Goal: Task Accomplishment & Management: Use online tool/utility

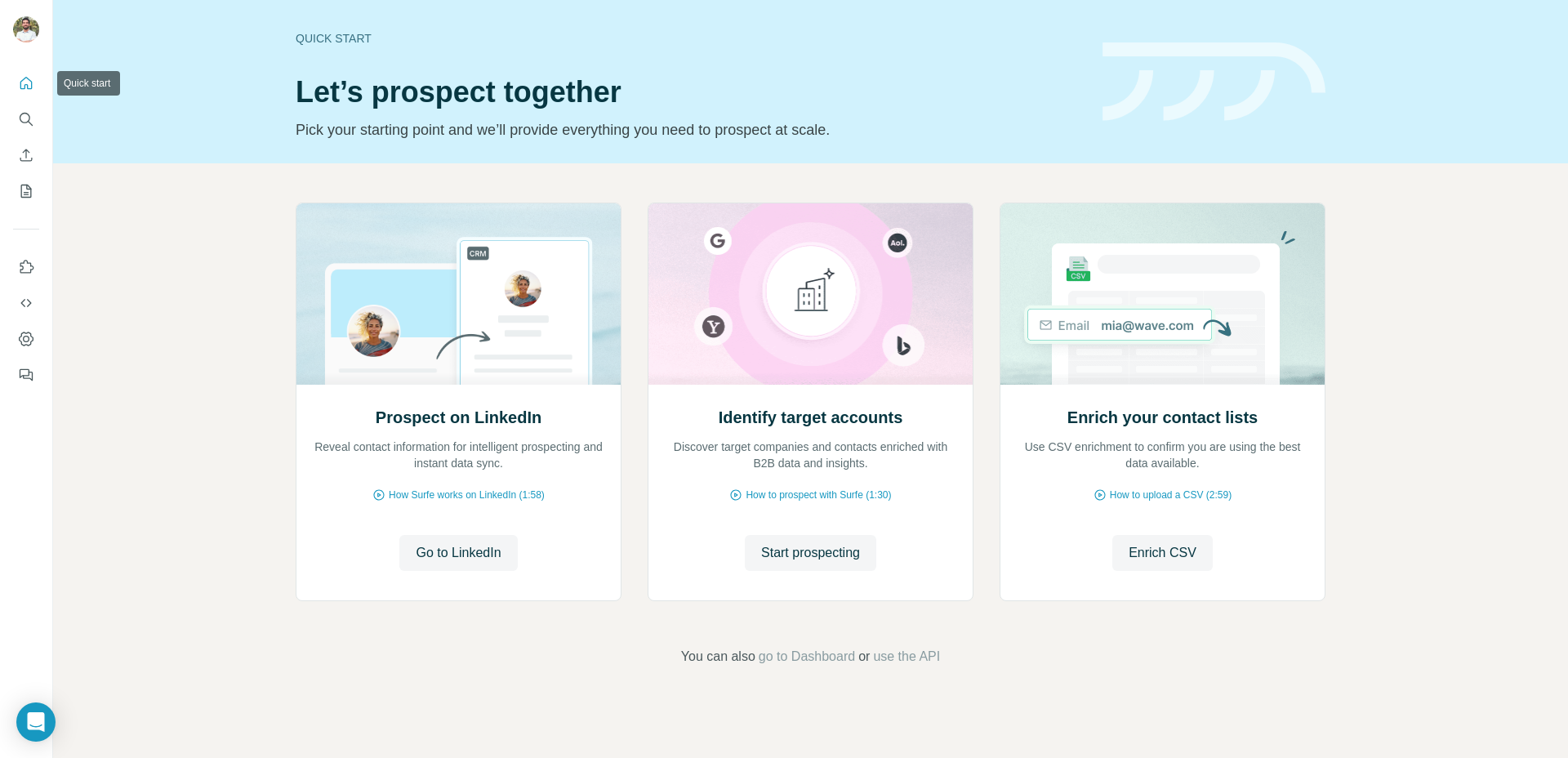
click at [23, 87] on icon "Quick start" at bounding box center [26, 83] width 16 height 16
click at [830, 550] on span "Start prospecting" at bounding box center [811, 553] width 99 height 20
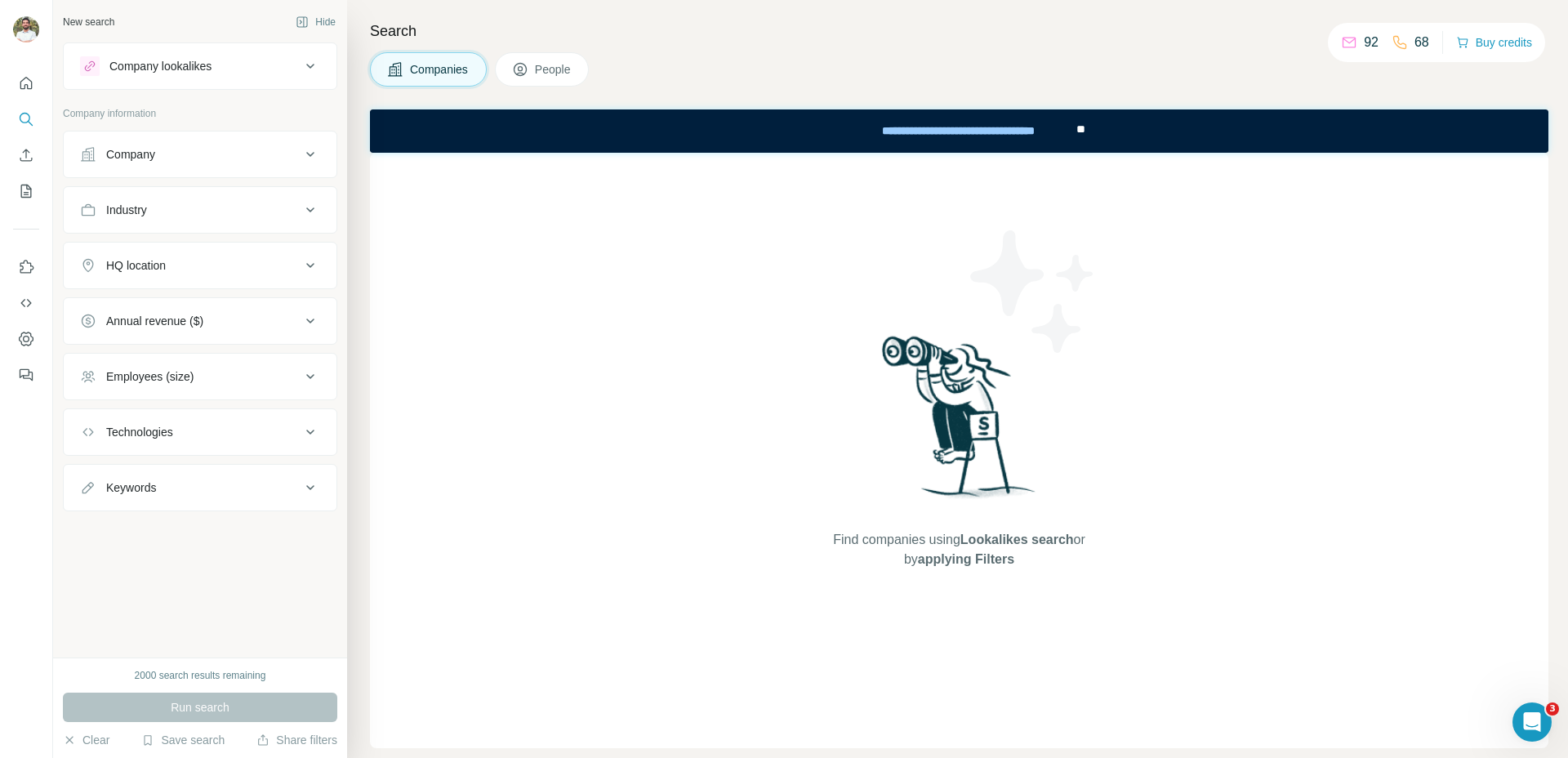
click at [189, 67] on div "Company lookalikes" at bounding box center [160, 66] width 102 height 16
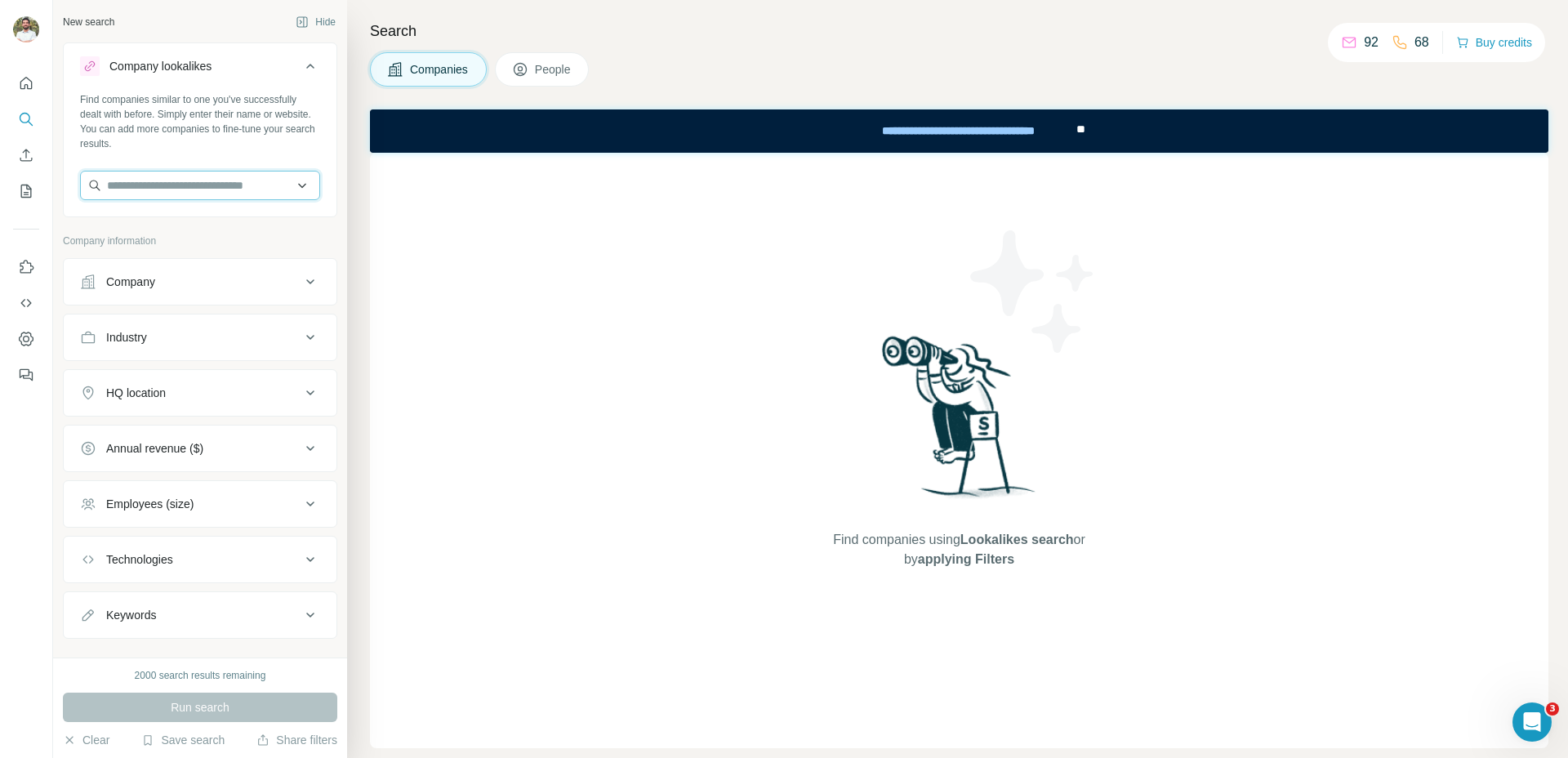
click at [242, 190] on input "text" at bounding box center [200, 185] width 240 height 30
click at [244, 186] on input "text" at bounding box center [200, 185] width 240 height 30
click at [366, 280] on div "Search Companies People Find companies using Lookalikes search or by applying F…" at bounding box center [957, 379] width 1221 height 758
click at [25, 191] on icon "My lists" at bounding box center [26, 191] width 16 height 16
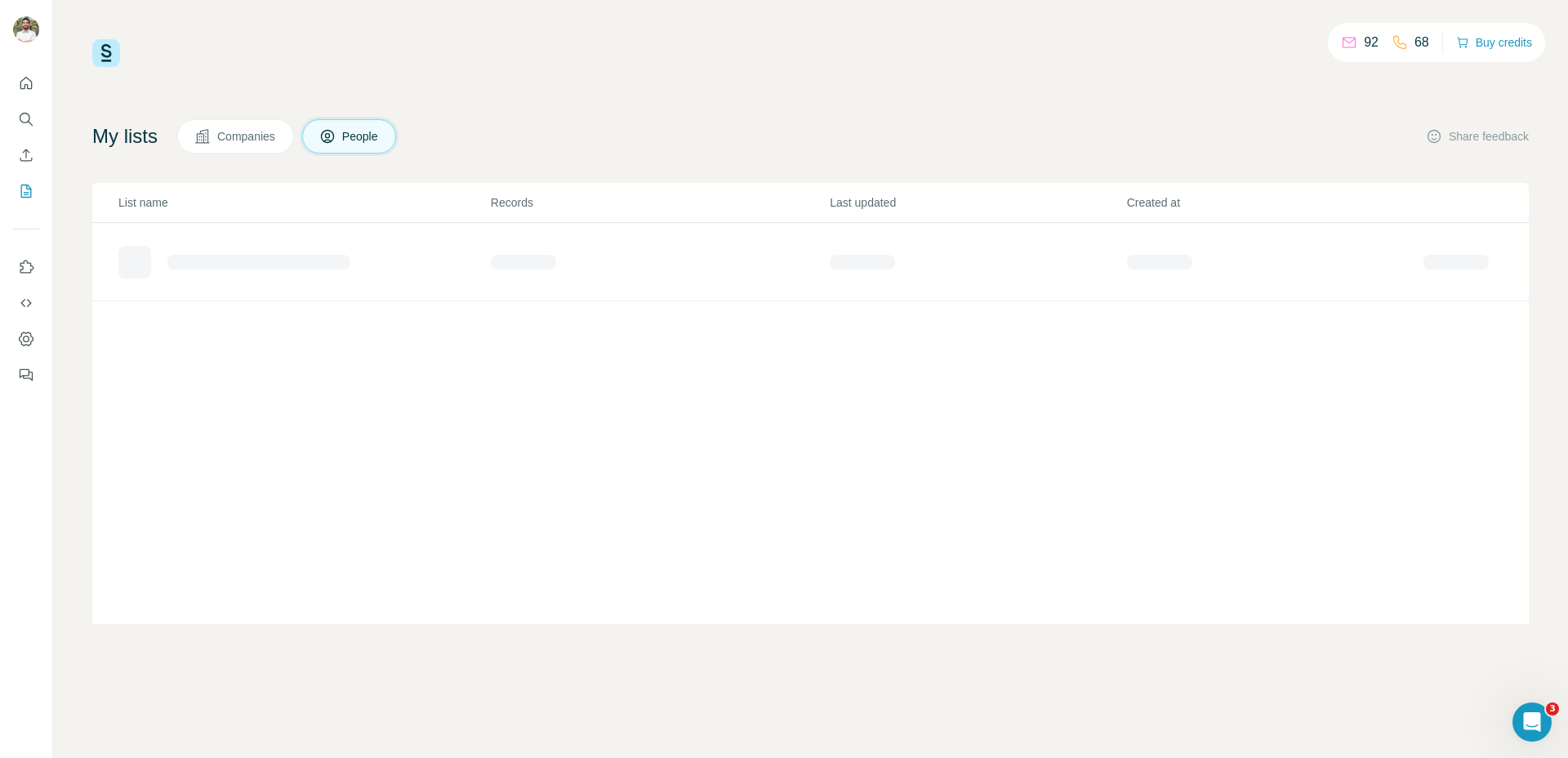
click at [241, 402] on div "List name Records Last updated Created at" at bounding box center [810, 403] width 1436 height 441
click at [277, 115] on div "92 68 Buy credits My lists Companies People Share feedback List name Records La…" at bounding box center [810, 331] width 1436 height 585
click at [279, 119] on button "Companies" at bounding box center [235, 136] width 116 height 34
click at [339, 125] on button "People" at bounding box center [349, 136] width 95 height 34
click at [247, 135] on span "Companies" at bounding box center [247, 136] width 60 height 16
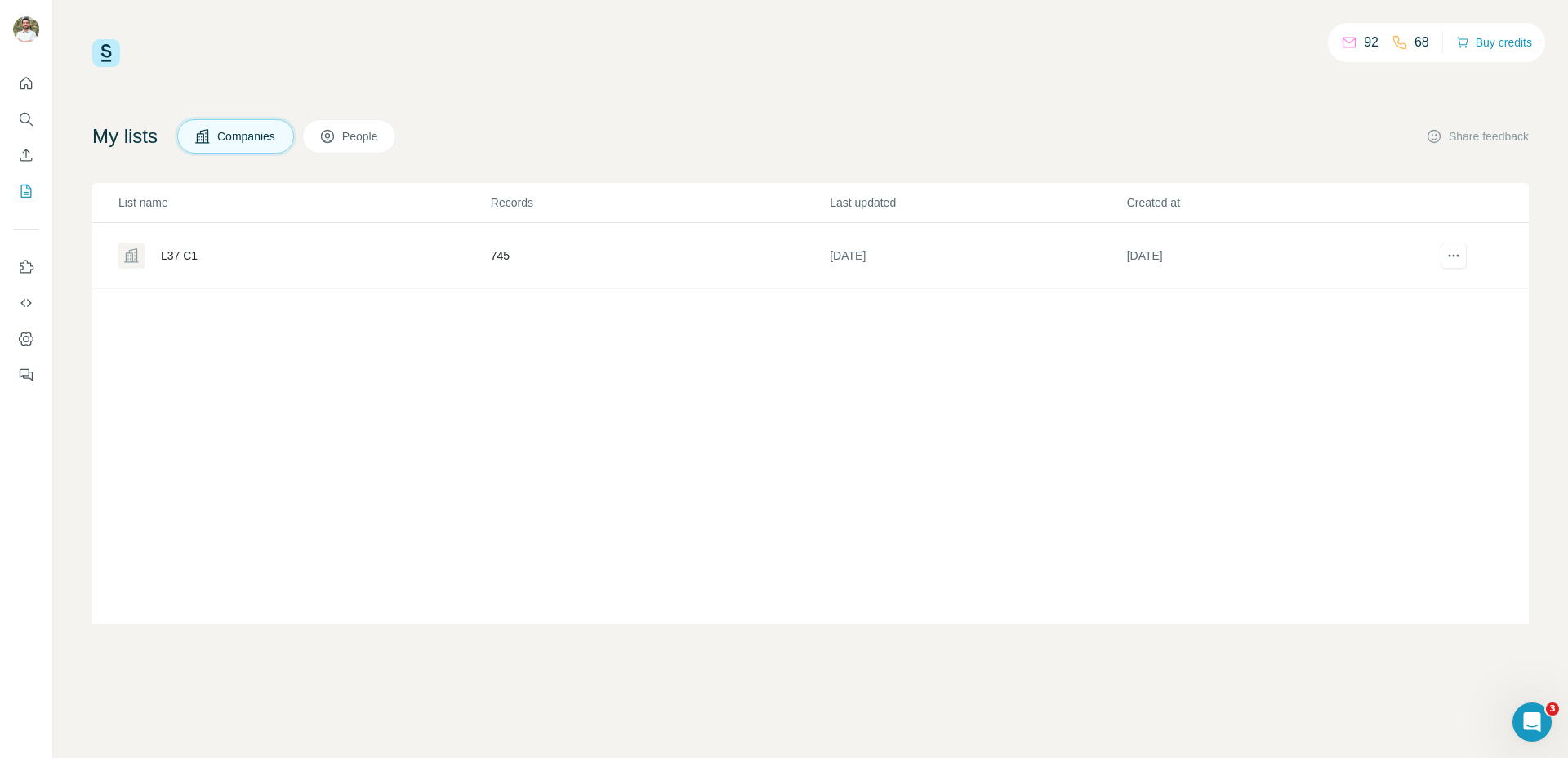
click at [183, 254] on div "L37 C1" at bounding box center [179, 255] width 37 height 16
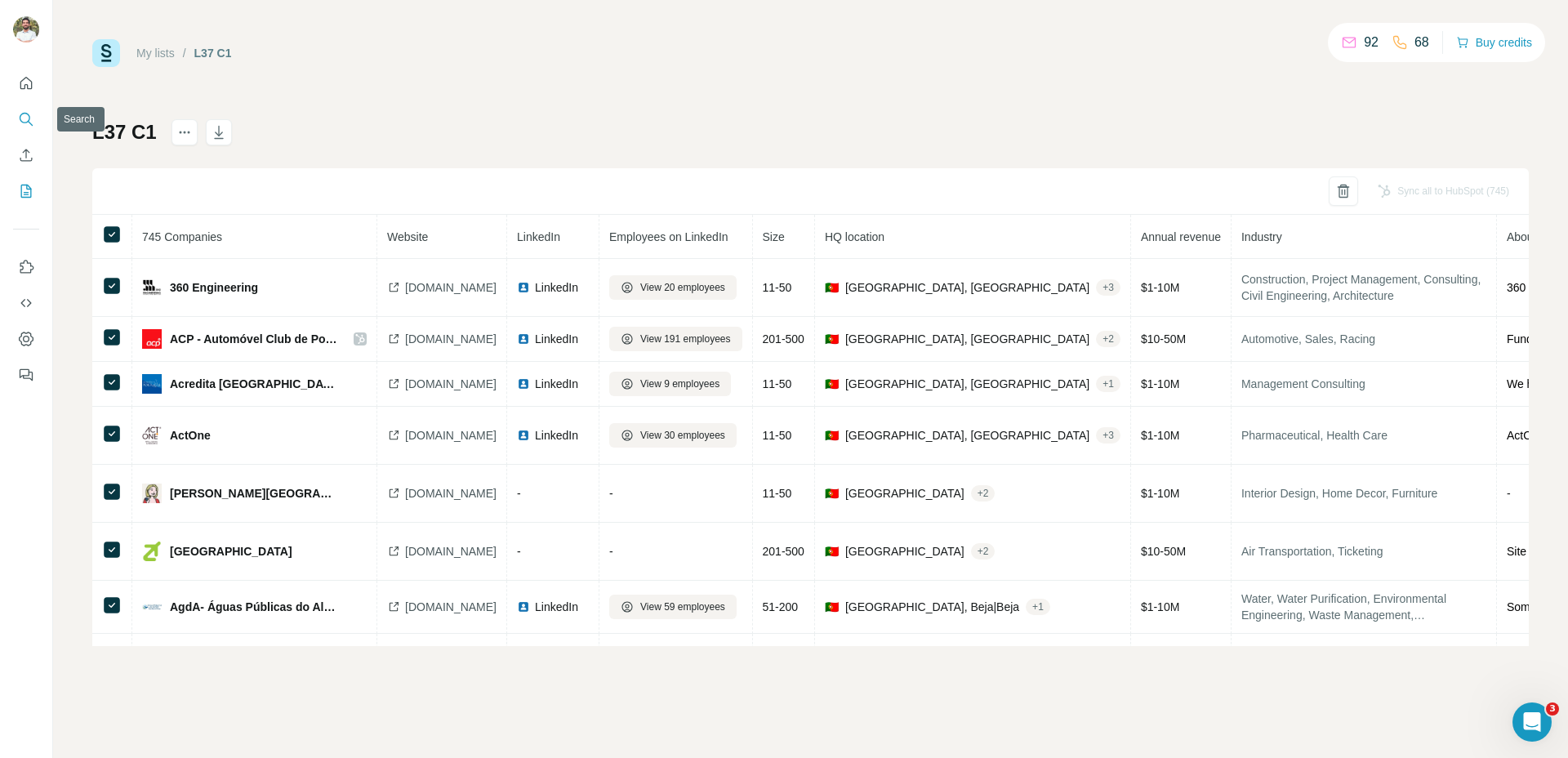
click at [30, 122] on icon "Search" at bounding box center [26, 119] width 16 height 16
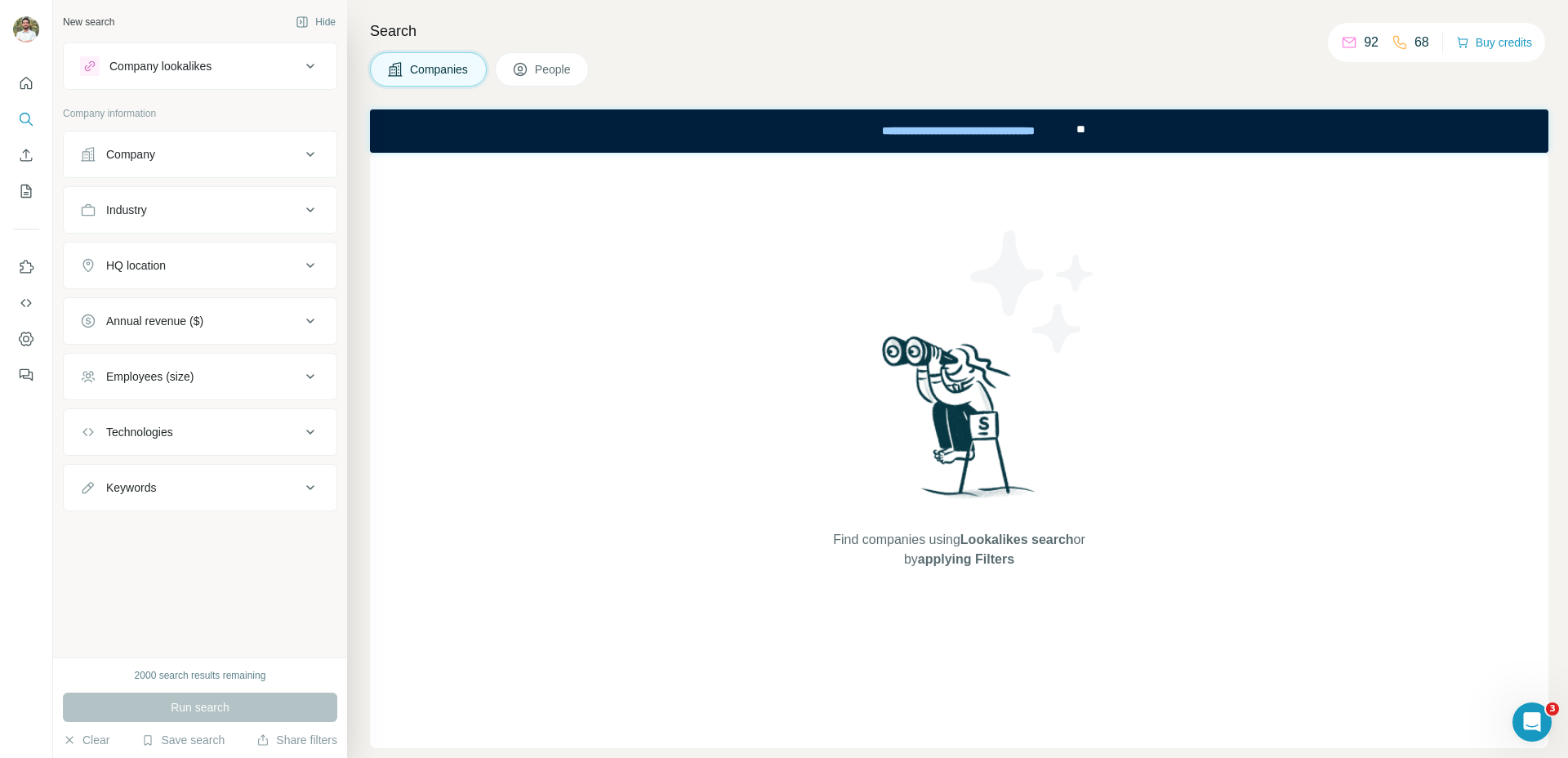
click at [246, 153] on div "Company" at bounding box center [190, 154] width 220 height 16
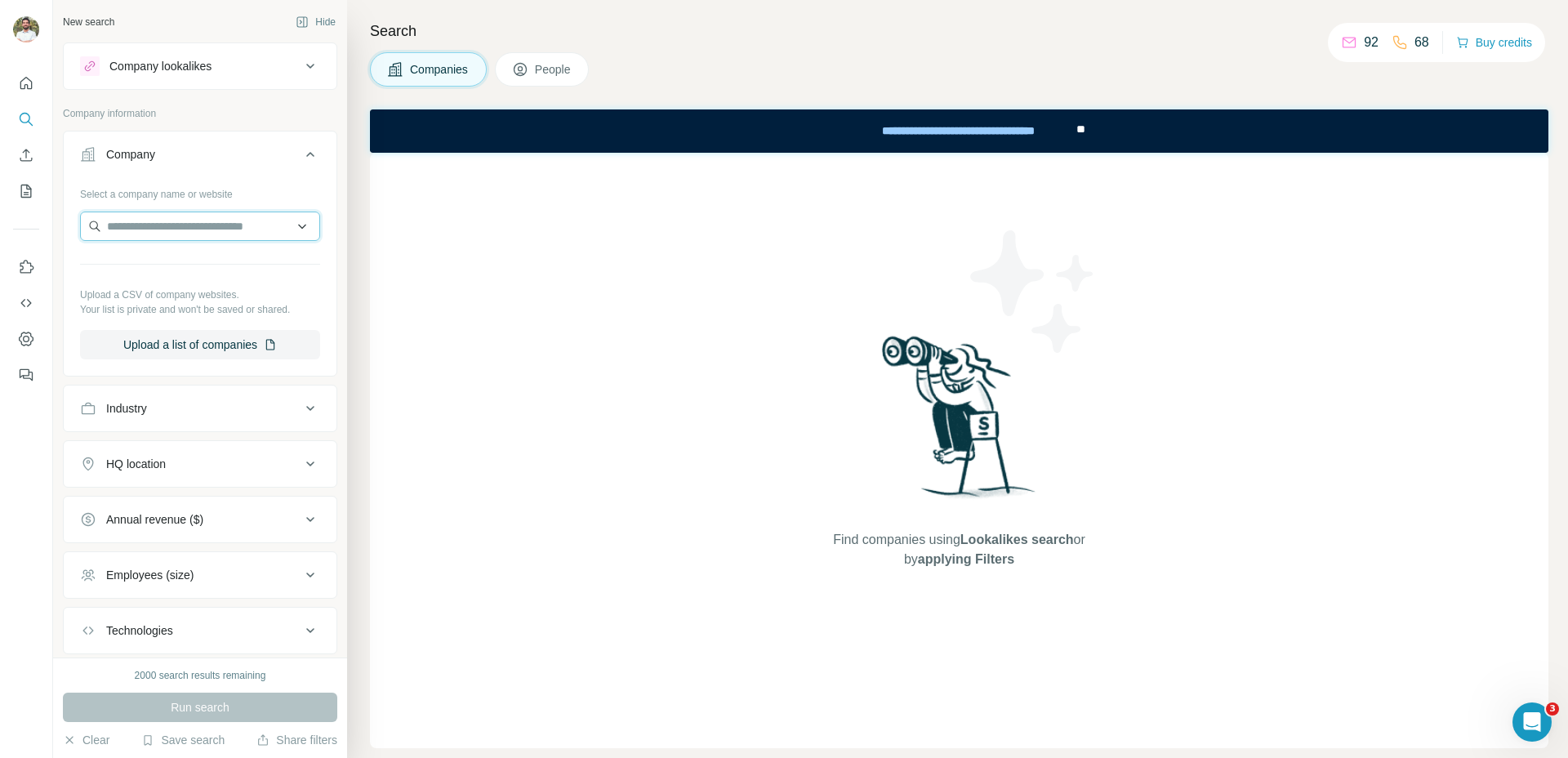
click at [214, 236] on input "text" at bounding box center [200, 226] width 240 height 30
click at [215, 231] on input "text" at bounding box center [200, 226] width 240 height 30
click at [213, 231] on input "text" at bounding box center [200, 226] width 240 height 30
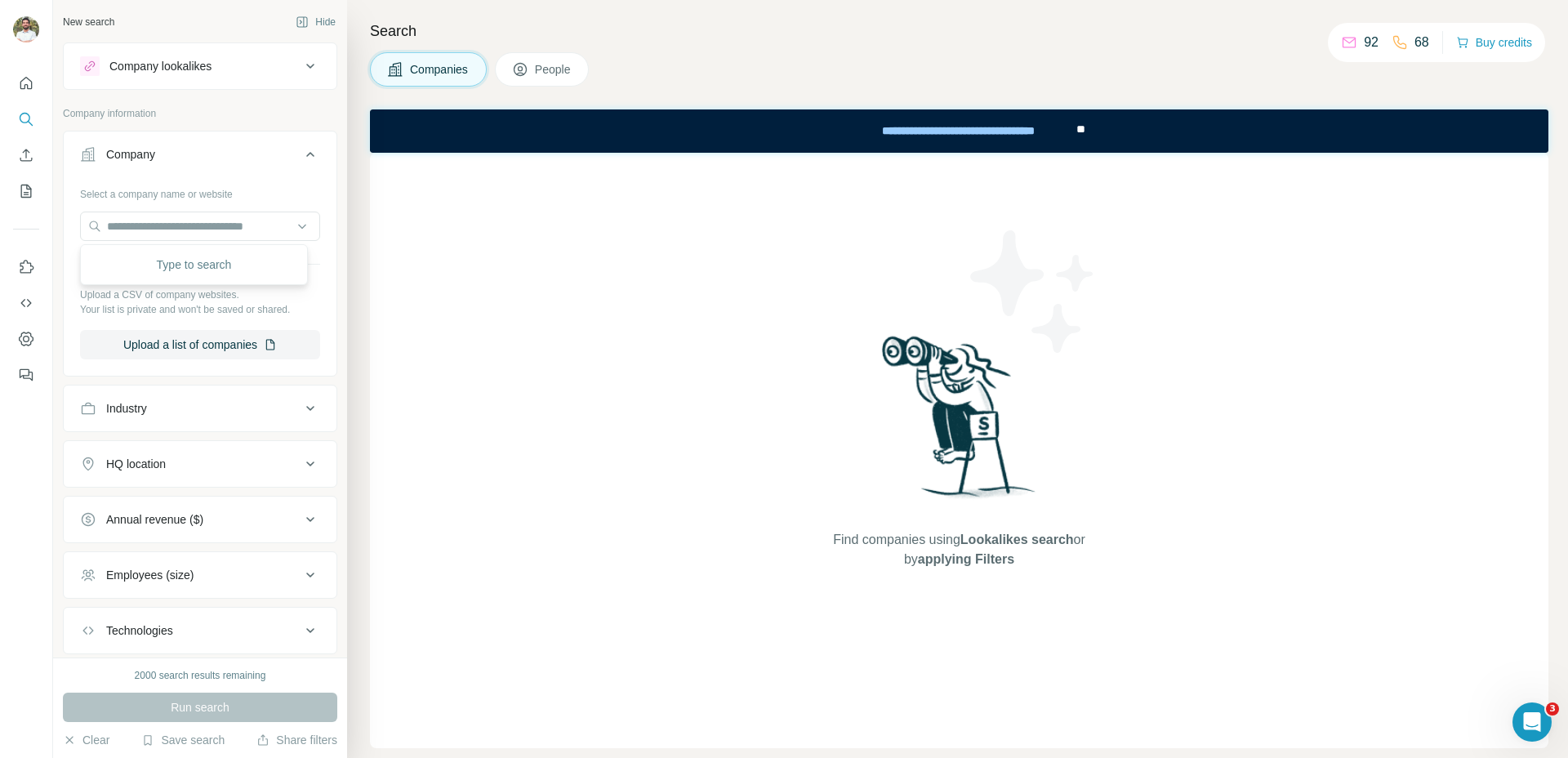
click at [202, 245] on div "Type to search" at bounding box center [194, 264] width 228 height 41
click at [20, 186] on icon "My lists" at bounding box center [26, 191] width 16 height 16
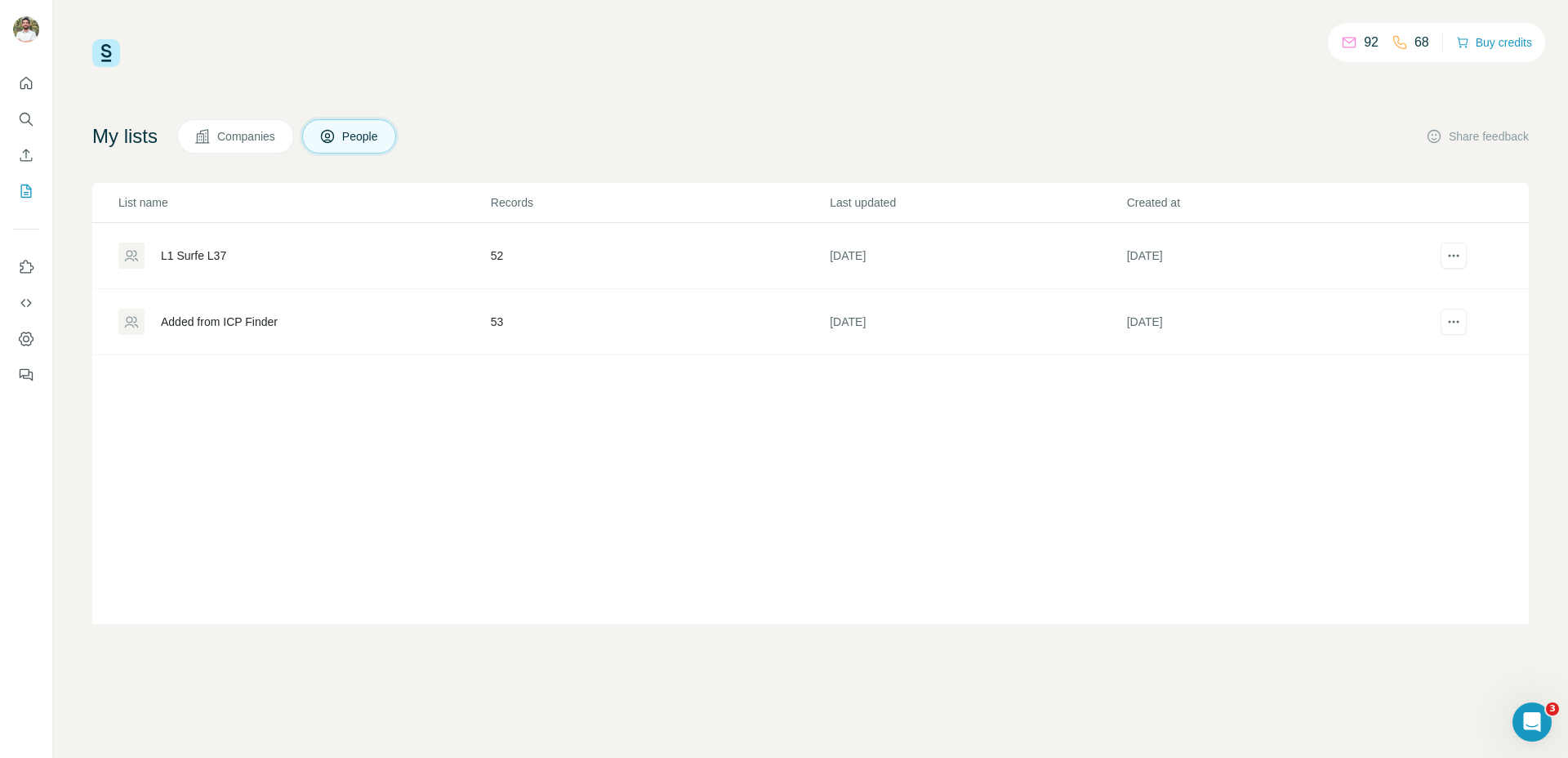
click at [235, 135] on span "Companies" at bounding box center [247, 136] width 60 height 16
click at [220, 263] on div "L37 C1" at bounding box center [303, 255] width 371 height 26
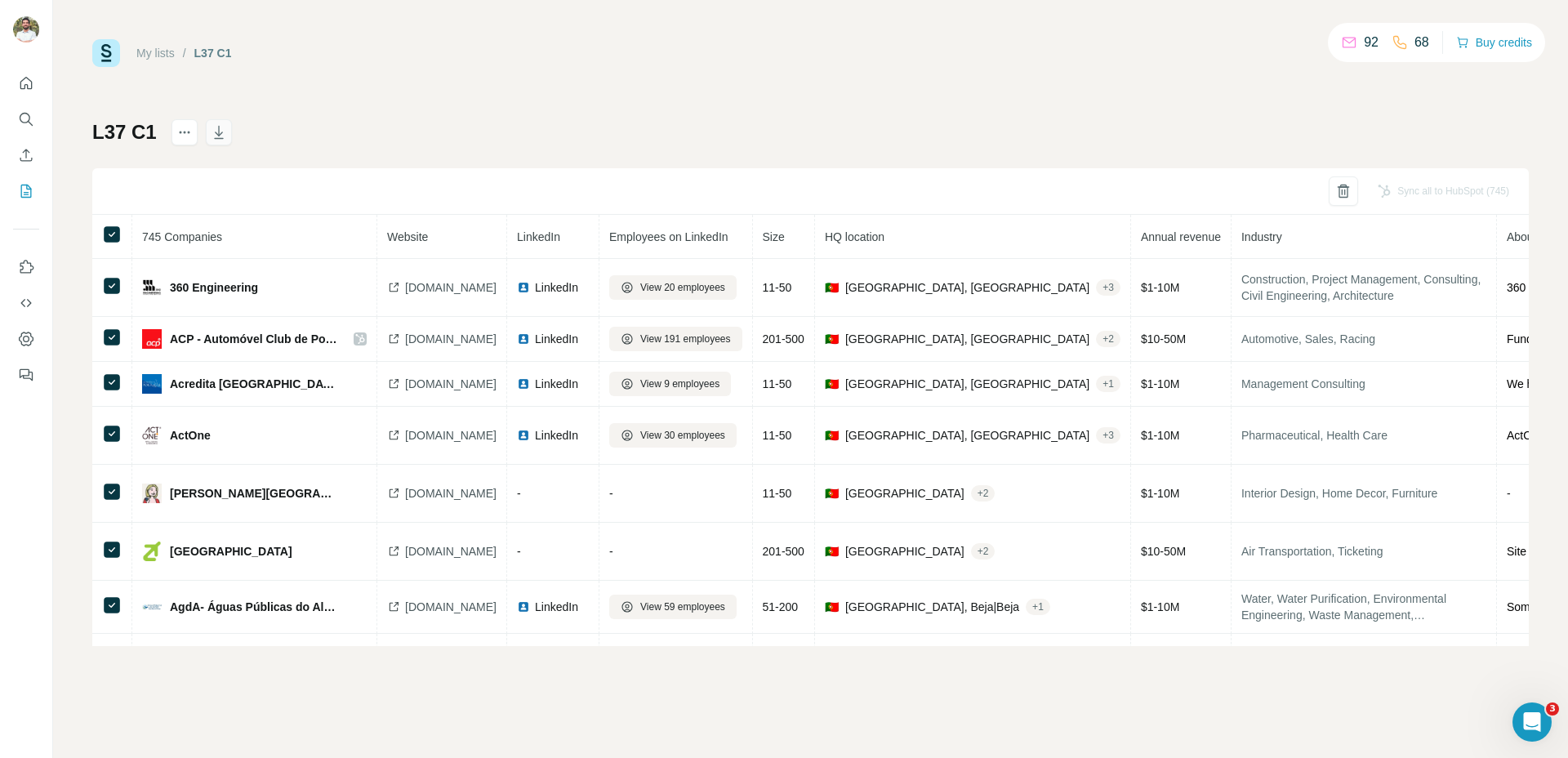
click at [224, 136] on button "button" at bounding box center [218, 132] width 26 height 26
click at [33, 87] on icon "Quick start" at bounding box center [26, 83] width 16 height 16
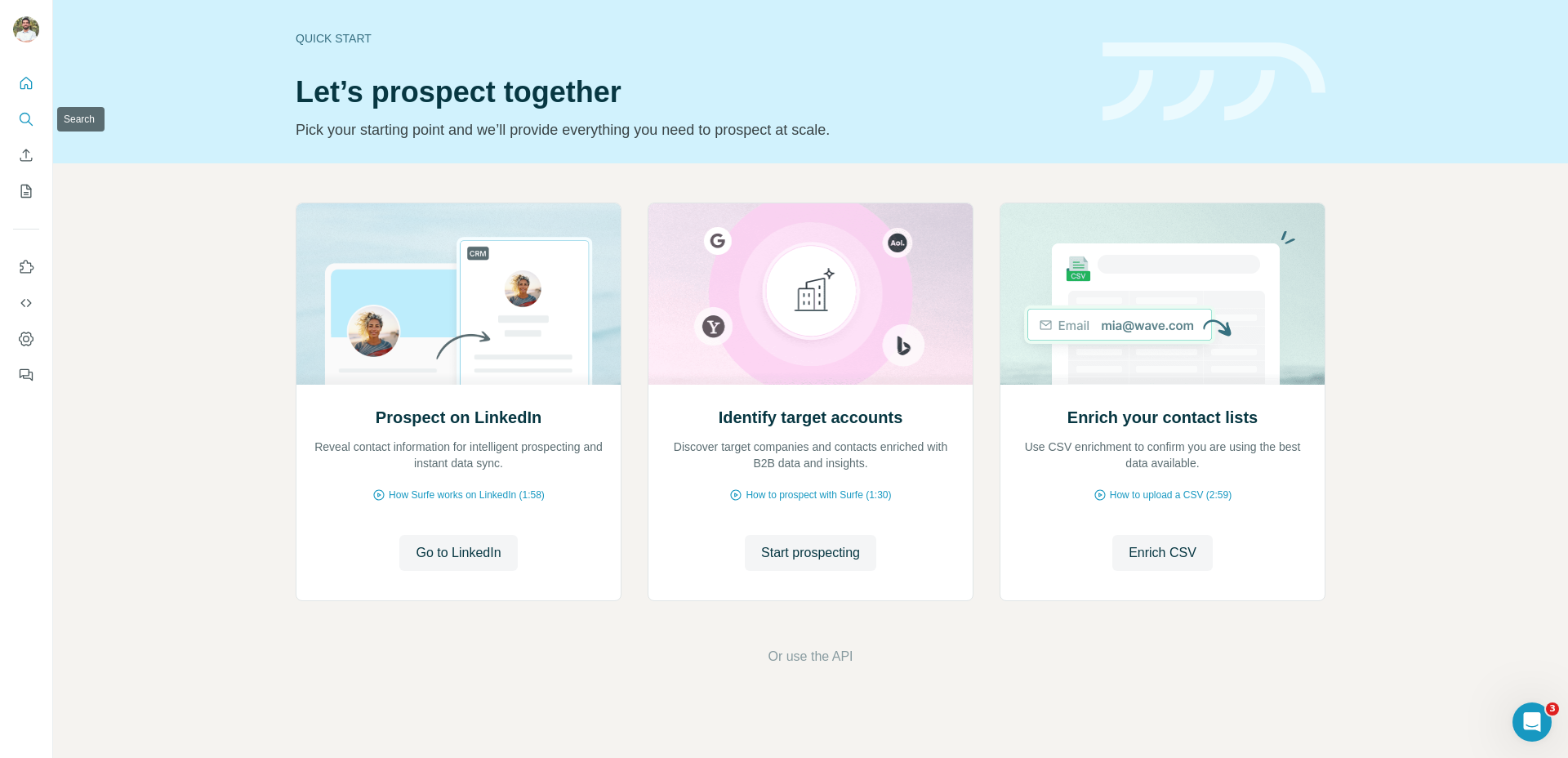
click at [19, 116] on icon "Search" at bounding box center [26, 119] width 16 height 16
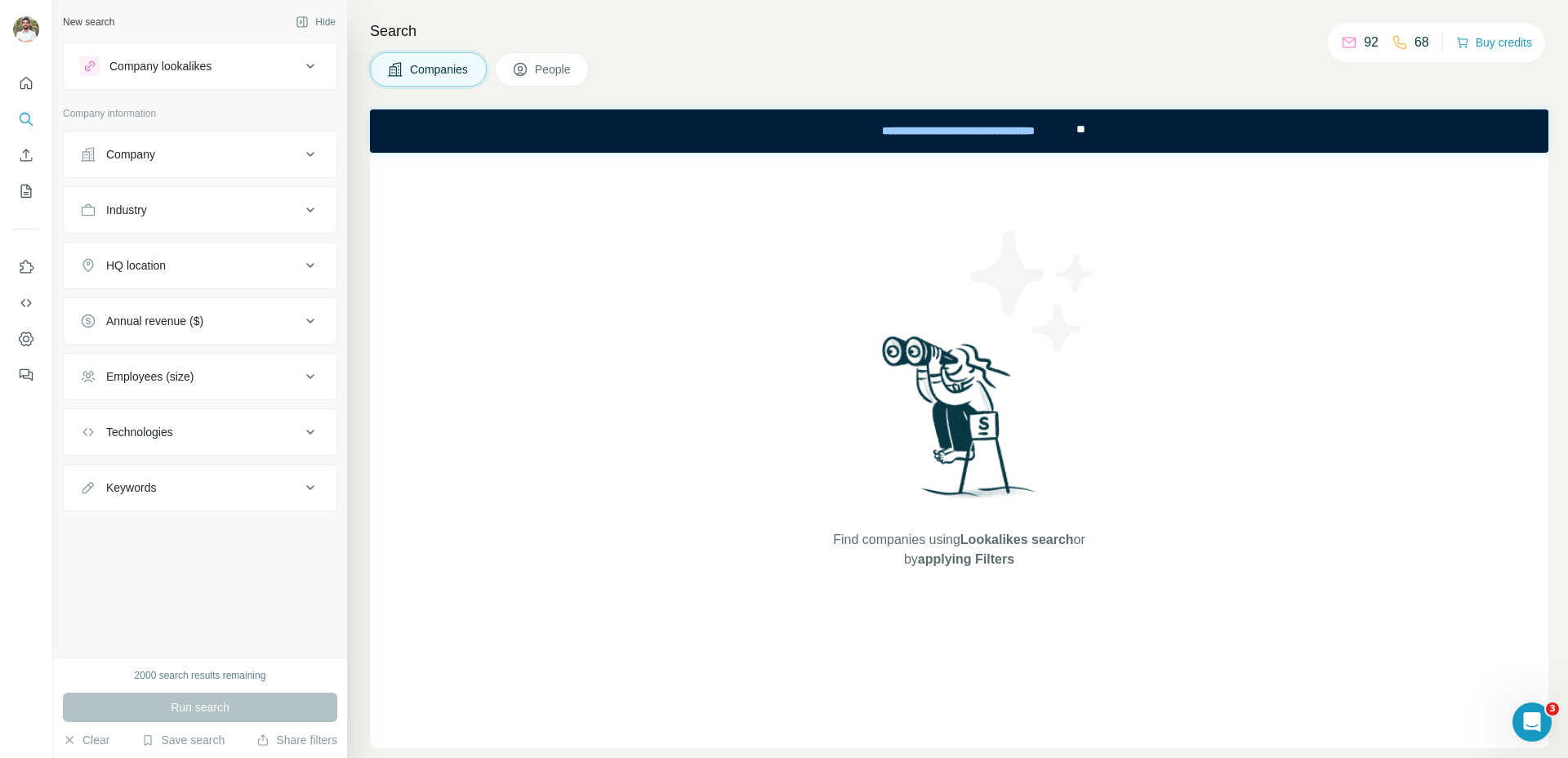
click at [527, 73] on icon at bounding box center [521, 69] width 16 height 16
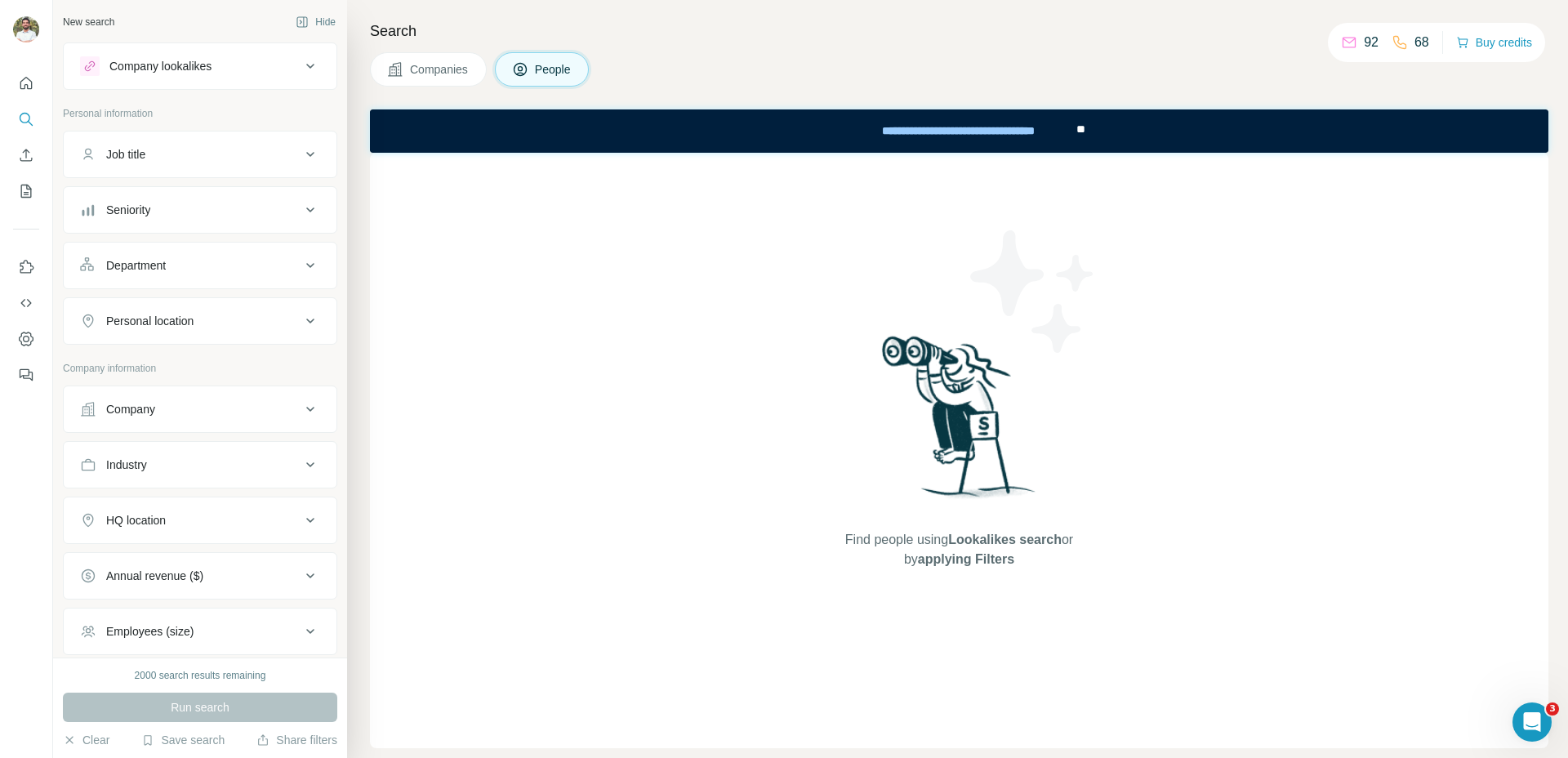
click at [137, 410] on div "Company" at bounding box center [131, 409] width 49 height 16
click at [182, 601] on button "Upload a list of companies" at bounding box center [200, 599] width 240 height 30
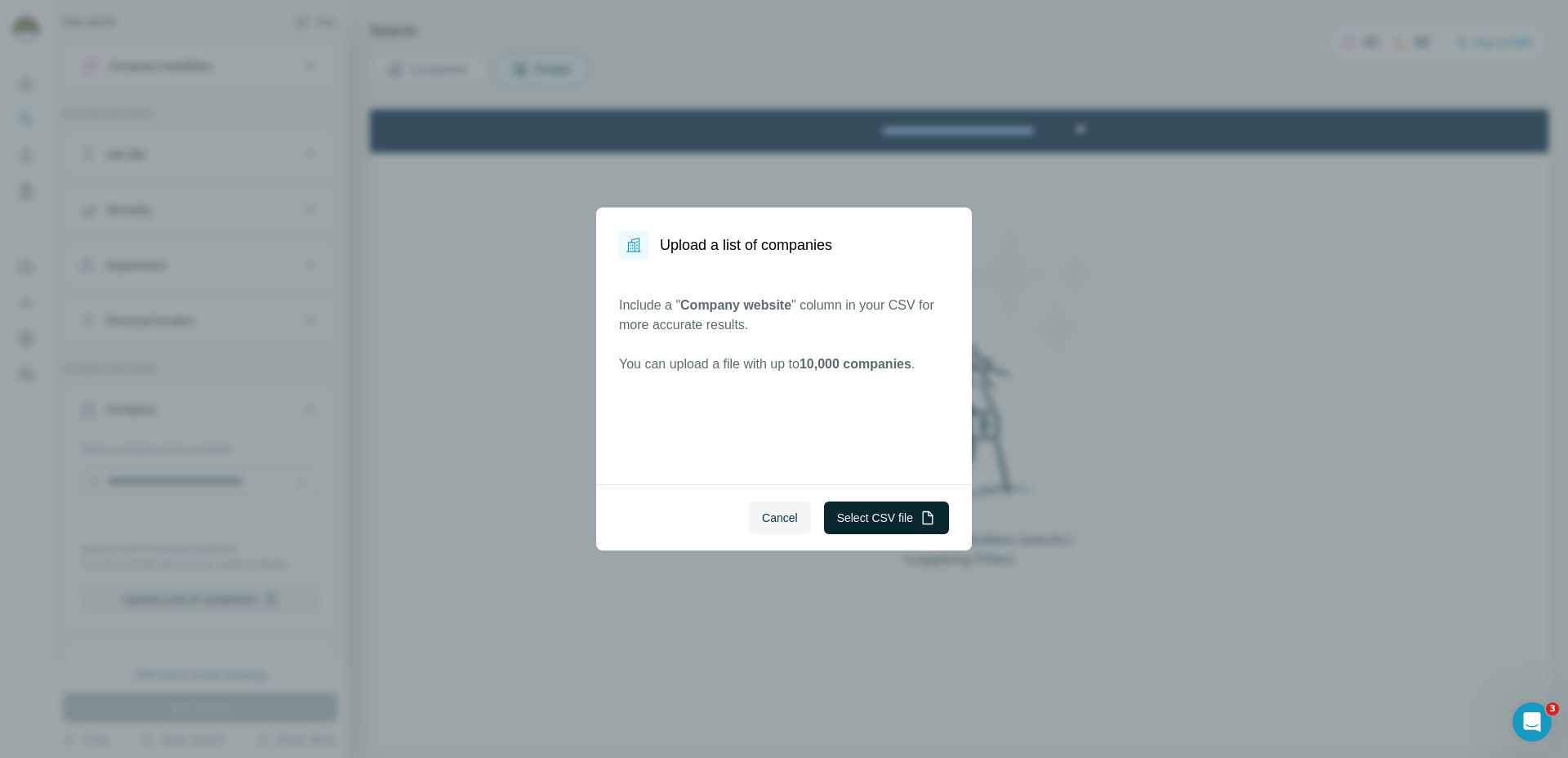
click at [898, 509] on button "Select CSV file" at bounding box center [886, 518] width 125 height 32
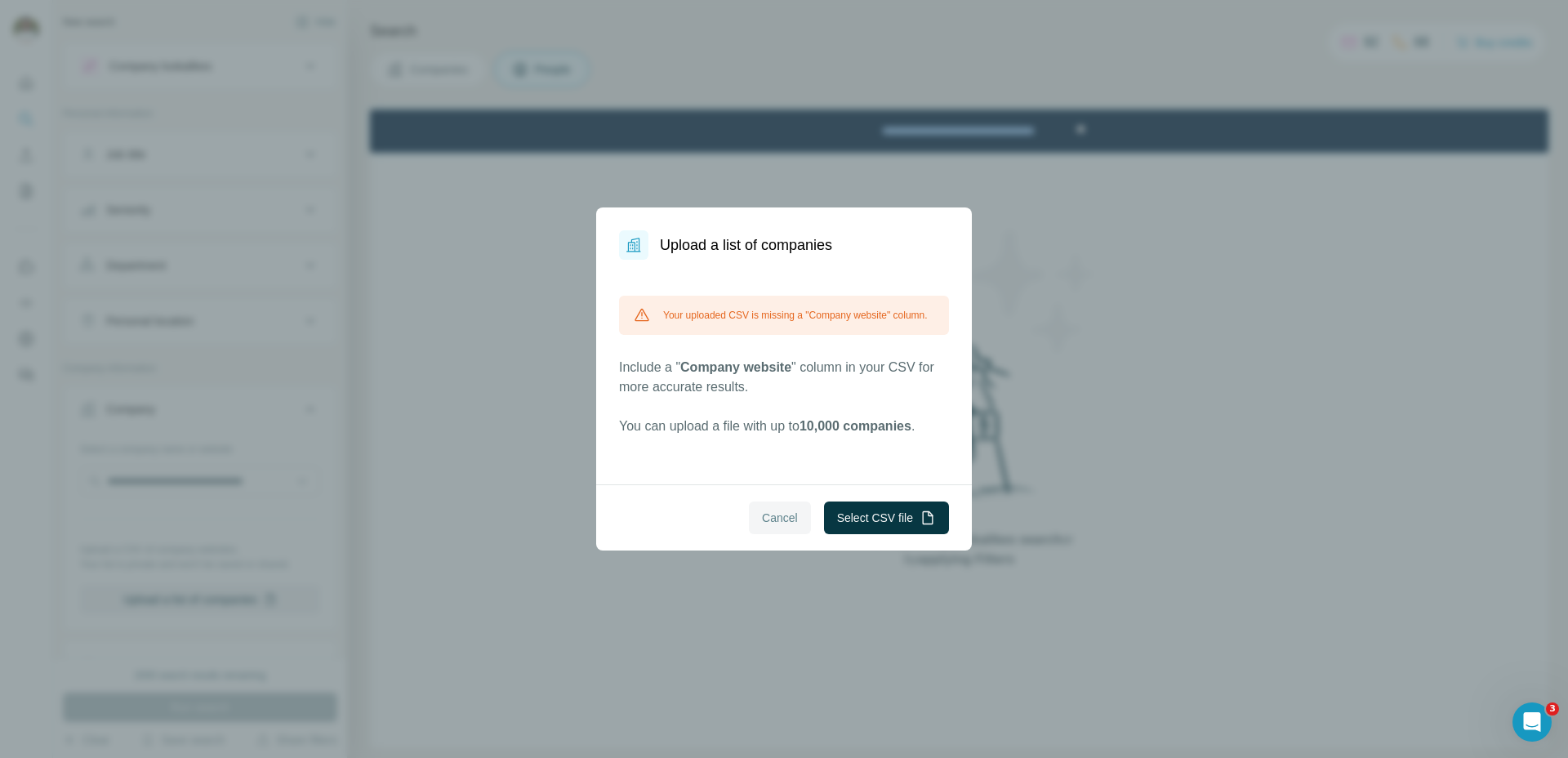
click at [797, 514] on button "Cancel" at bounding box center [779, 518] width 62 height 32
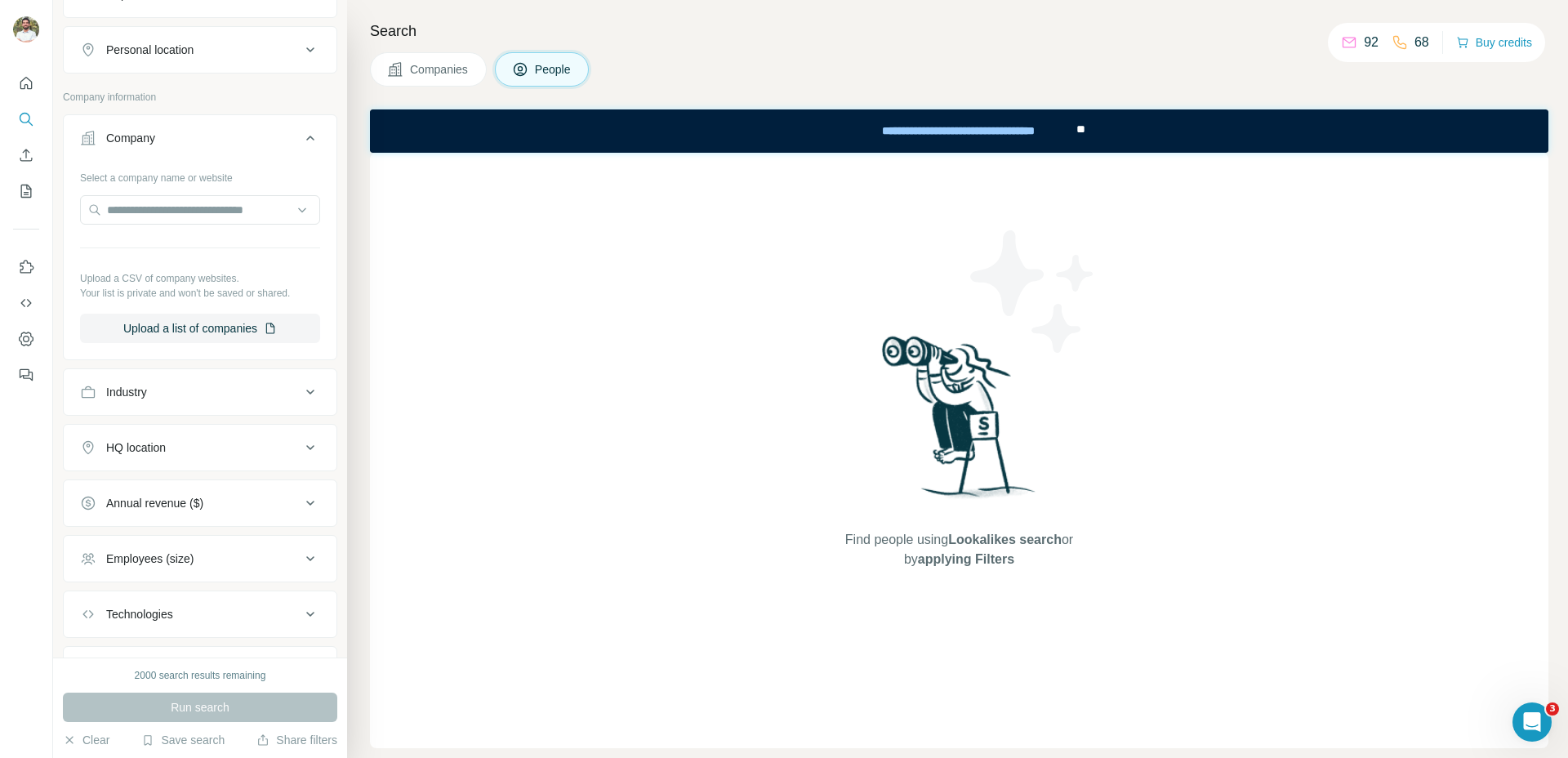
scroll to position [294, 0]
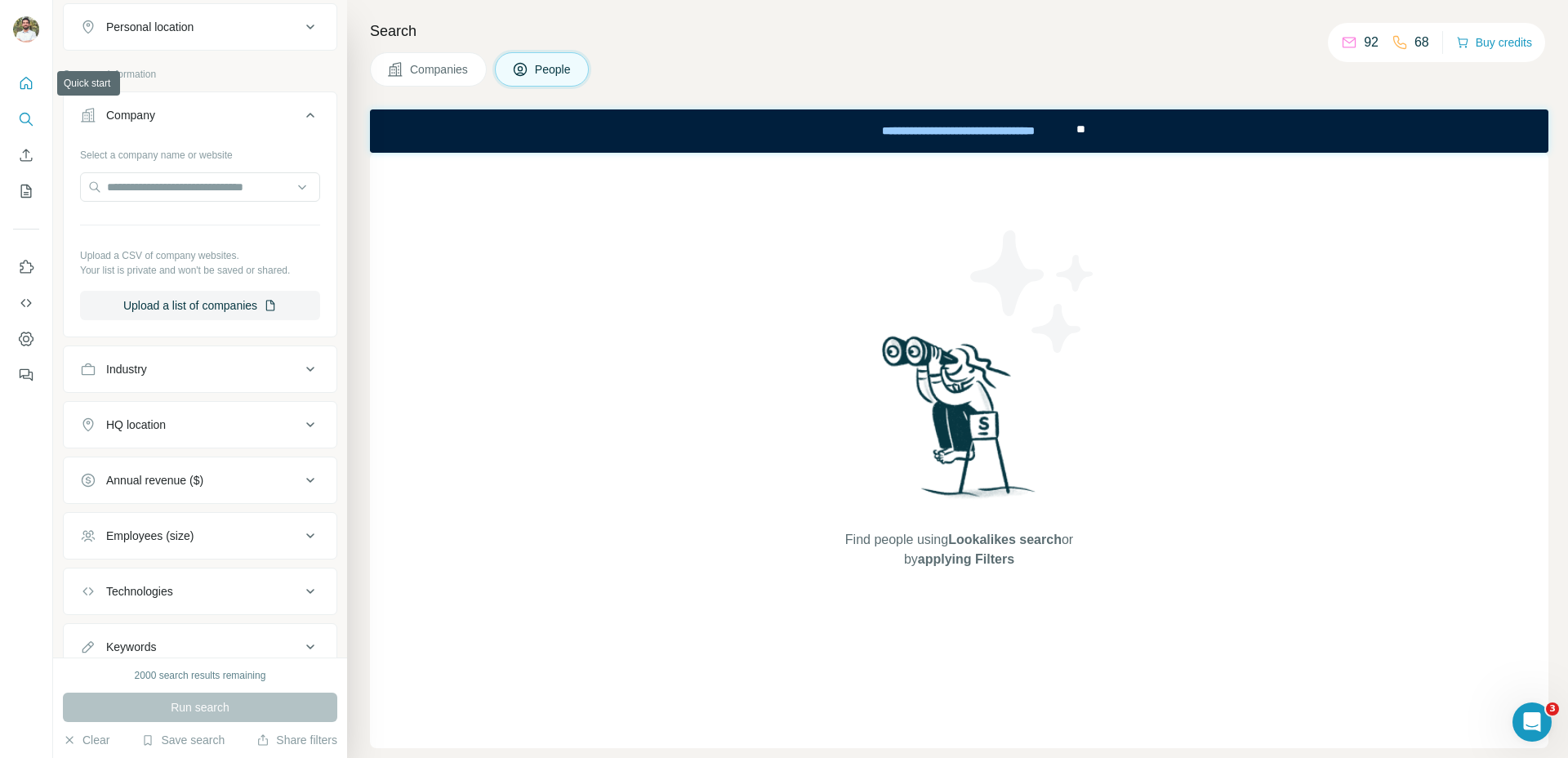
click at [16, 80] on button "Quick start" at bounding box center [25, 83] width 26 height 30
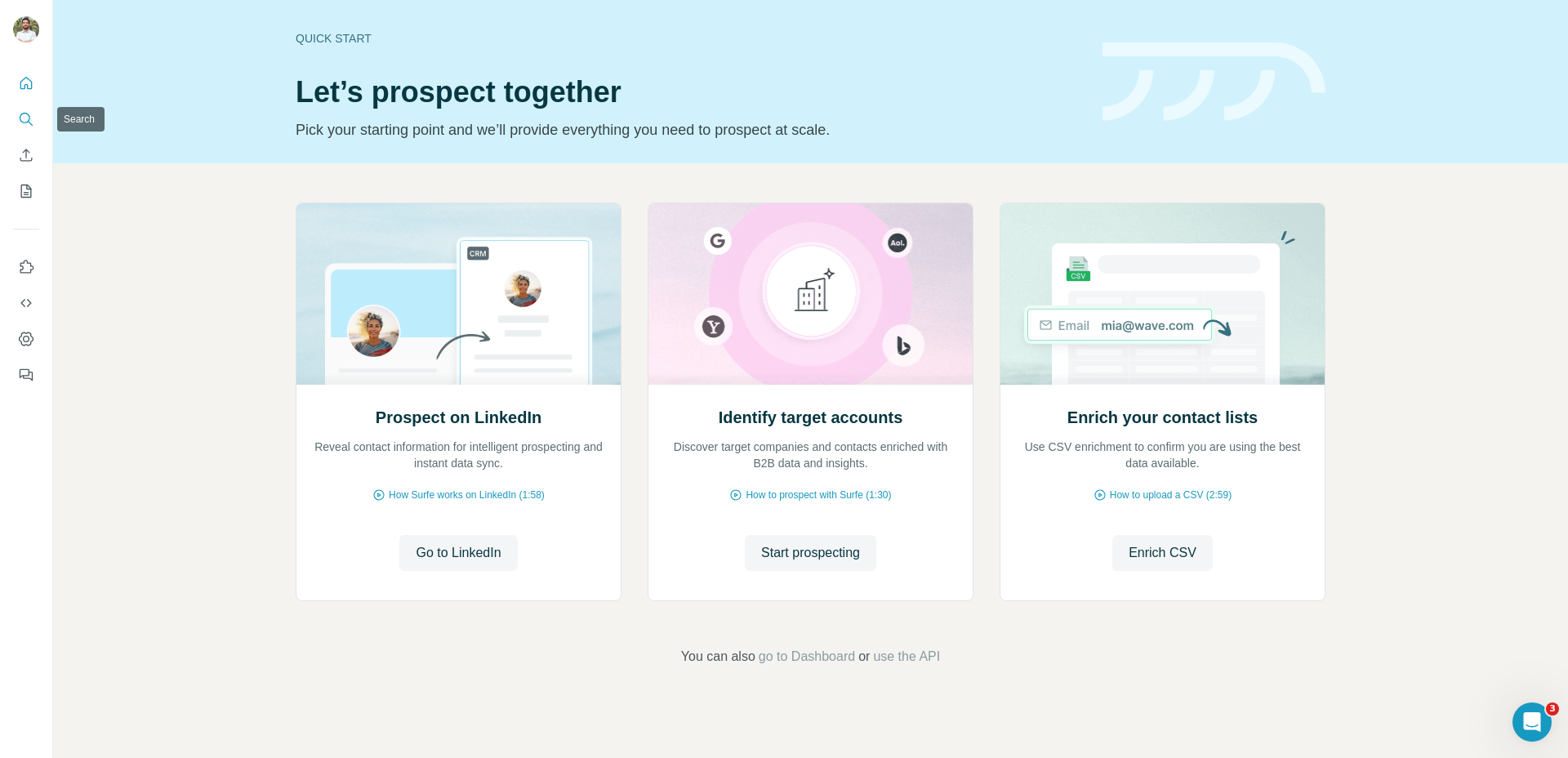
click at [30, 126] on icon "Search" at bounding box center [26, 119] width 16 height 16
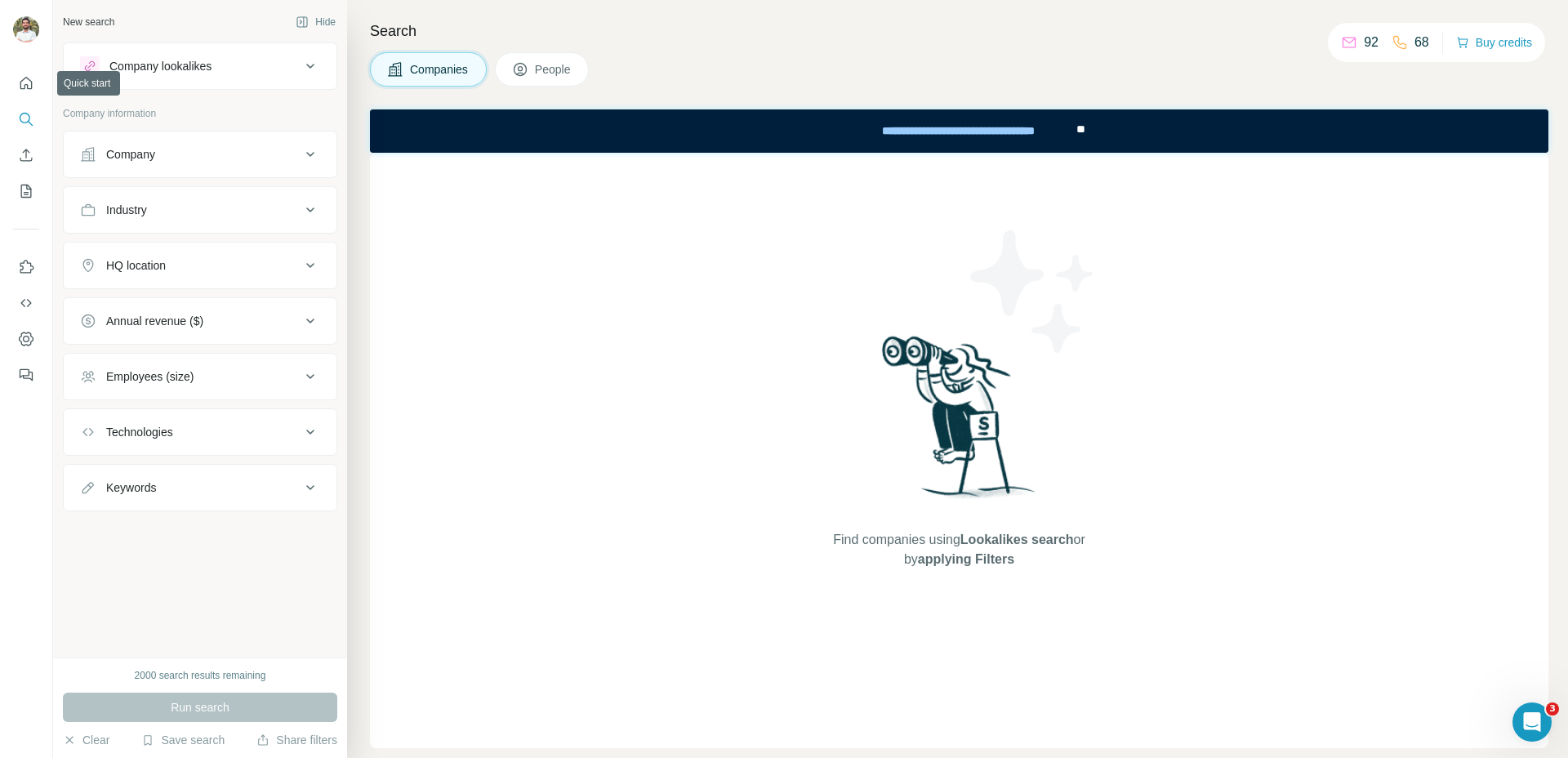
click at [30, 67] on div at bounding box center [26, 224] width 52 height 331
click at [29, 73] on button "Quick start" at bounding box center [25, 83] width 26 height 30
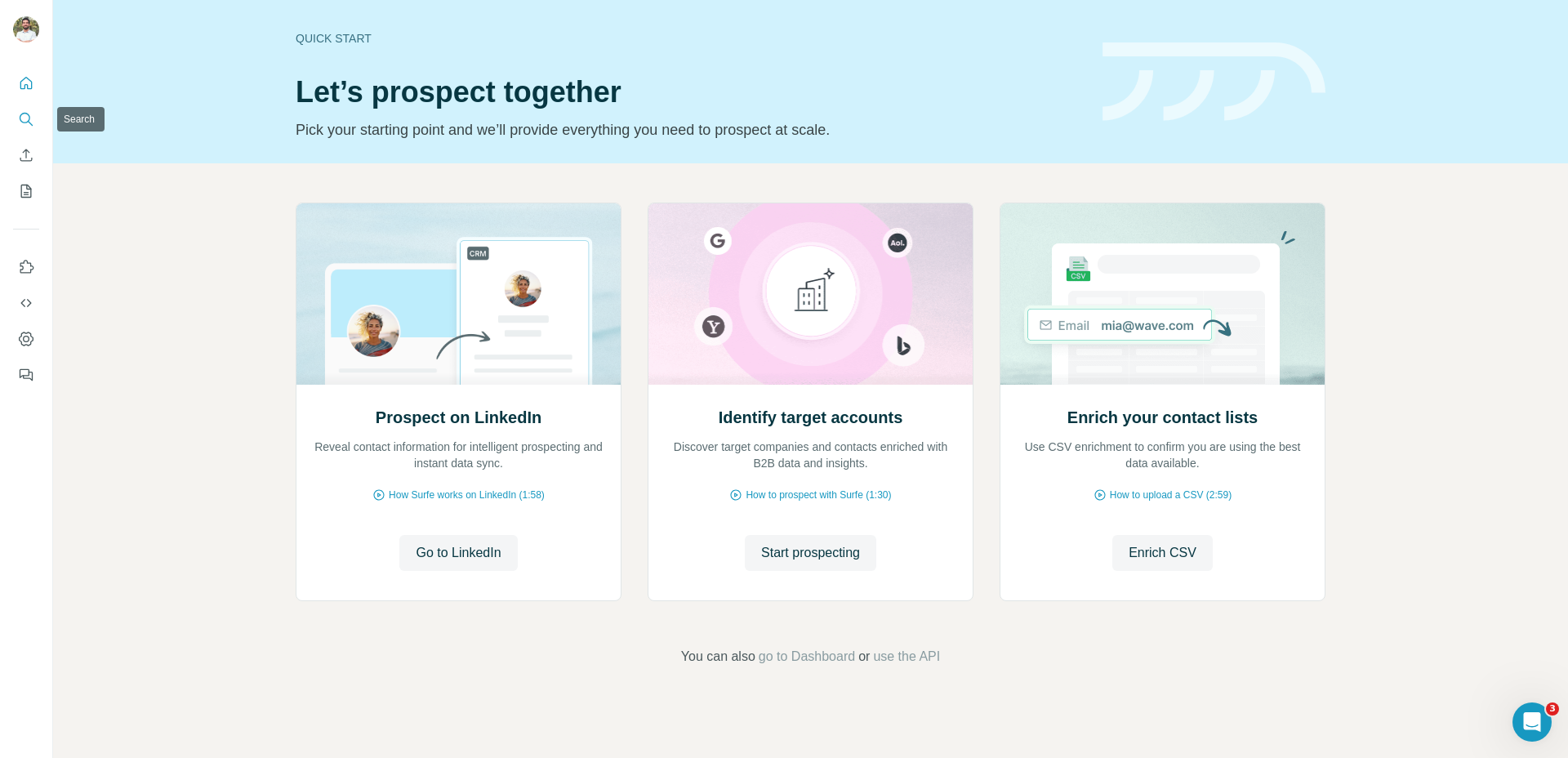
click at [30, 111] on icon "Search" at bounding box center [26, 119] width 16 height 16
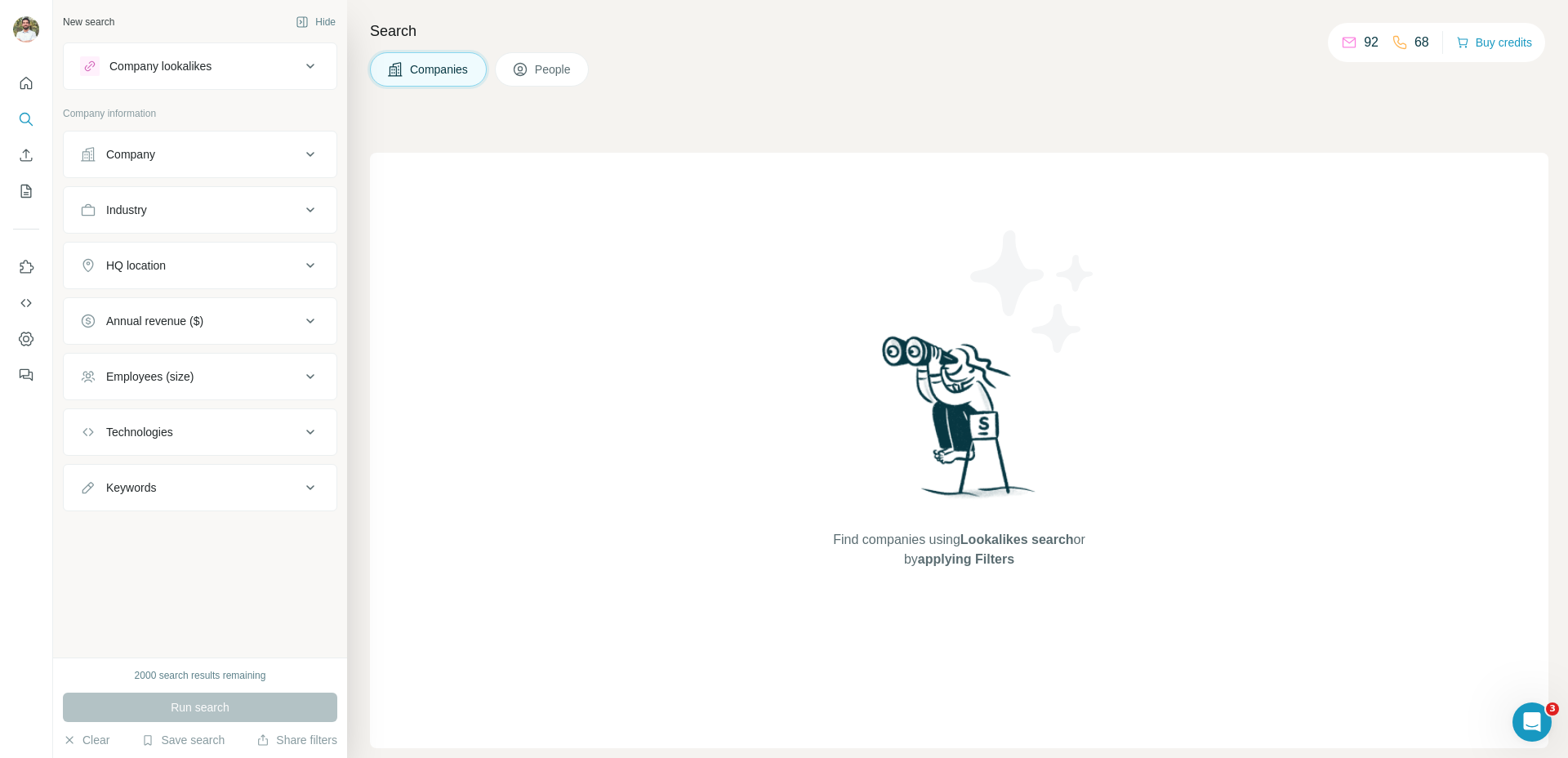
click at [167, 142] on button "Company" at bounding box center [200, 153] width 272 height 39
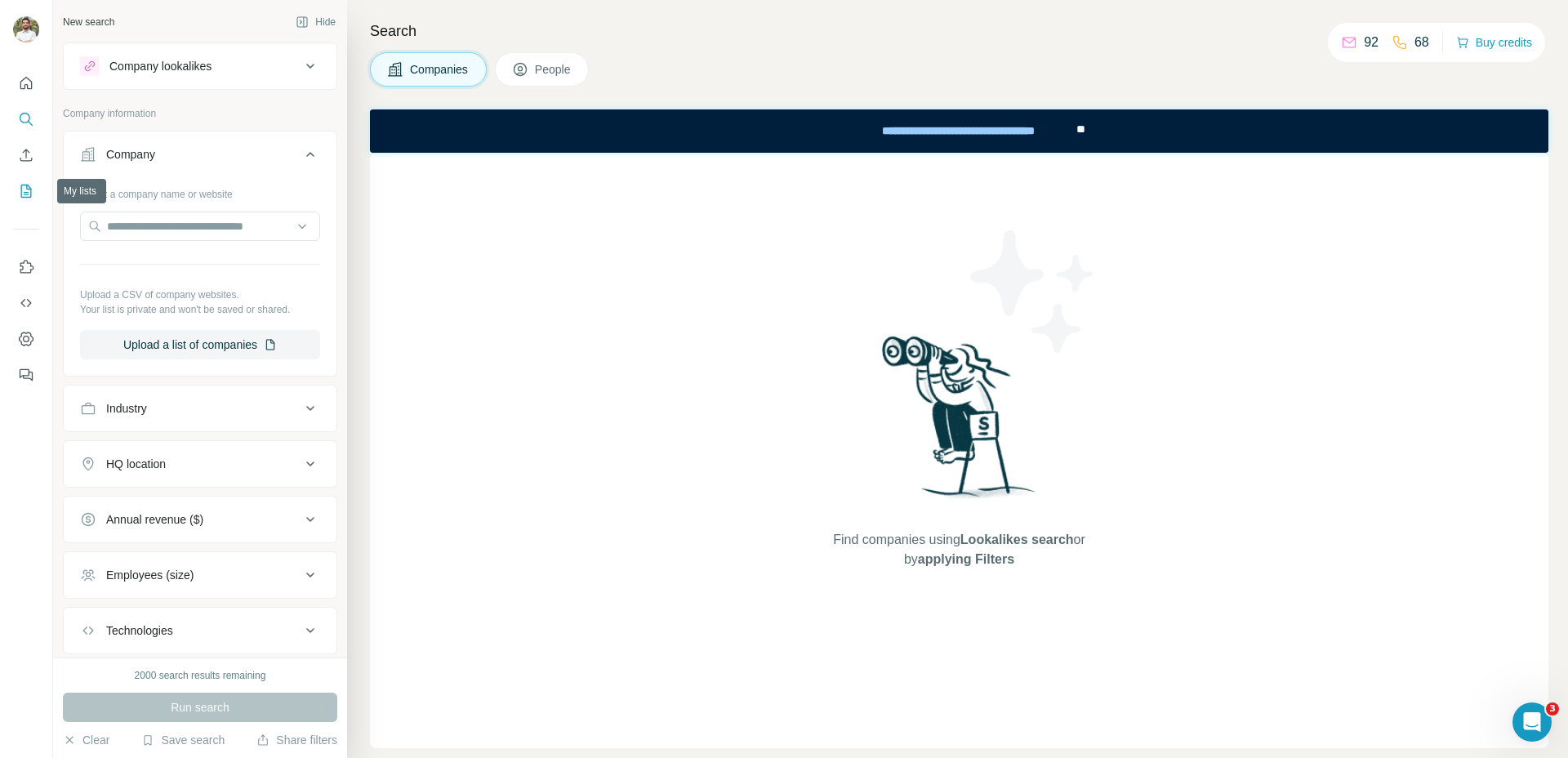
click at [18, 200] on button "My lists" at bounding box center [25, 191] width 26 height 30
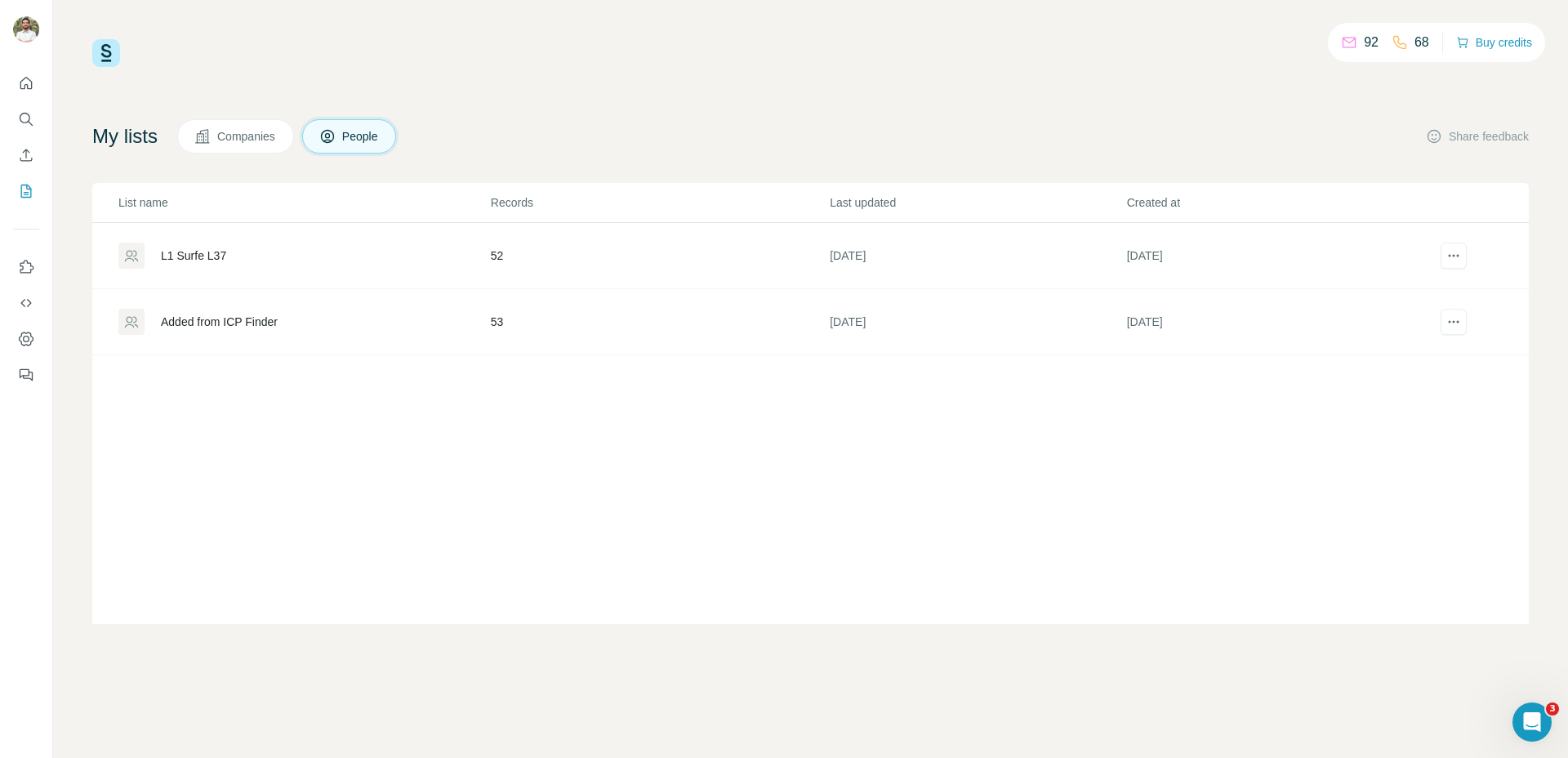
click at [211, 134] on icon at bounding box center [202, 136] width 16 height 16
click at [149, 258] on div "L37 C1" at bounding box center [303, 255] width 371 height 26
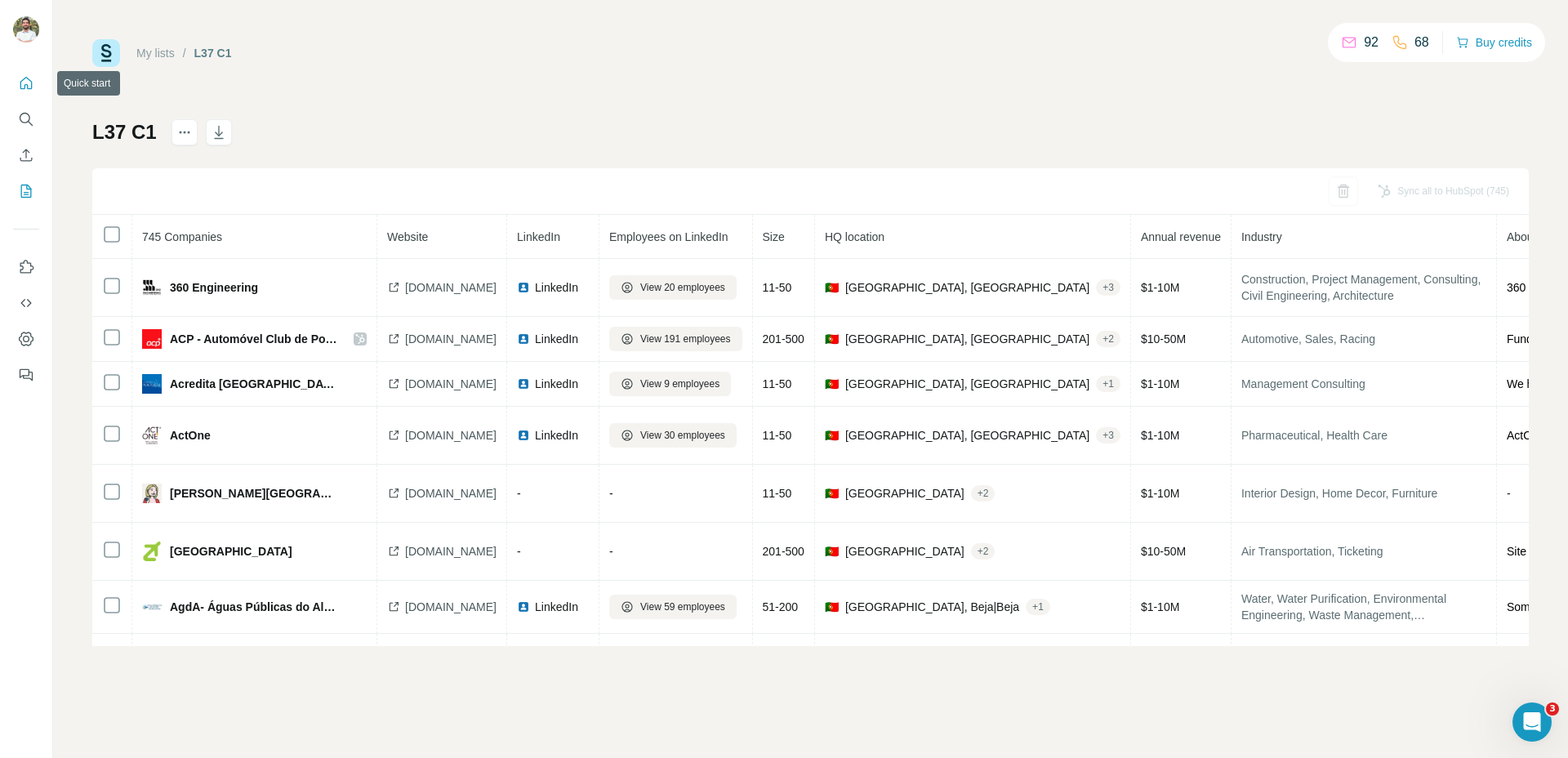
click at [37, 73] on button "Quick start" at bounding box center [25, 83] width 26 height 30
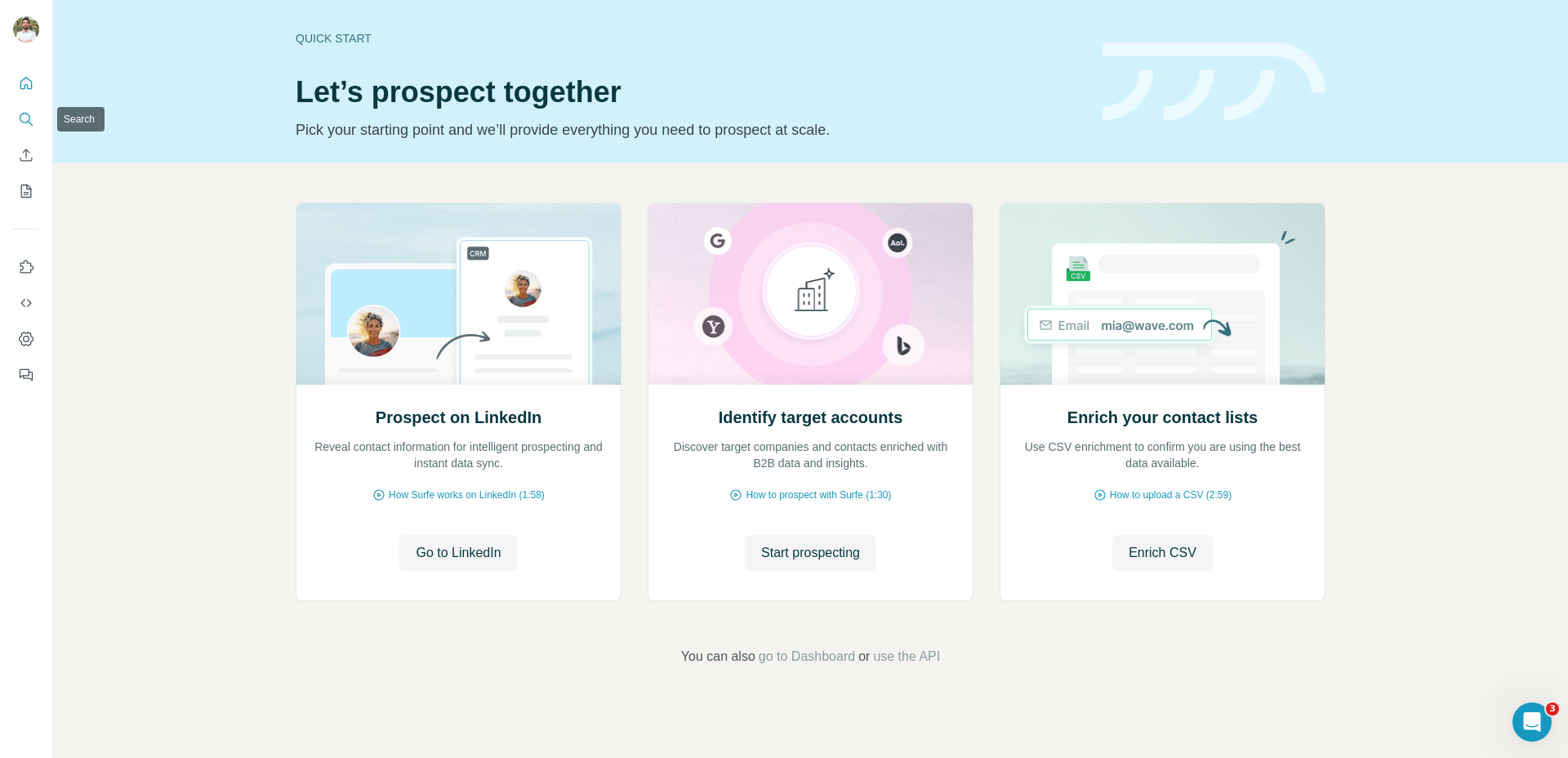
click at [13, 111] on button "Search" at bounding box center [25, 119] width 26 height 30
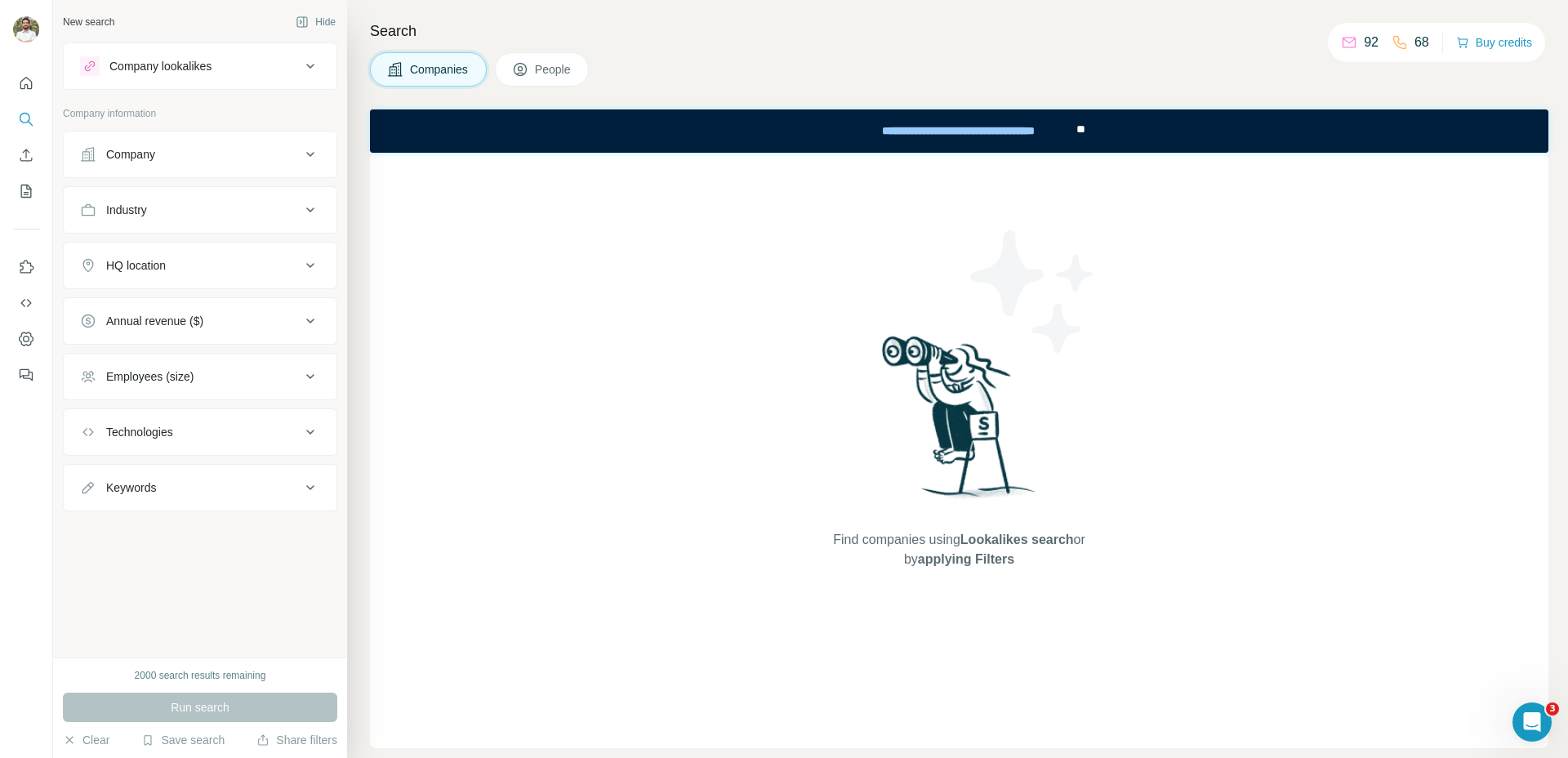
click at [137, 154] on div "Company" at bounding box center [131, 154] width 49 height 16
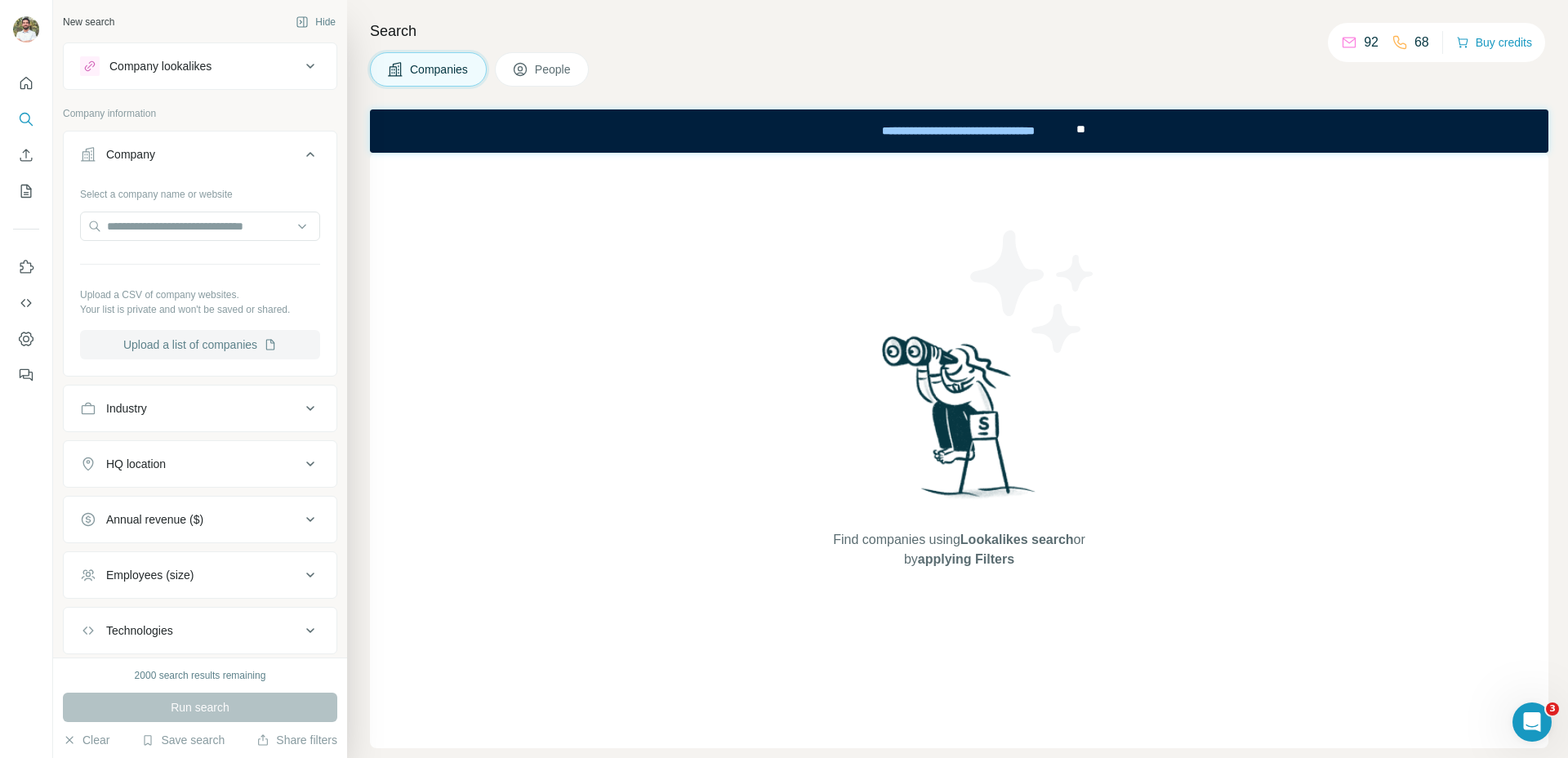
click at [183, 339] on button "Upload a list of companies" at bounding box center [200, 345] width 240 height 30
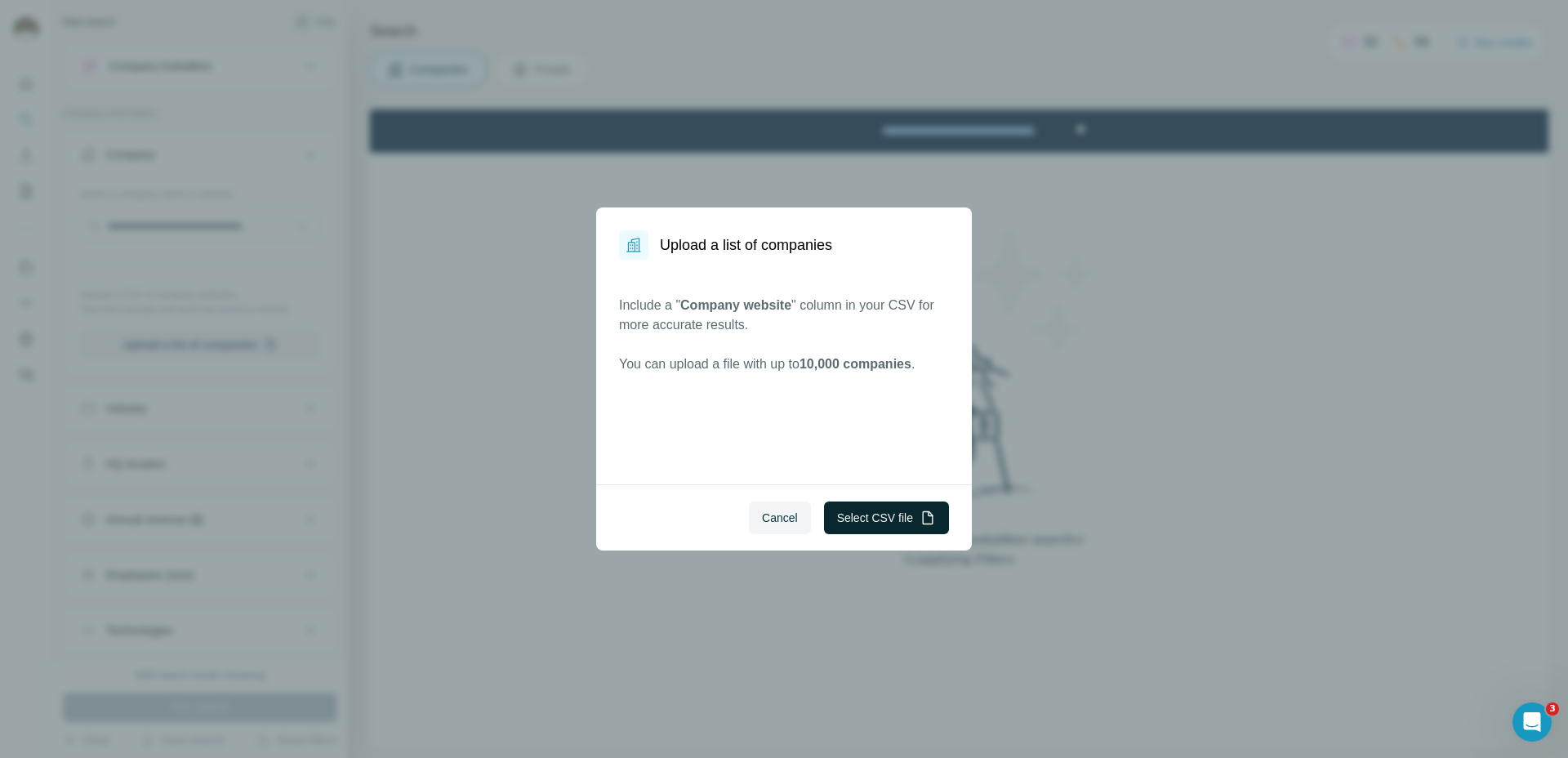
click at [891, 522] on button "Select CSV file" at bounding box center [886, 518] width 125 height 32
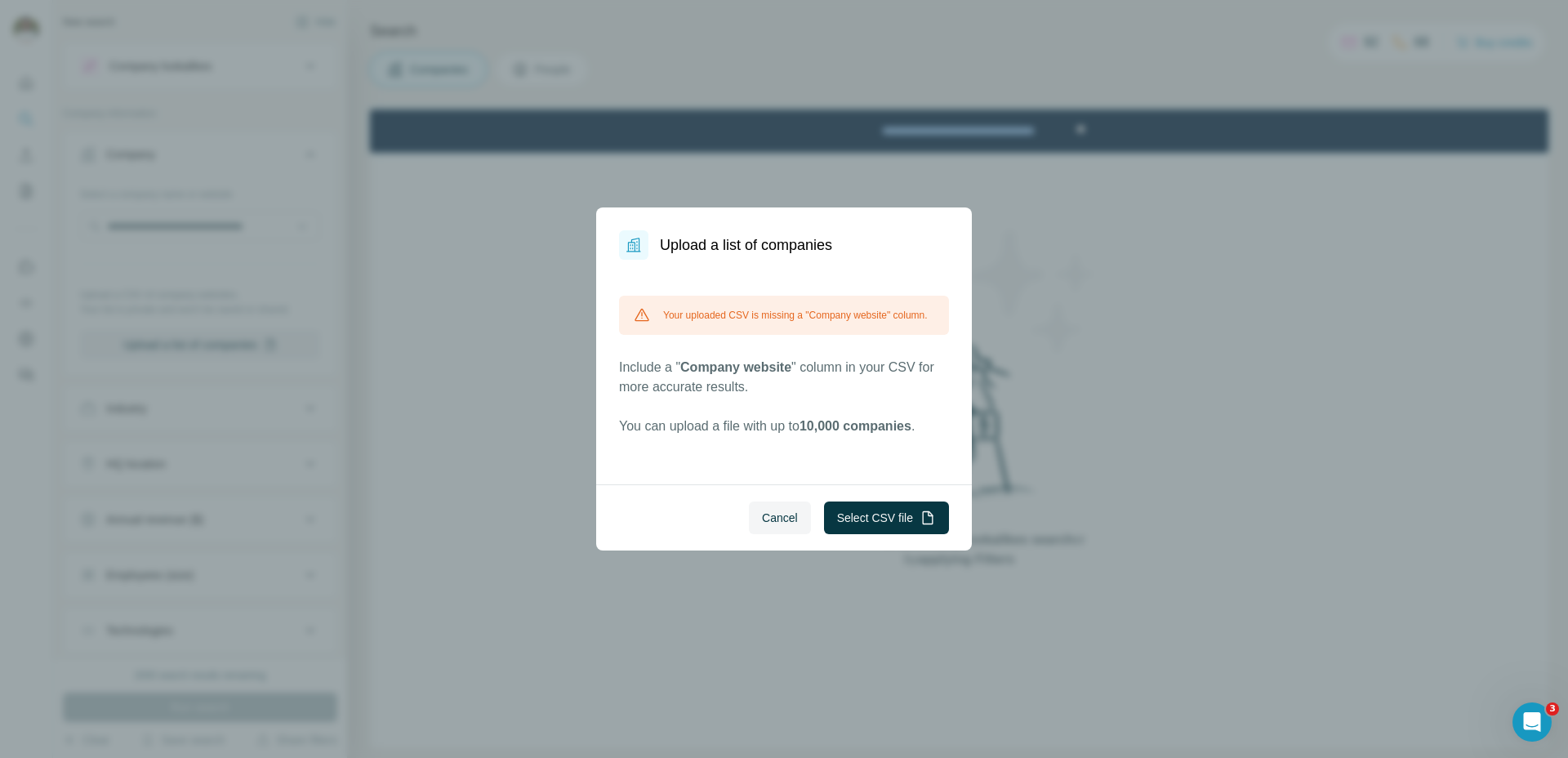
click at [766, 305] on div "Your uploaded CSV is missing a "Company website" column." at bounding box center [784, 315] width 330 height 39
click at [840, 521] on button "Select CSV file" at bounding box center [886, 518] width 125 height 32
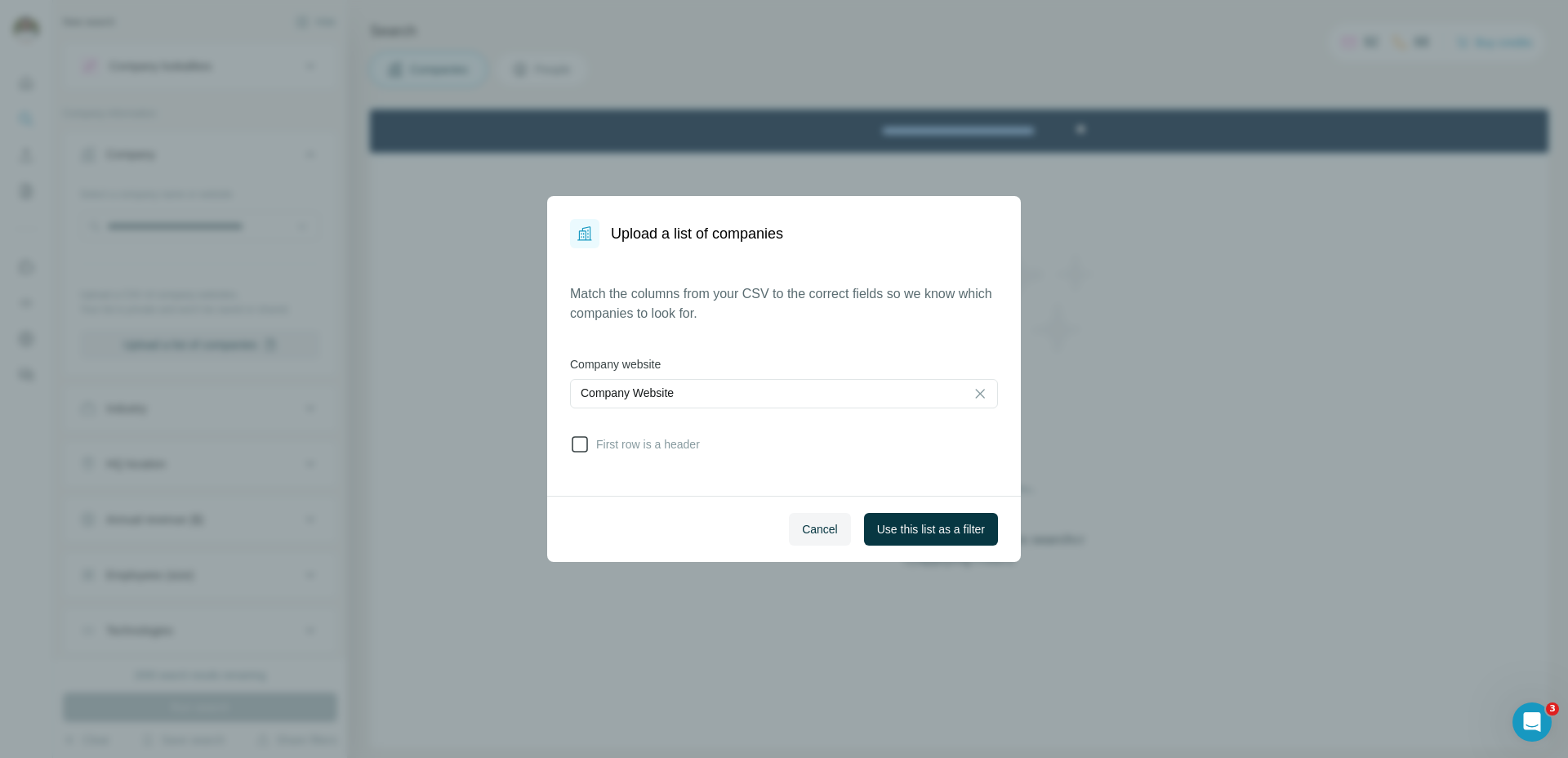
click at [655, 448] on span "First row is a header" at bounding box center [645, 444] width 110 height 16
click at [960, 539] on button "Use this list as a filter" at bounding box center [931, 529] width 134 height 32
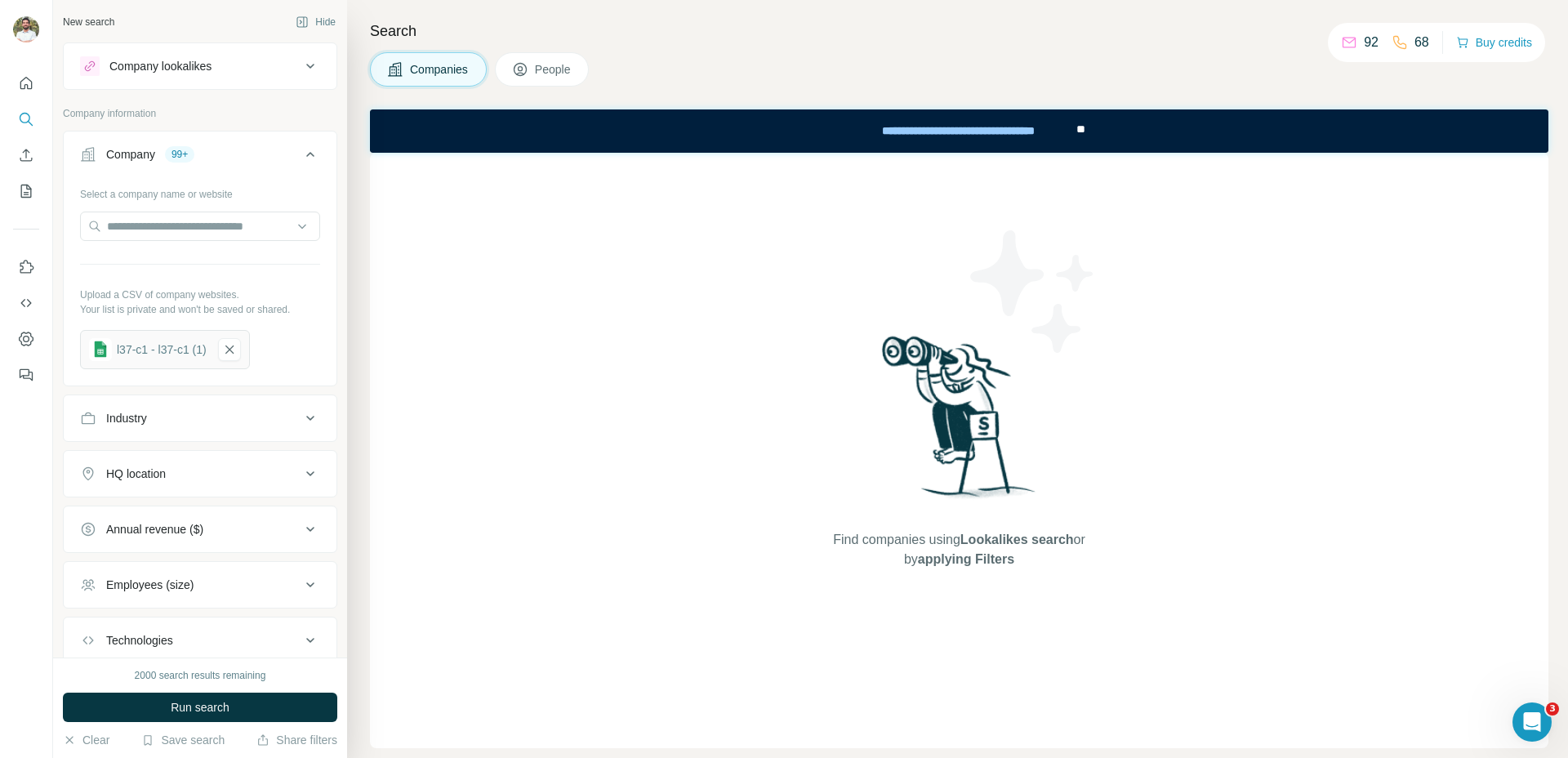
click at [561, 80] on button "People" at bounding box center [542, 69] width 95 height 34
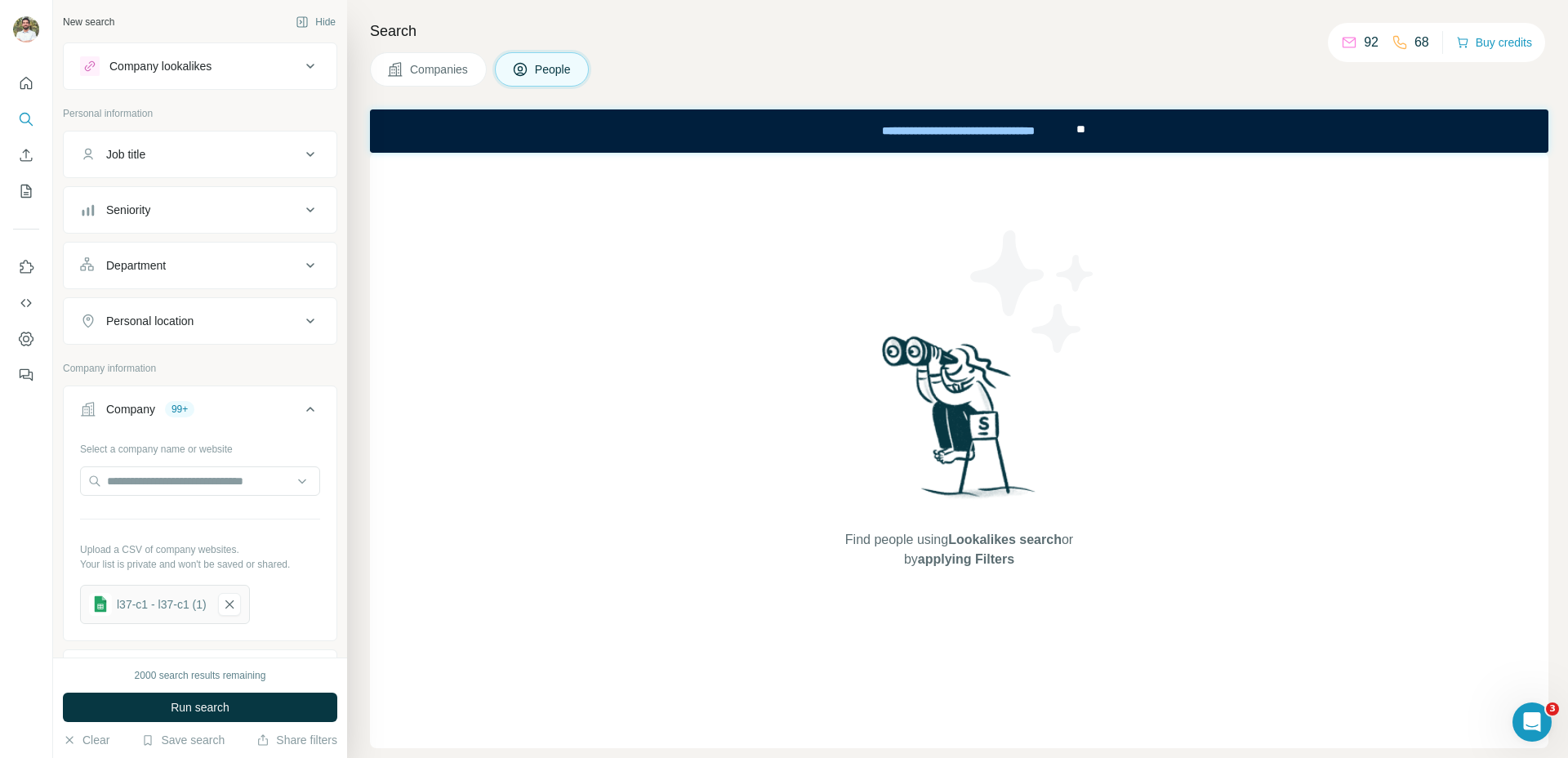
click at [229, 158] on div "Job title" at bounding box center [190, 154] width 220 height 16
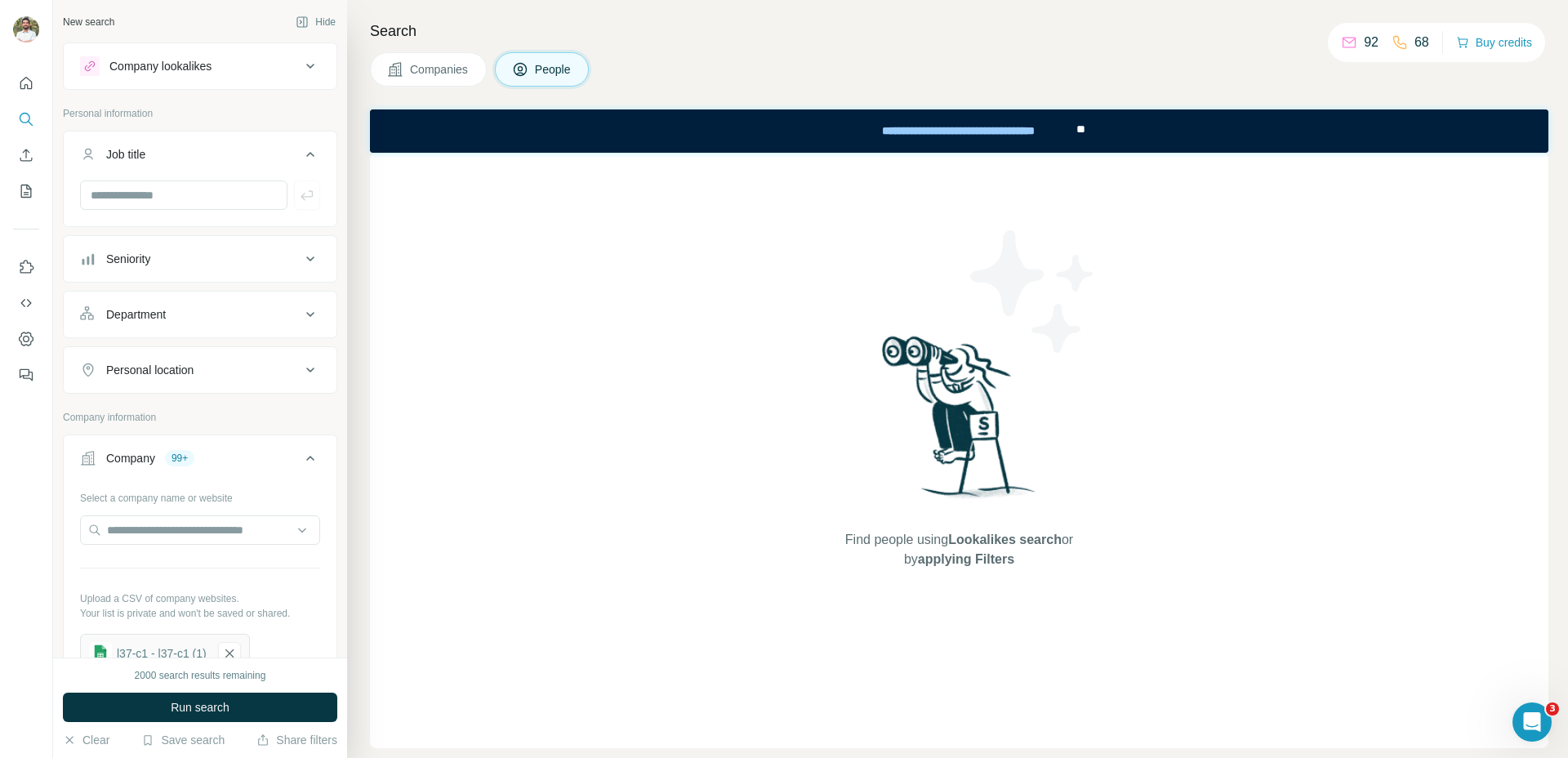
click at [229, 158] on div "Job title" at bounding box center [190, 154] width 220 height 16
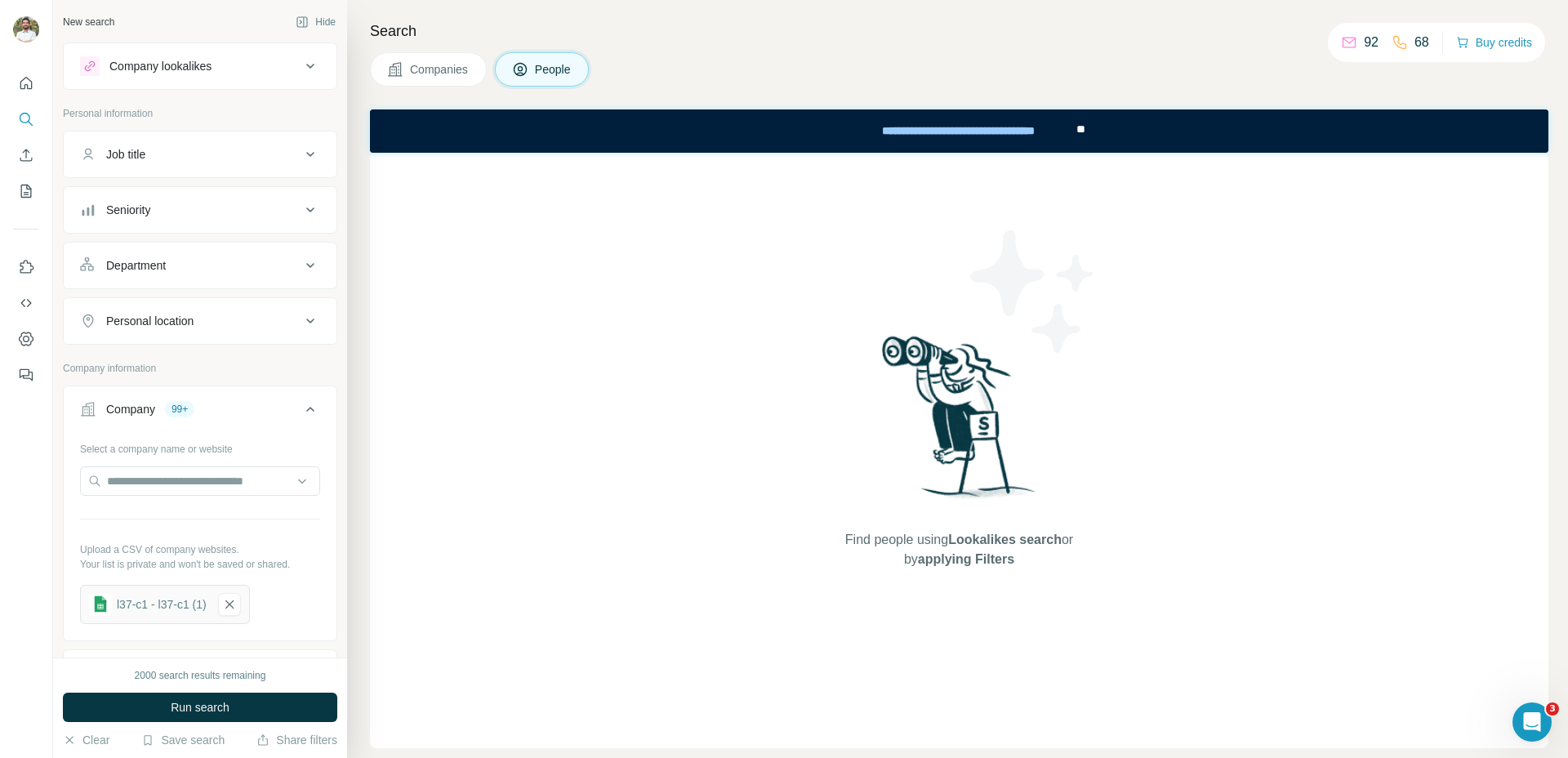
click at [229, 158] on div "Job title" at bounding box center [190, 154] width 220 height 16
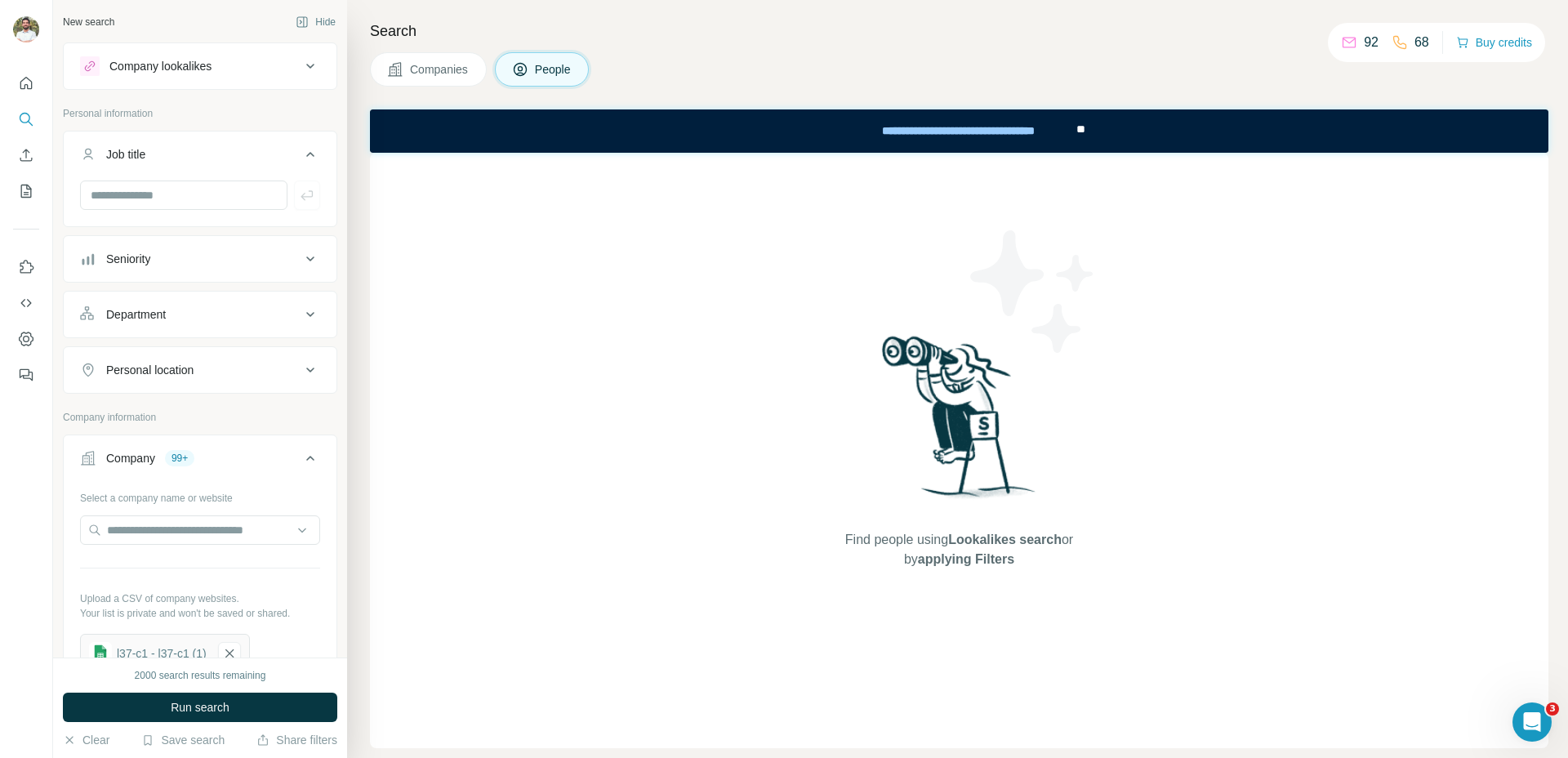
click at [237, 327] on button "Department" at bounding box center [200, 314] width 272 height 39
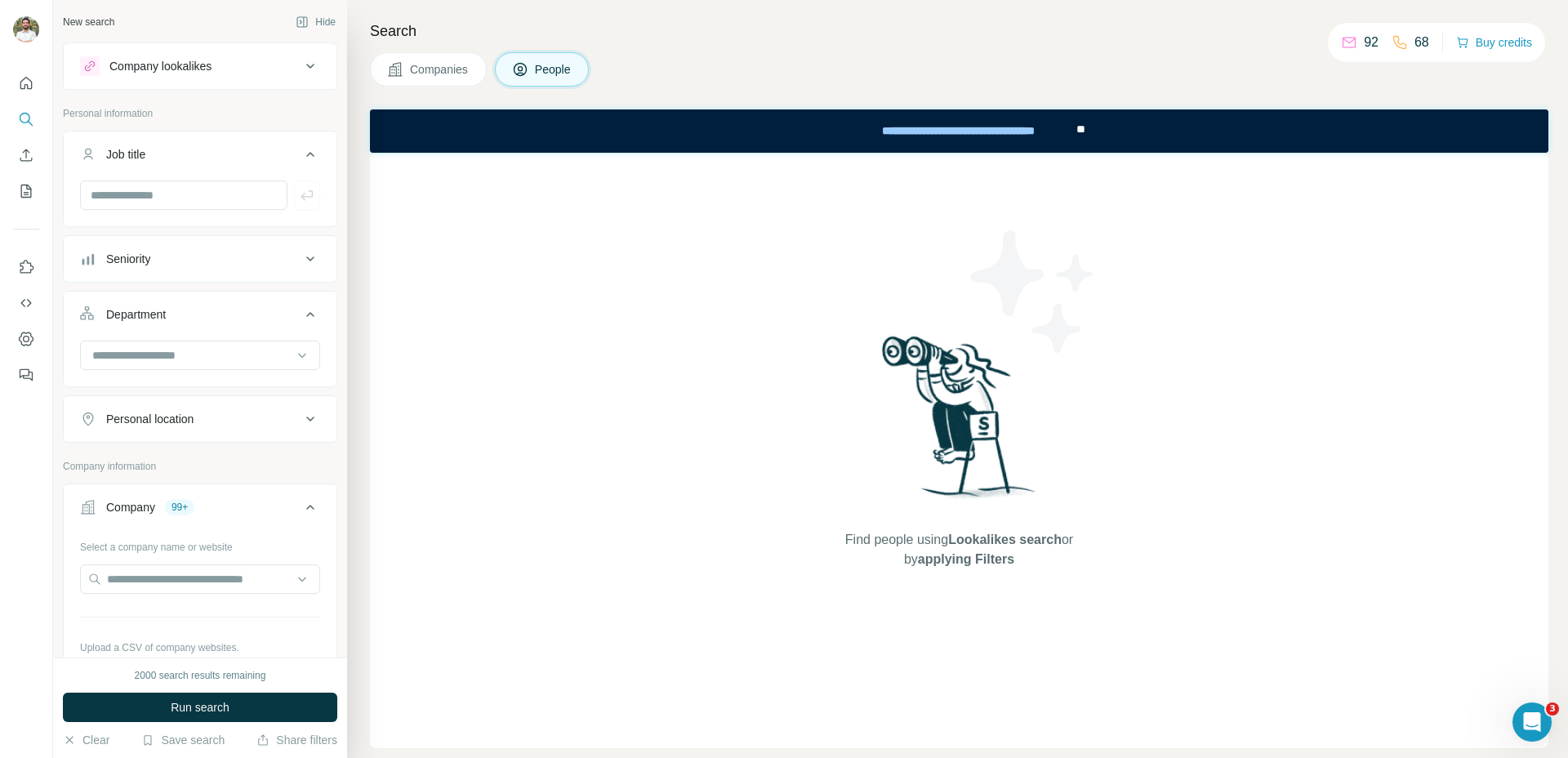
click at [251, 273] on button "Seniority" at bounding box center [200, 258] width 272 height 39
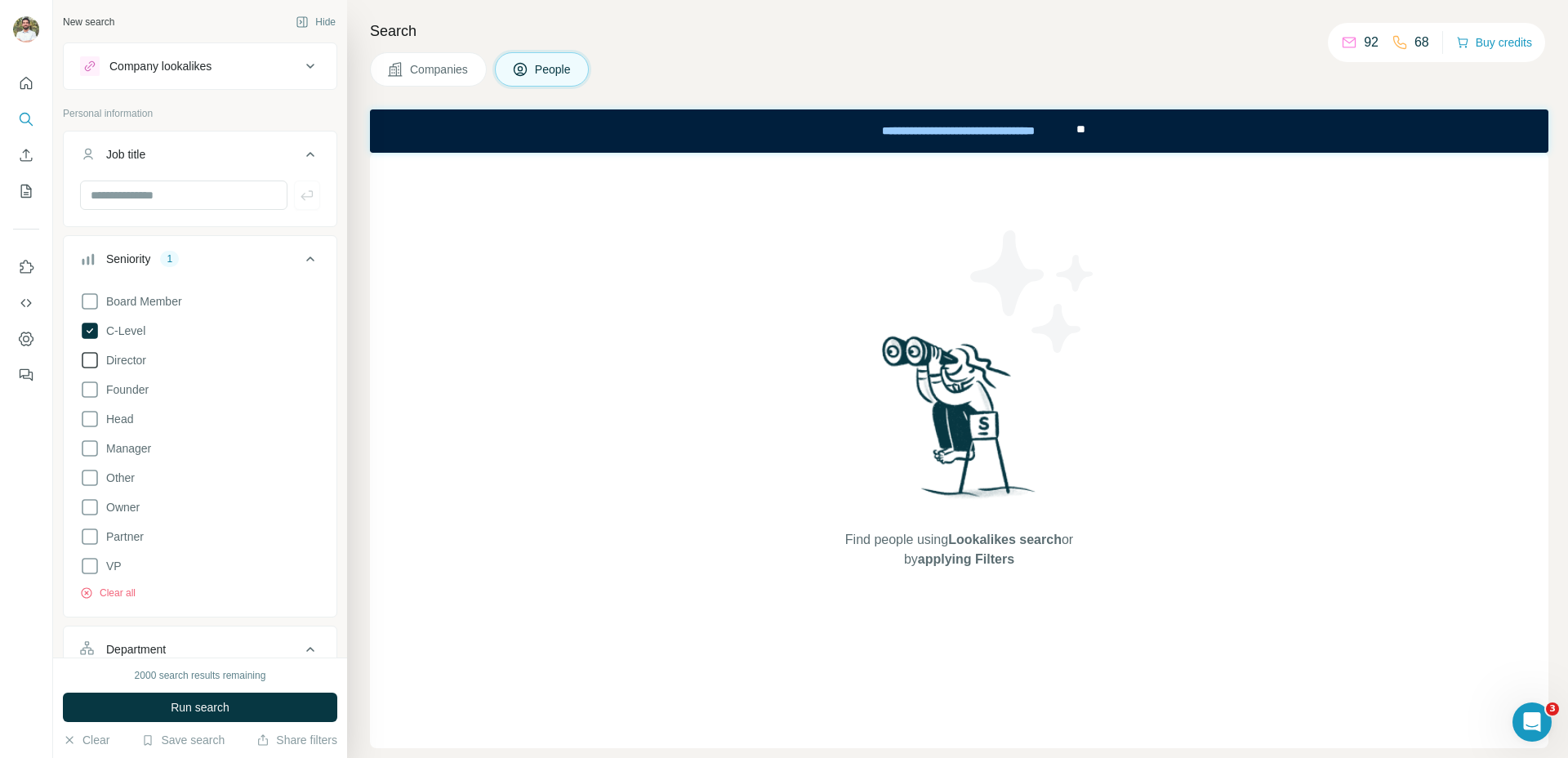
click at [124, 366] on span "Director" at bounding box center [123, 360] width 47 height 16
click at [125, 413] on span "Head" at bounding box center [115, 419] width 33 height 16
click at [132, 446] on span "Manager" at bounding box center [125, 448] width 51 height 16
click at [194, 702] on span "Run search" at bounding box center [199, 707] width 59 height 16
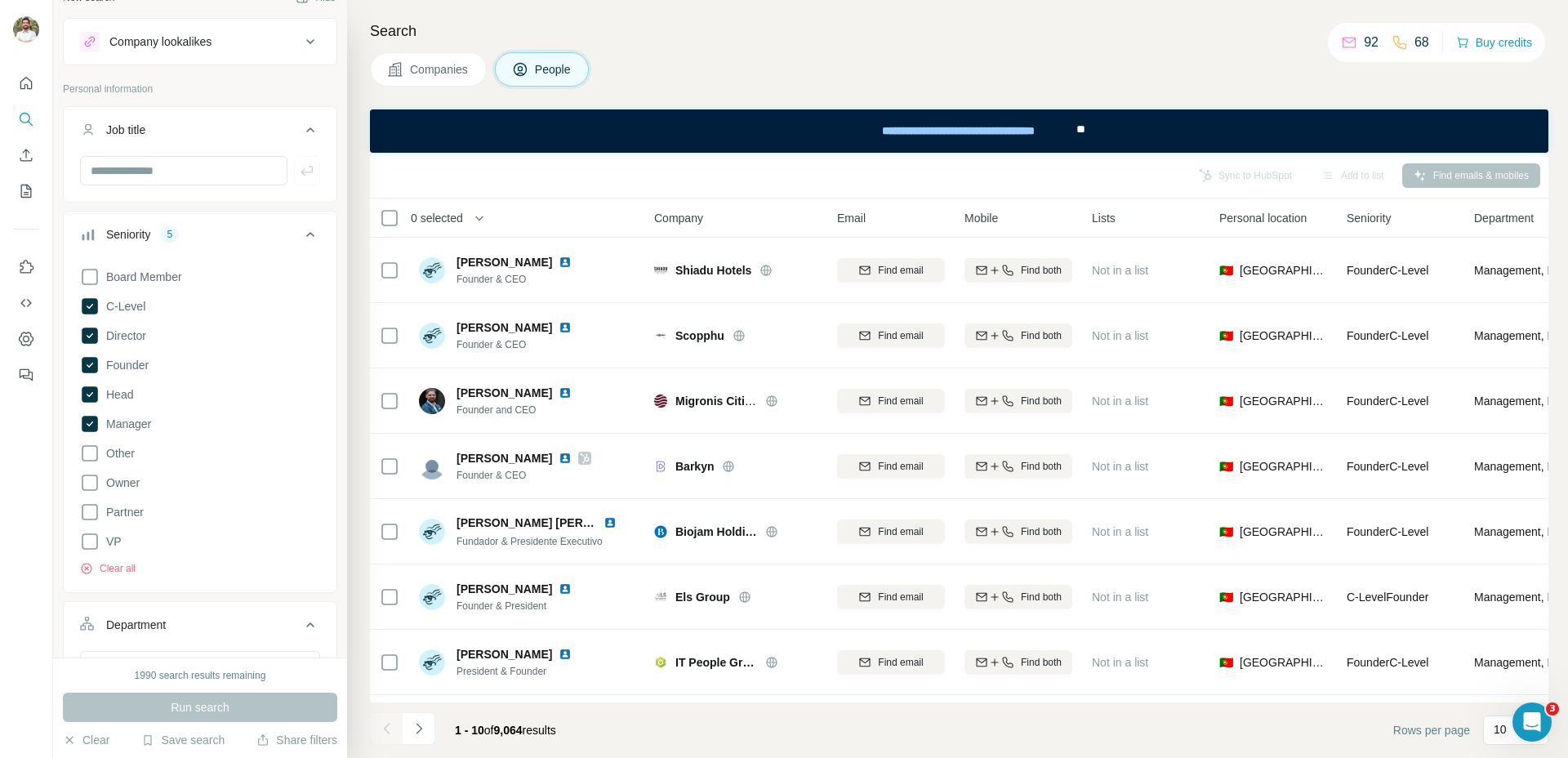
scroll to position [39, 0]
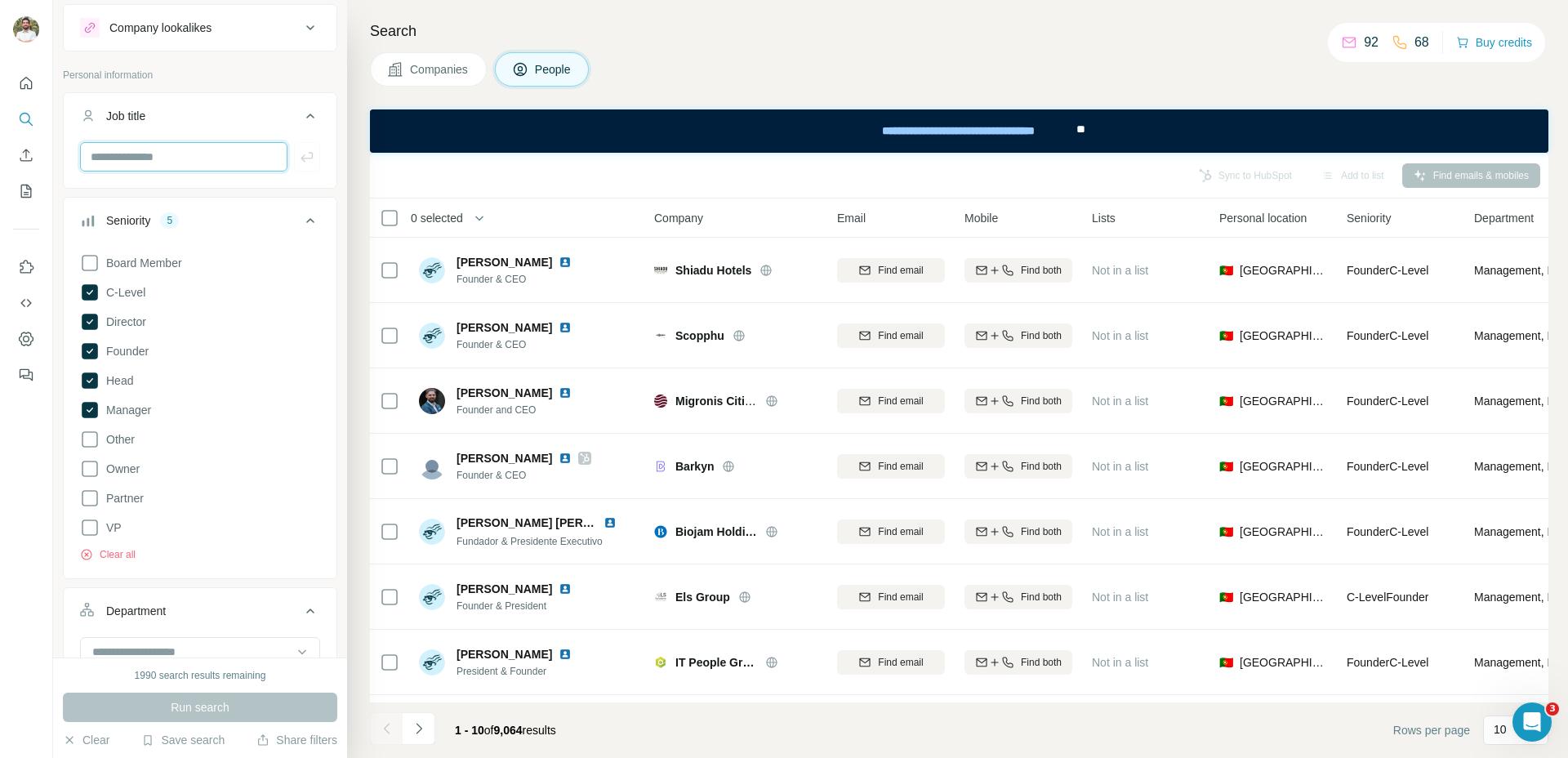
click at [212, 151] on input "text" at bounding box center [184, 156] width 208 height 30
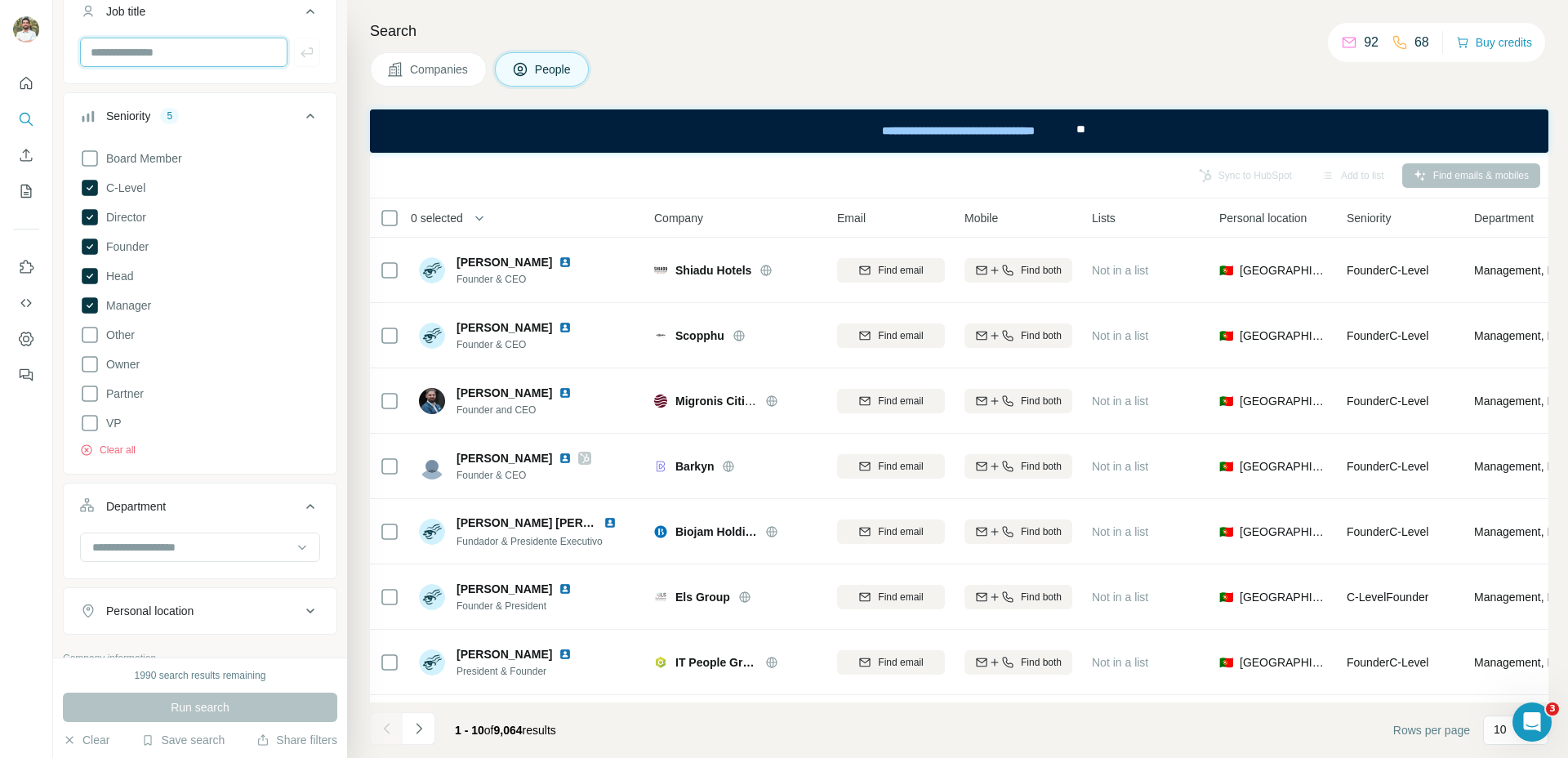
scroll to position [259, 0]
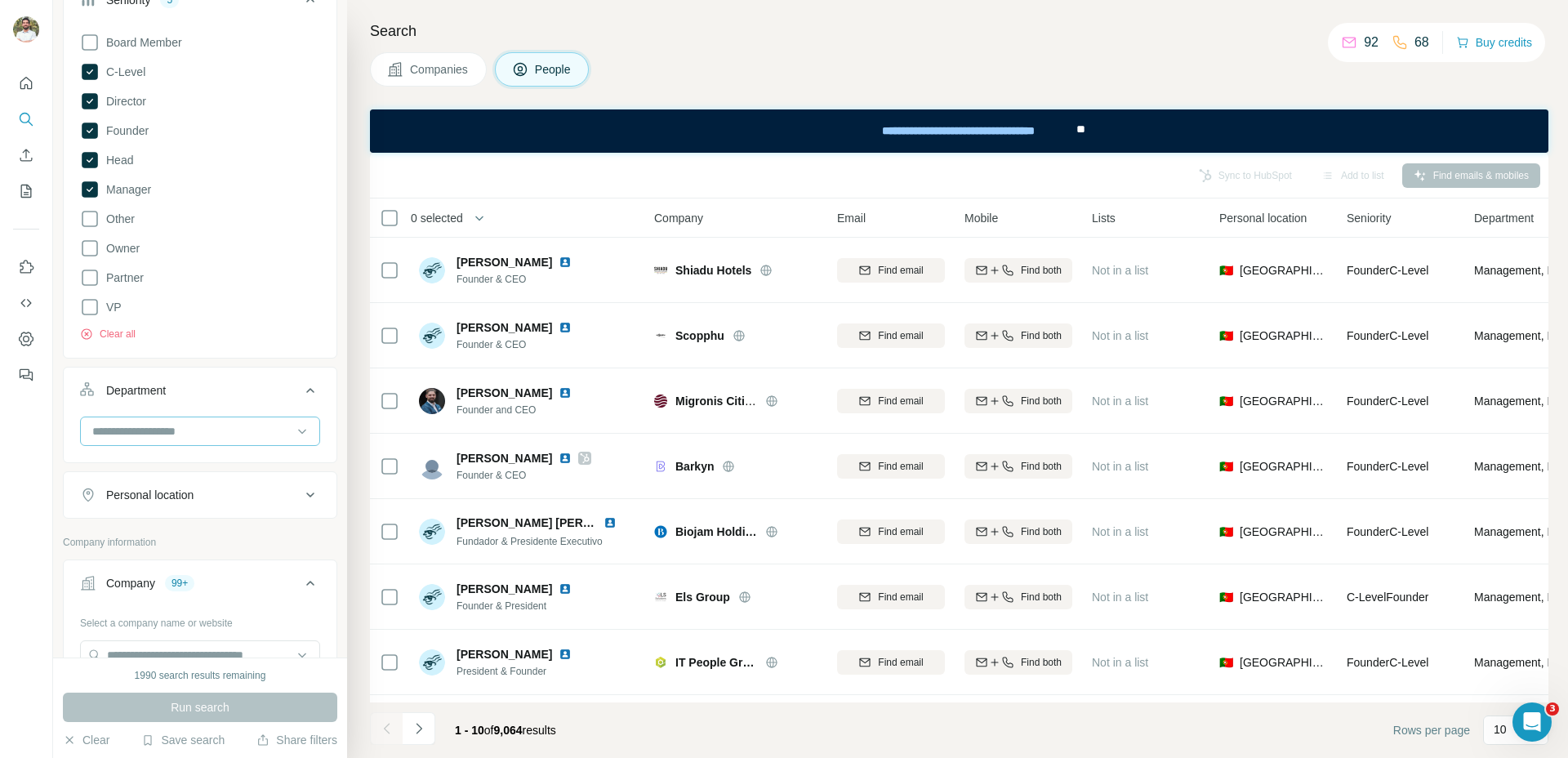
click at [236, 435] on input at bounding box center [191, 431] width 202 height 18
click at [183, 538] on p "Marketing and Advertising" at bounding box center [160, 545] width 132 height 16
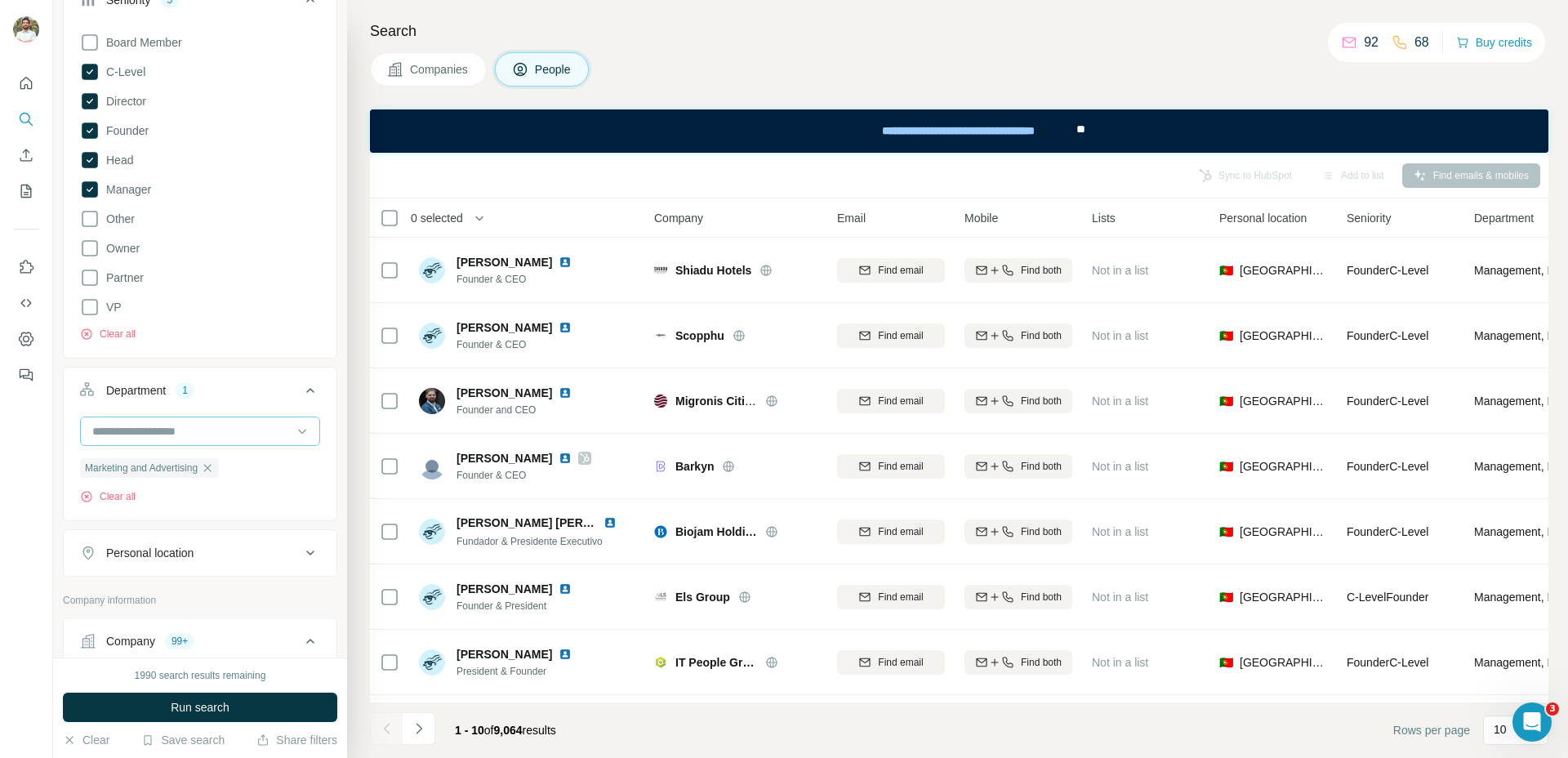
click at [221, 430] on input at bounding box center [191, 431] width 202 height 18
type input "****"
click at [187, 472] on div "Sales" at bounding box center [194, 468] width 200 height 16
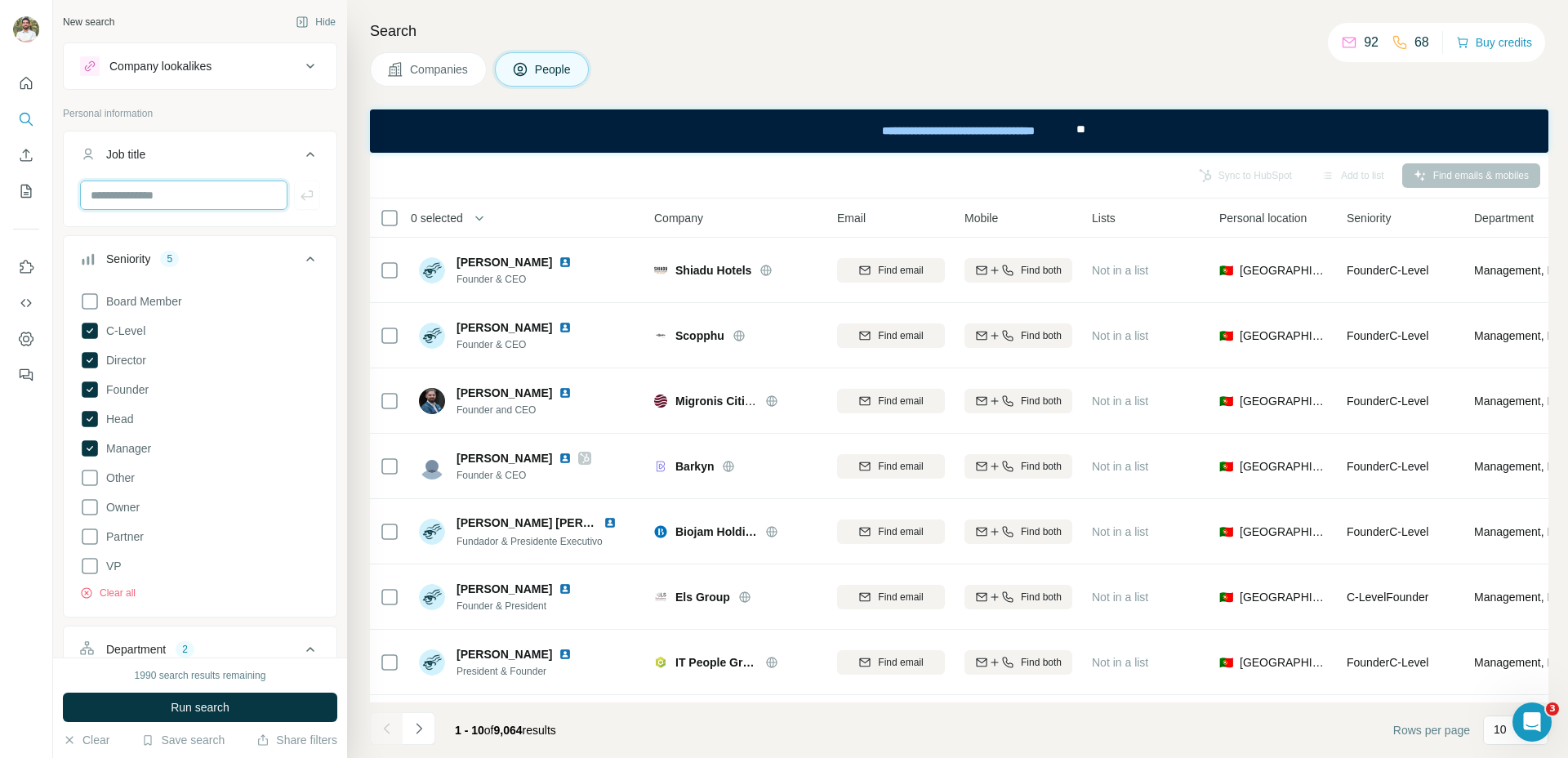
click at [109, 202] on input "text" at bounding box center [184, 195] width 208 height 30
type input "***"
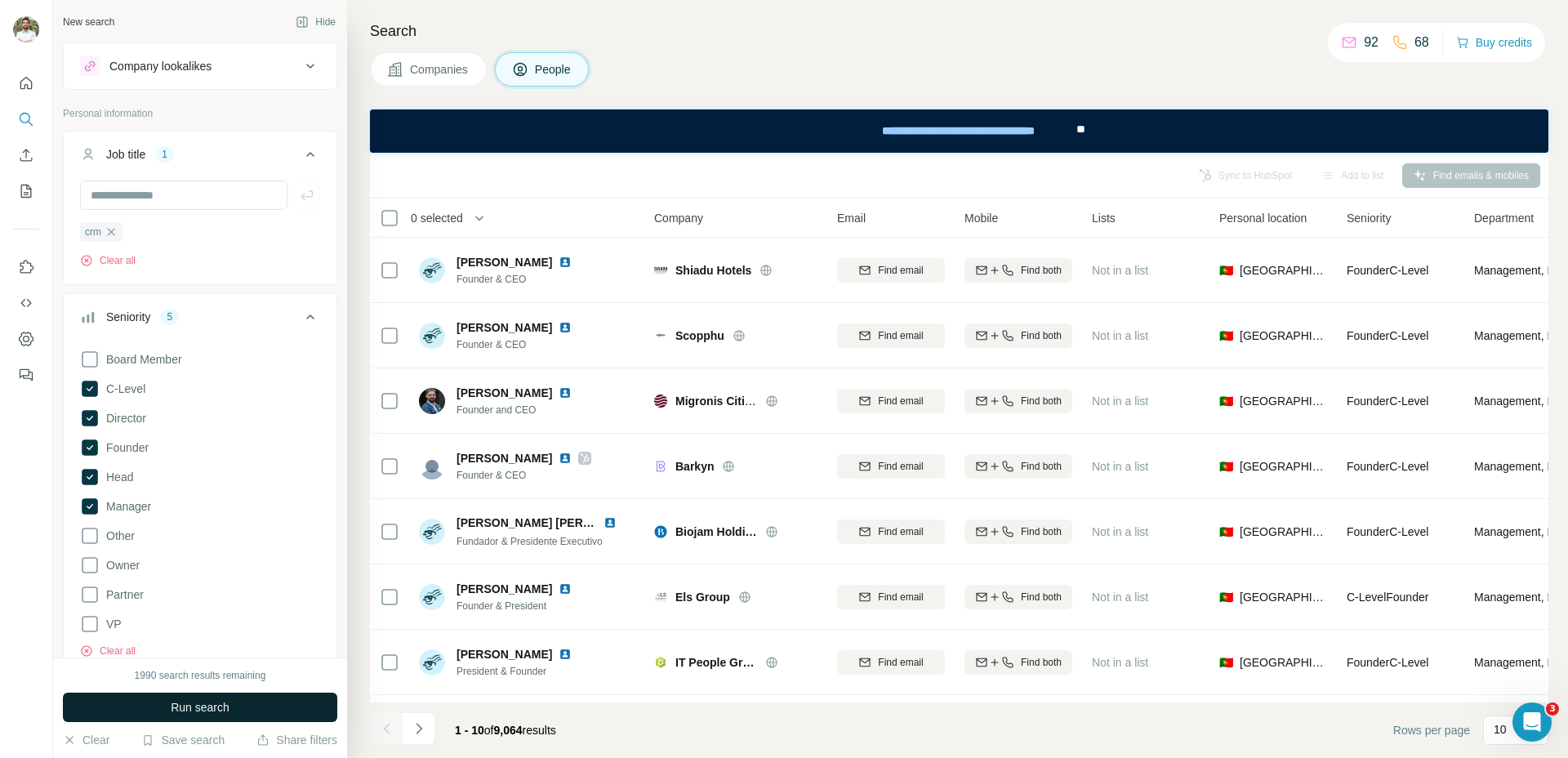
click at [165, 716] on button "Run search" at bounding box center [200, 707] width 274 height 30
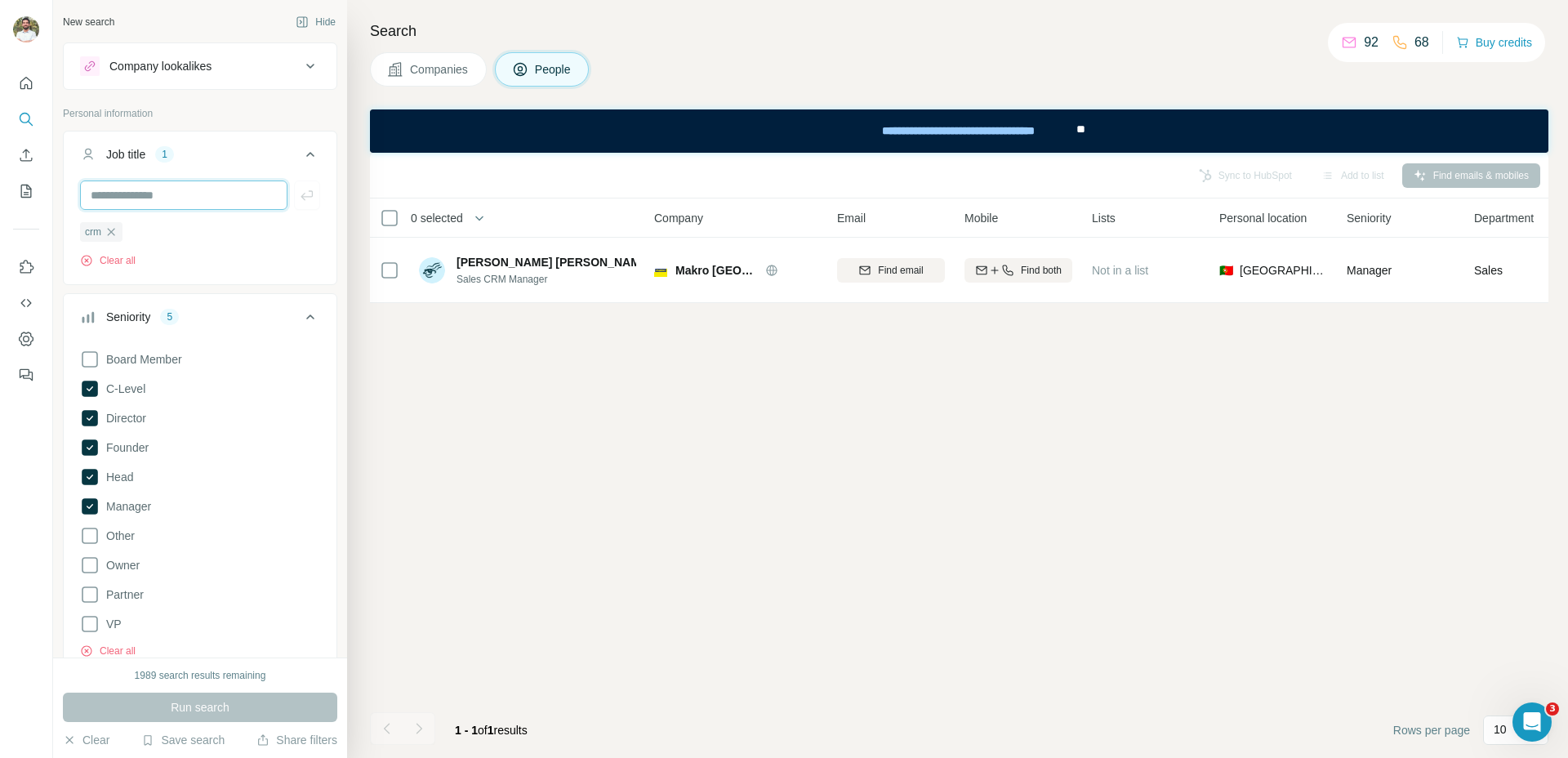
click at [207, 189] on input "text" at bounding box center [184, 195] width 208 height 30
type input "**********"
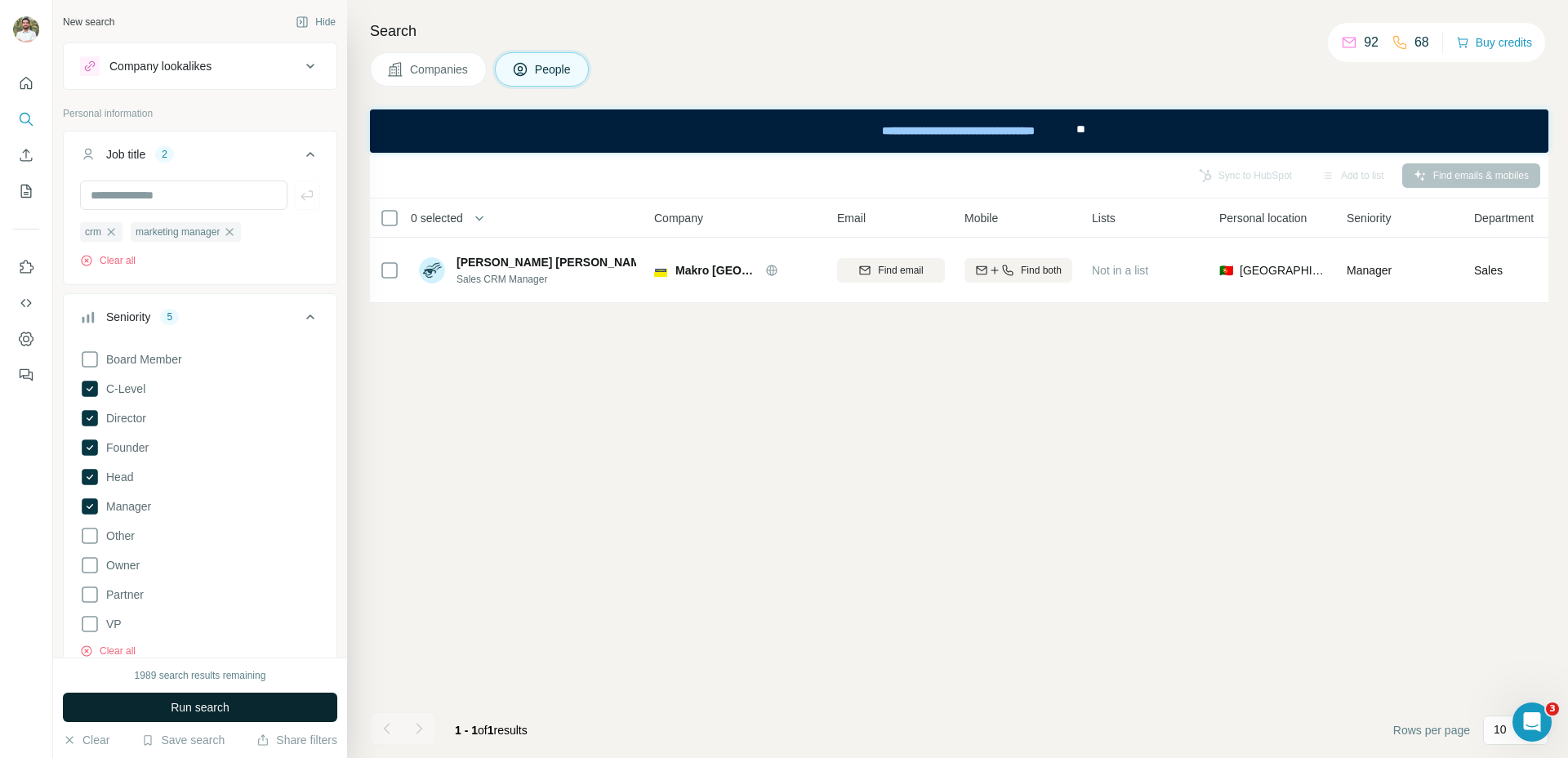
click at [235, 712] on button "Run search" at bounding box center [200, 707] width 274 height 30
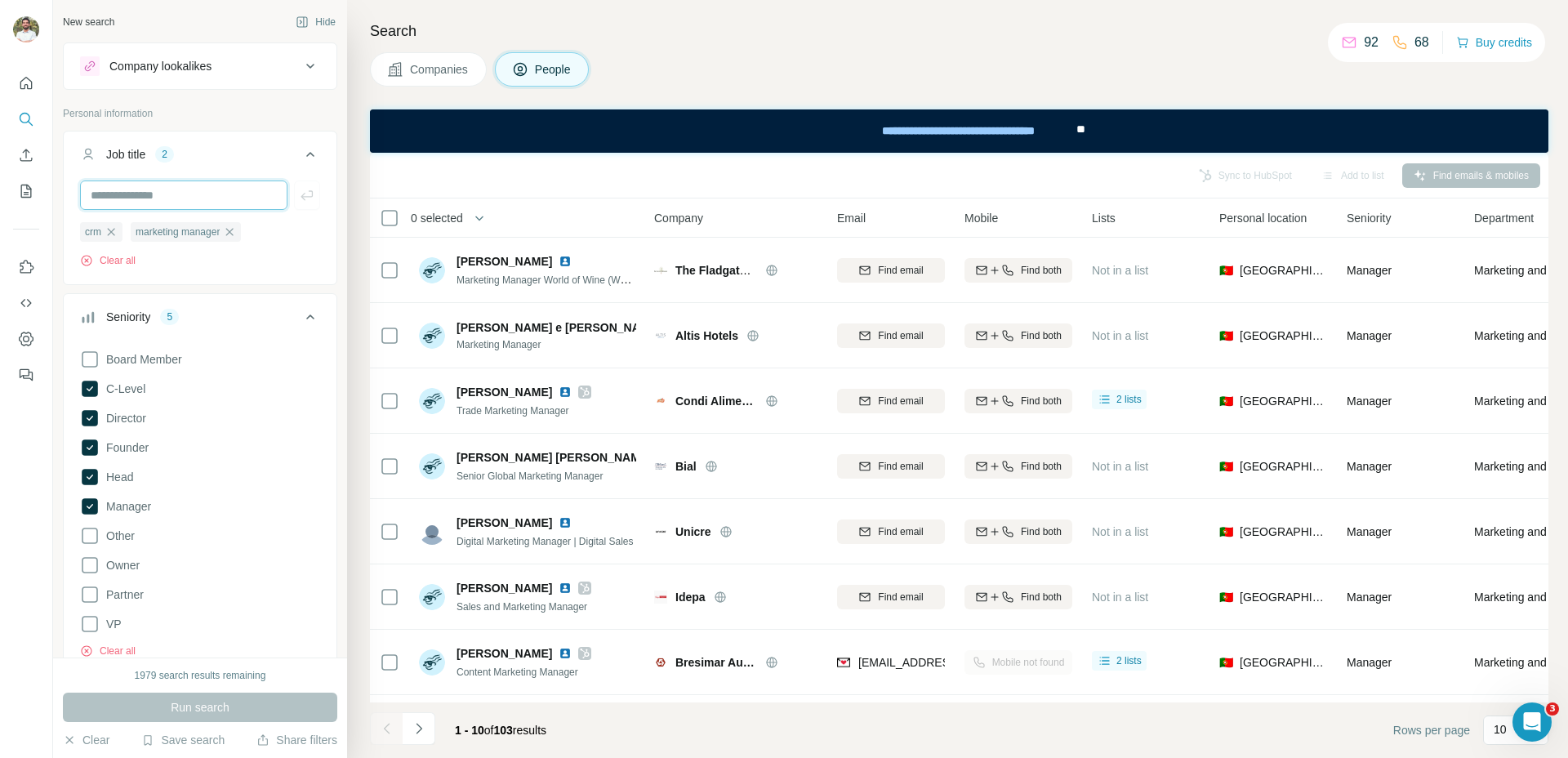
click at [149, 190] on input "text" at bounding box center [184, 195] width 208 height 30
type input "**********"
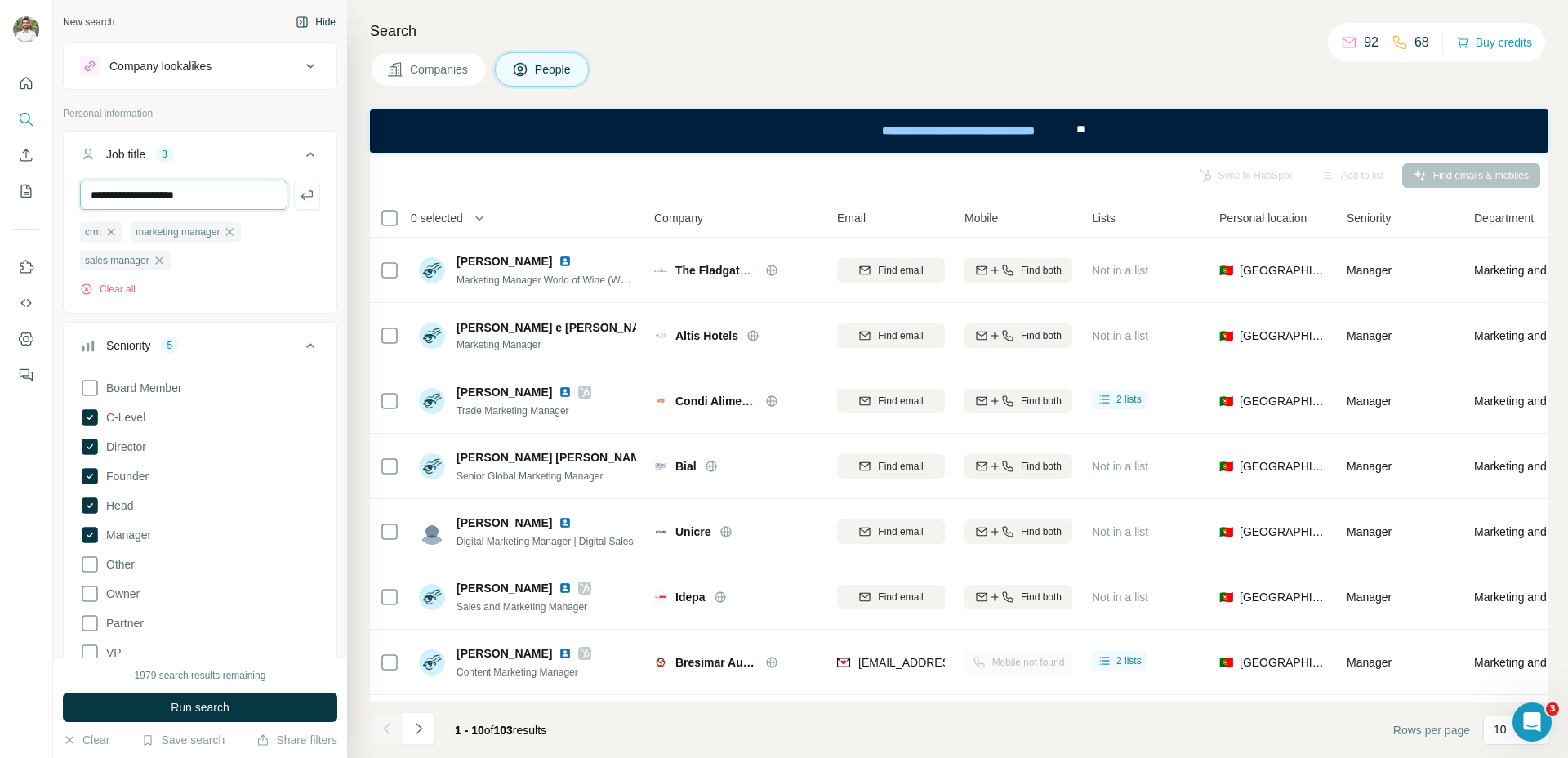
type input "**********"
click at [168, 705] on button "Run search" at bounding box center [200, 707] width 274 height 30
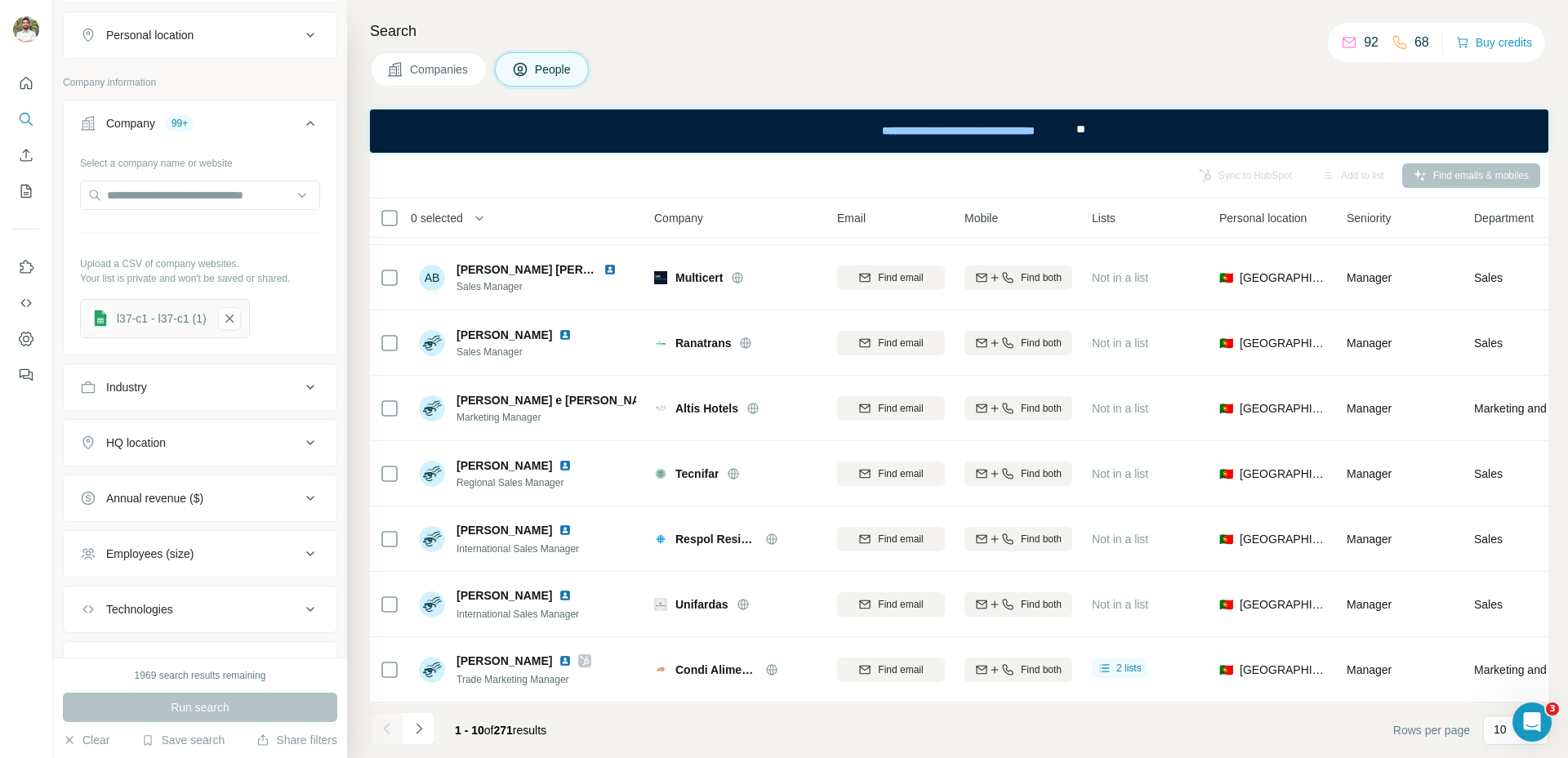
scroll to position [913, 0]
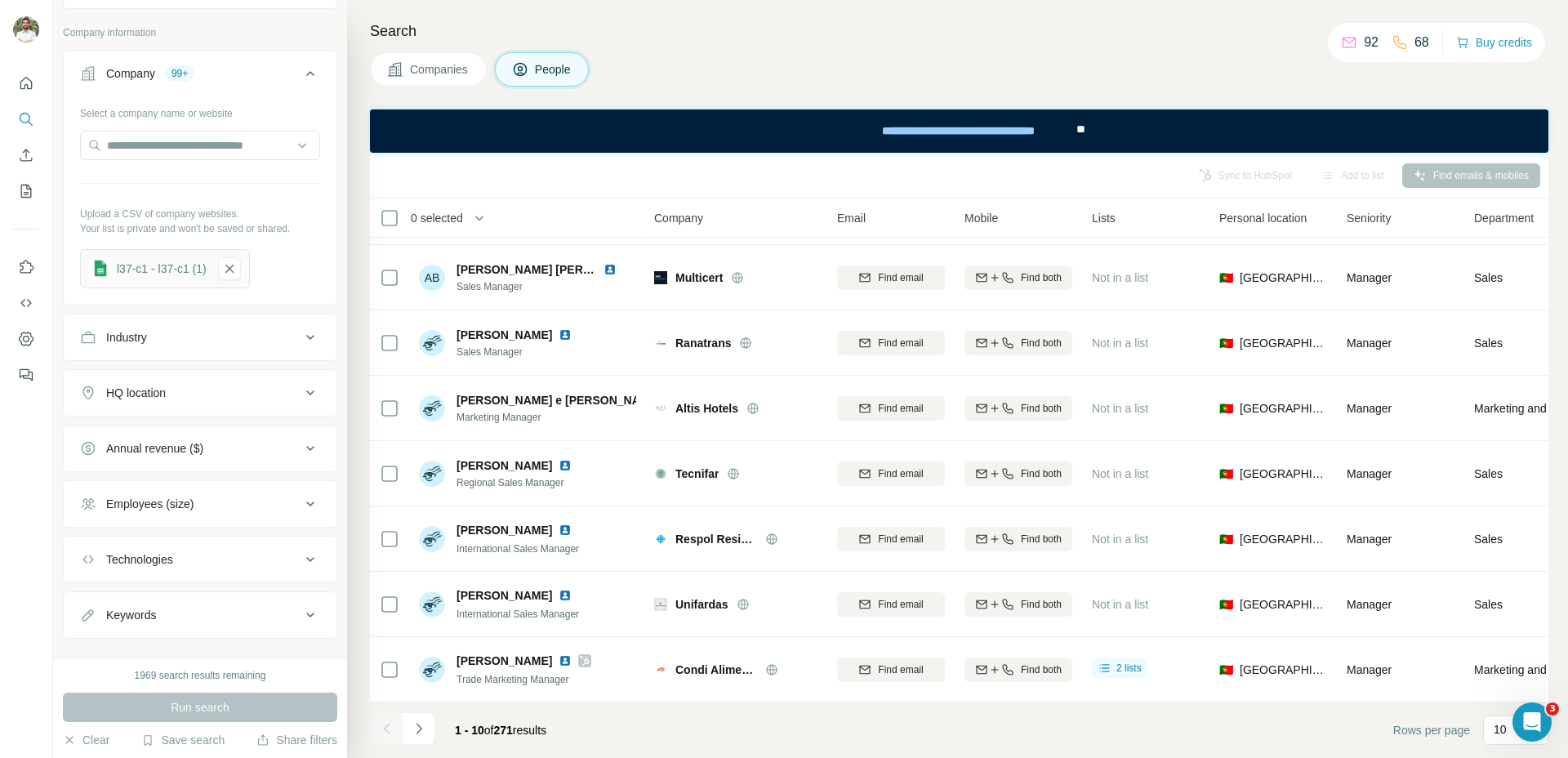
click at [176, 411] on button "HQ location" at bounding box center [200, 393] width 272 height 39
click at [173, 431] on input "text" at bounding box center [200, 433] width 240 height 30
type input "**********"
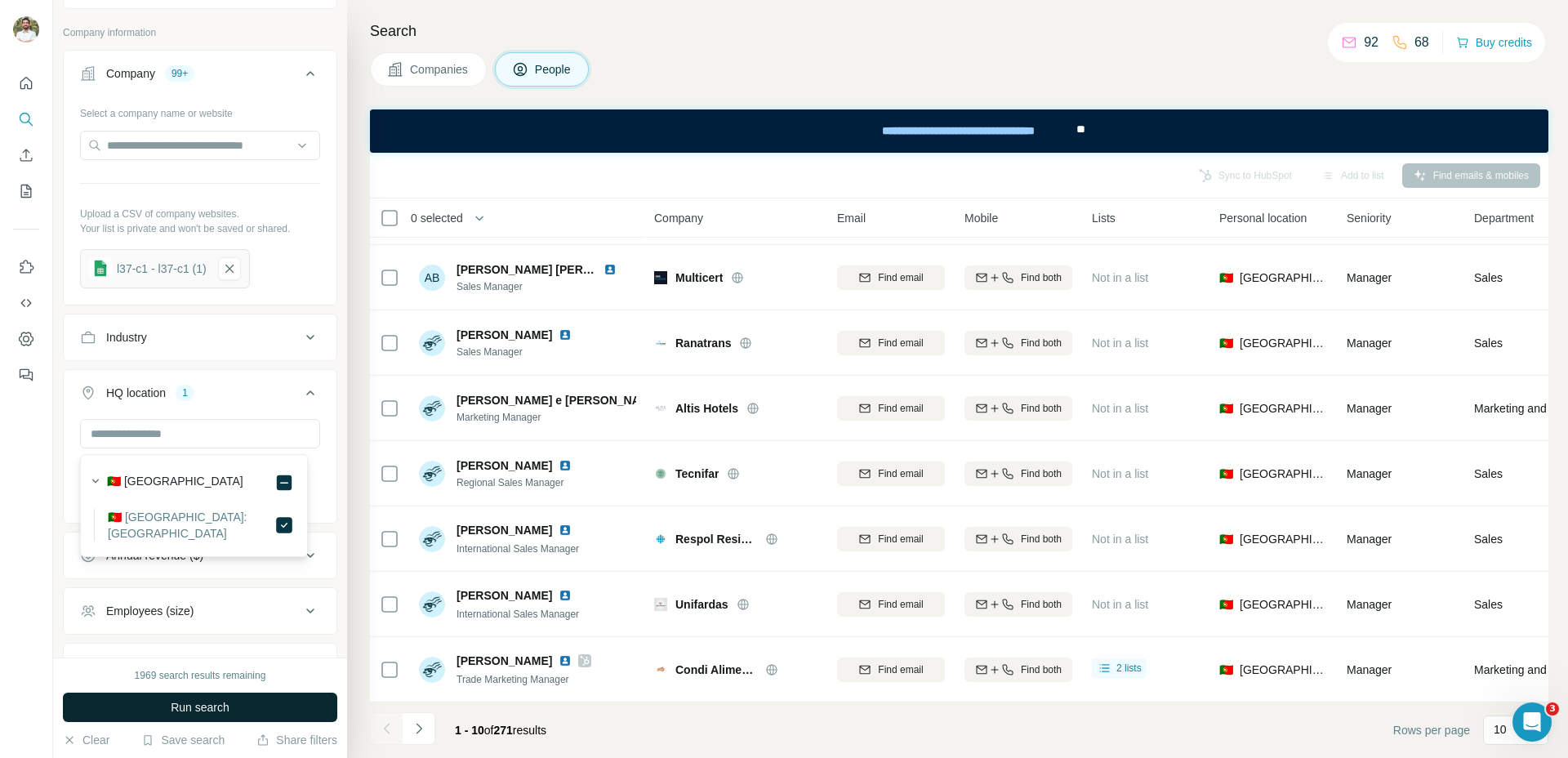
click at [186, 701] on span "Run search" at bounding box center [199, 707] width 59 height 16
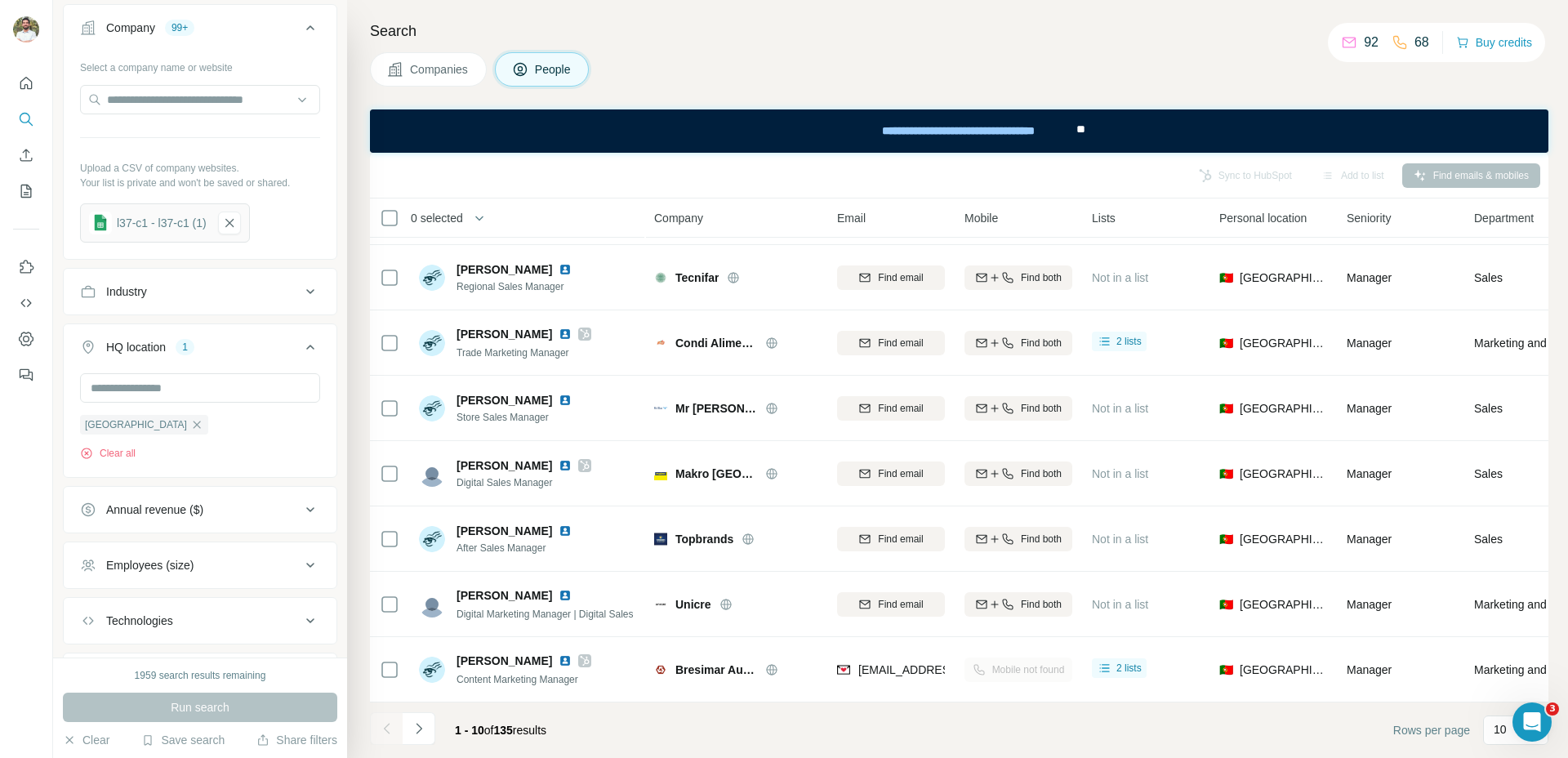
scroll to position [970, 0]
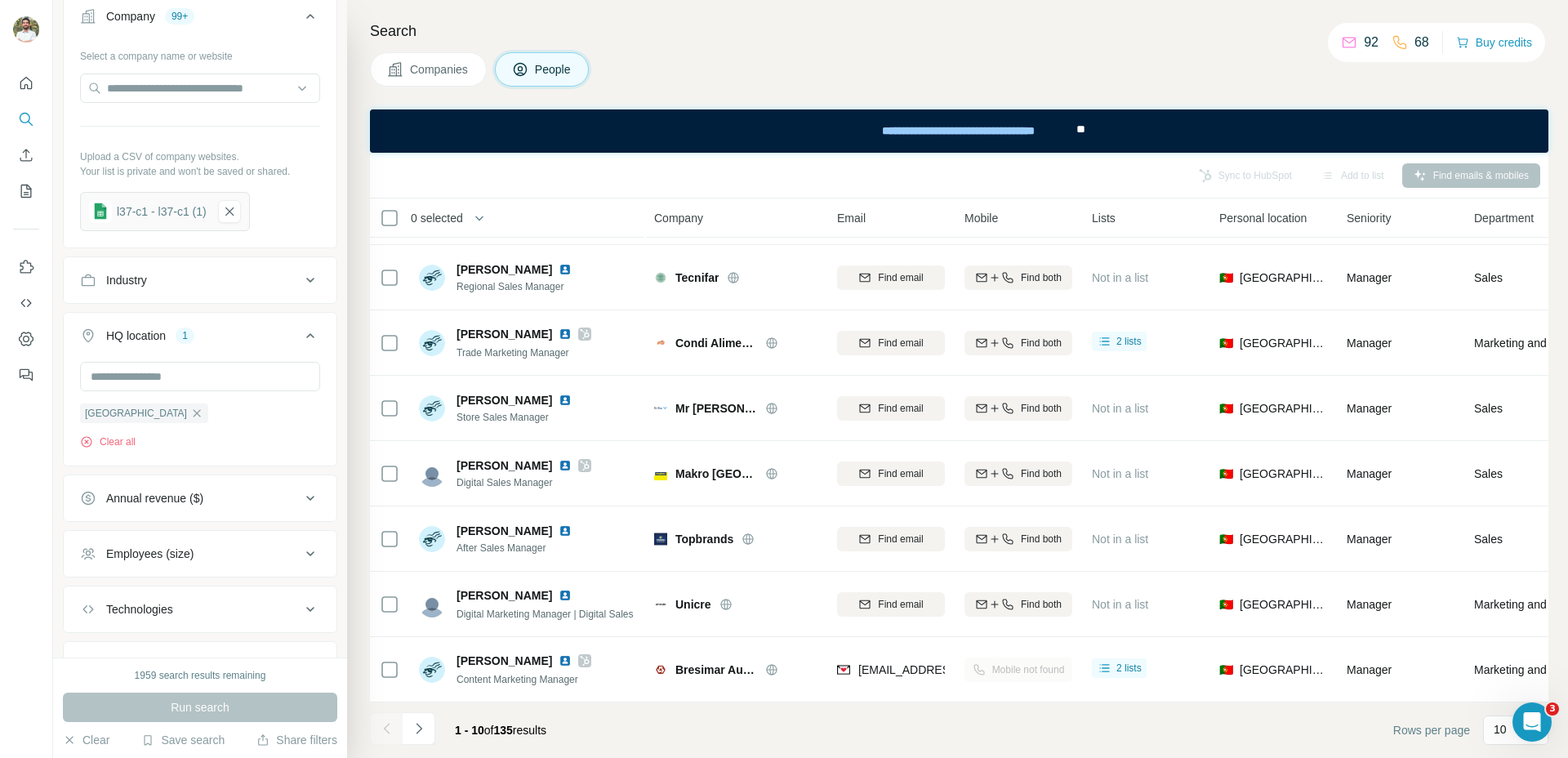
click at [349, 457] on div "Search Companies People Sync to HubSpot Add to list Find emails & mobiles 0 sel…" at bounding box center [957, 379] width 1221 height 758
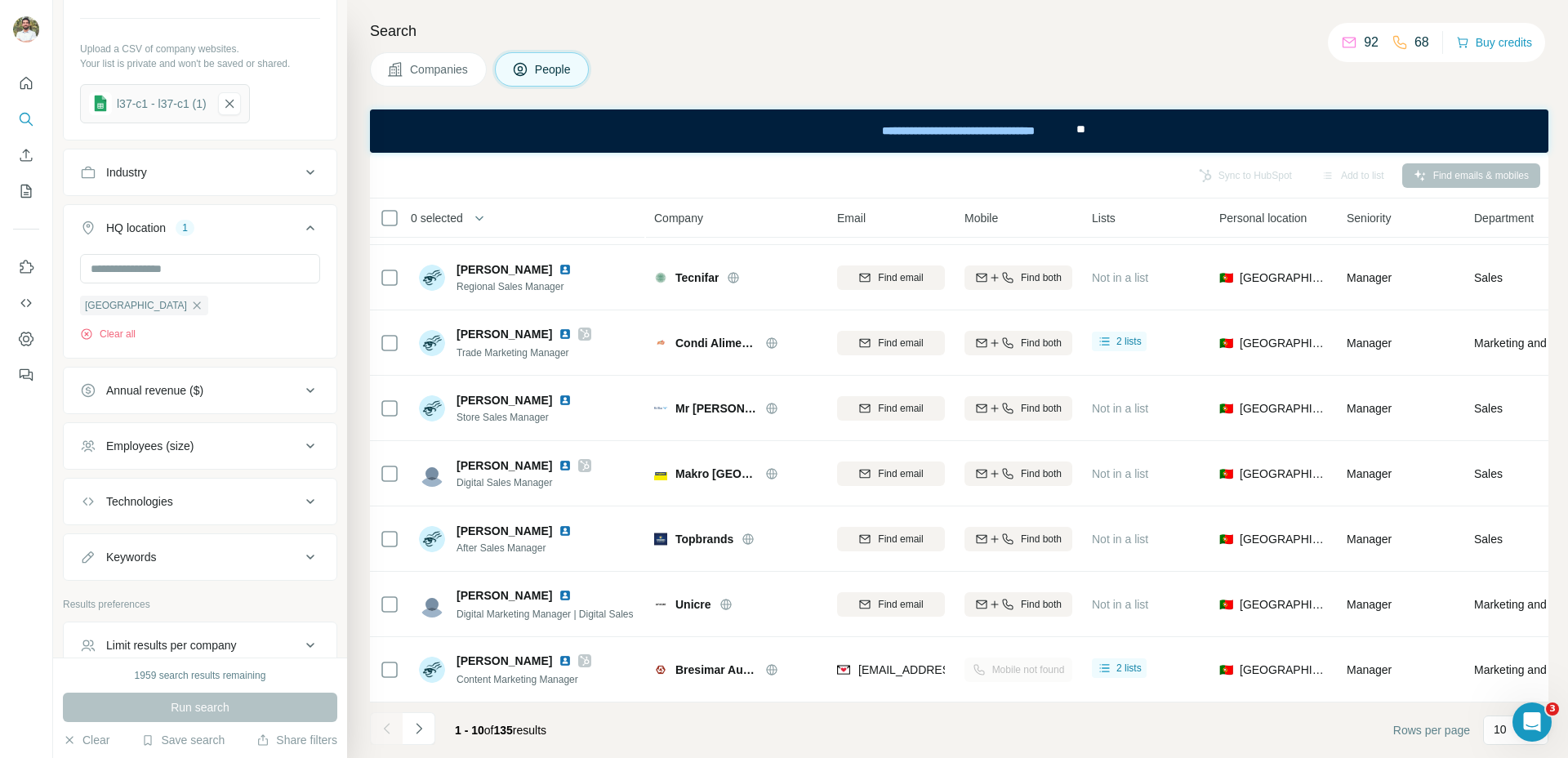
scroll to position [1168, 0]
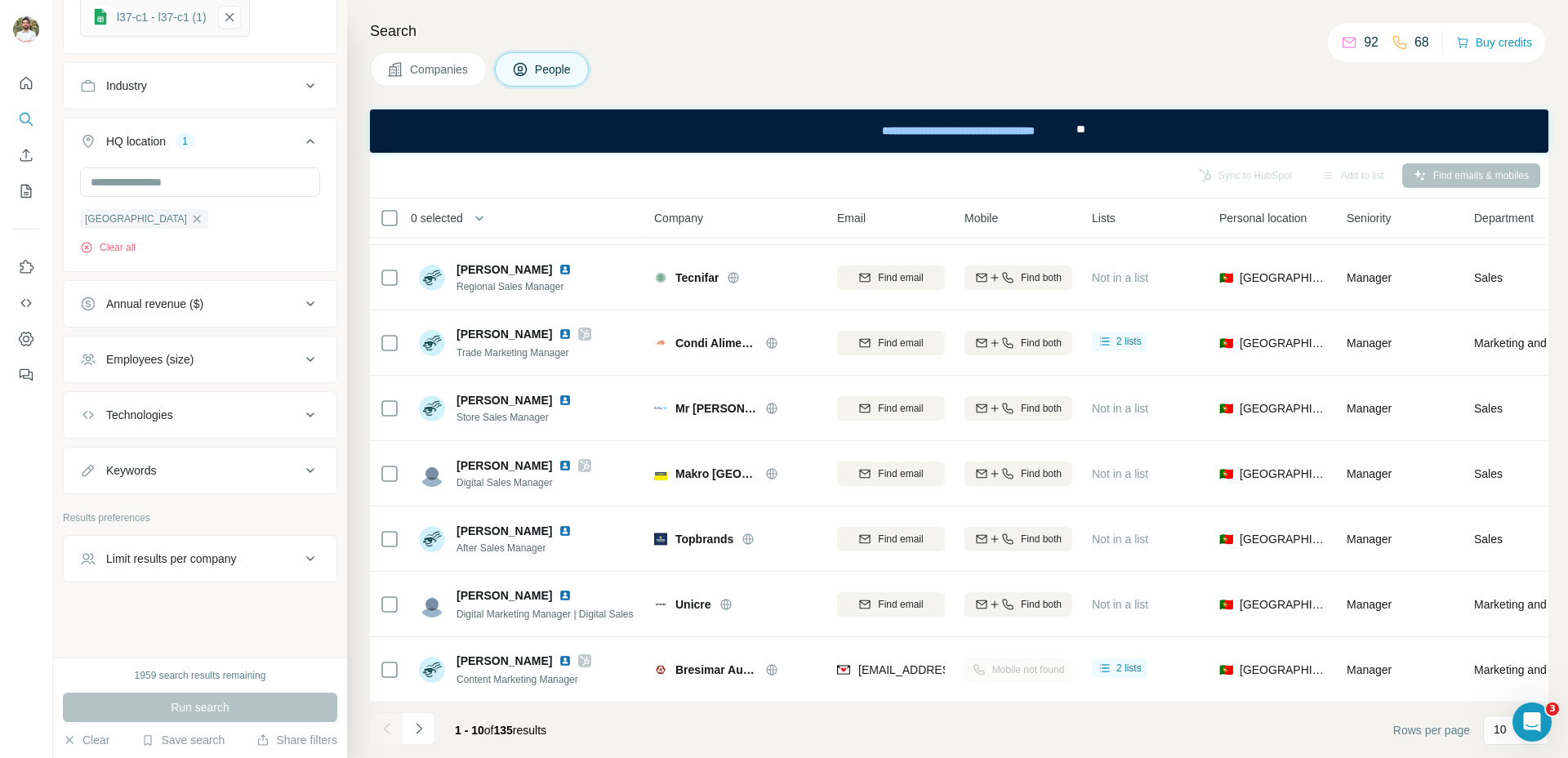
click at [279, 556] on div "Limit results per company" at bounding box center [190, 559] width 220 height 16
click at [226, 592] on input "number" at bounding box center [200, 596] width 240 height 30
type input "*"
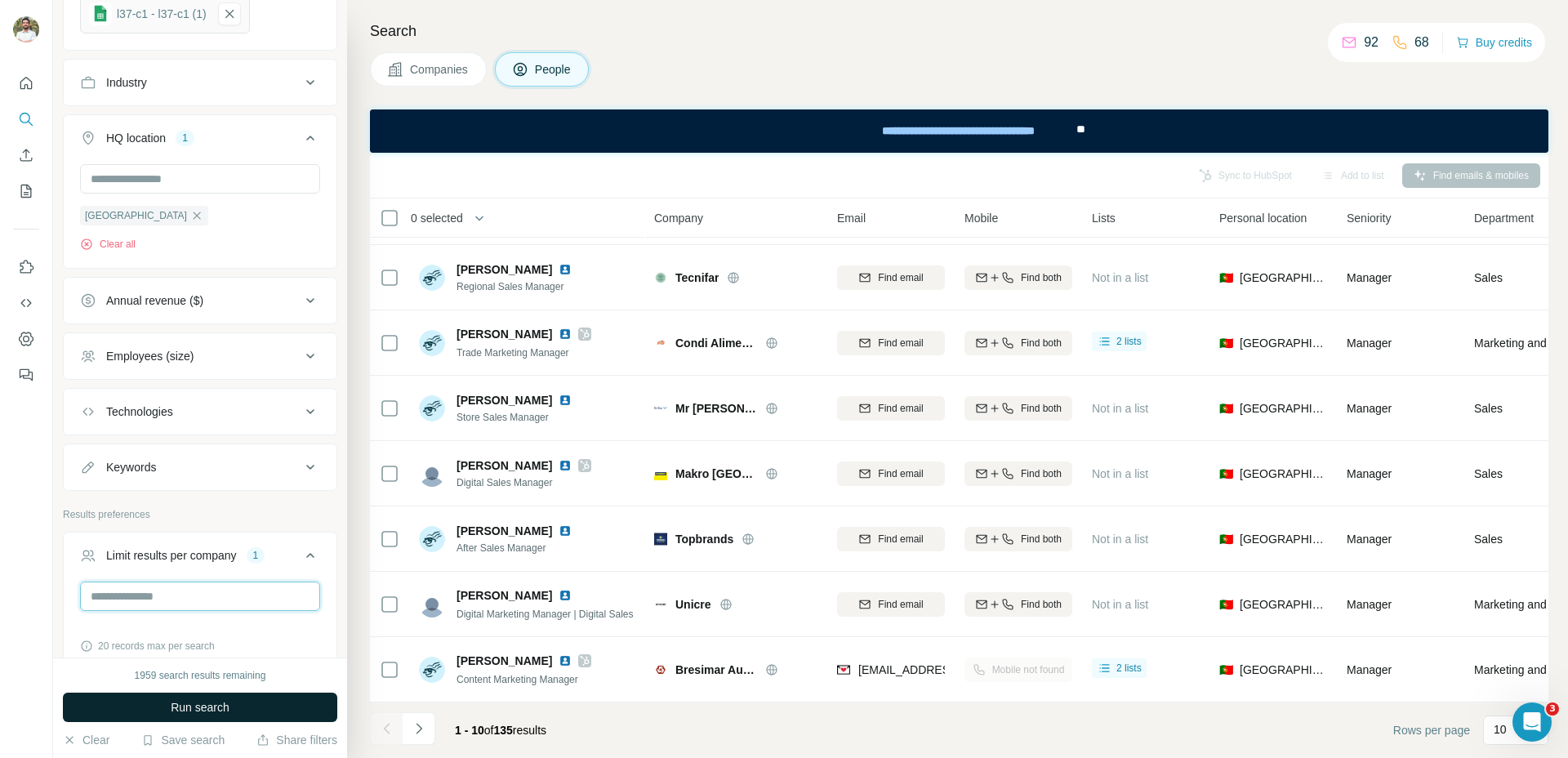
type input "*"
click at [198, 710] on span "Run search" at bounding box center [199, 707] width 59 height 16
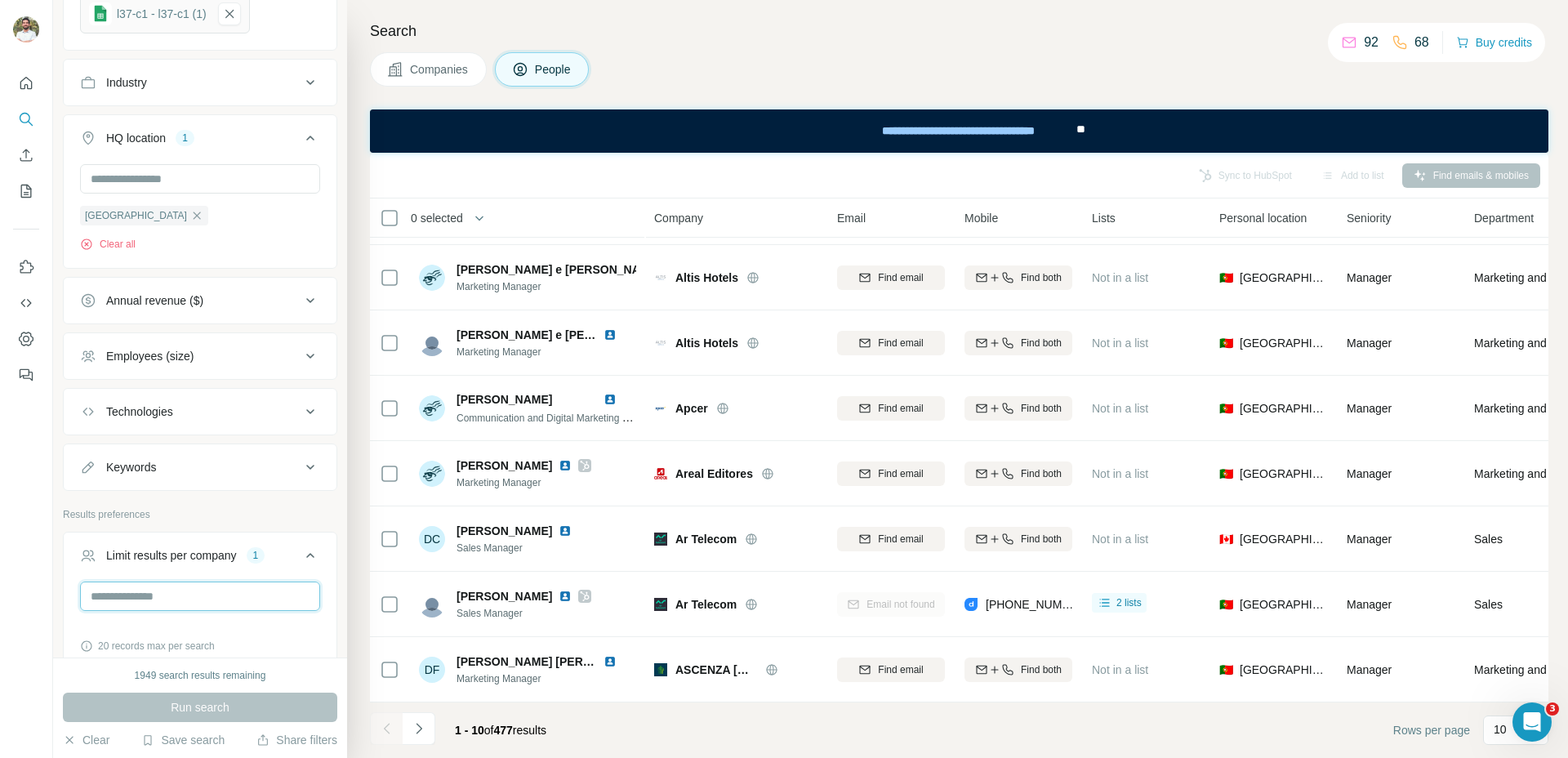
click at [161, 596] on input "*" at bounding box center [200, 596] width 240 height 30
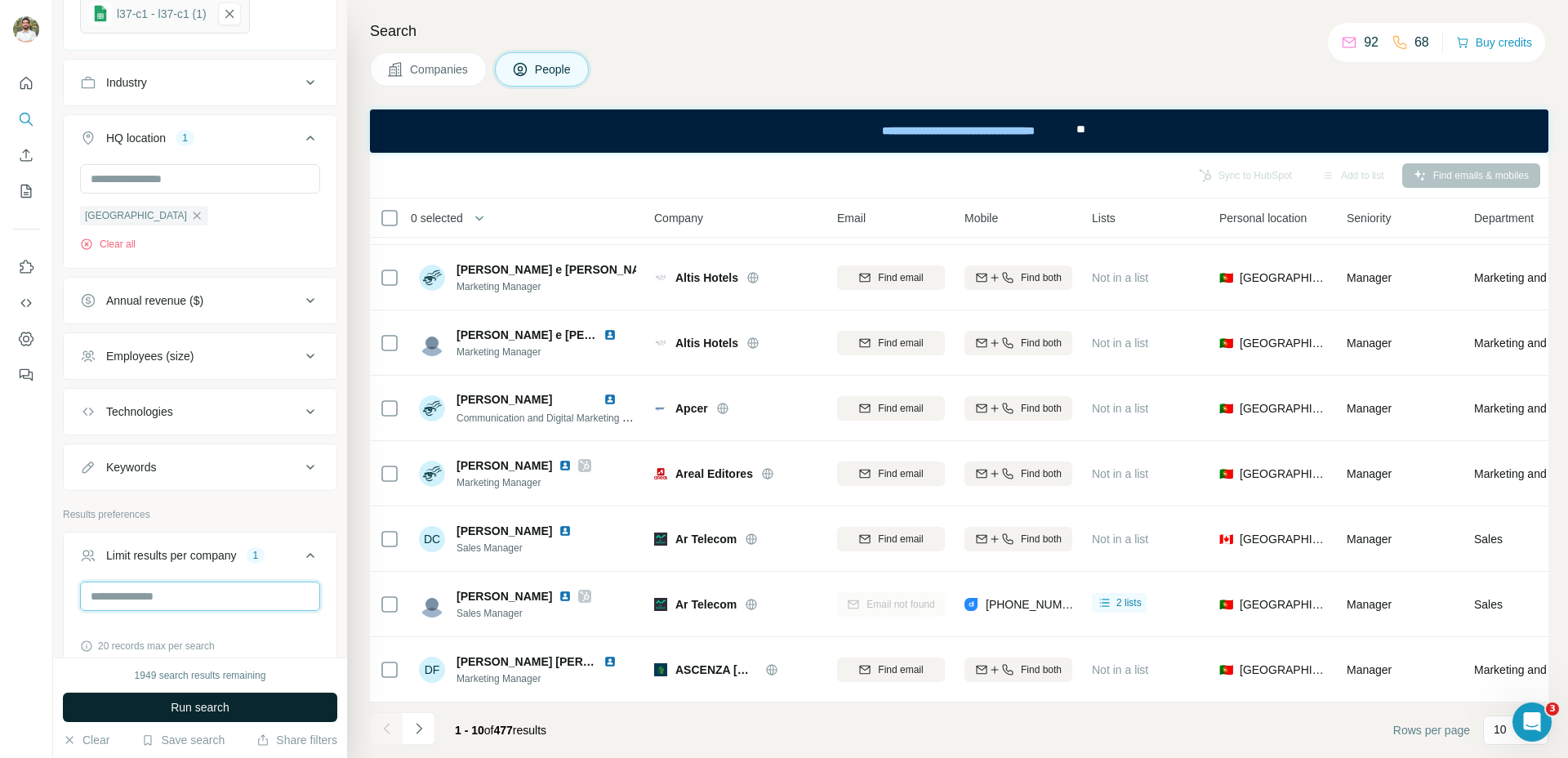
type input "*"
click at [221, 694] on button "Run search" at bounding box center [200, 707] width 274 height 30
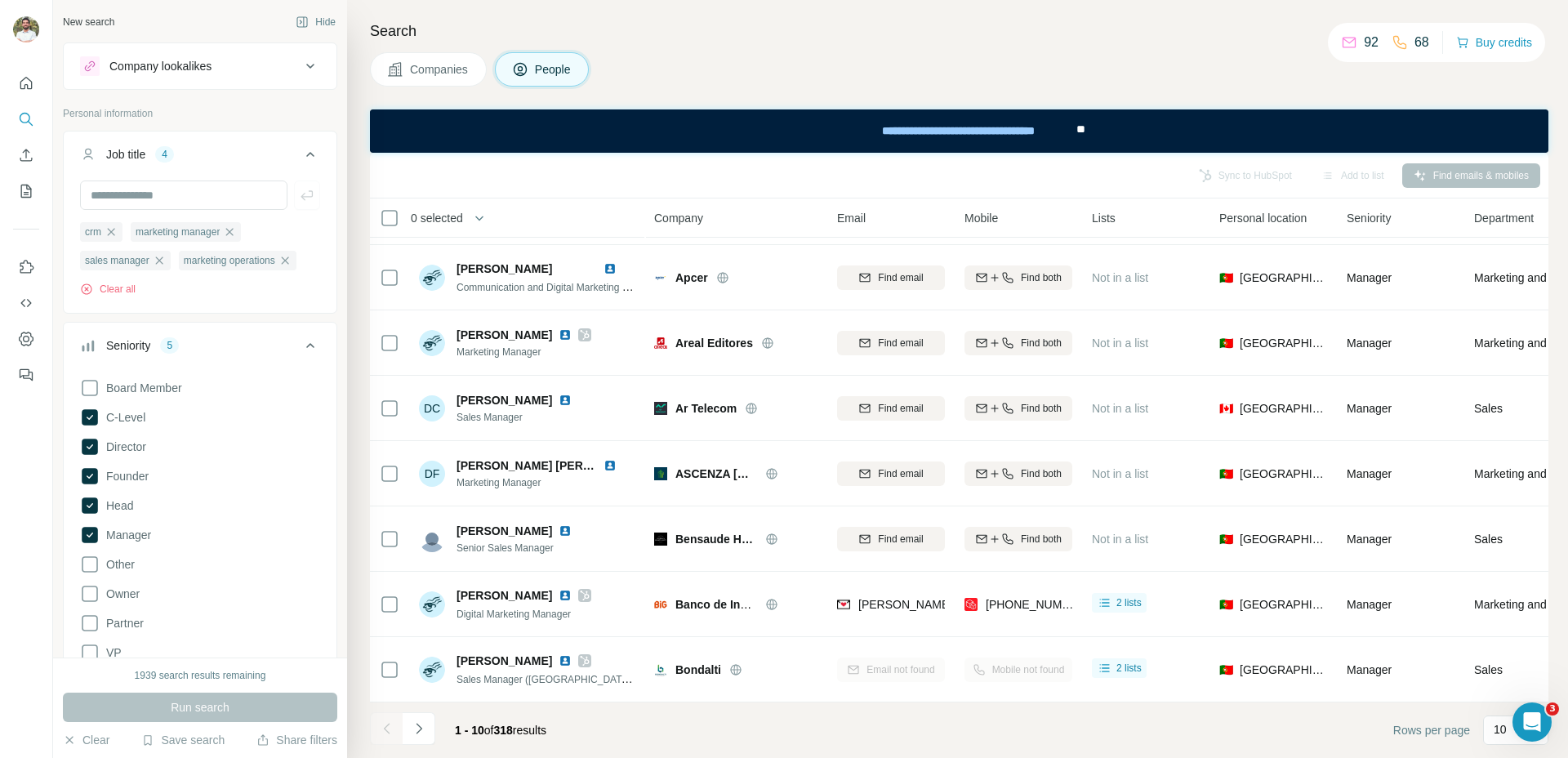
click at [849, 221] on span "Email" at bounding box center [852, 218] width 29 height 16
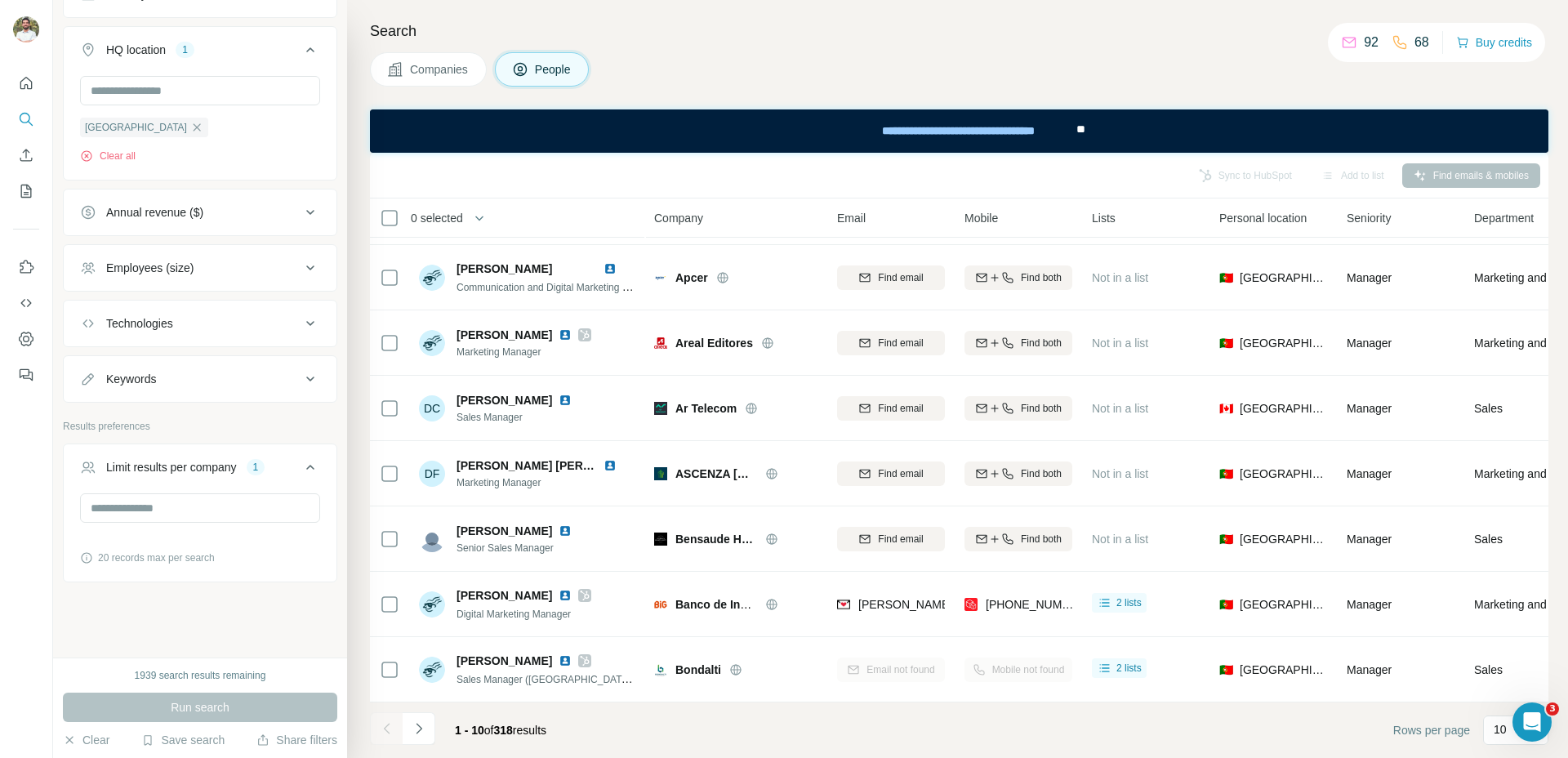
scroll to position [1260, 0]
click at [246, 225] on button "Annual revenue ($)" at bounding box center [200, 212] width 272 height 39
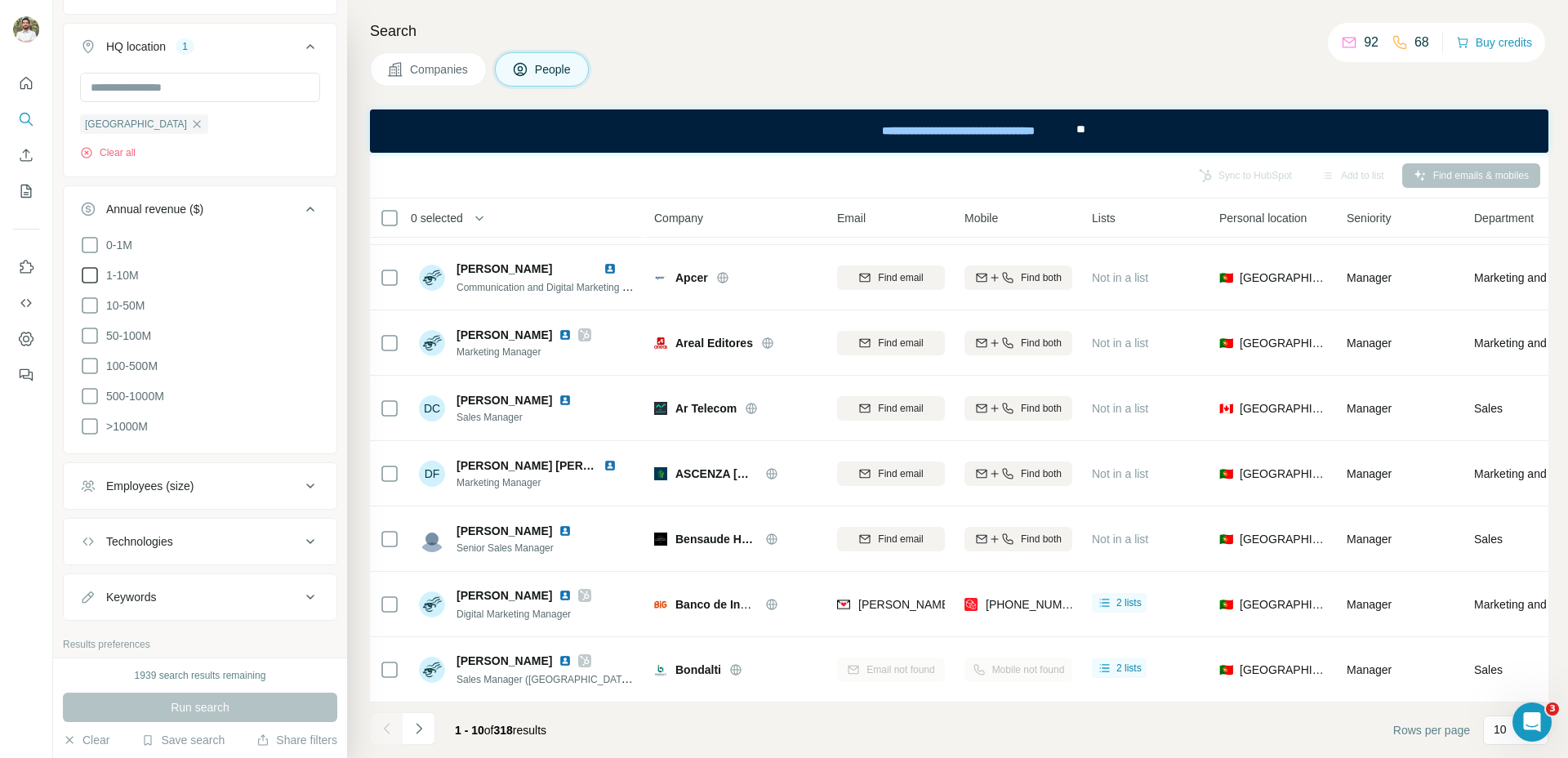
click at [125, 273] on span "1-10M" at bounding box center [118, 275] width 39 height 16
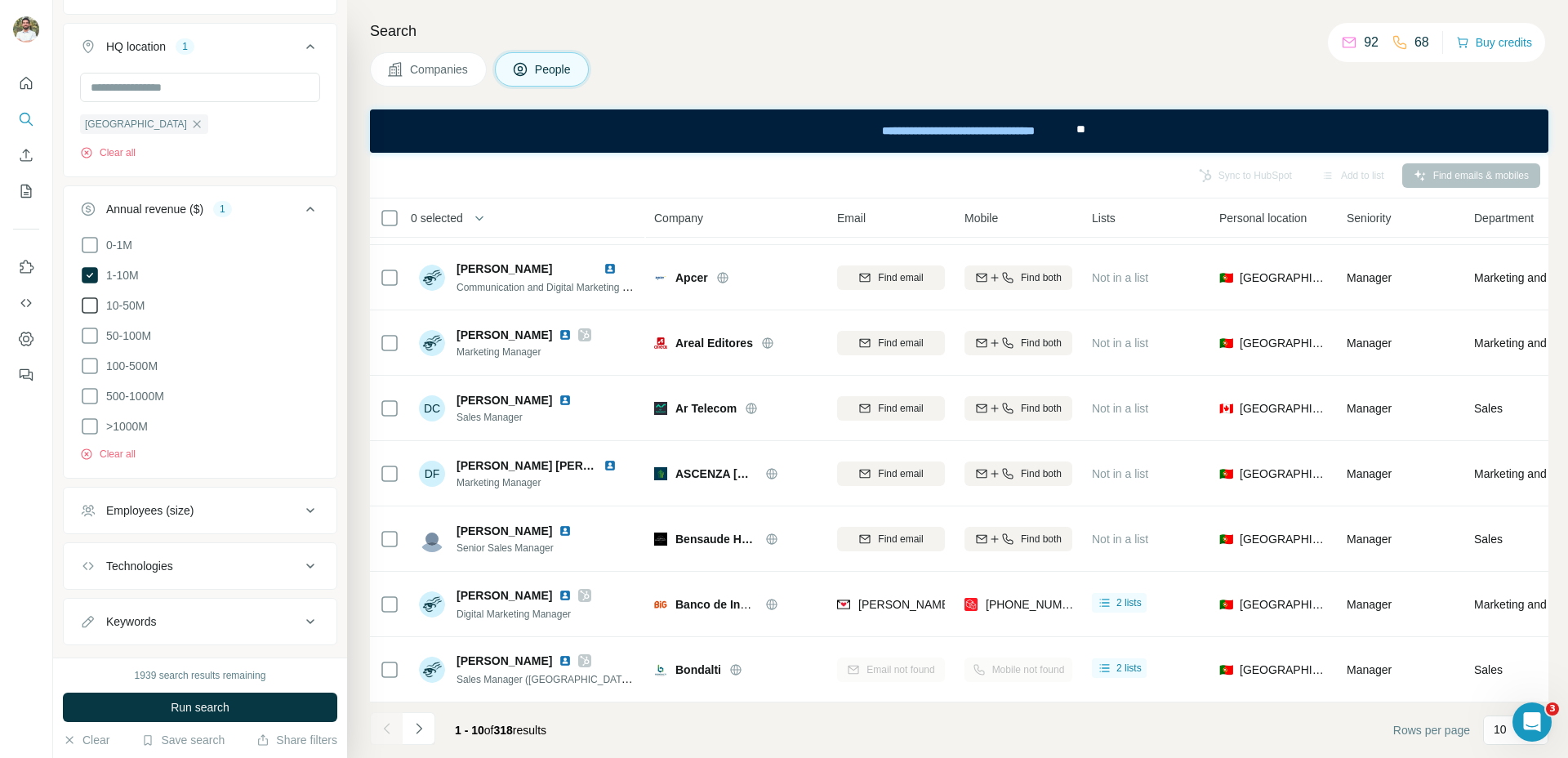
click at [129, 310] on span "10-50M" at bounding box center [122, 305] width 45 height 16
click at [189, 716] on button "Run search" at bounding box center [200, 707] width 274 height 30
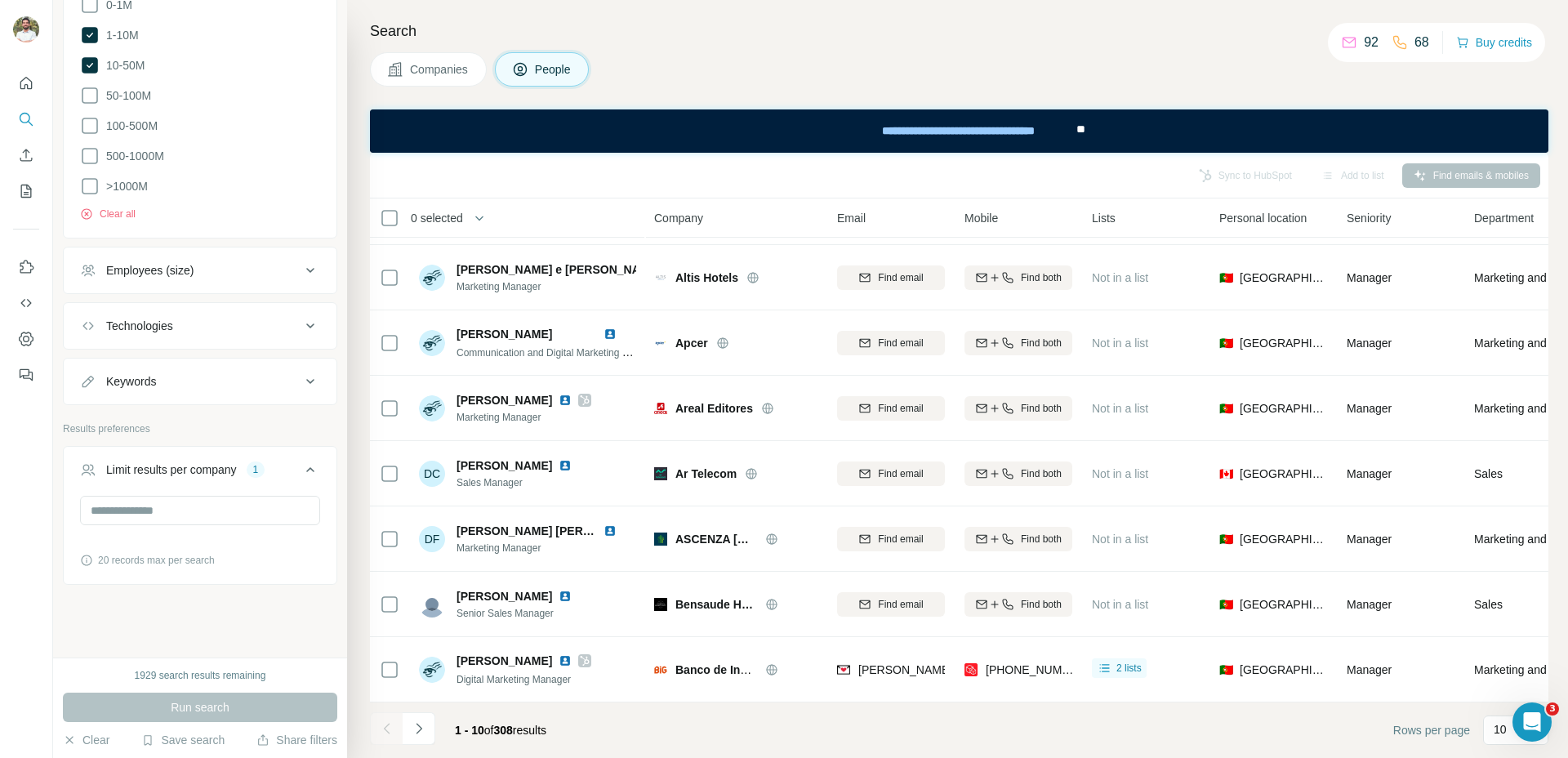
scroll to position [1238, 0]
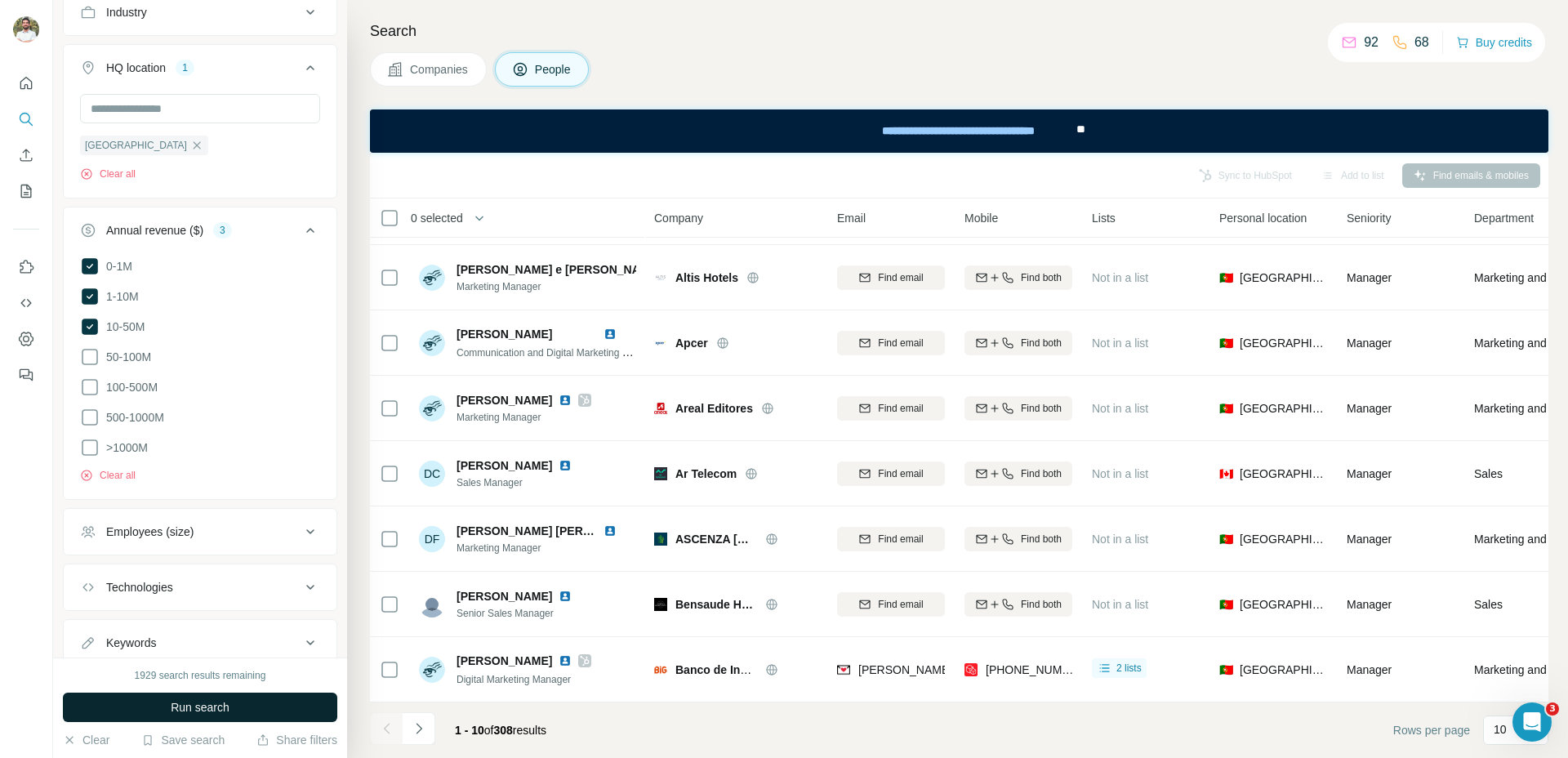
click at [186, 709] on span "Run search" at bounding box center [199, 707] width 59 height 16
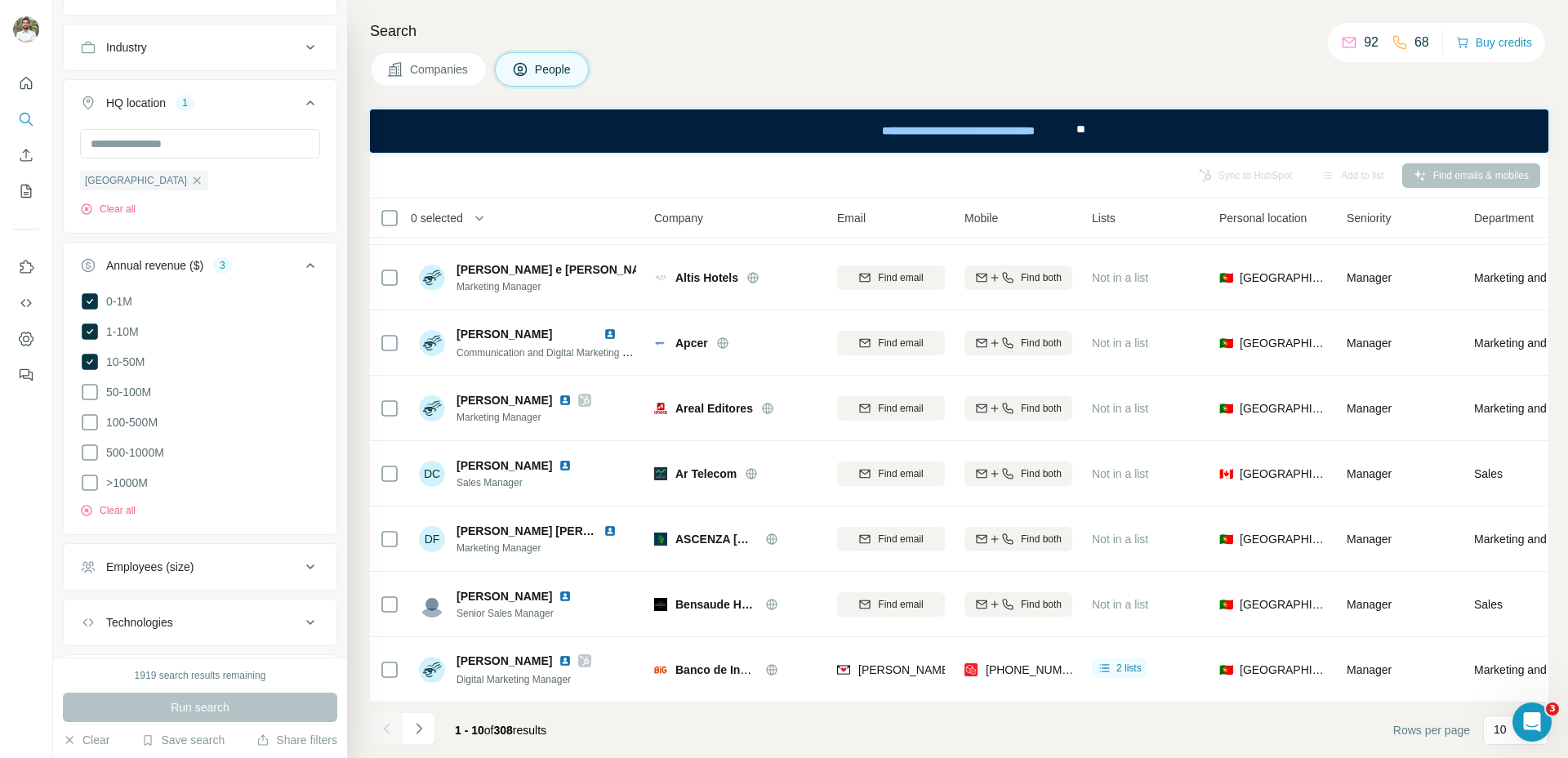
scroll to position [1296, 0]
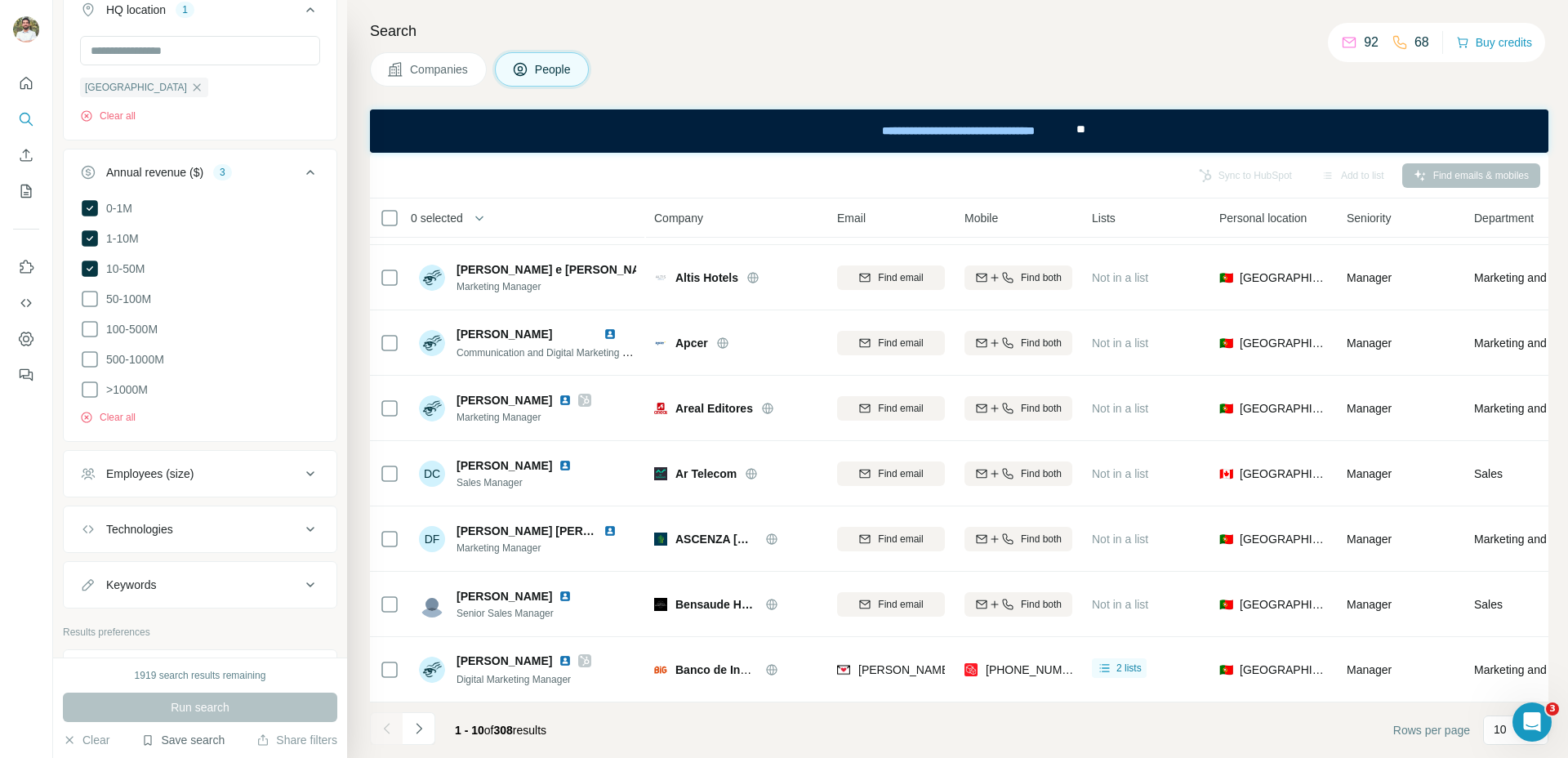
click at [197, 740] on button "Save search" at bounding box center [183, 740] width 83 height 16
click at [236, 678] on div "Save search" at bounding box center [228, 679] width 172 height 32
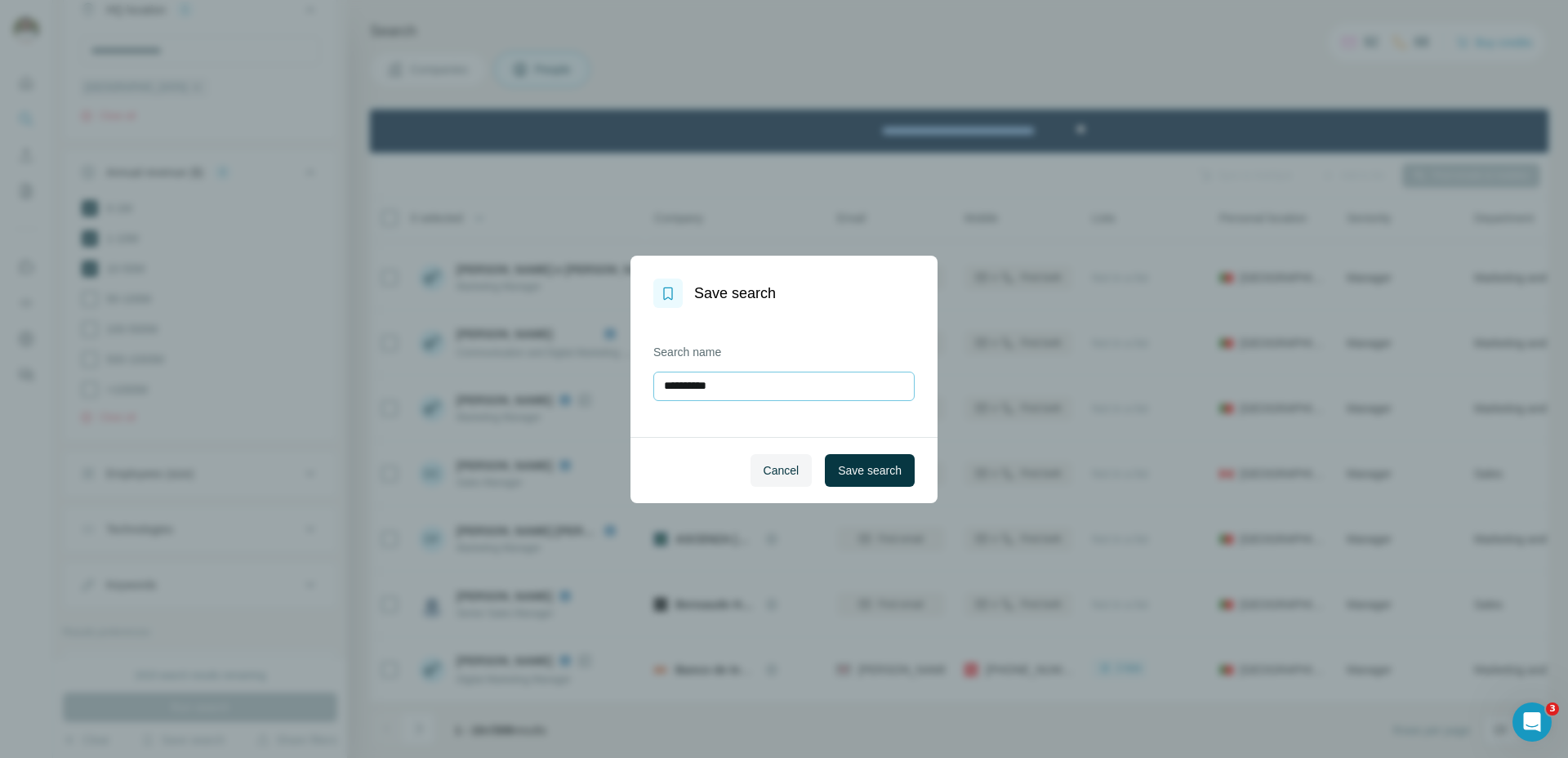
click at [749, 372] on input "**********" at bounding box center [784, 386] width 262 height 30
click at [748, 372] on input "**********" at bounding box center [784, 386] width 262 height 30
click at [742, 382] on input "**********" at bounding box center [784, 386] width 262 height 30
type input "**********"
click at [839, 477] on span "Save search" at bounding box center [870, 470] width 64 height 16
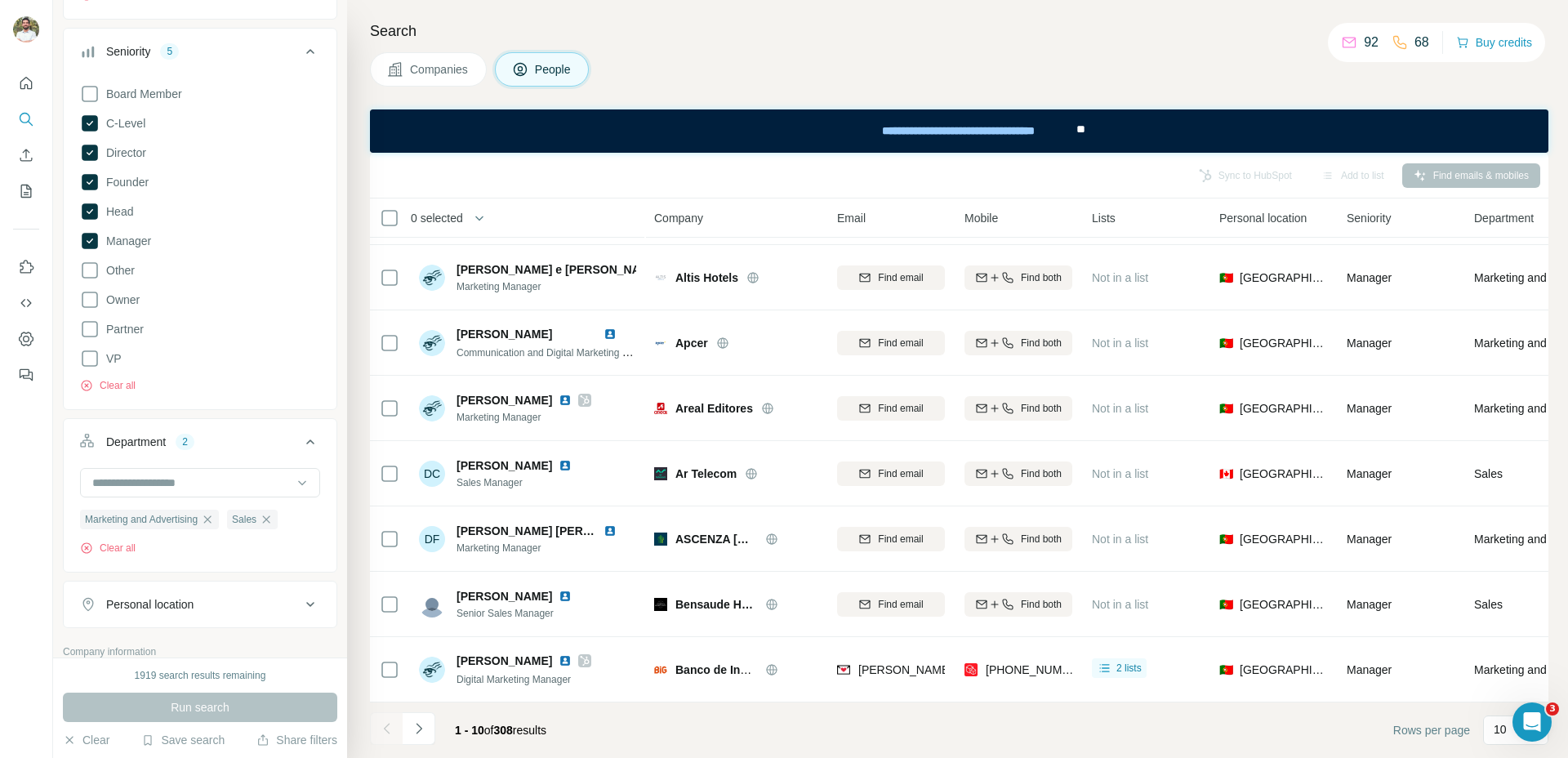
scroll to position [418, 0]
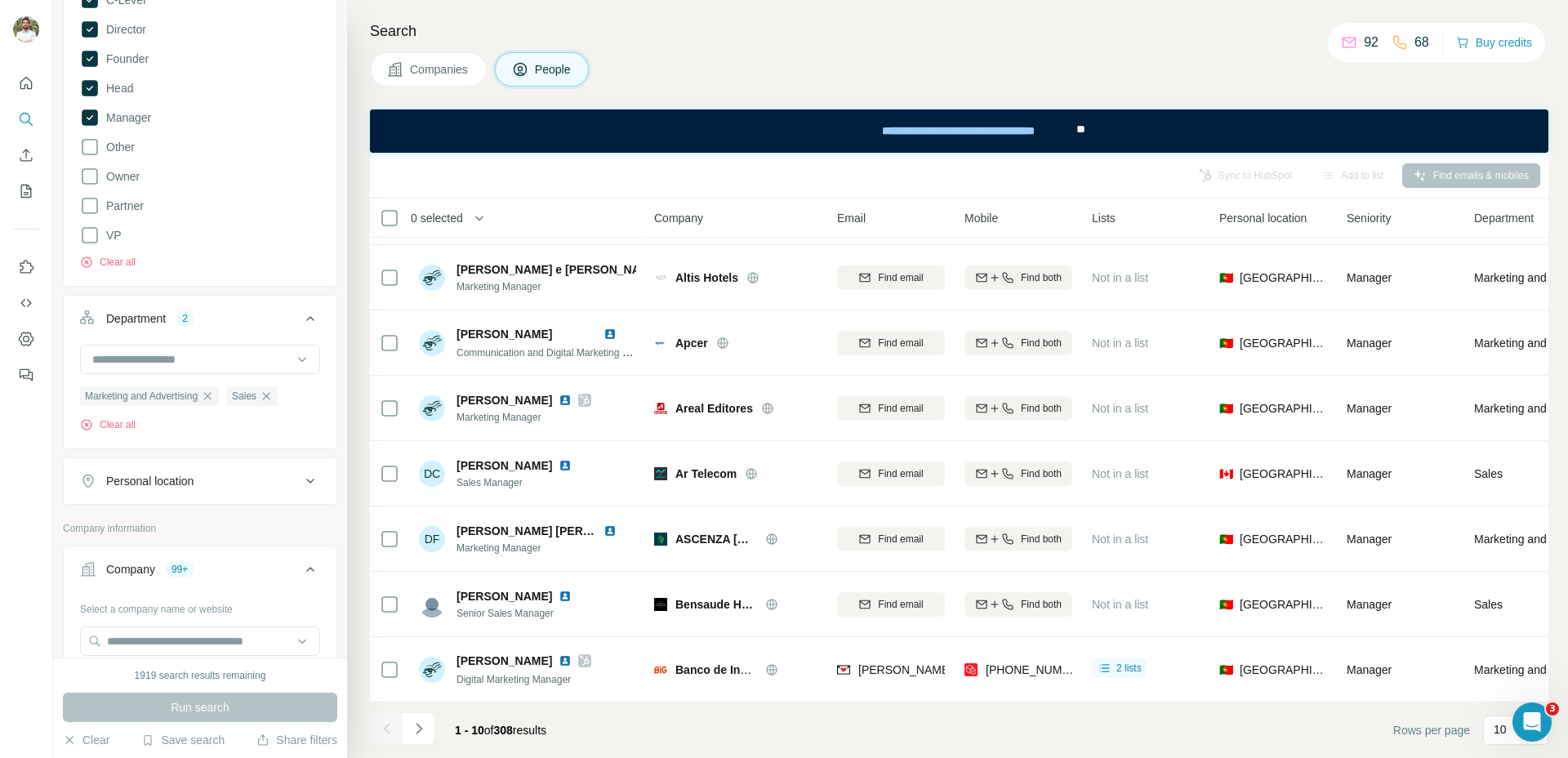
click at [229, 486] on div "Personal location" at bounding box center [190, 481] width 220 height 16
click at [200, 522] on input "text" at bounding box center [200, 522] width 240 height 30
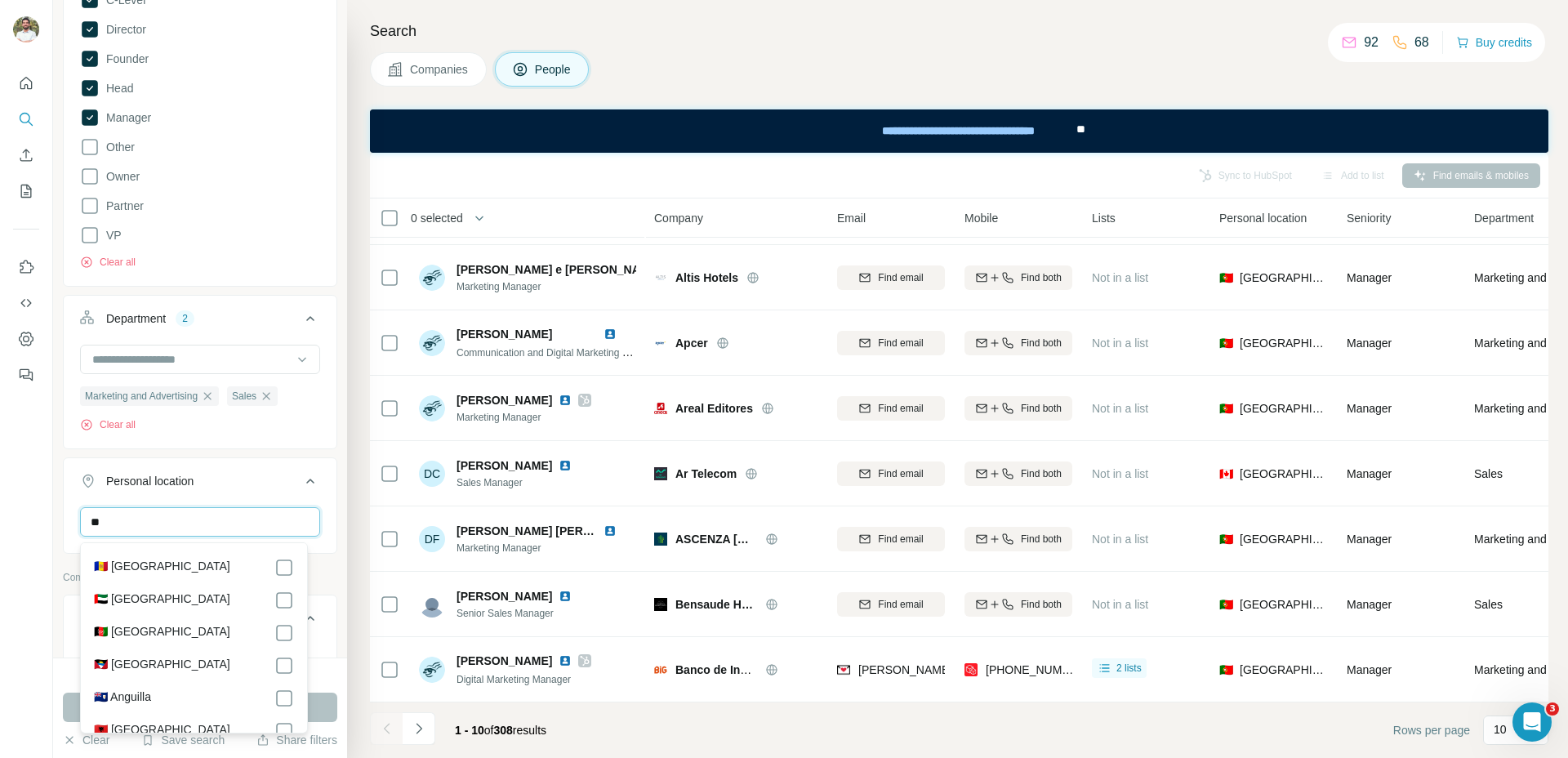
type input "*"
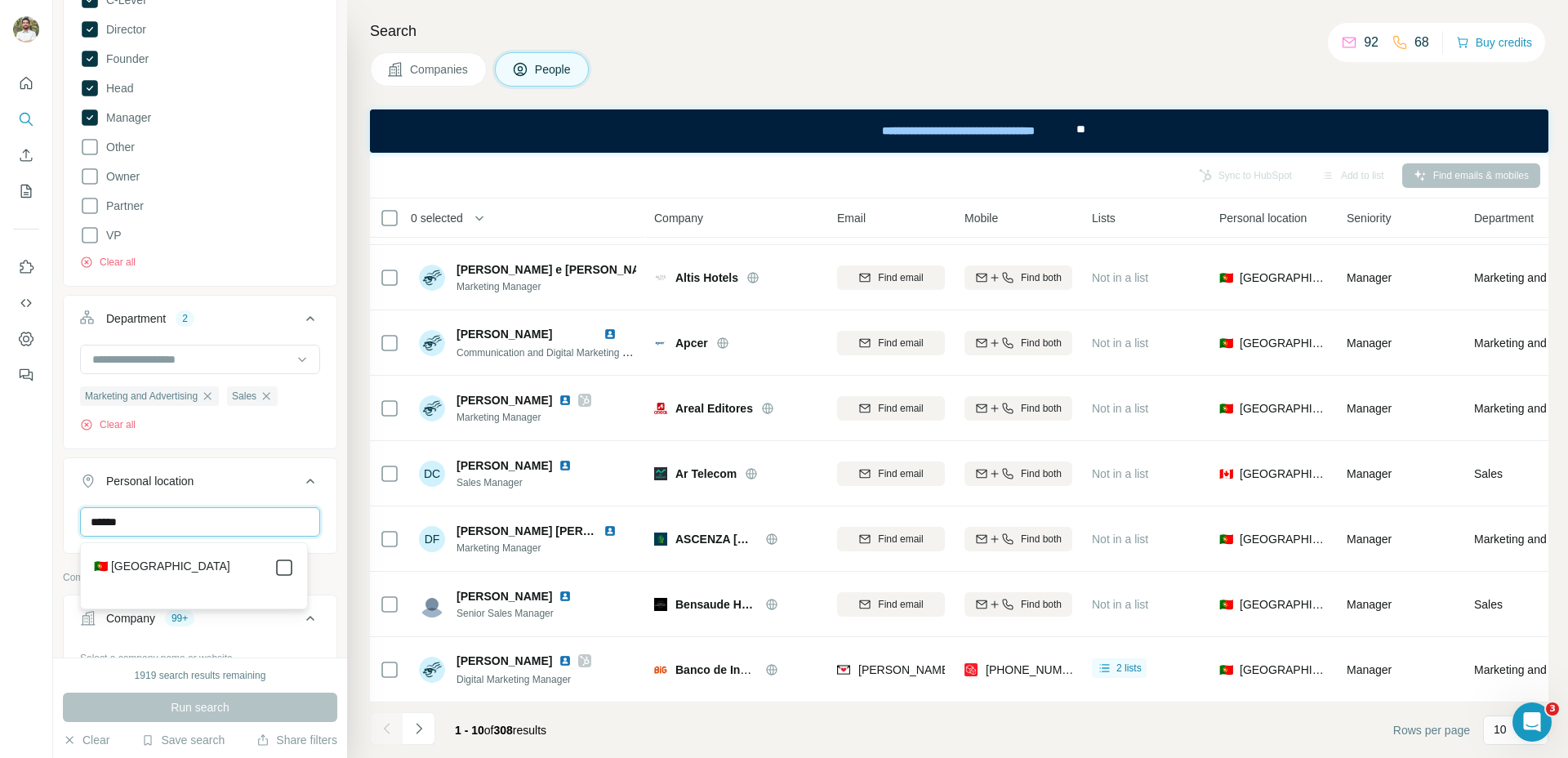
type input "******"
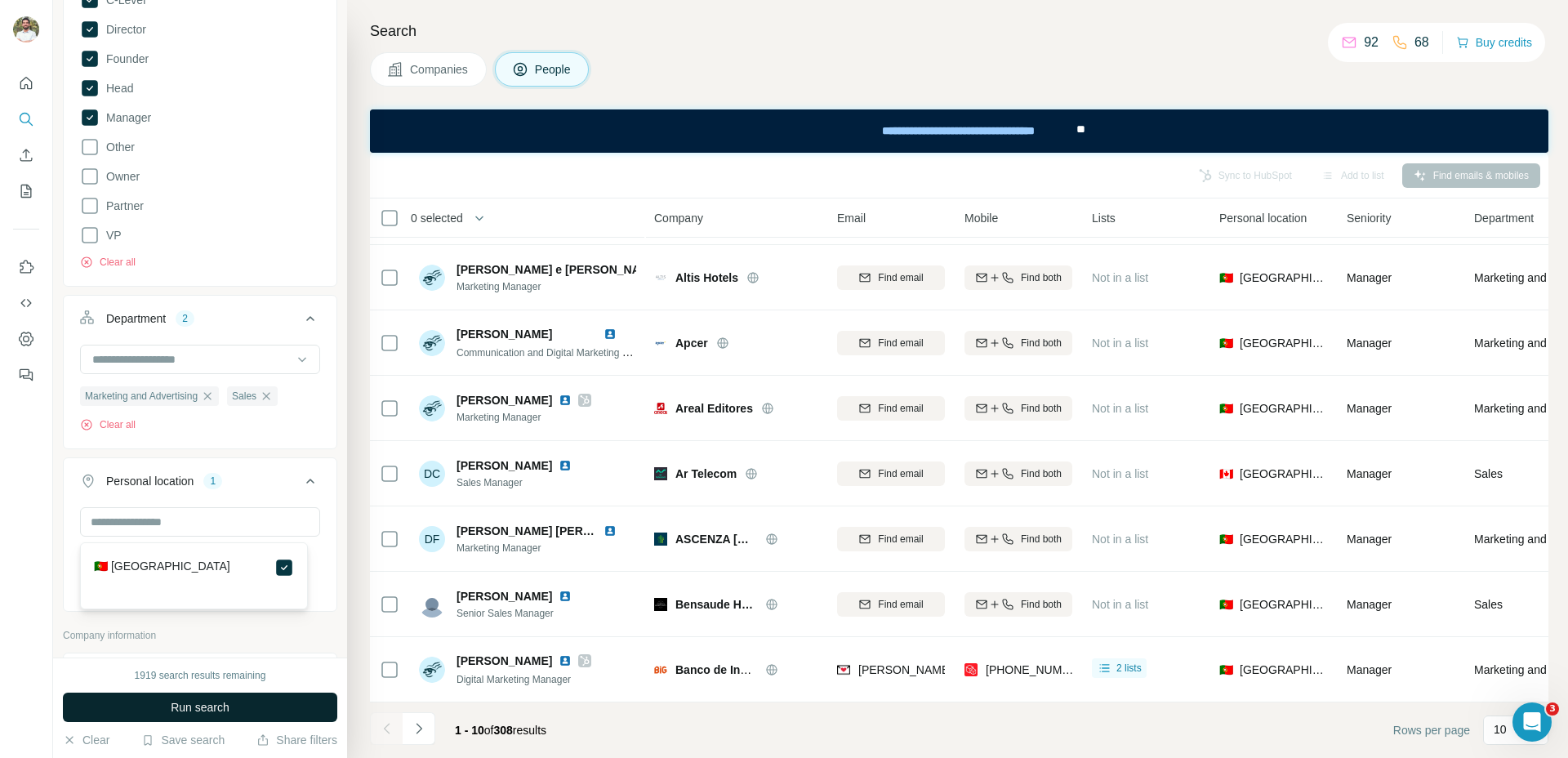
click at [200, 702] on span "Run search" at bounding box center [199, 707] width 59 height 16
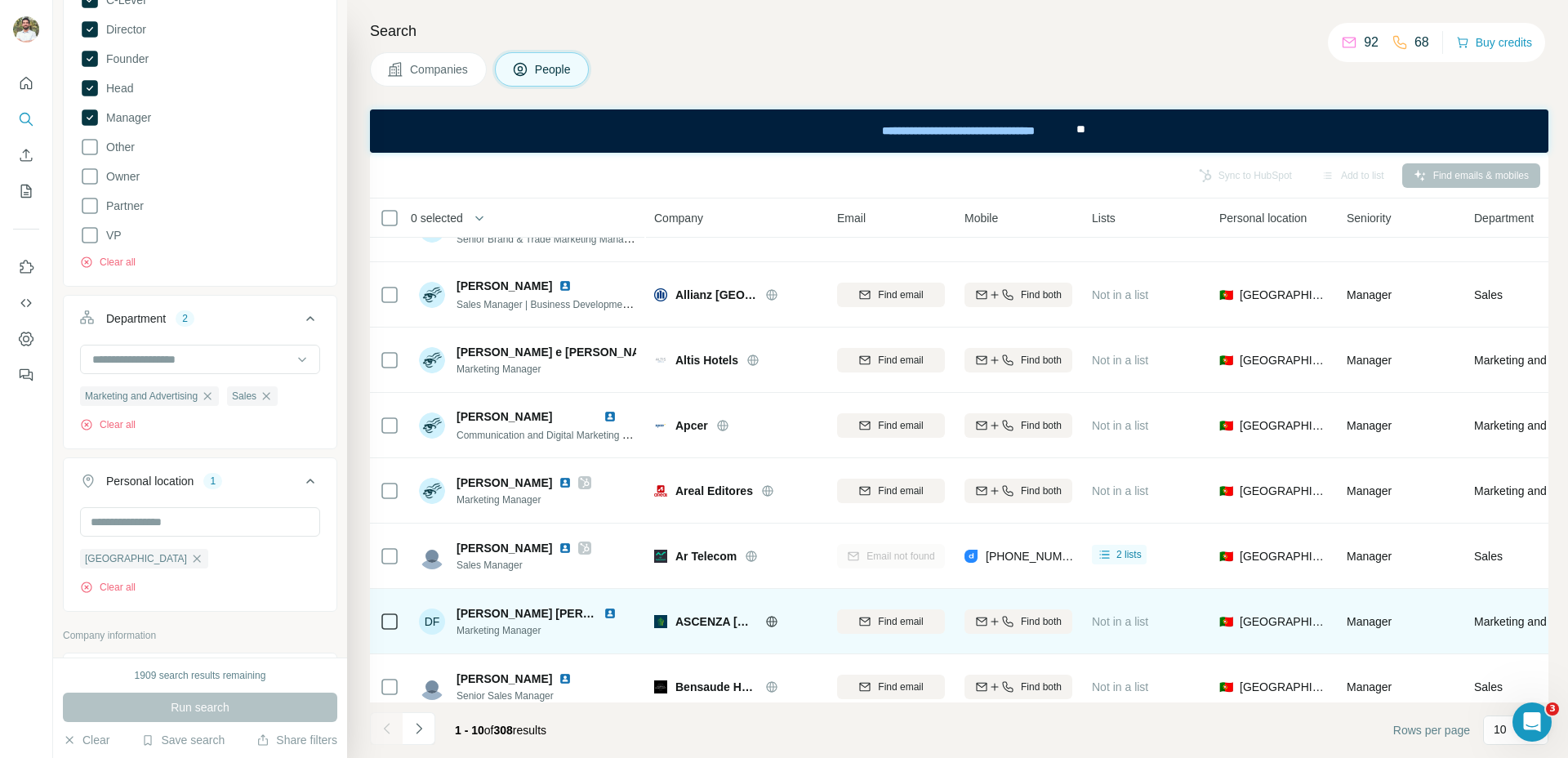
scroll to position [198, 0]
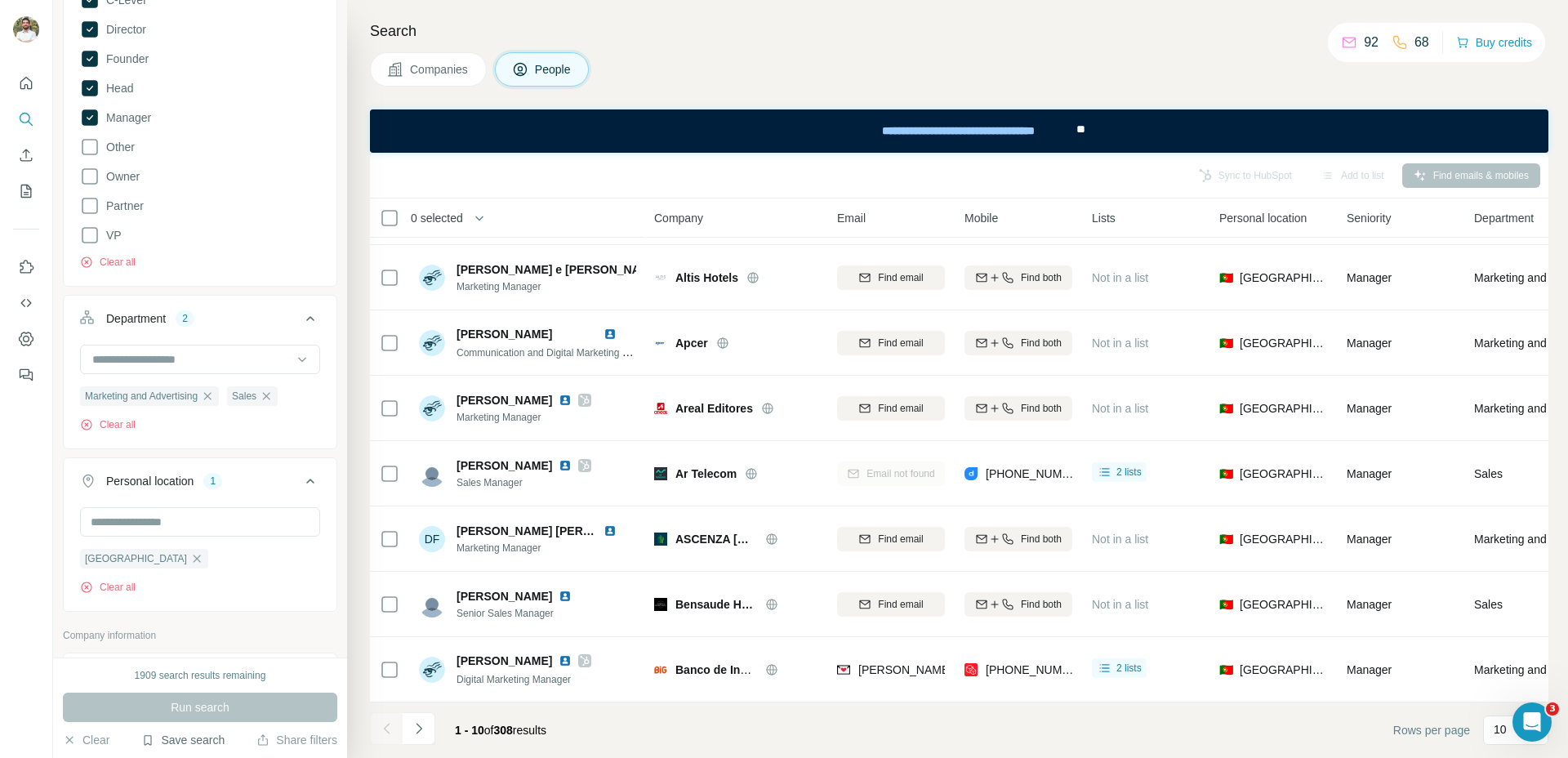
click at [223, 739] on button "Save search" at bounding box center [183, 740] width 83 height 16
click at [207, 684] on div "Save search" at bounding box center [228, 679] width 172 height 32
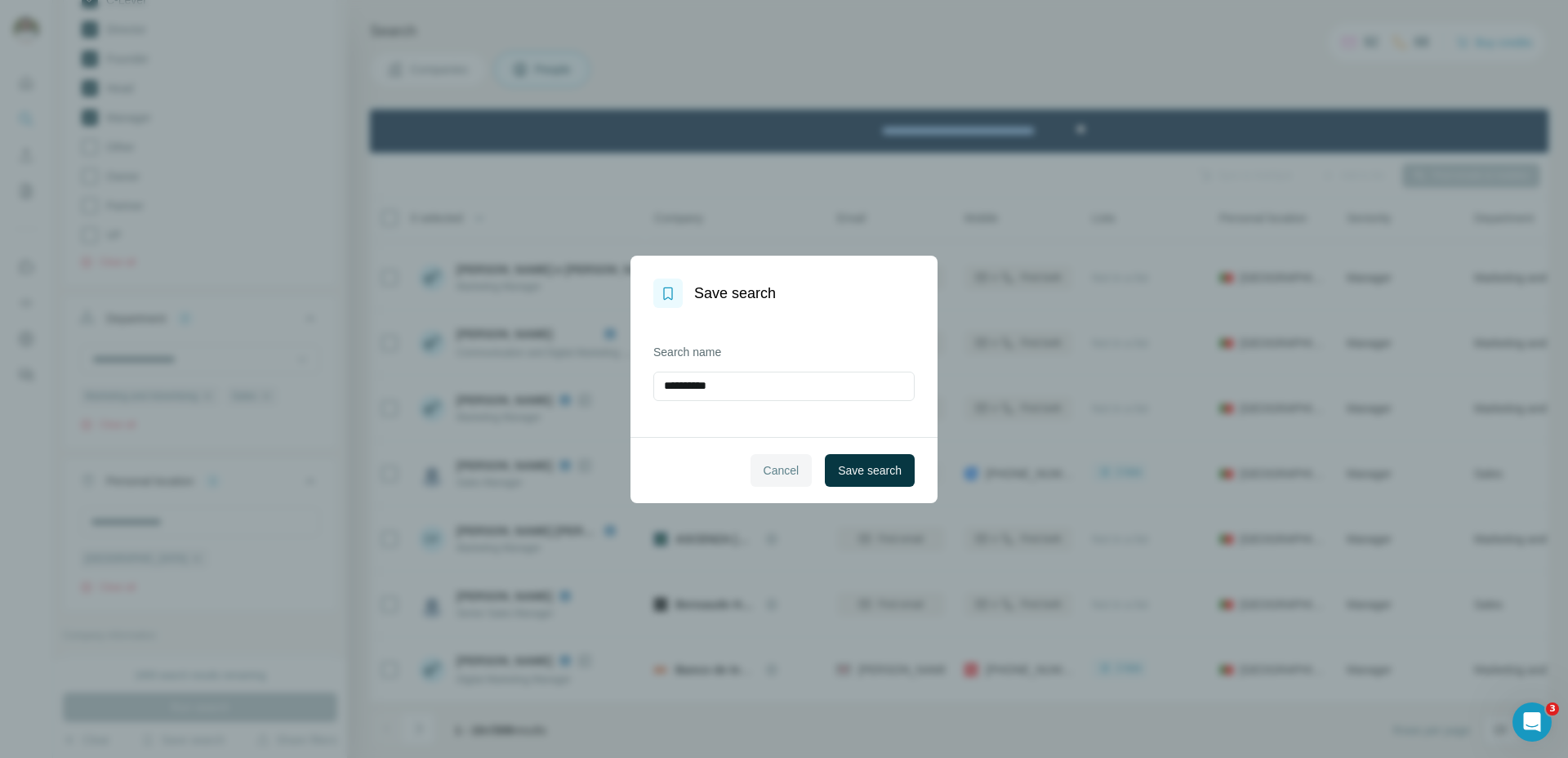
click at [763, 467] on span "Cancel" at bounding box center [781, 470] width 36 height 16
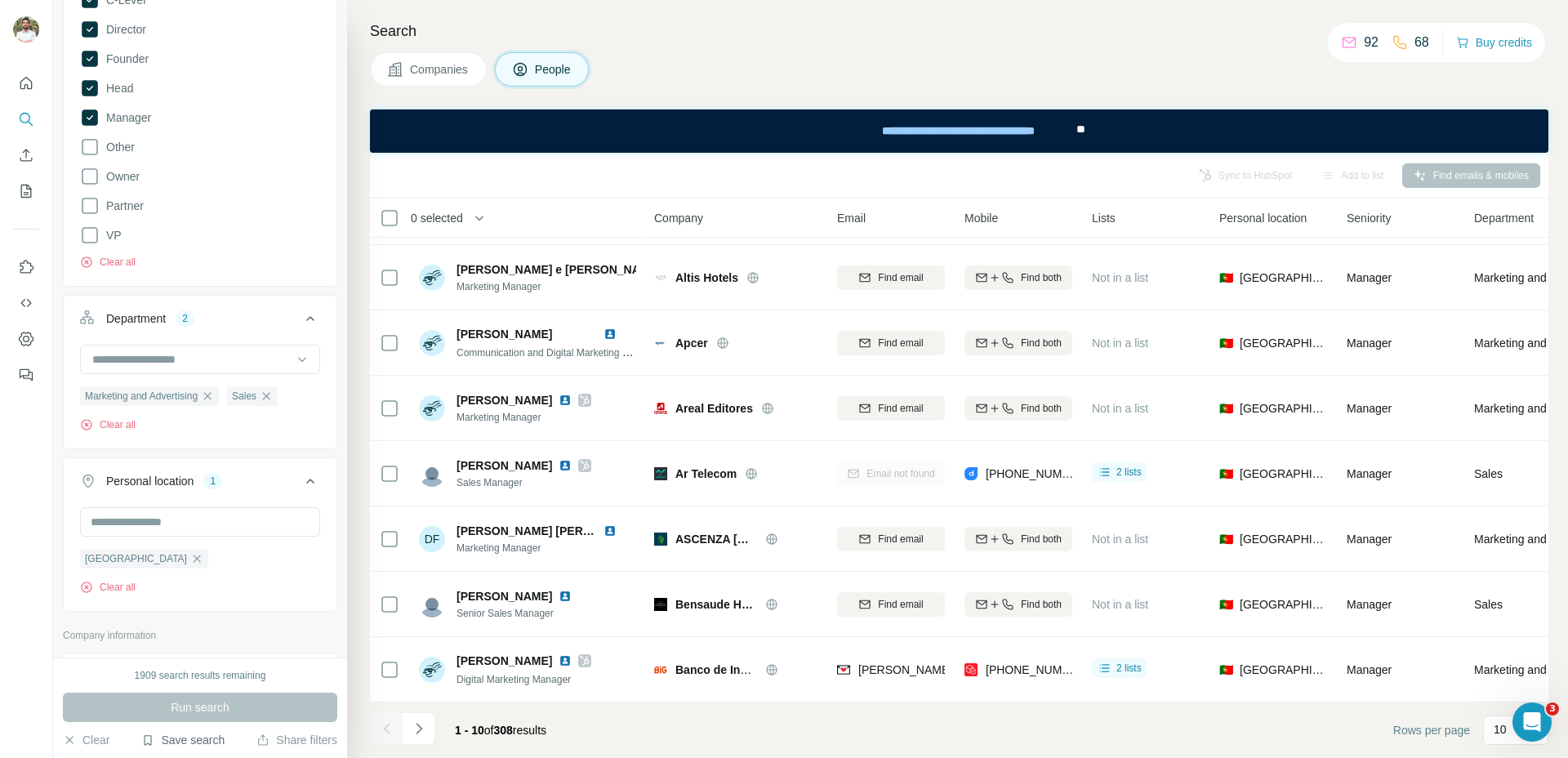
click at [170, 733] on button "Save search" at bounding box center [183, 740] width 83 height 16
click at [220, 706] on div "View my saved searches" at bounding box center [228, 711] width 172 height 32
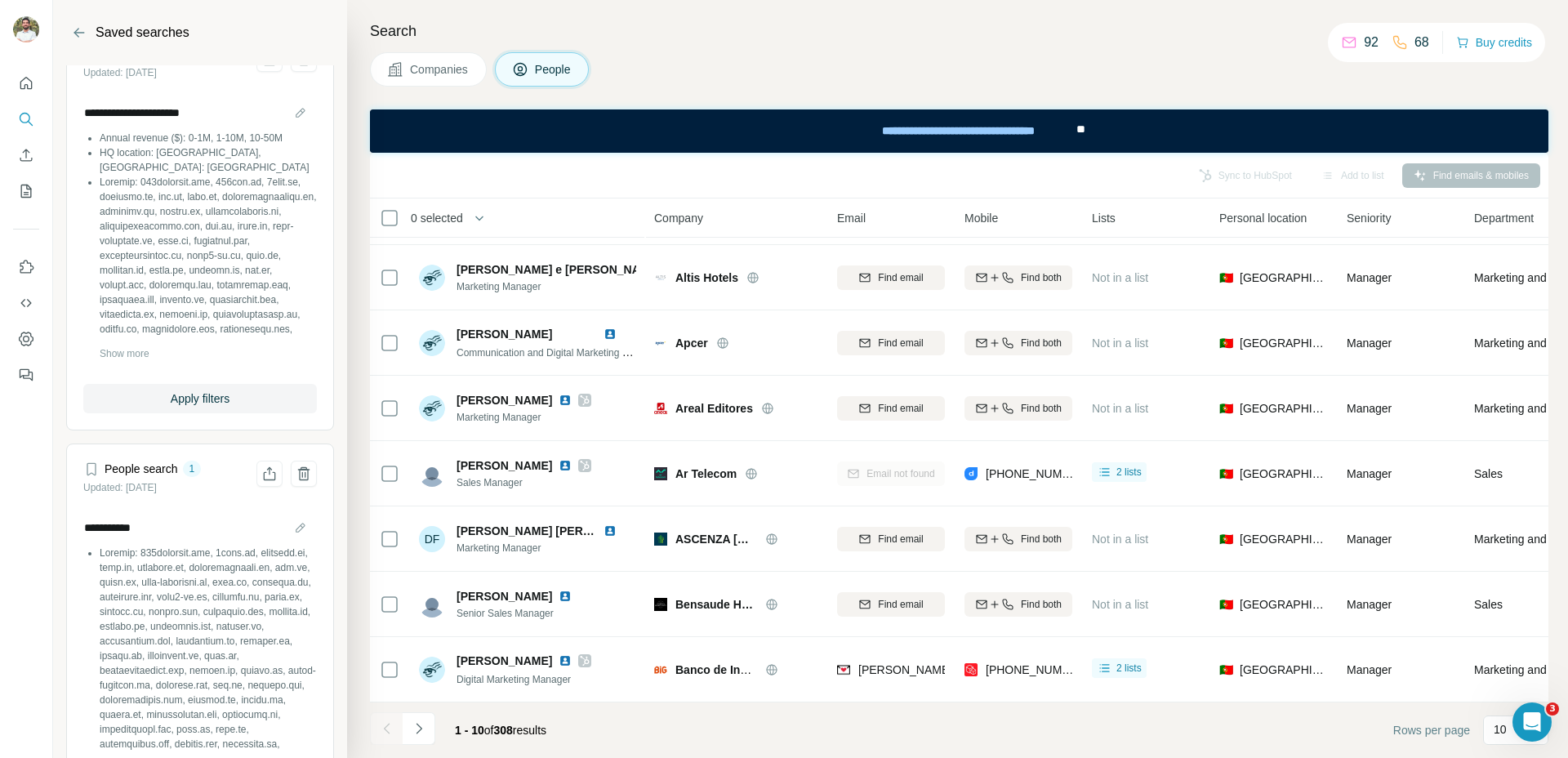
scroll to position [0, 0]
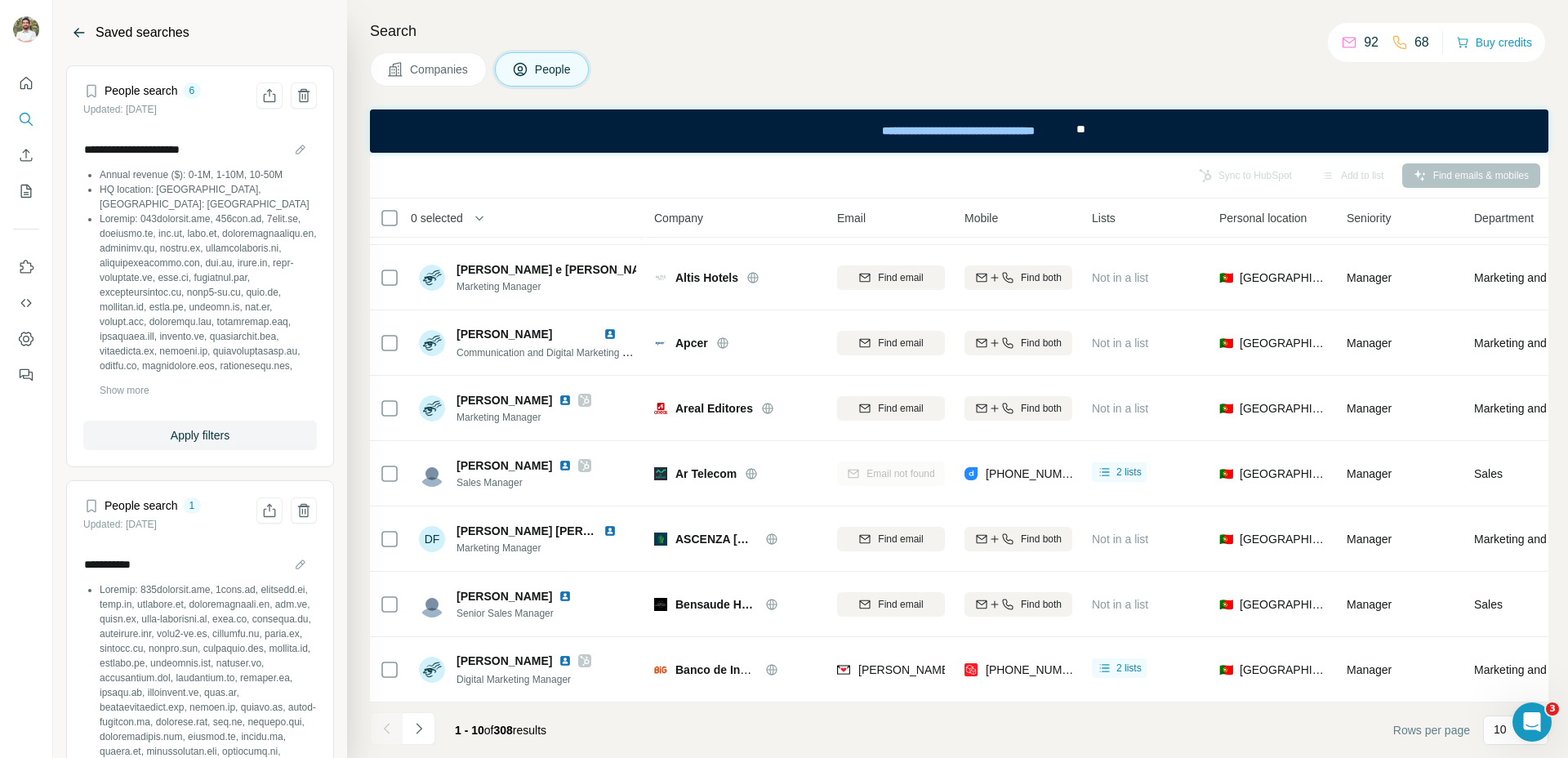
click at [76, 32] on icon "Back" at bounding box center [79, 32] width 16 height 16
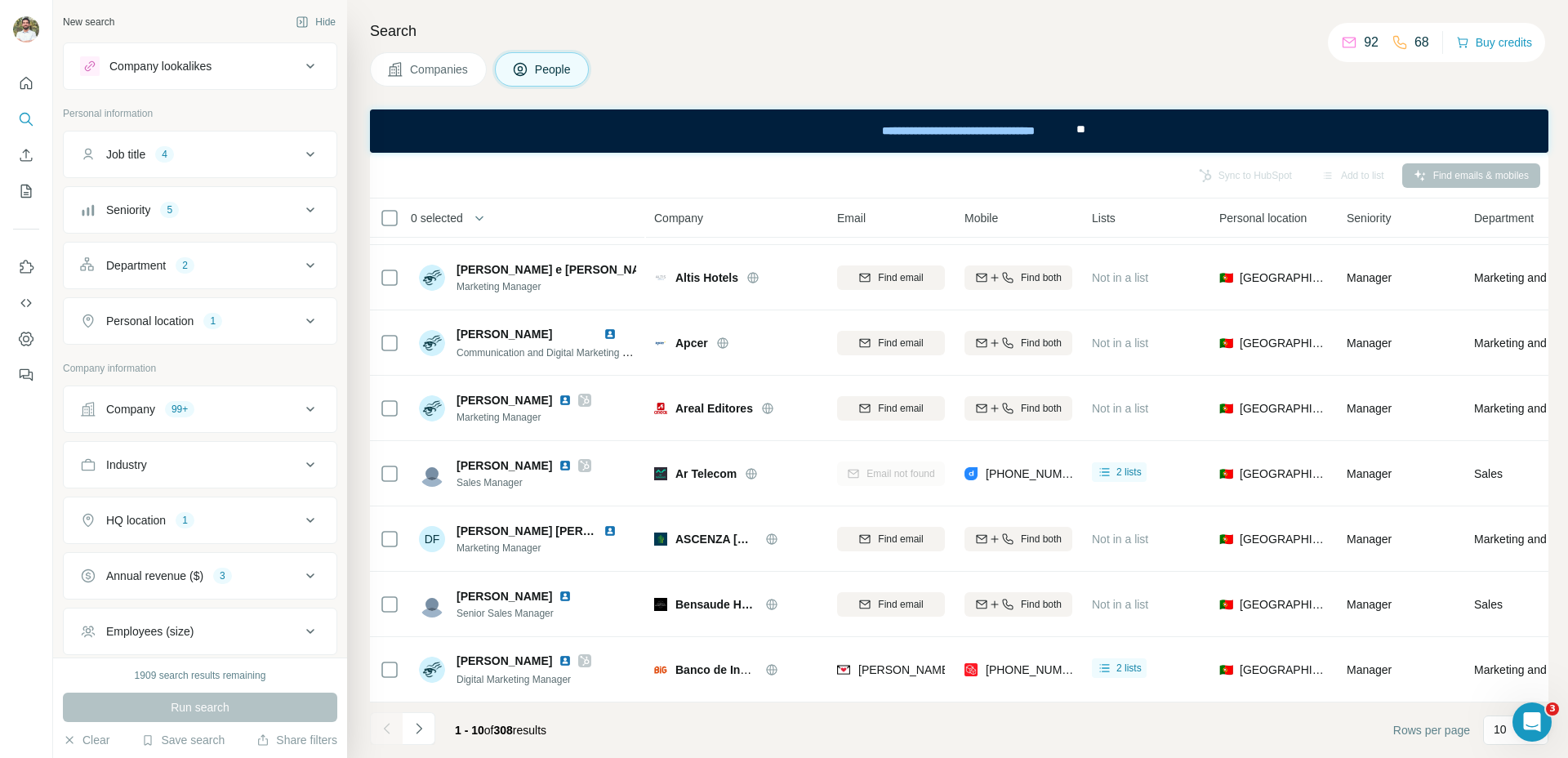
scroll to position [272, 0]
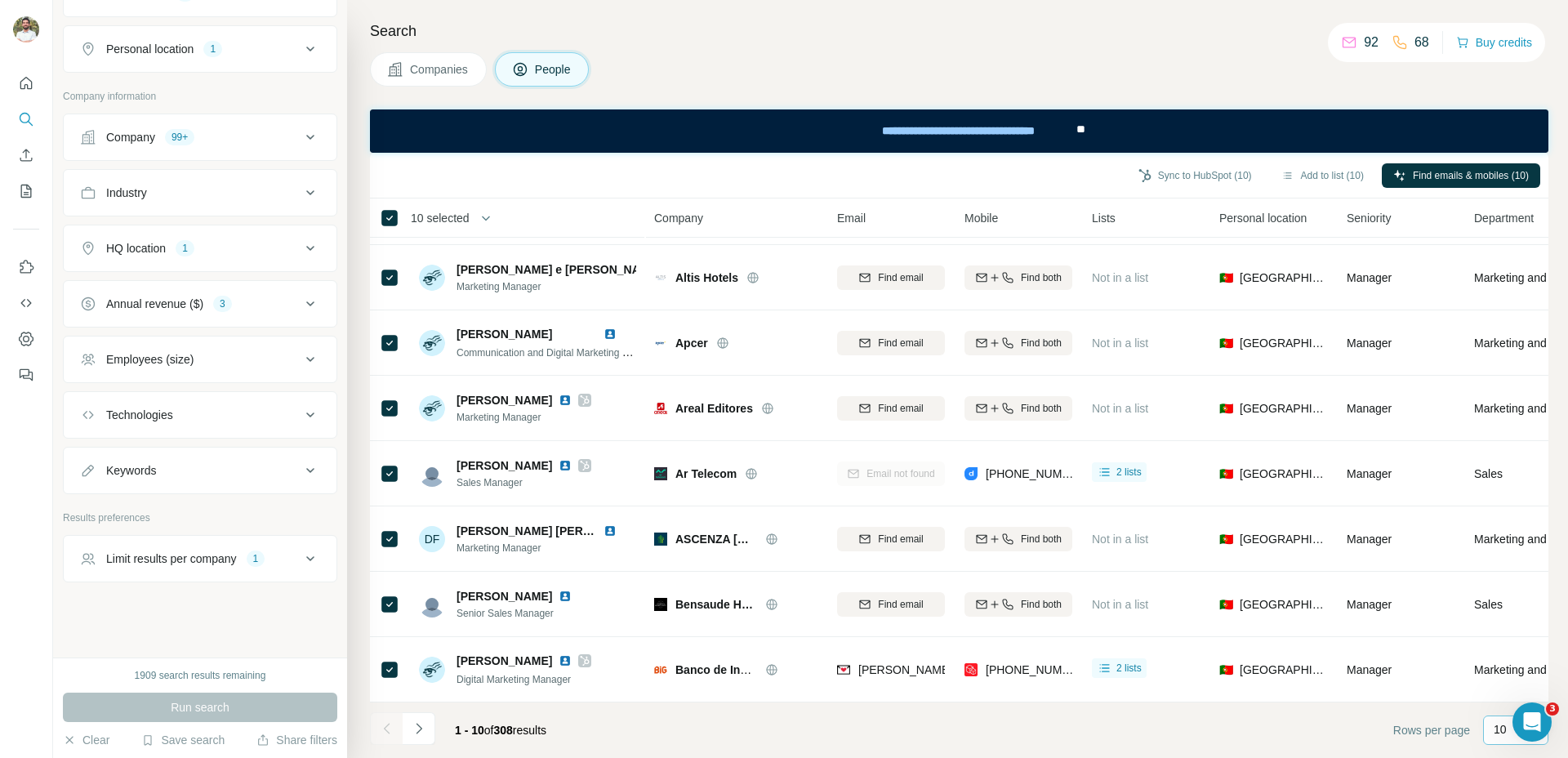
click at [1489, 726] on div "10" at bounding box center [1516, 730] width 65 height 30
click at [1522, 612] on div "60" at bounding box center [1516, 605] width 38 height 16
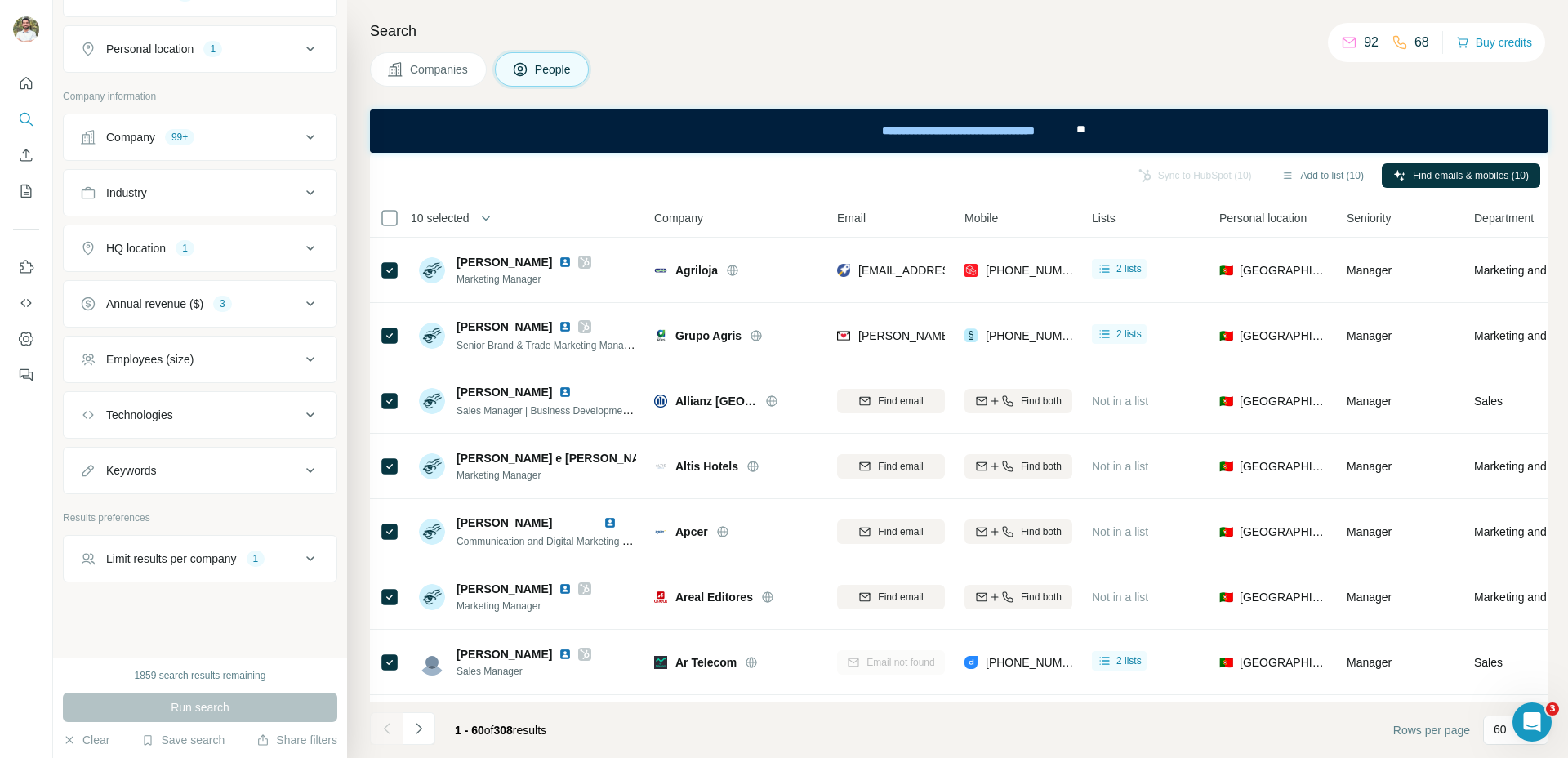
click at [444, 228] on th "10 selected" at bounding box center [501, 217] width 262 height 39
click at [448, 222] on span "10 selected" at bounding box center [439, 218] width 59 height 16
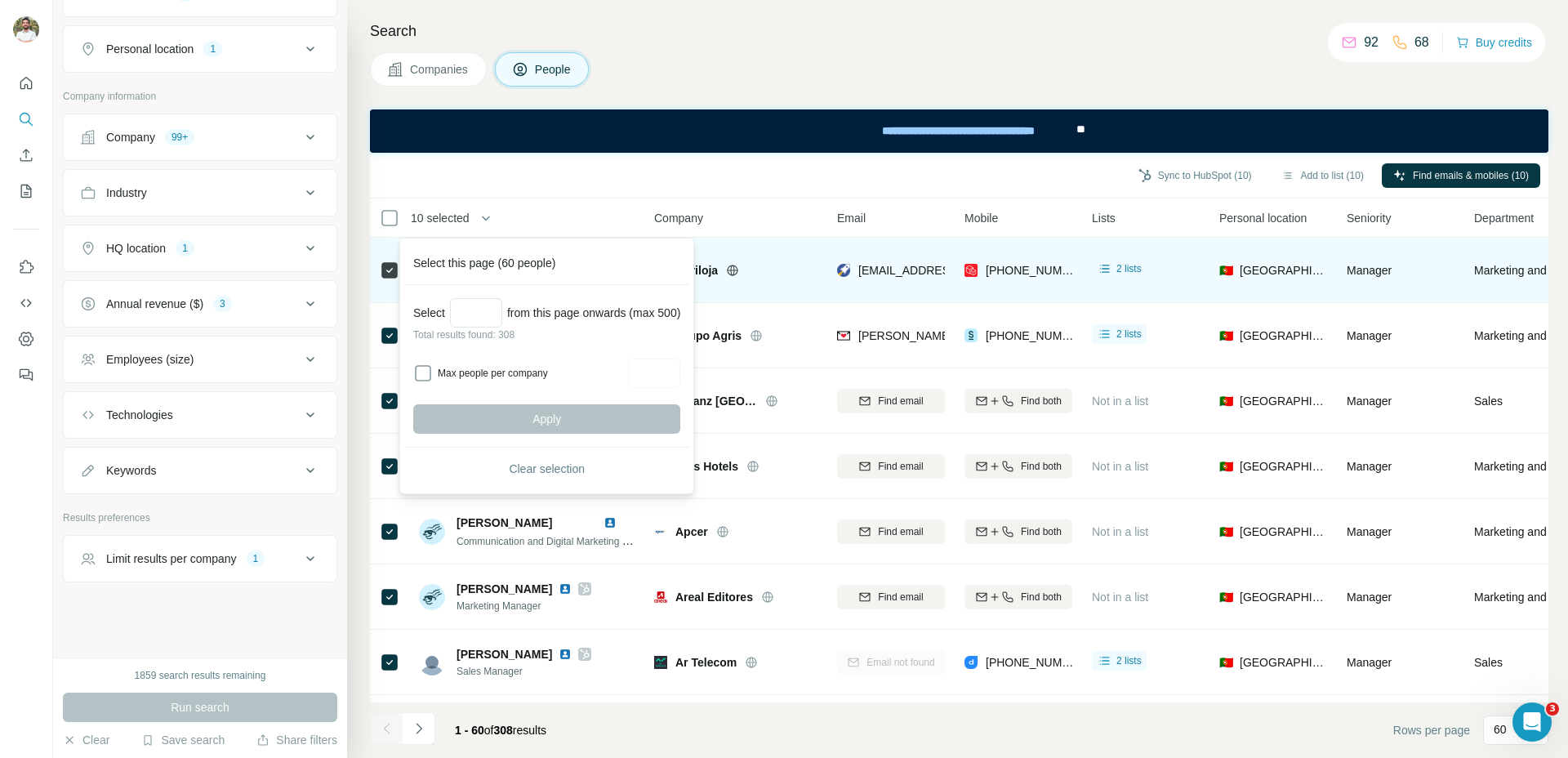
click at [527, 257] on div "Select this page (60 people)" at bounding box center [547, 263] width 287 height 43
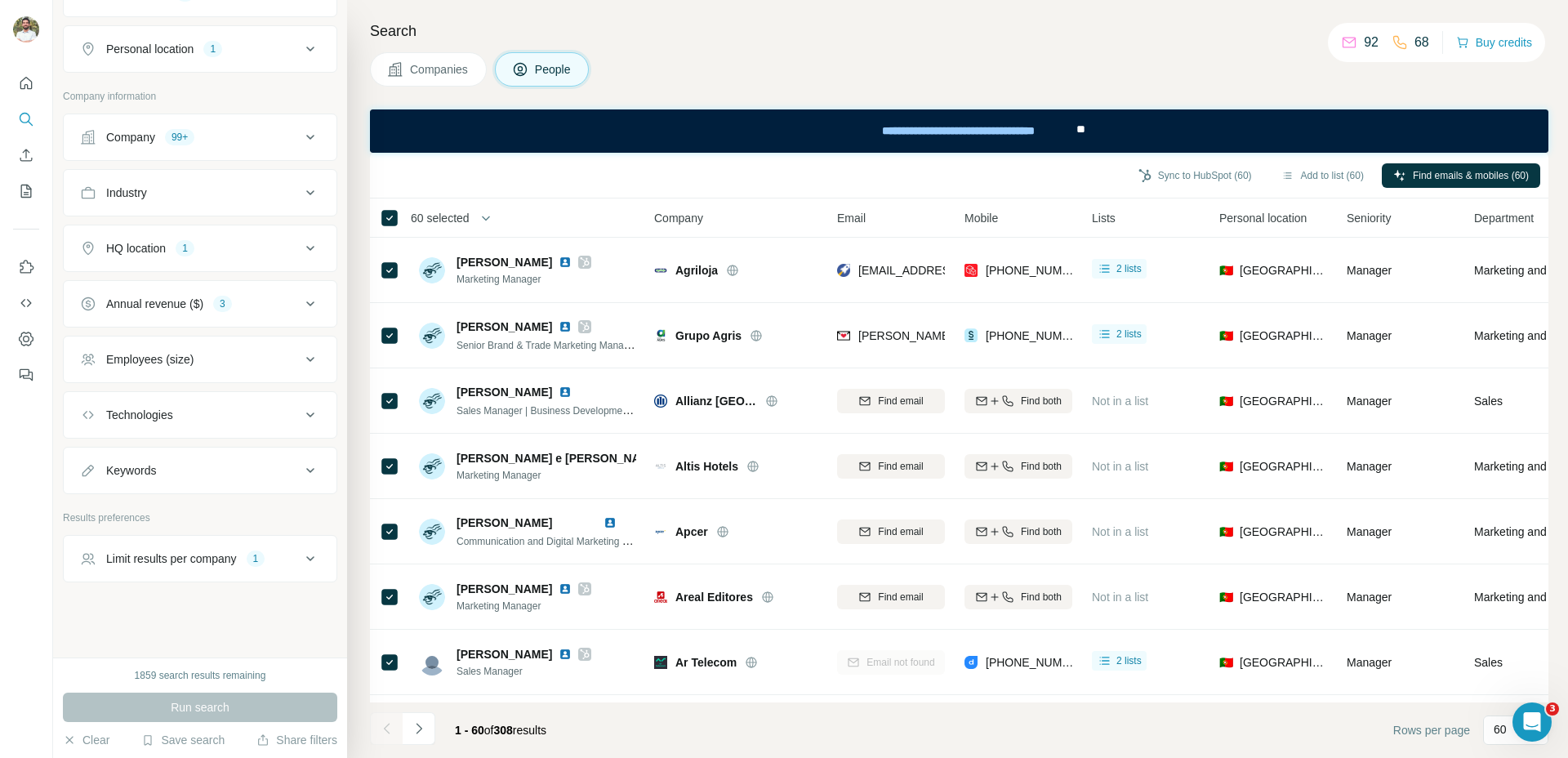
click at [462, 218] on span "60 selected" at bounding box center [439, 218] width 59 height 16
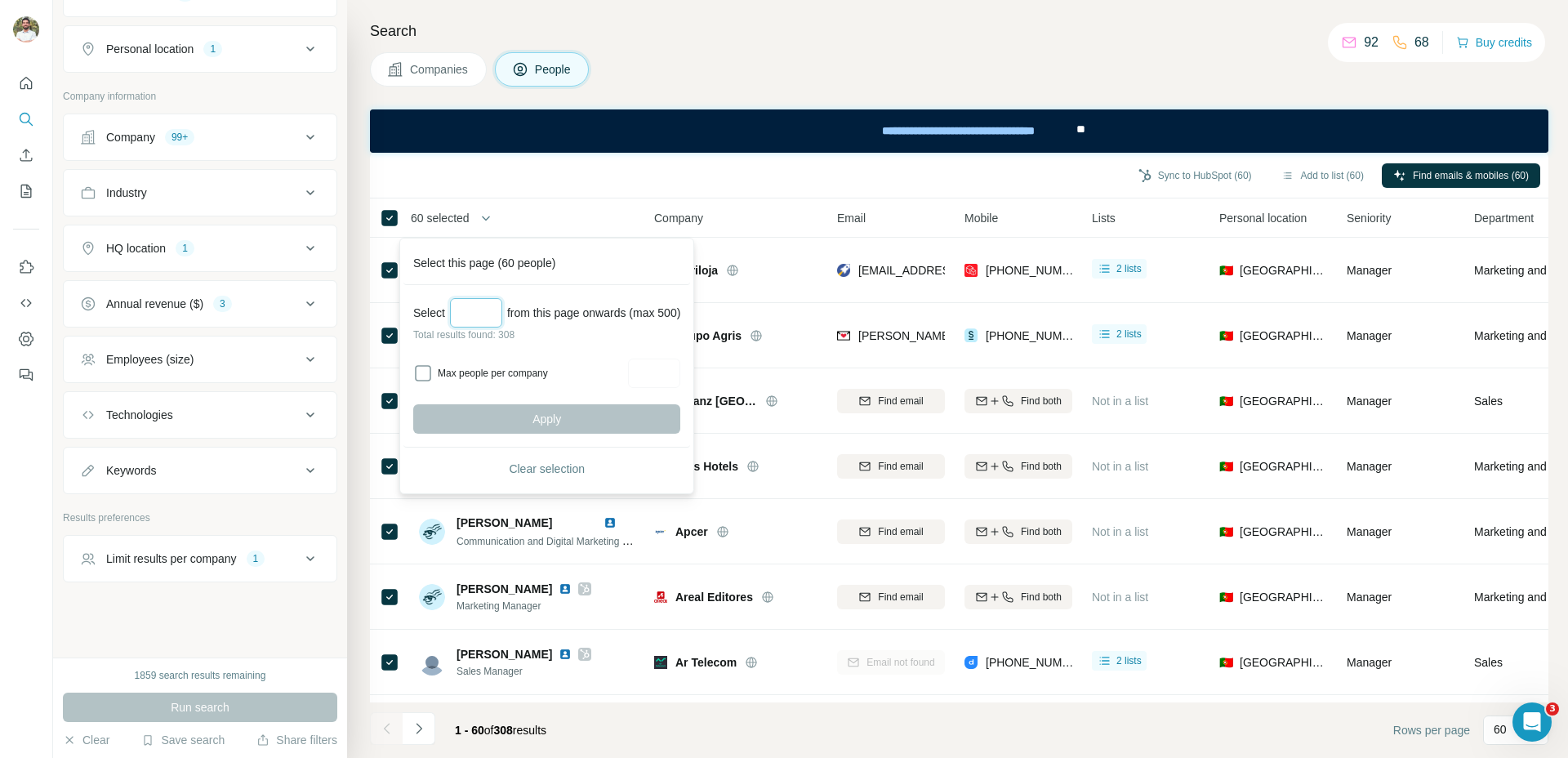
click at [467, 318] on input "Select a number (up to 500)" at bounding box center [476, 312] width 52 height 30
click at [646, 334] on p "Total results found: 308" at bounding box center [547, 335] width 267 height 14
click at [469, 311] on input "***" at bounding box center [476, 312] width 52 height 30
click at [484, 310] on input "***" at bounding box center [476, 312] width 52 height 30
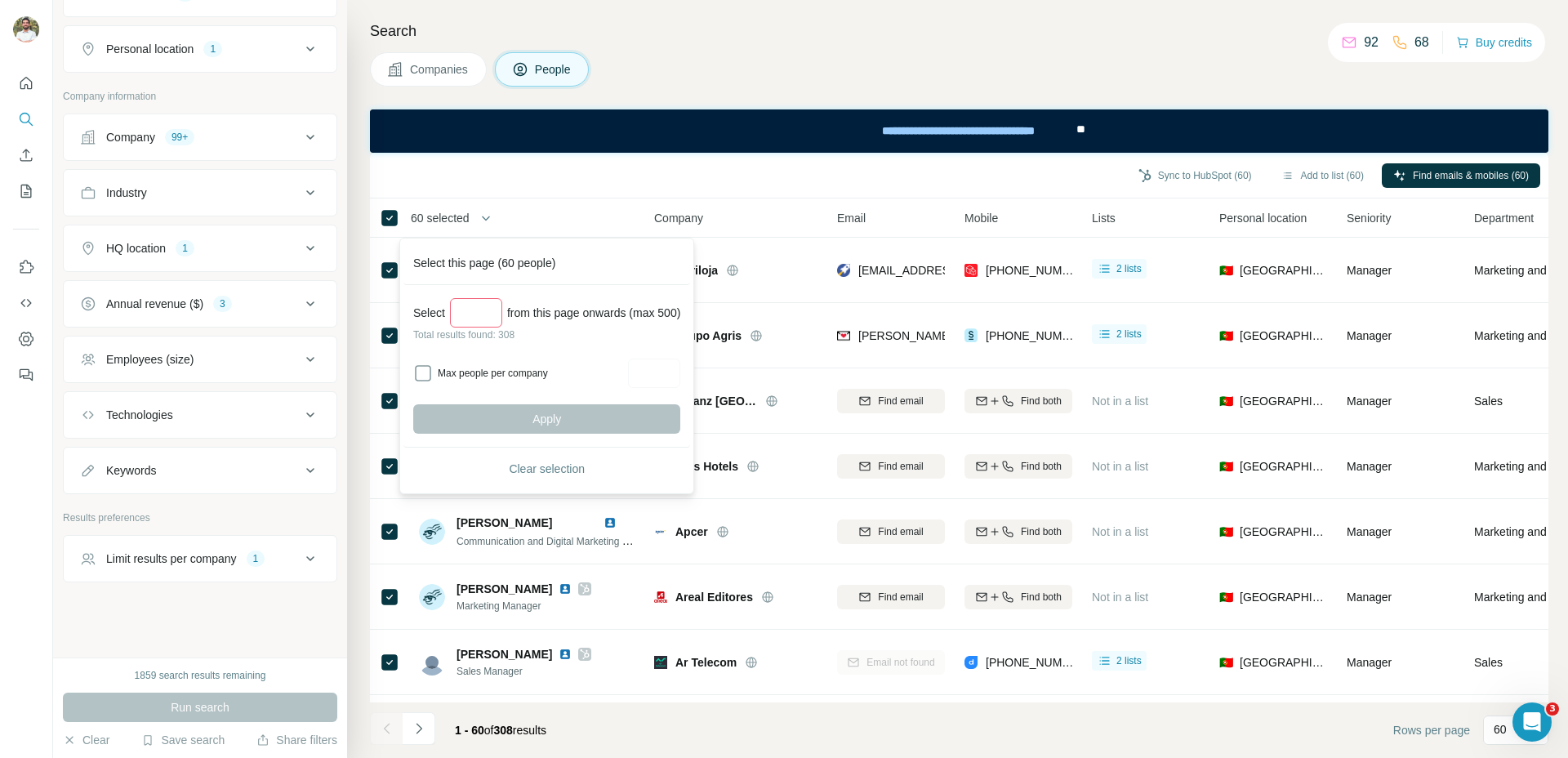
click at [484, 310] on input "***" at bounding box center [476, 312] width 52 height 30
type input "***"
click at [552, 418] on span "Apply" at bounding box center [547, 419] width 29 height 16
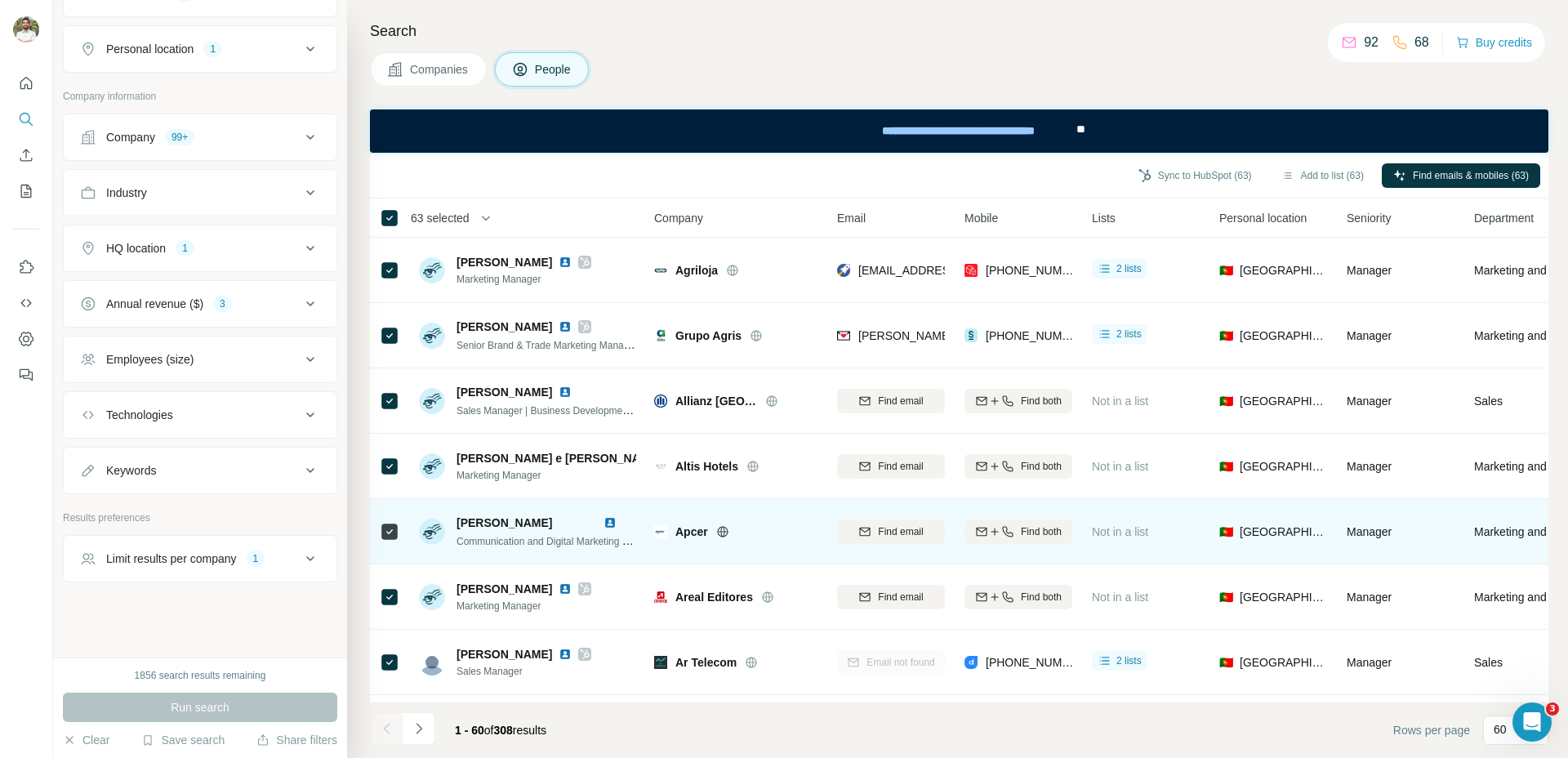
scroll to position [1021, 0]
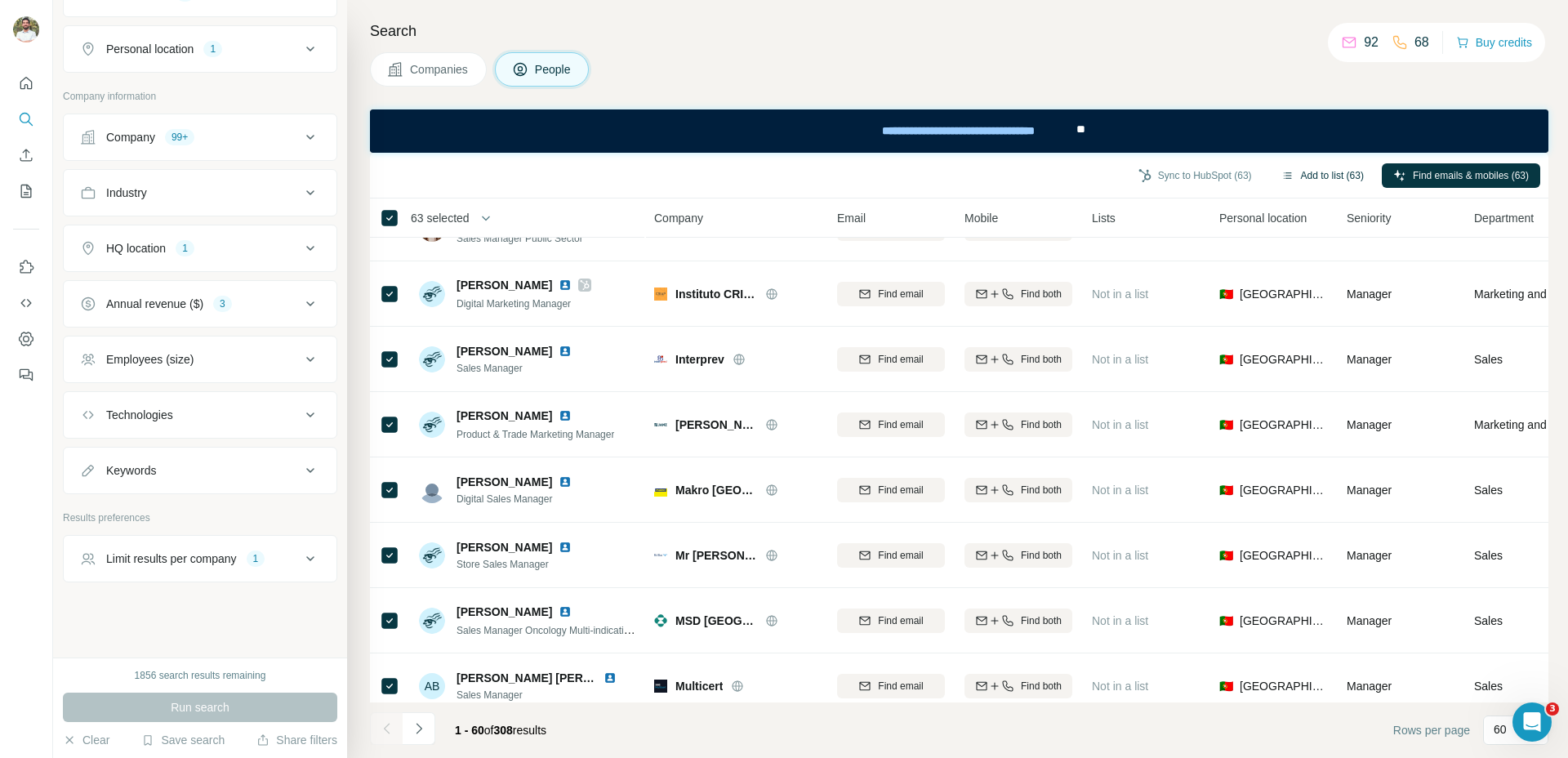
click at [1334, 173] on button "Add to list (63)" at bounding box center [1323, 175] width 106 height 24
click at [1293, 173] on button "Add to list (63)" at bounding box center [1323, 175] width 106 height 24
click at [1293, 174] on button "Add to list (63)" at bounding box center [1323, 175] width 106 height 24
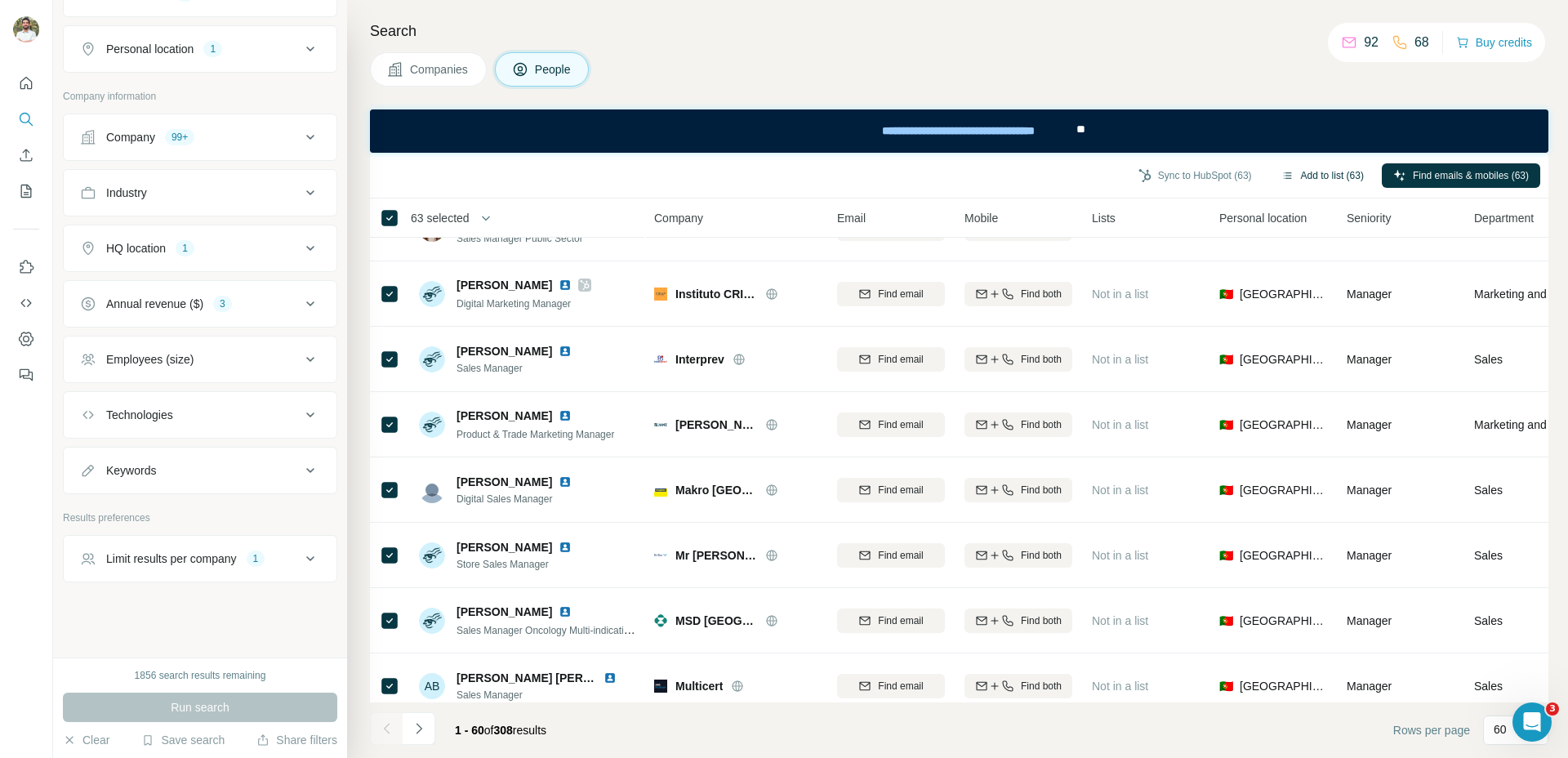
click at [1293, 174] on button "Add to list (63)" at bounding box center [1323, 175] width 106 height 24
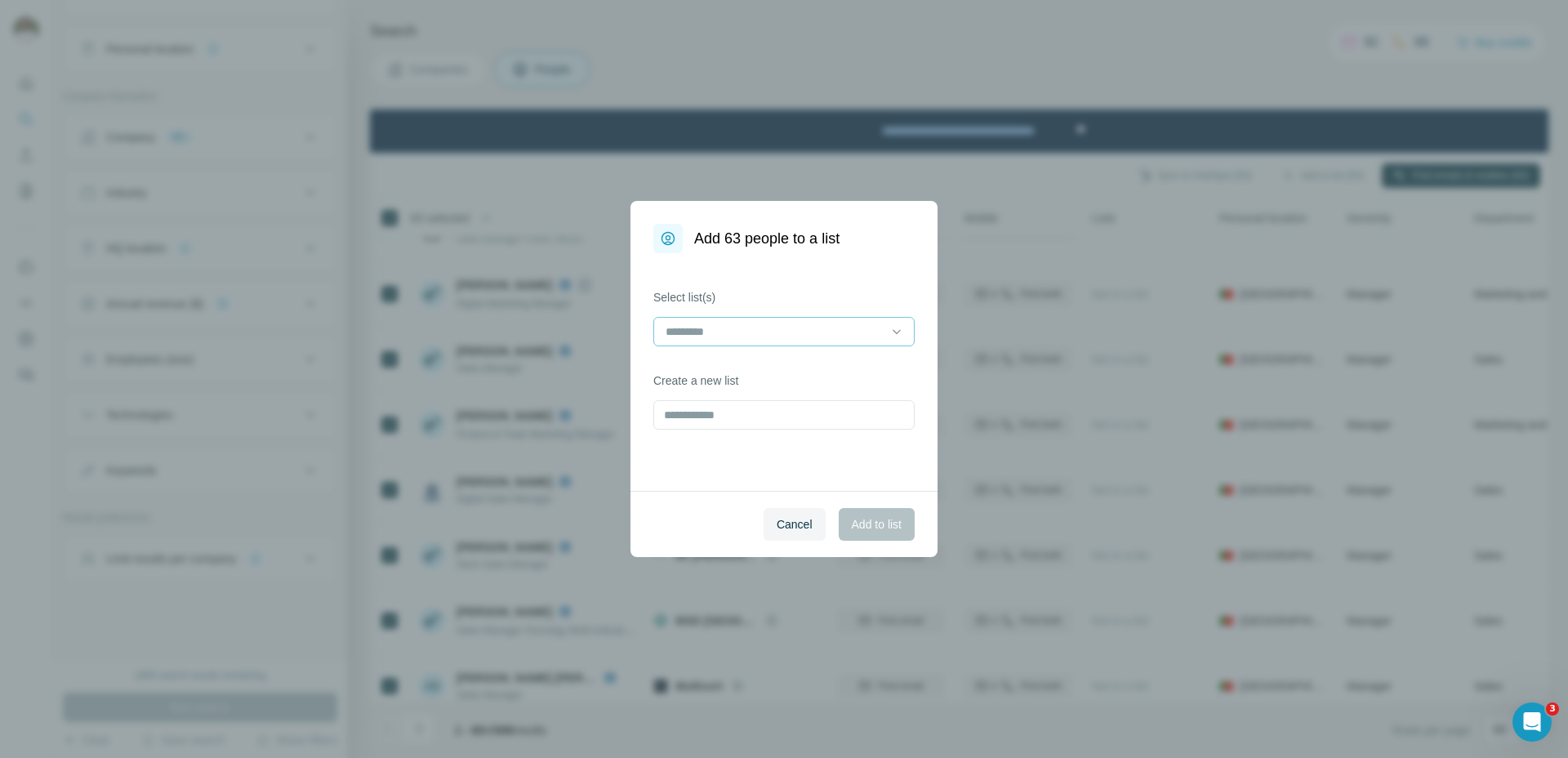
click at [816, 336] on input at bounding box center [774, 332] width 220 height 18
click at [824, 285] on div "Select list(s) Create a new list" at bounding box center [784, 372] width 307 height 237
click at [785, 410] on input "text" at bounding box center [784, 415] width 262 height 30
type input "**********"
click at [902, 519] on button "Add to list" at bounding box center [877, 524] width 76 height 32
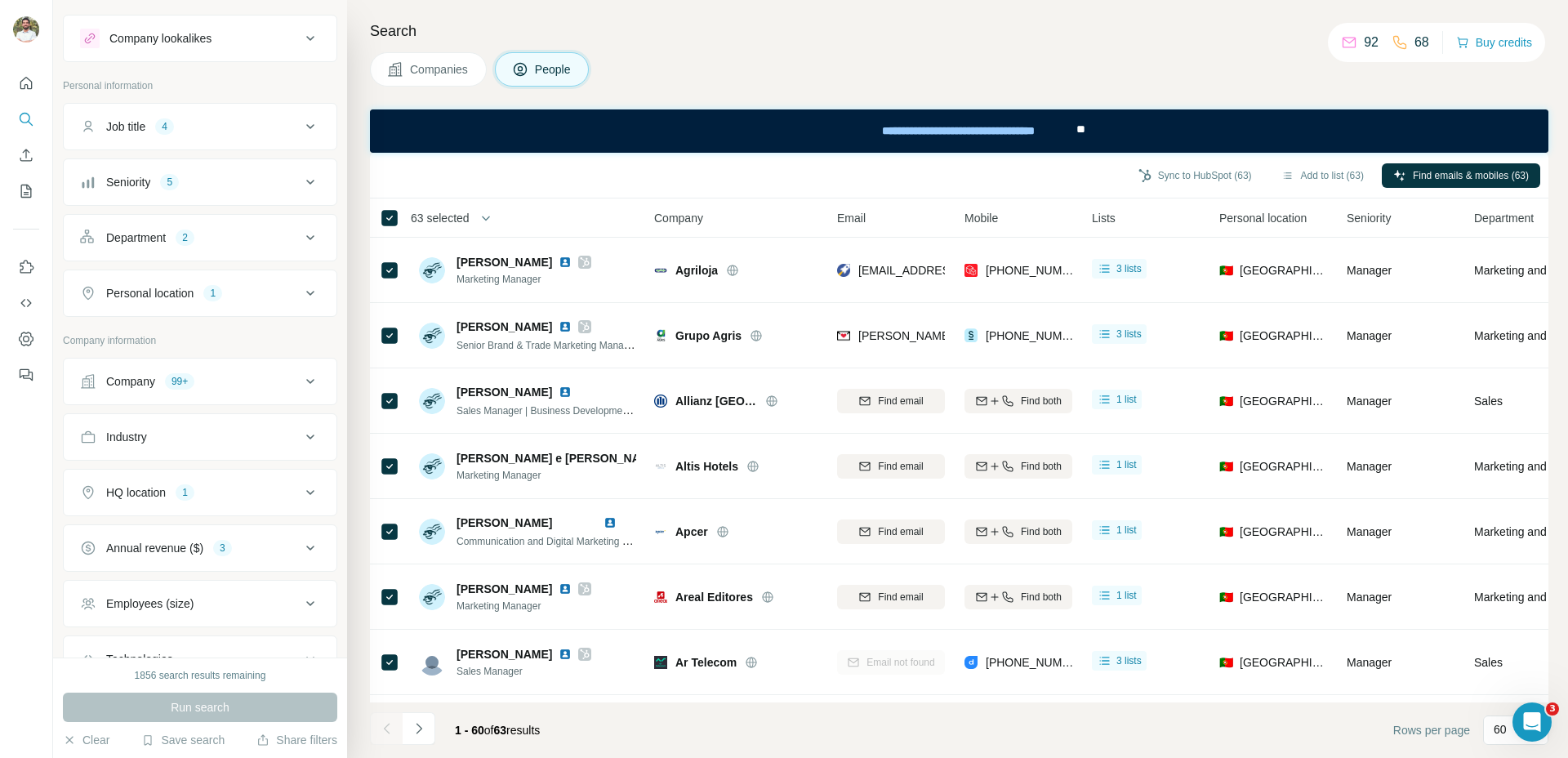
scroll to position [272, 0]
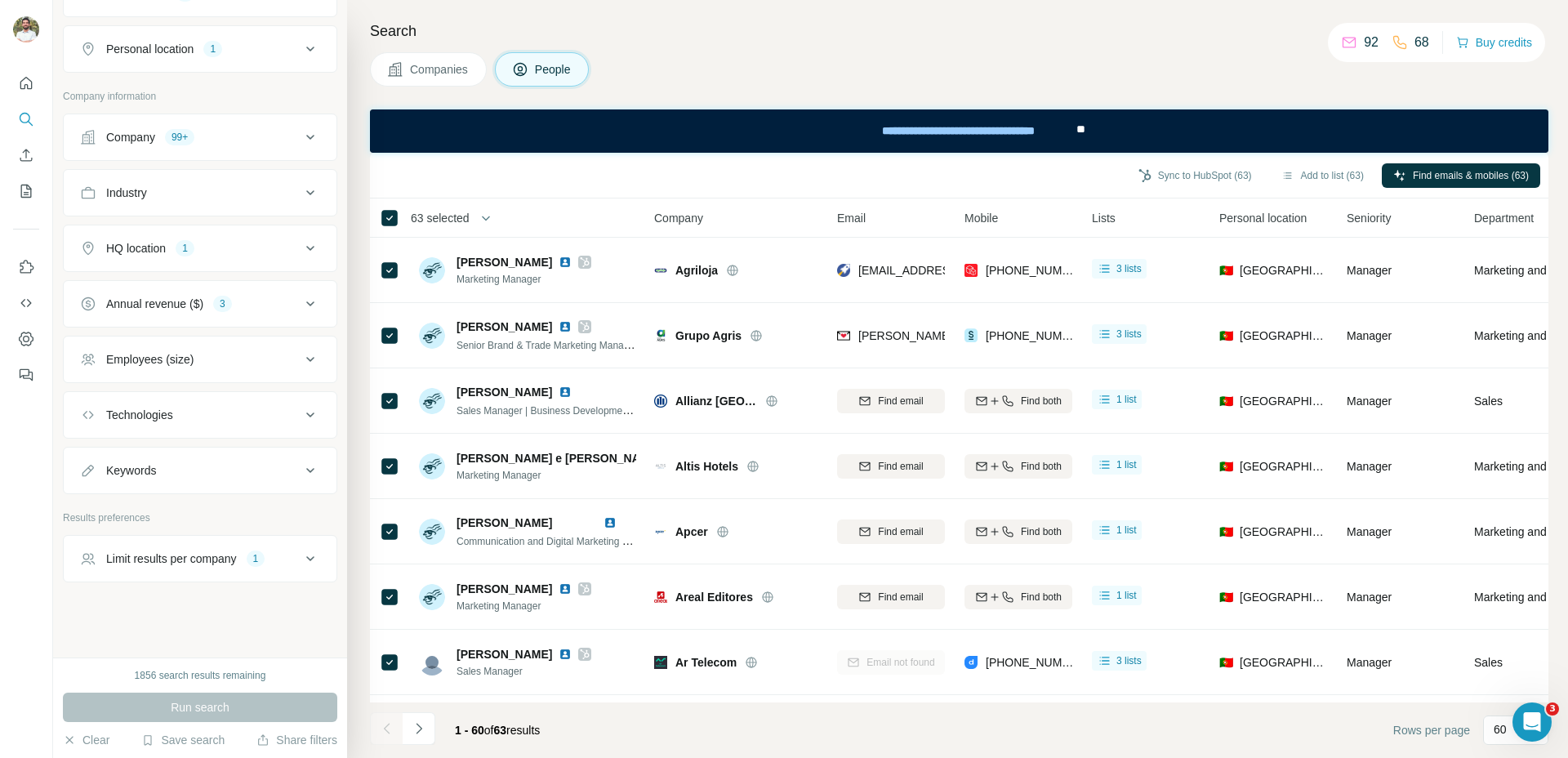
click at [302, 560] on icon at bounding box center [310, 559] width 20 height 20
click at [210, 600] on input "*" at bounding box center [200, 599] width 240 height 30
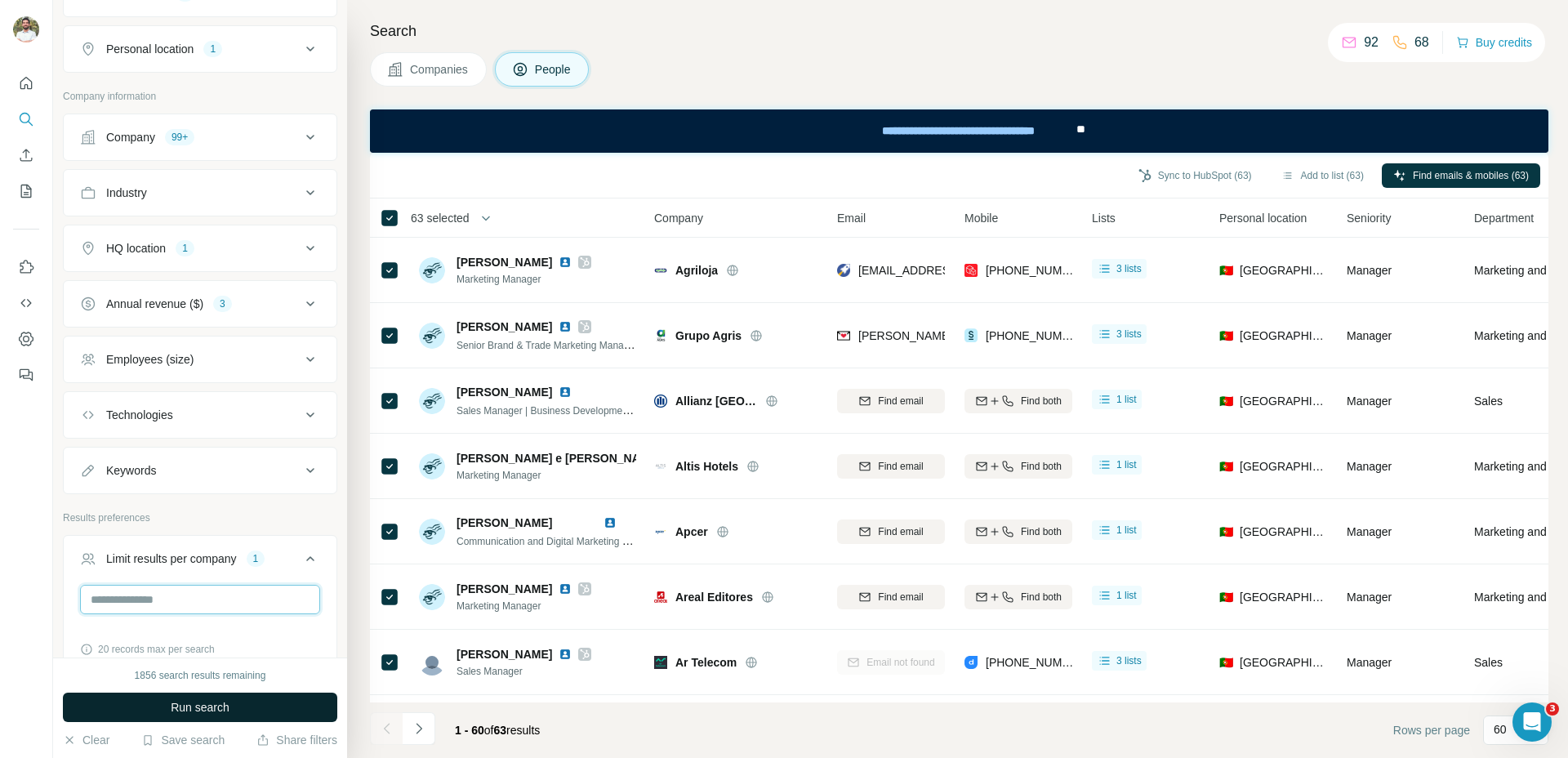
type input "*"
click at [171, 703] on span "Run search" at bounding box center [199, 707] width 59 height 16
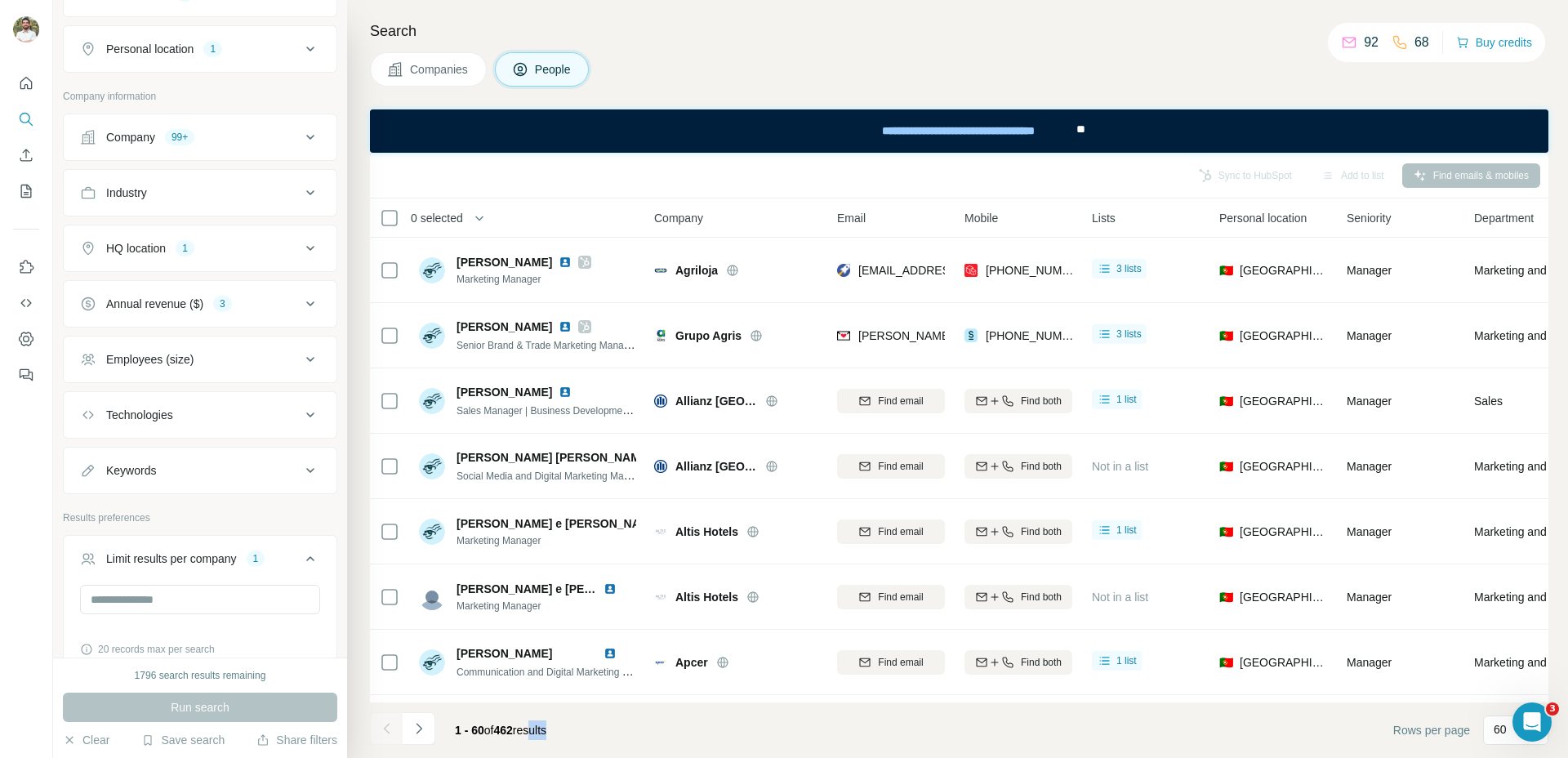
click at [547, 738] on div "1 - 60 of 462 results" at bounding box center [501, 730] width 117 height 36
click at [206, 589] on input "*" at bounding box center [200, 599] width 240 height 30
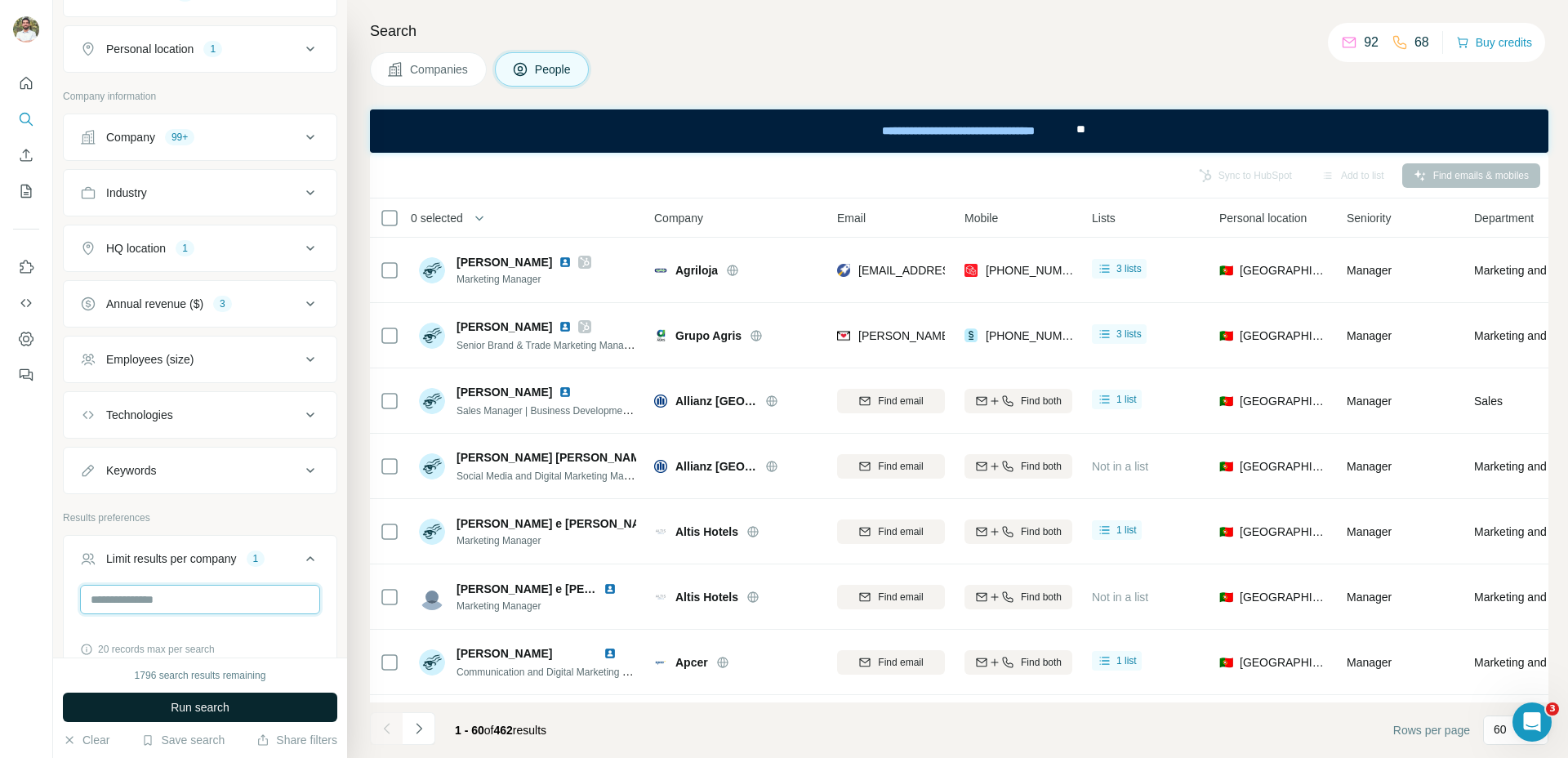
type input "*"
click at [167, 700] on button "Run search" at bounding box center [200, 707] width 274 height 30
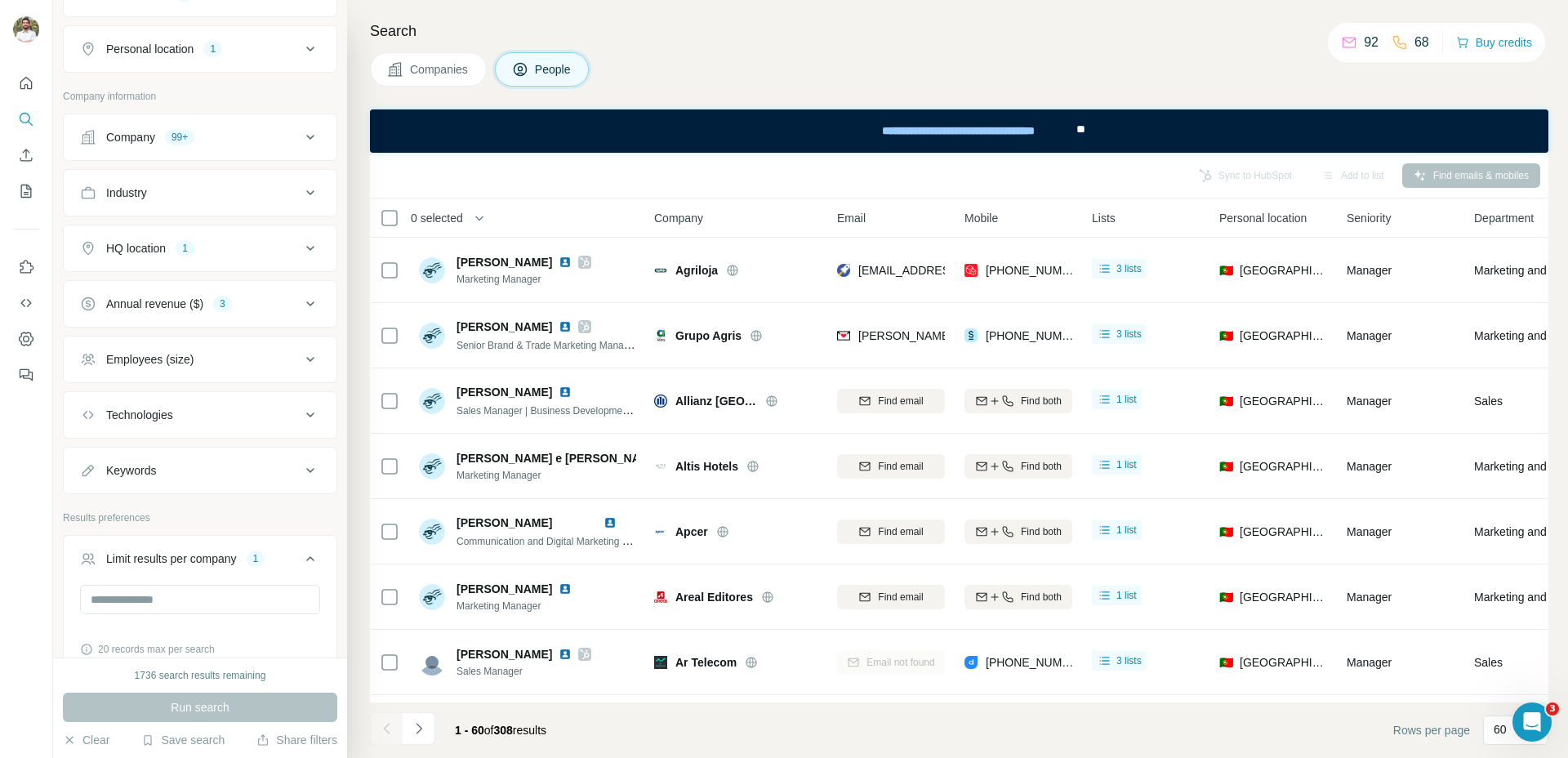
click at [407, 224] on div "0 selected" at bounding box center [431, 218] width 64 height 16
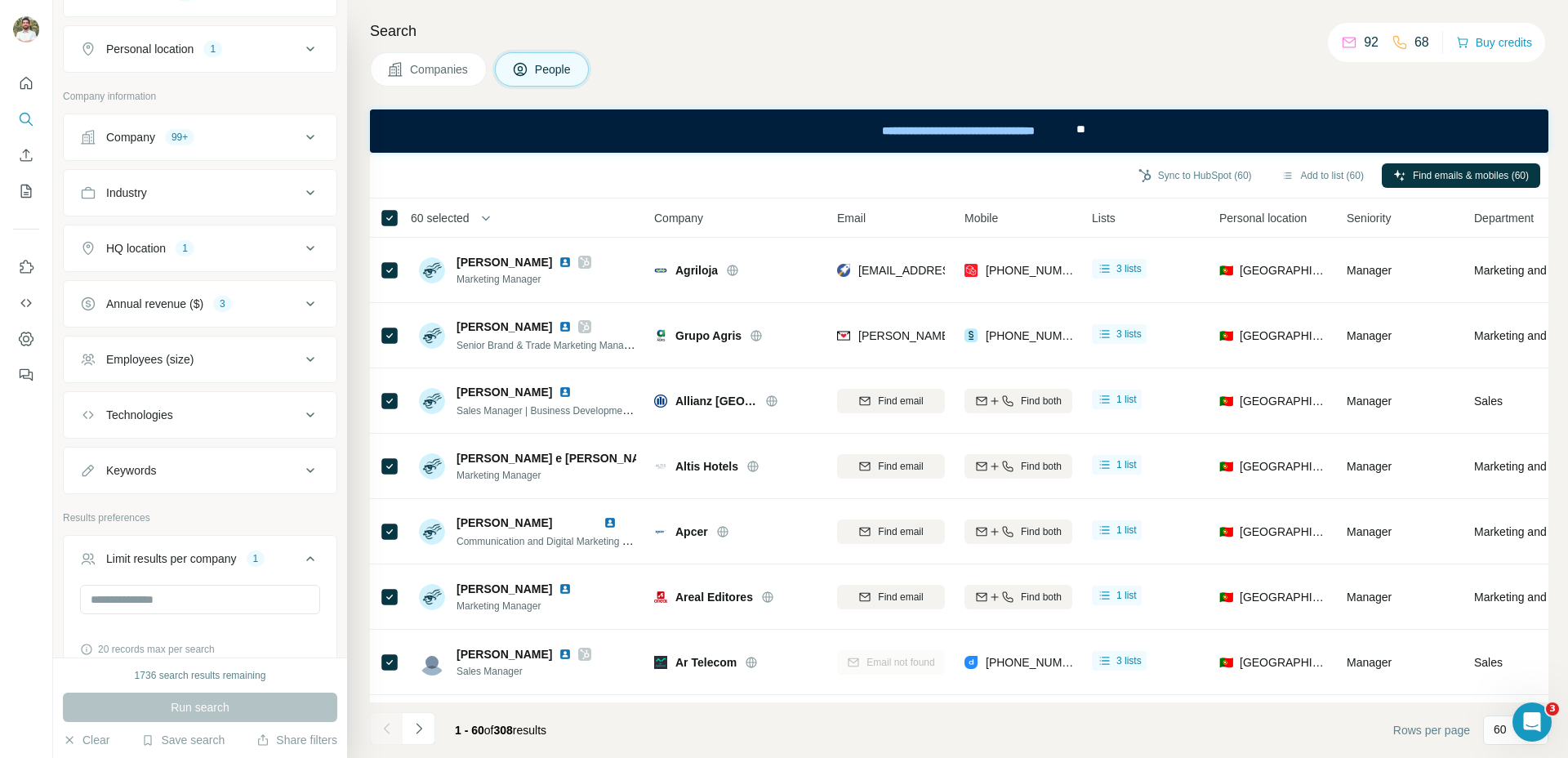
click at [469, 217] on span "60 selected" at bounding box center [439, 218] width 59 height 16
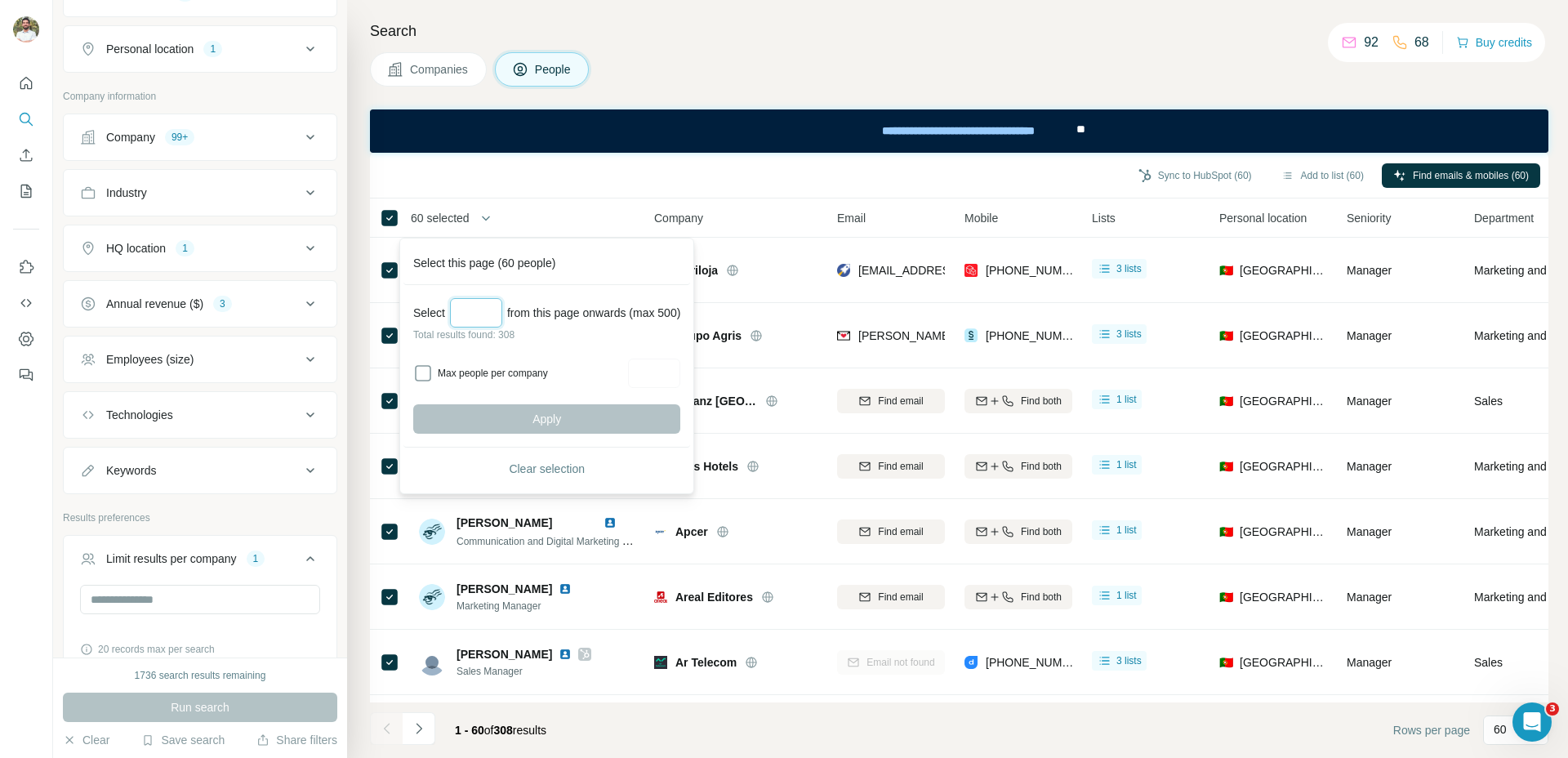
click at [488, 316] on input "Select a number (up to 500)" at bounding box center [476, 312] width 52 height 30
type input "***"
click at [618, 413] on button "Apply" at bounding box center [547, 419] width 267 height 30
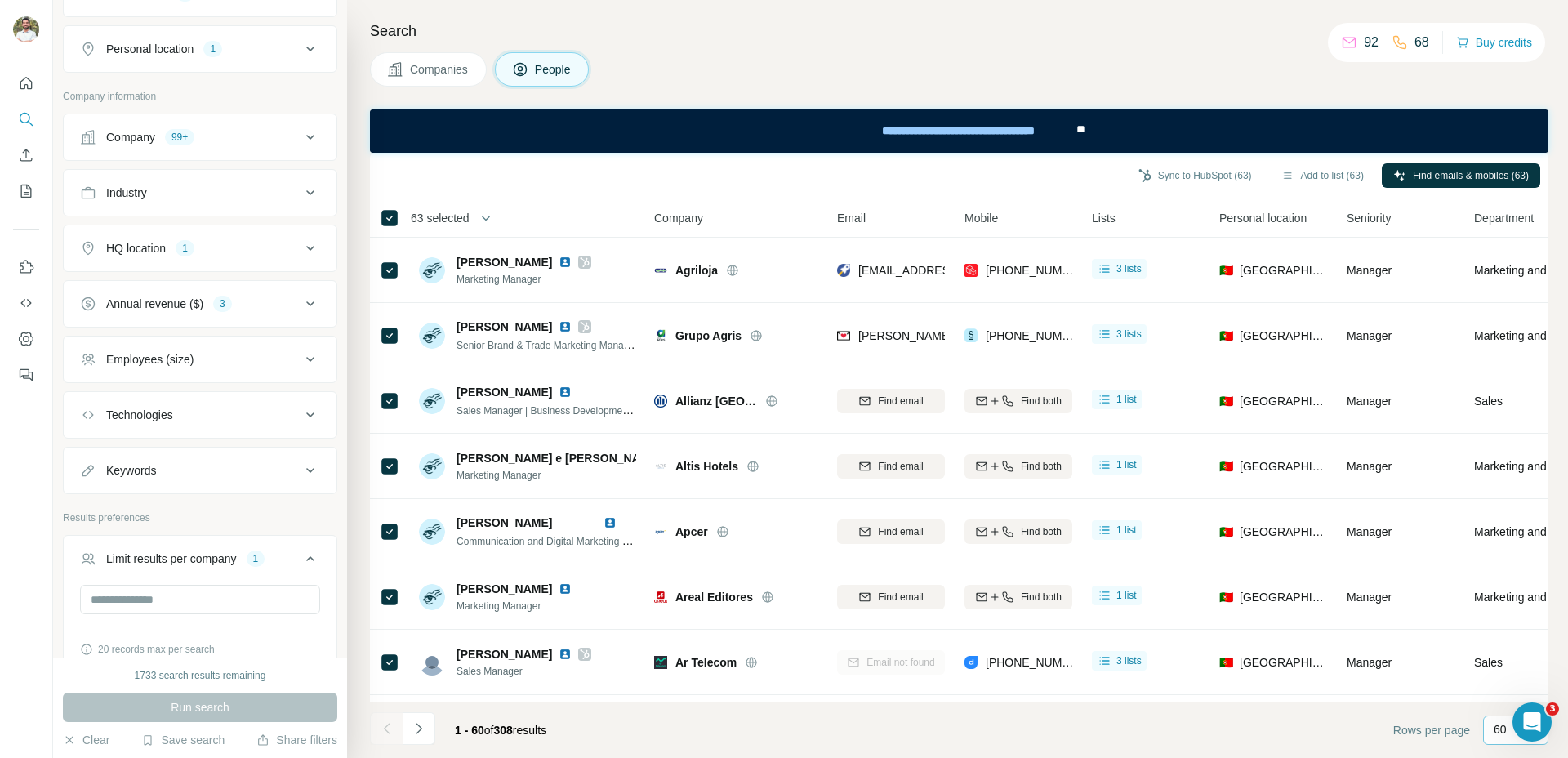
click at [1484, 720] on div "60" at bounding box center [1516, 730] width 65 height 30
click at [1489, 725] on div "60" at bounding box center [1516, 730] width 65 height 30
click at [1490, 725] on div "60" at bounding box center [1516, 730] width 65 height 30
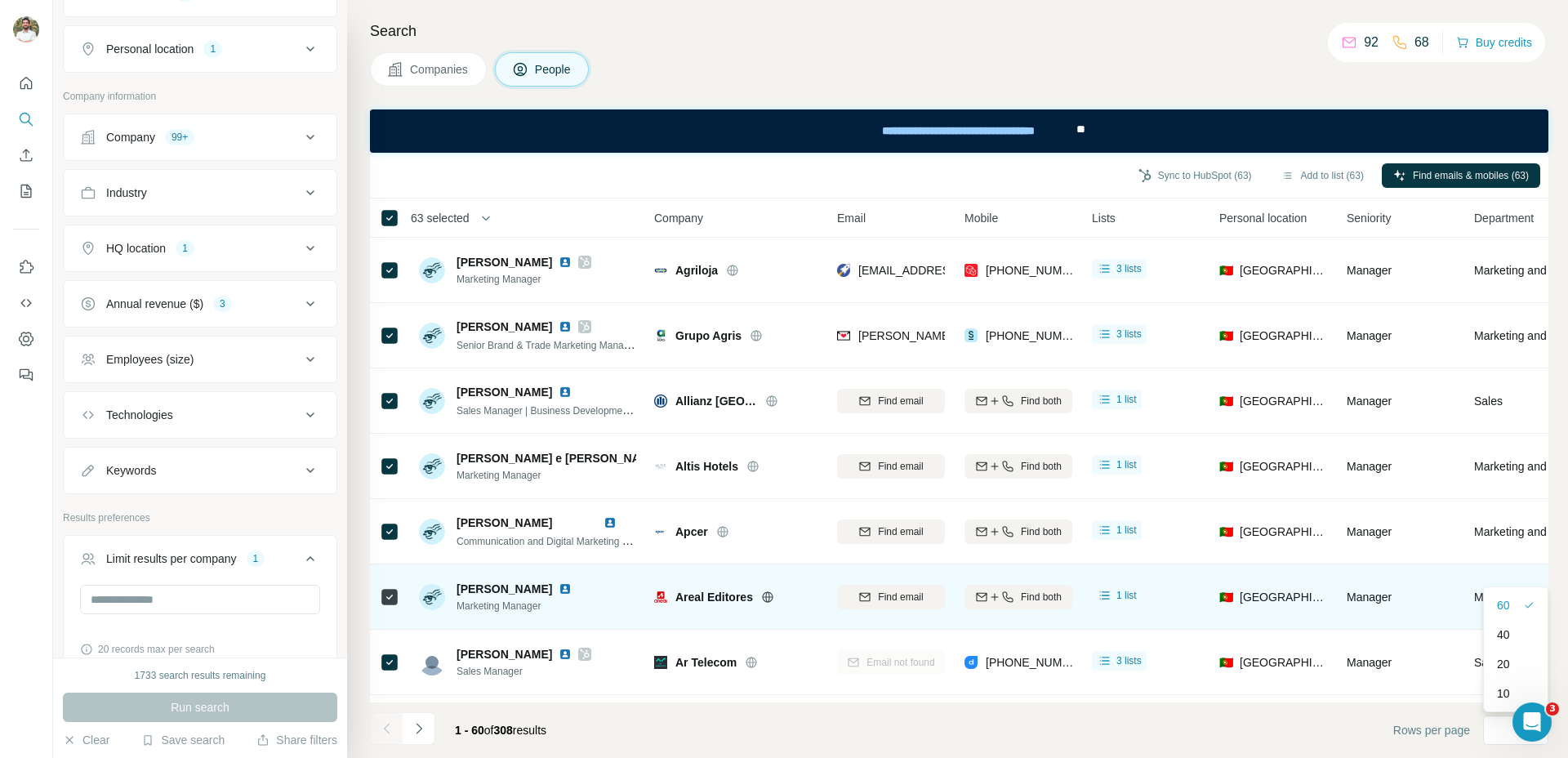
click at [1507, 608] on p "60" at bounding box center [1503, 605] width 13 height 16
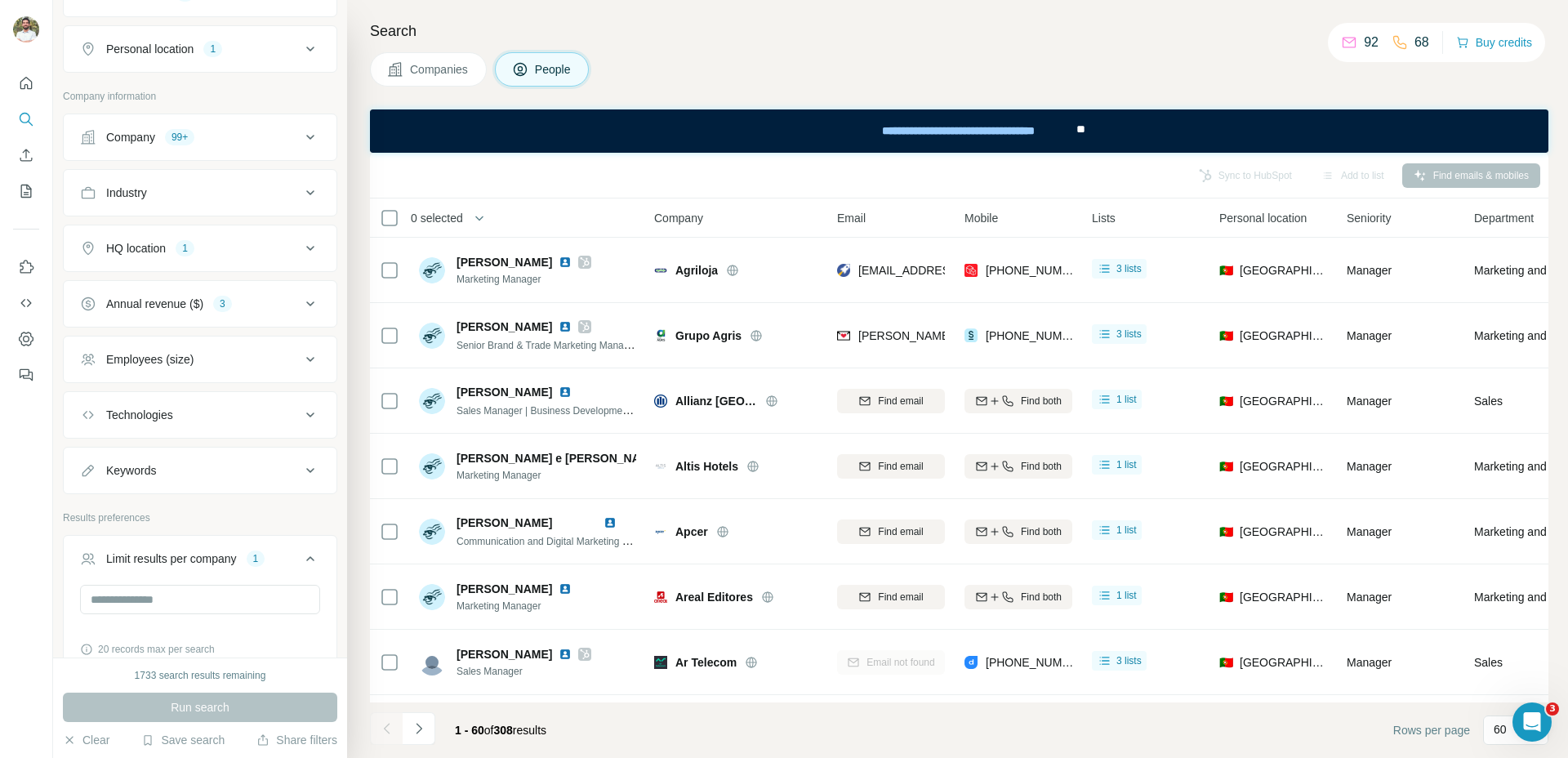
click at [426, 719] on button "Navigate to next page" at bounding box center [419, 728] width 32 height 32
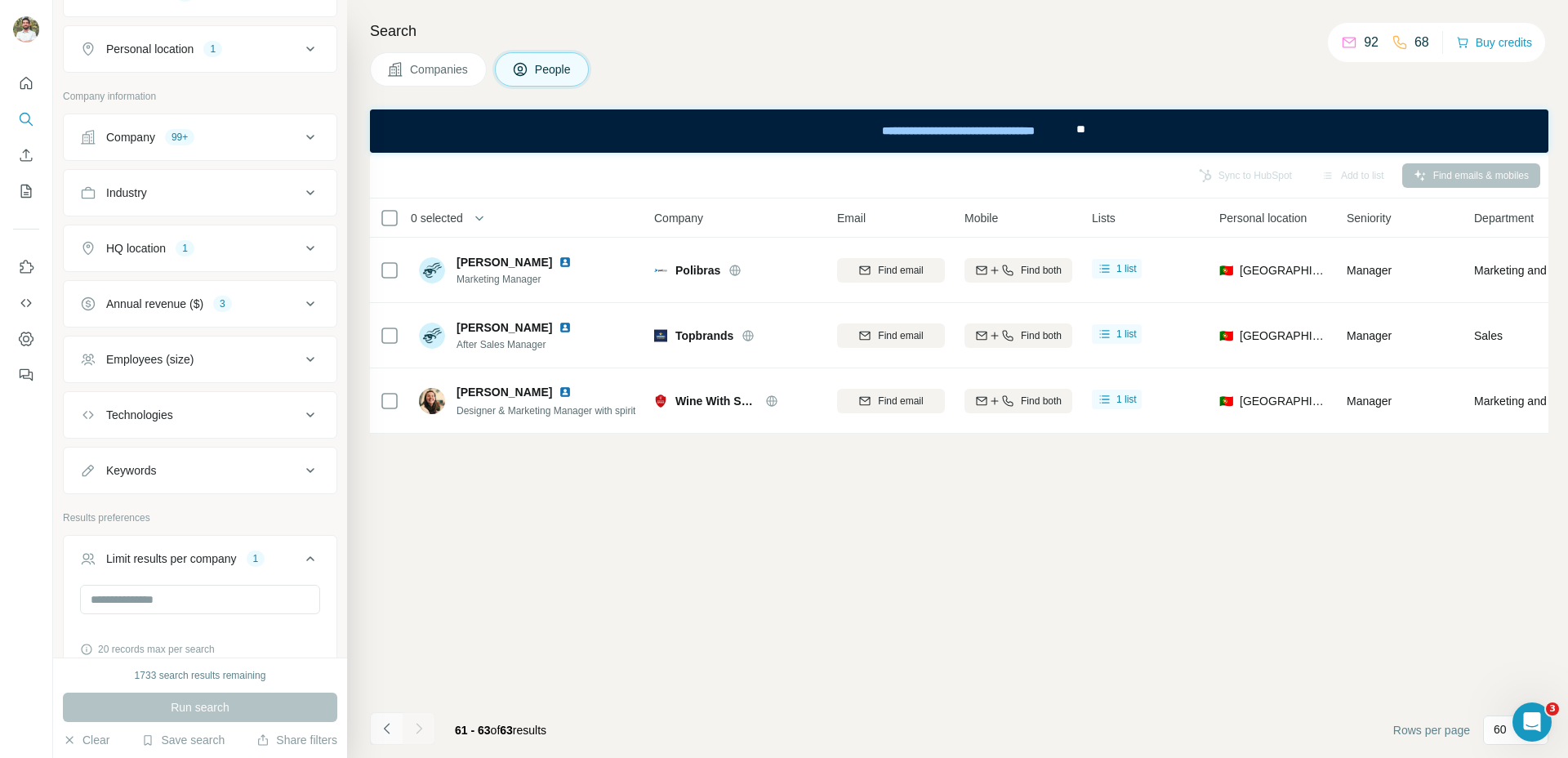
click at [381, 740] on button "Navigate to previous page" at bounding box center [386, 728] width 32 height 32
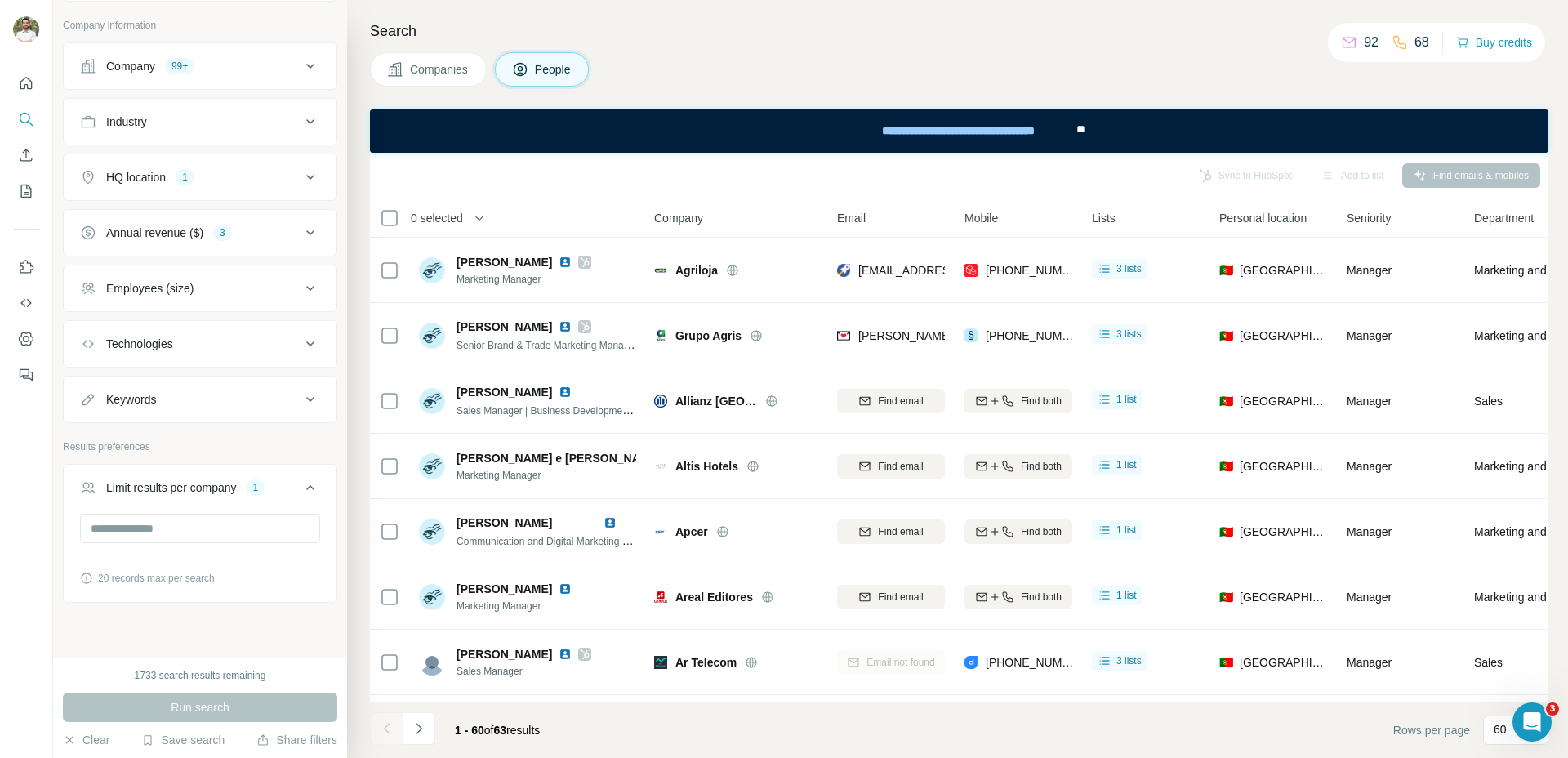
scroll to position [364, 0]
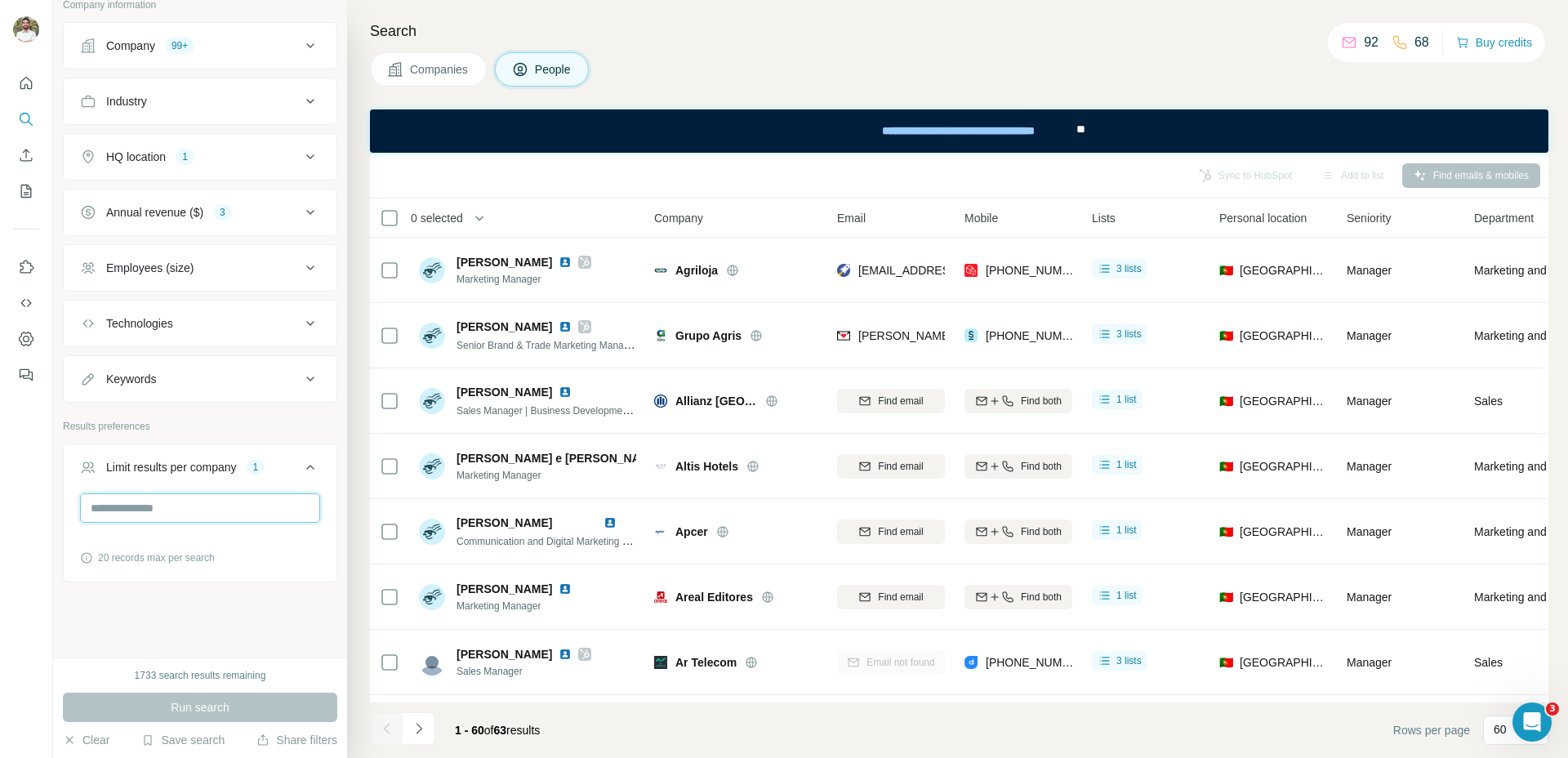
click at [190, 522] on div "* 20 records max per search" at bounding box center [200, 530] width 240 height 72
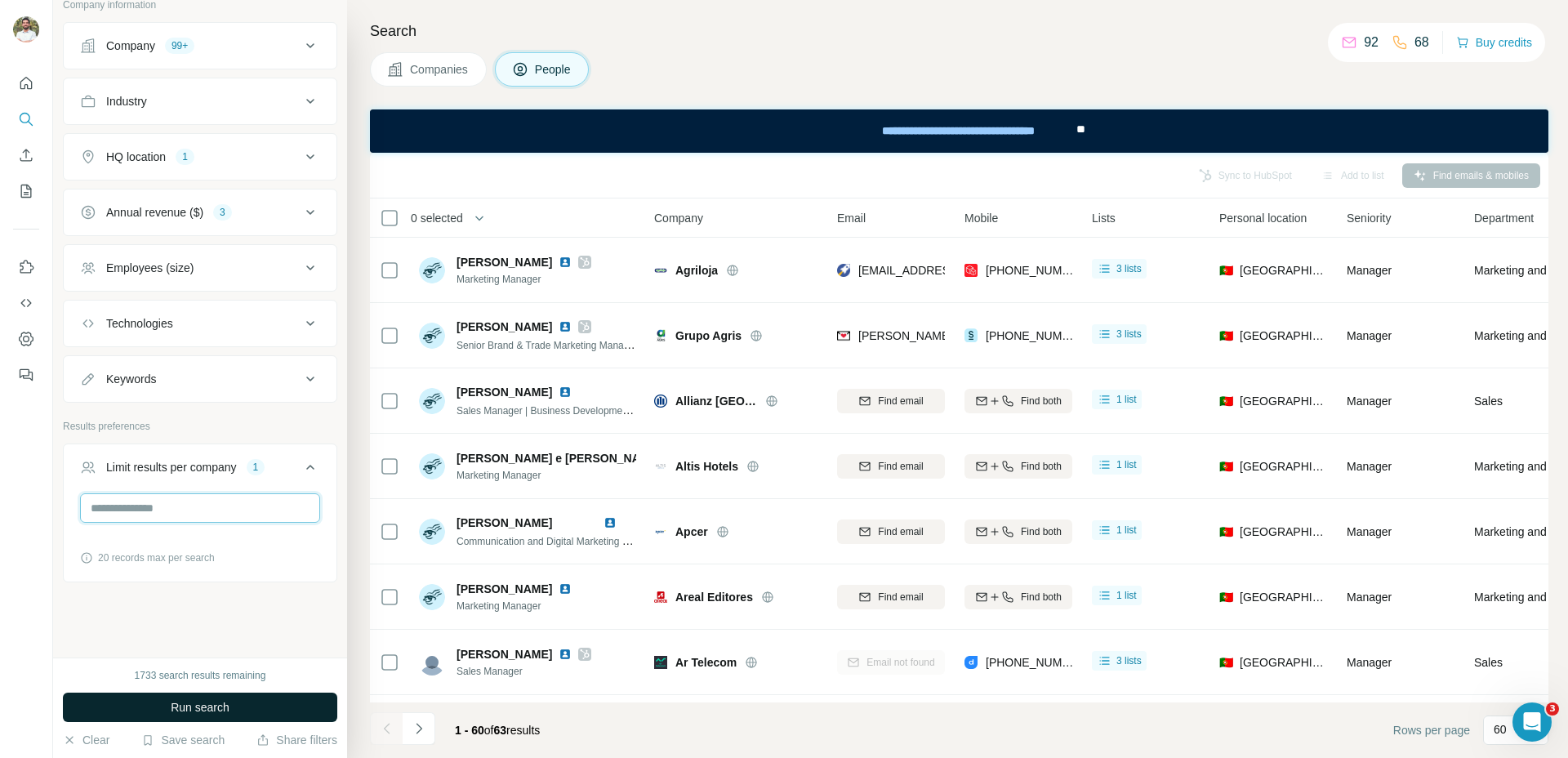
type input "*"
click at [243, 700] on button "Run search" at bounding box center [200, 707] width 274 height 30
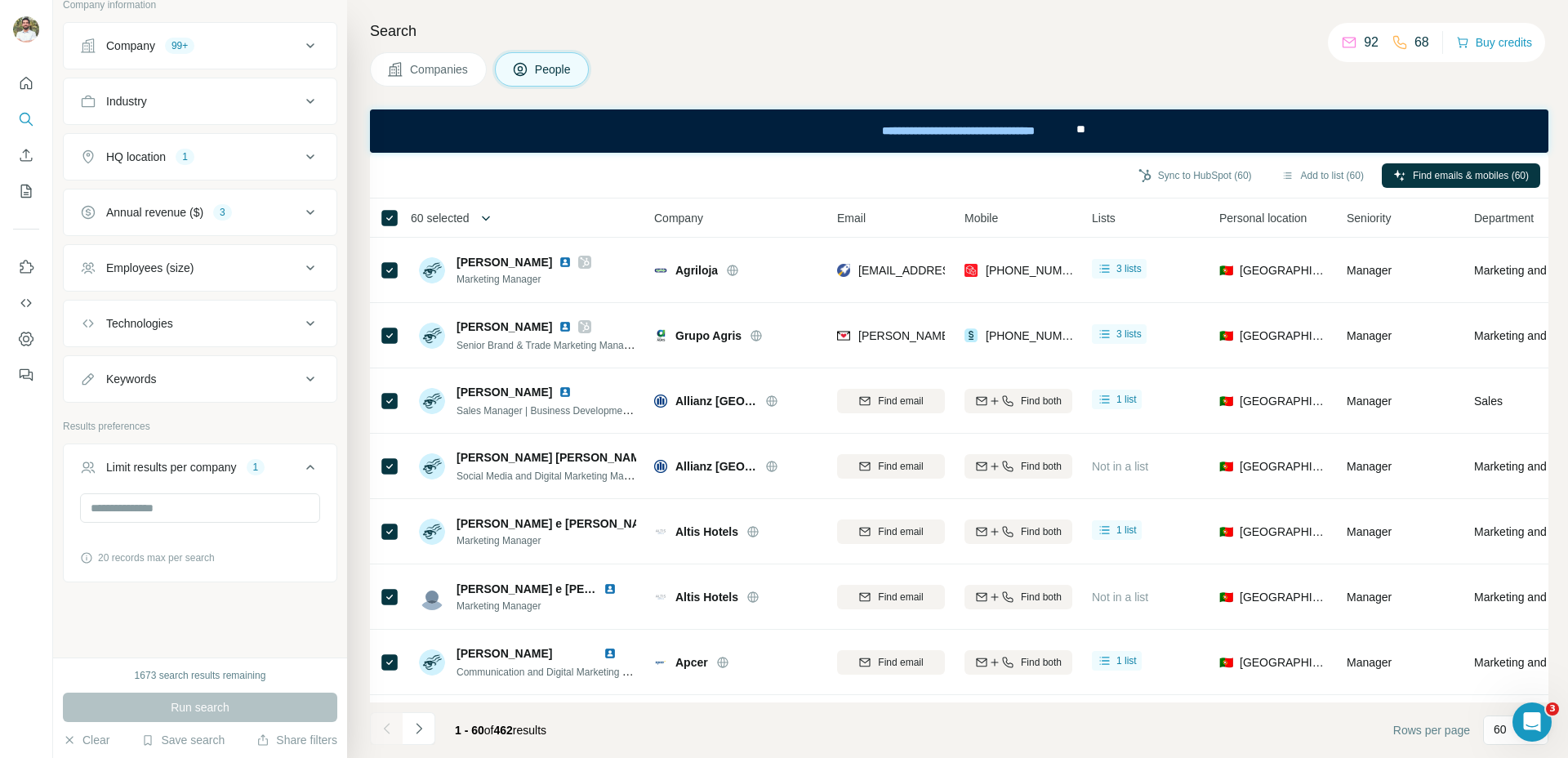
click at [502, 217] on button "button" at bounding box center [485, 218] width 32 height 32
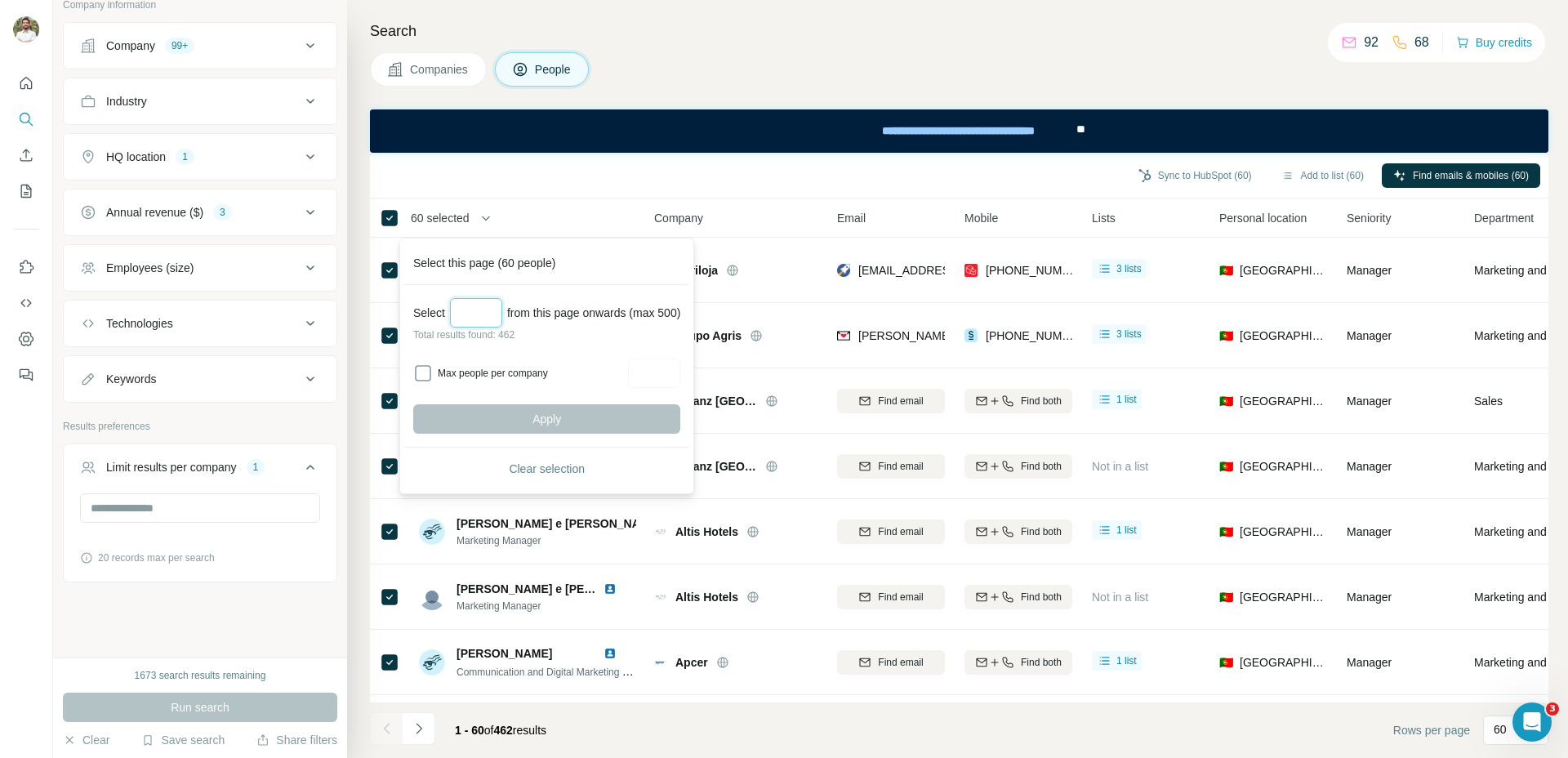
click at [471, 328] on p "Total results found: 462" at bounding box center [547, 335] width 267 height 14
click at [478, 315] on input "Select a number (up to 500)" at bounding box center [476, 312] width 52 height 30
type input "***"
click at [538, 431] on button "Apply" at bounding box center [547, 419] width 267 height 30
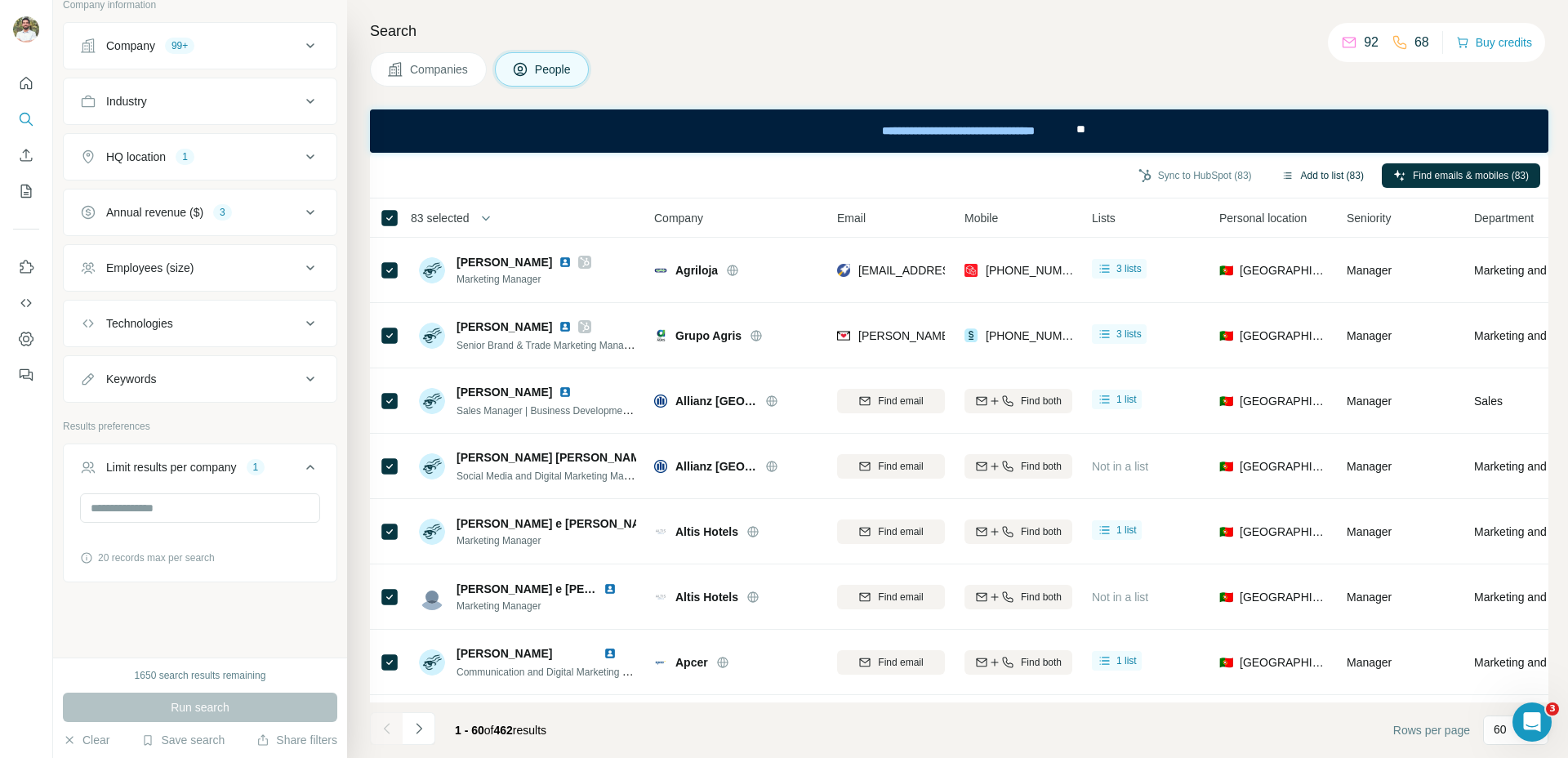
click at [1296, 182] on button "Add to list (83)" at bounding box center [1323, 175] width 106 height 24
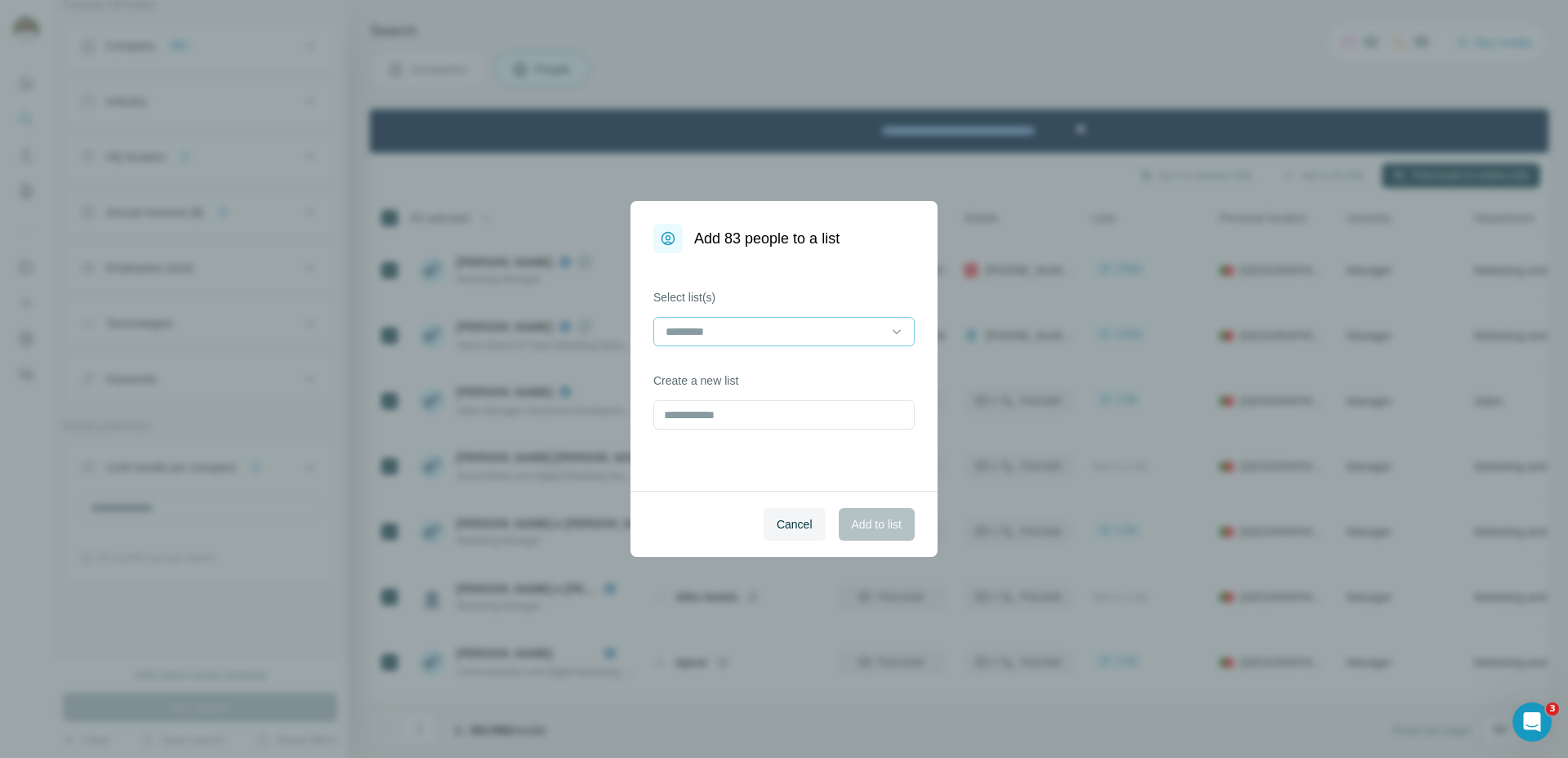
click at [838, 335] on input at bounding box center [774, 332] width 220 height 18
click at [810, 280] on div "Select list(s) Create a new list" at bounding box center [784, 372] width 307 height 237
click at [759, 396] on div "Create a new list" at bounding box center [784, 401] width 262 height 57
click at [758, 403] on input "text" at bounding box center [784, 415] width 262 height 30
drag, startPoint x: 762, startPoint y: 350, endPoint x: 764, endPoint y: 340, distance: 10.2
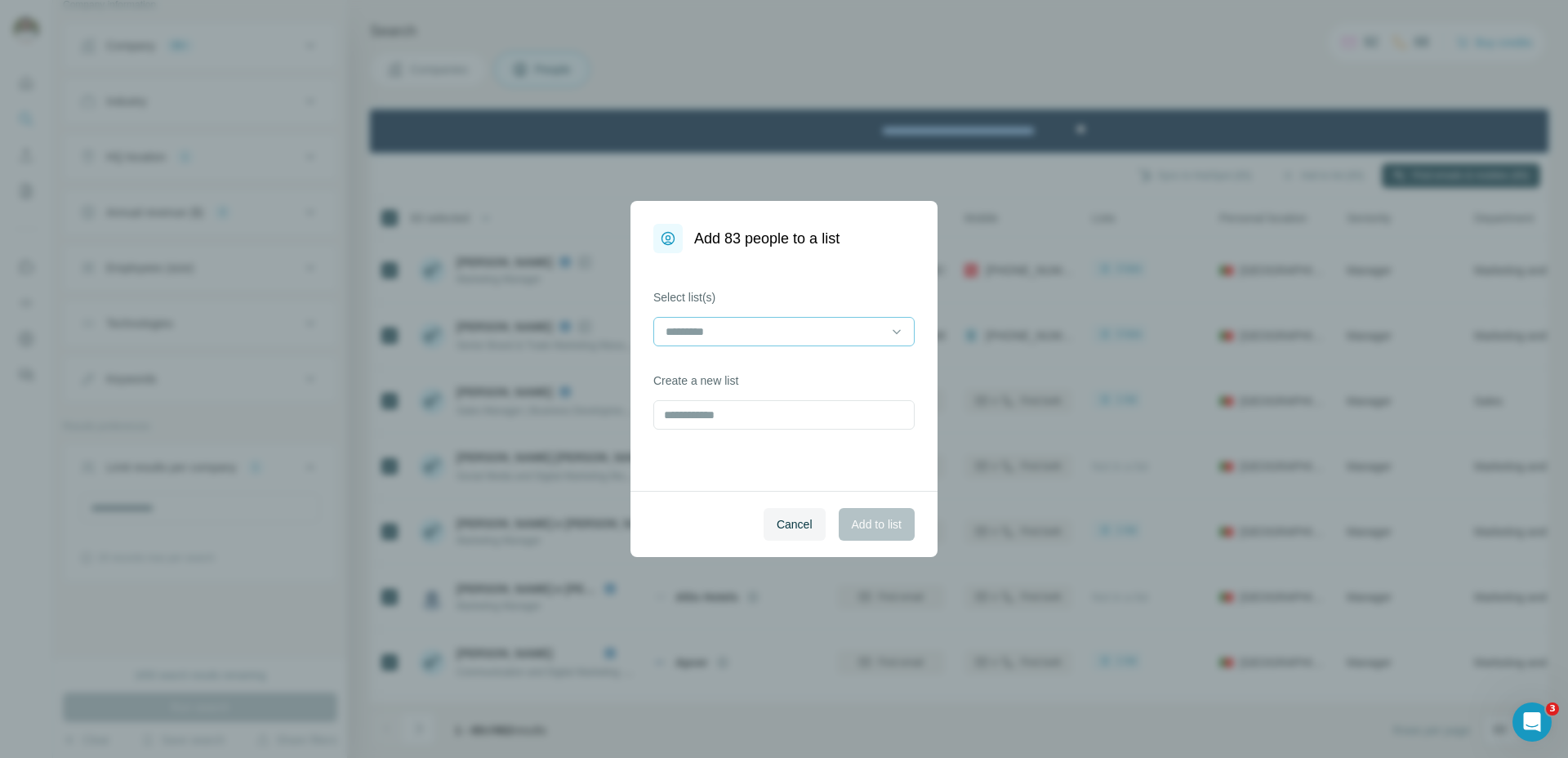
click at [761, 347] on div "Select list(s) Create a new list" at bounding box center [784, 372] width 307 height 237
click at [764, 337] on input at bounding box center [774, 332] width 220 height 18
click at [780, 532] on span "Cancel" at bounding box center [795, 524] width 36 height 16
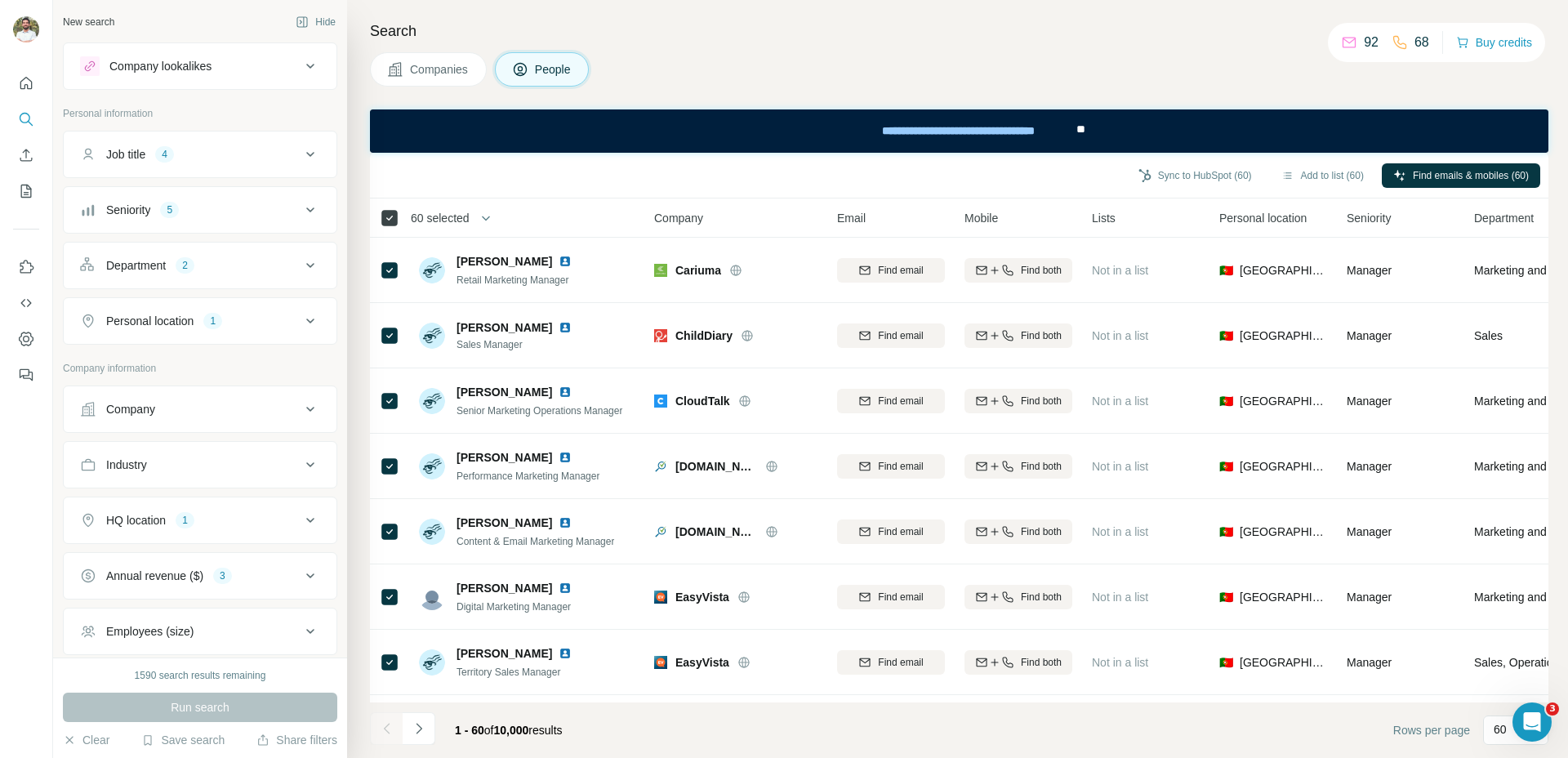
click at [393, 226] on icon at bounding box center [390, 218] width 20 height 20
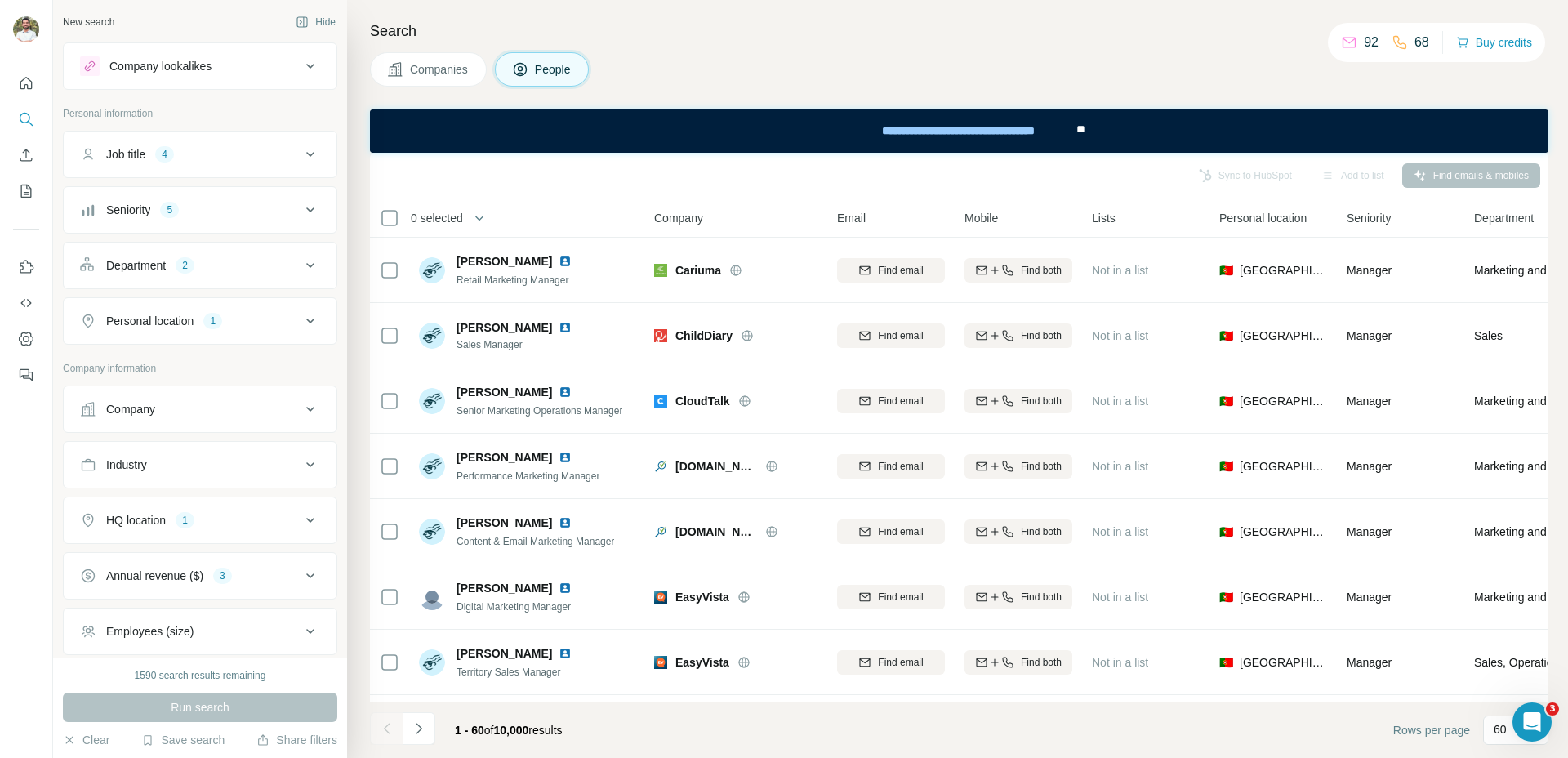
scroll to position [272, 0]
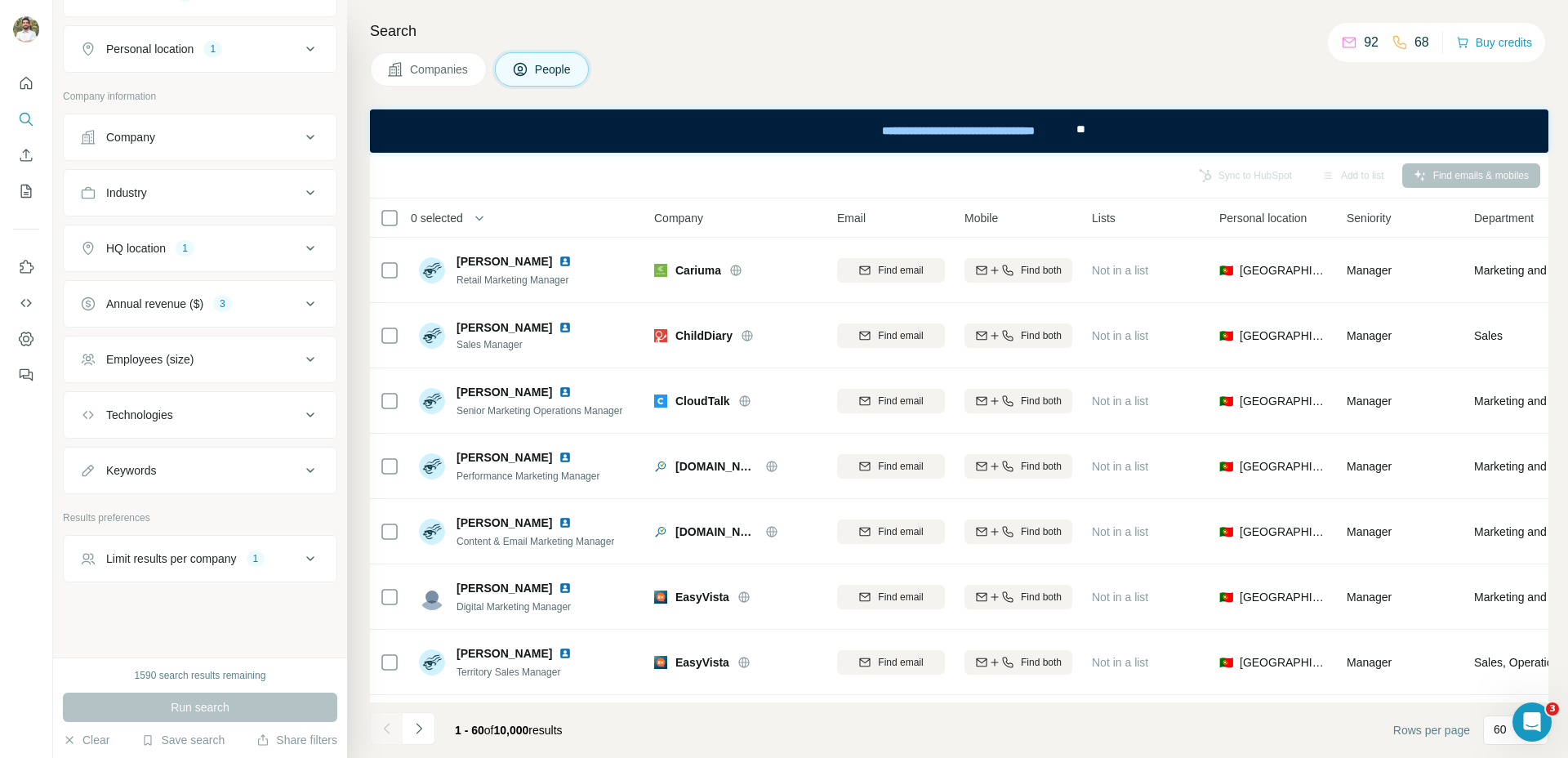
click at [261, 693] on div "Run search" at bounding box center [200, 707] width 274 height 30
click at [257, 696] on div "Run search" at bounding box center [200, 707] width 274 height 30
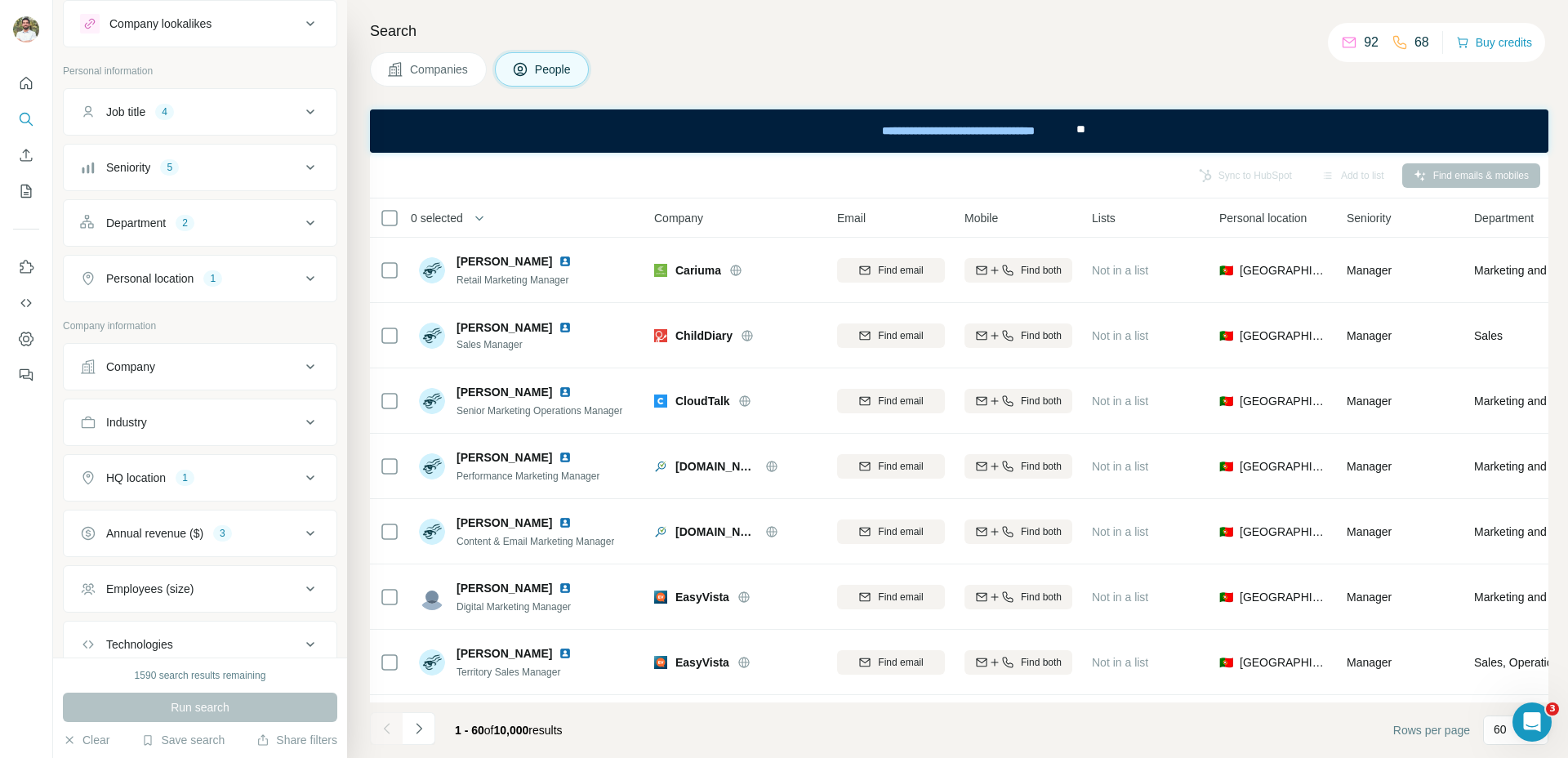
scroll to position [238, 0]
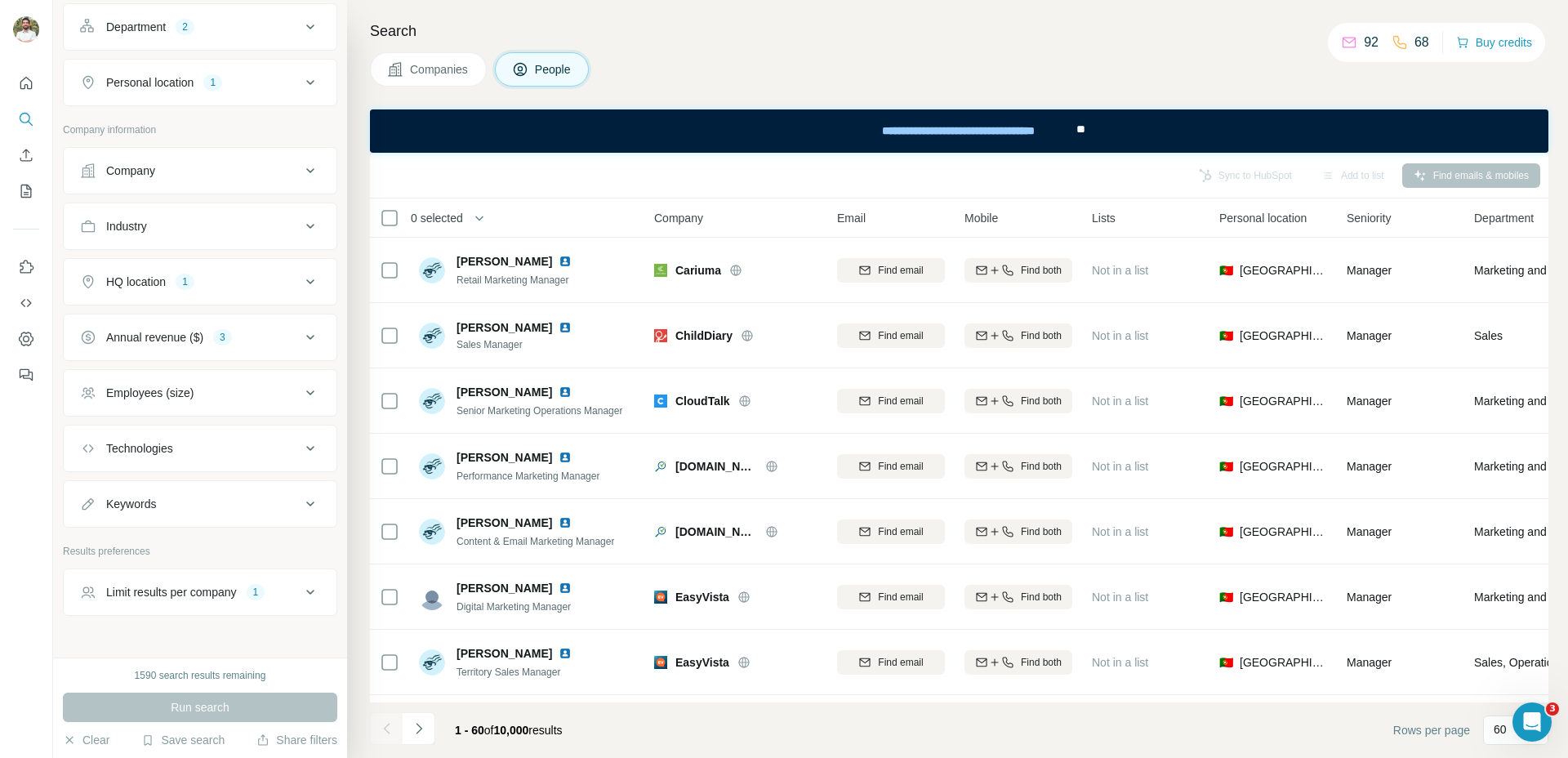
click at [208, 496] on div "Keywords" at bounding box center [190, 504] width 220 height 16
click at [185, 545] on input "text" at bounding box center [184, 544] width 208 height 30
type input "***"
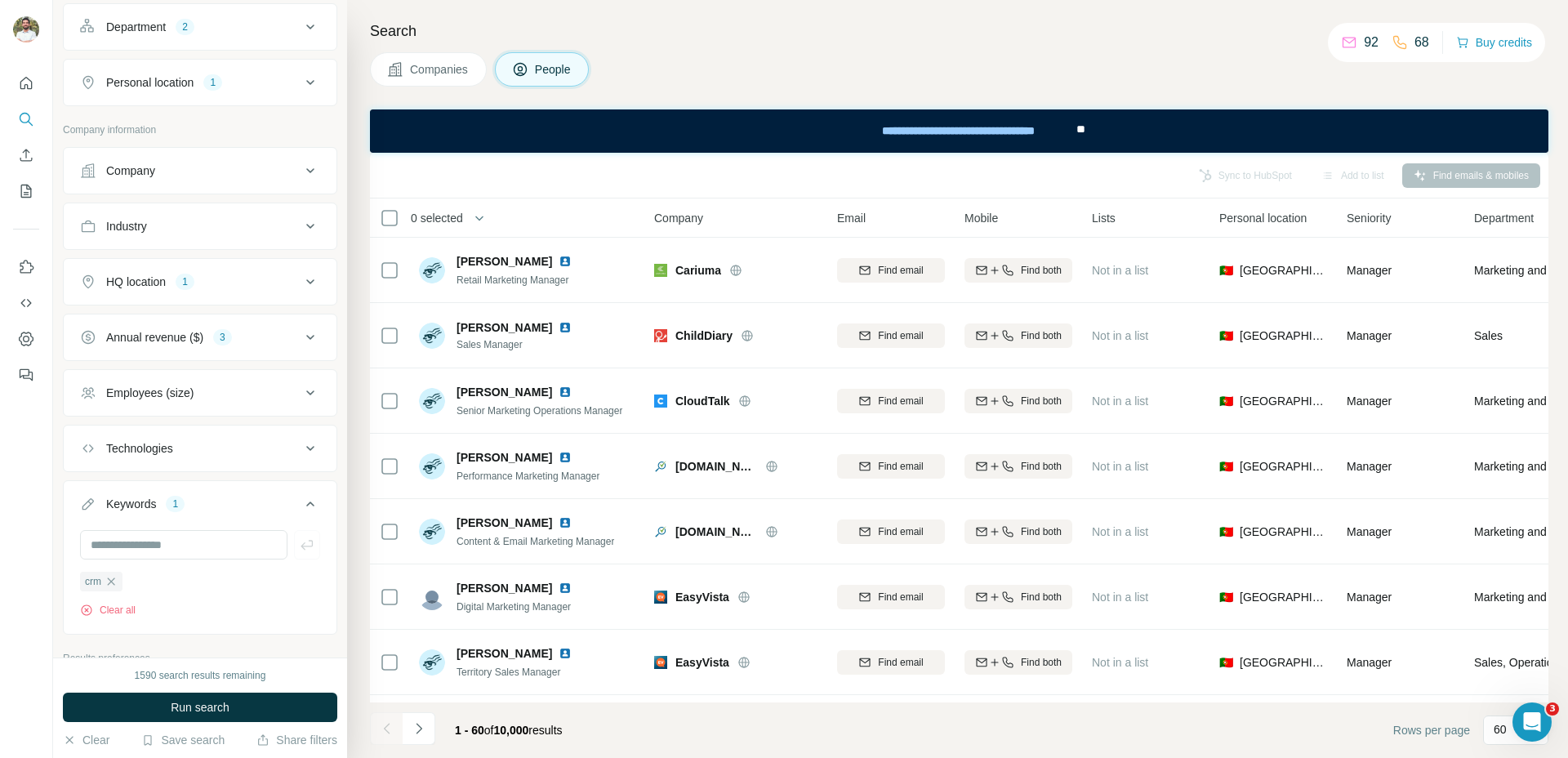
click at [211, 699] on span "Run search" at bounding box center [199, 707] width 59 height 16
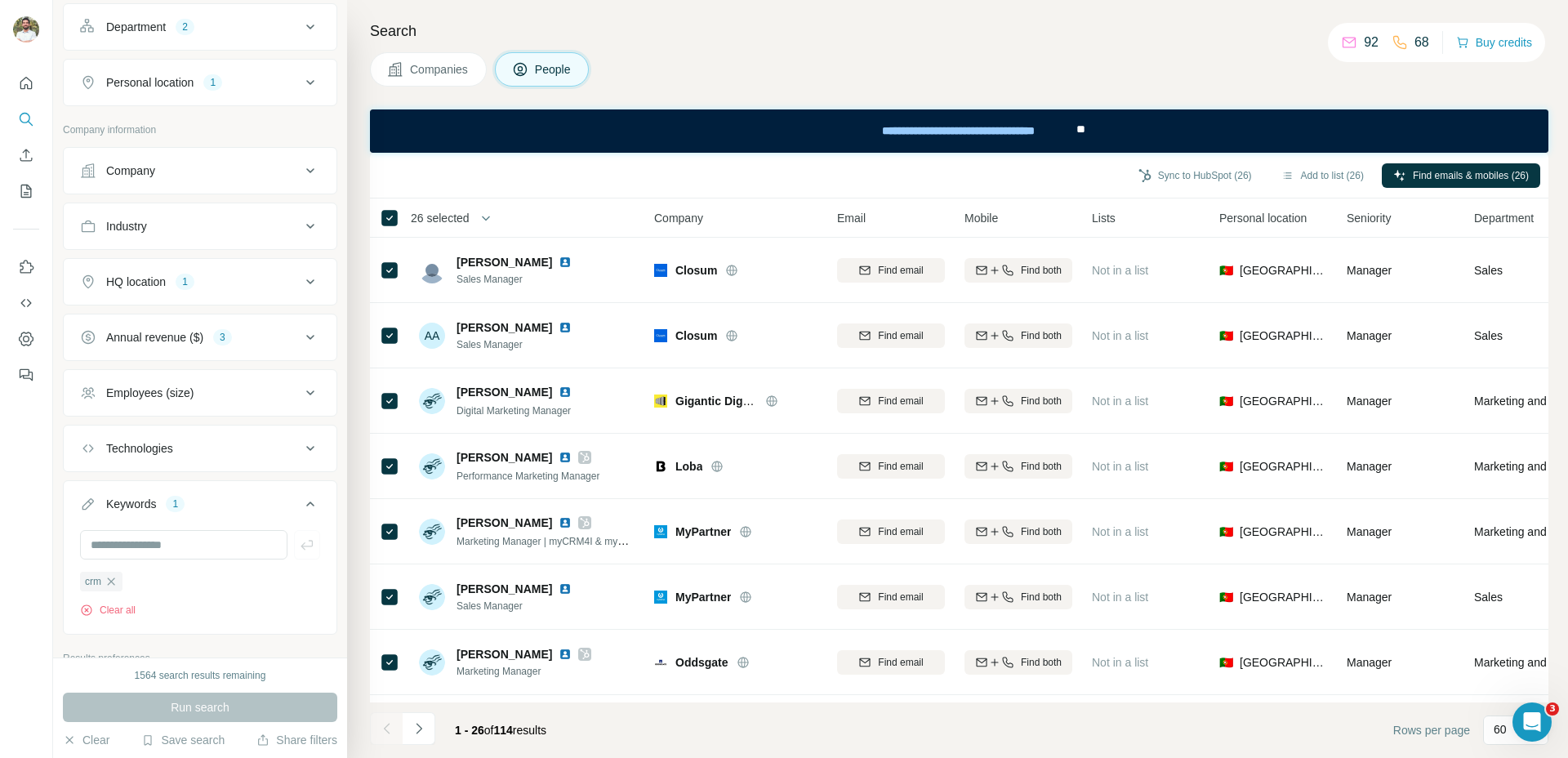
click at [465, 219] on span "26 selected" at bounding box center [439, 218] width 59 height 16
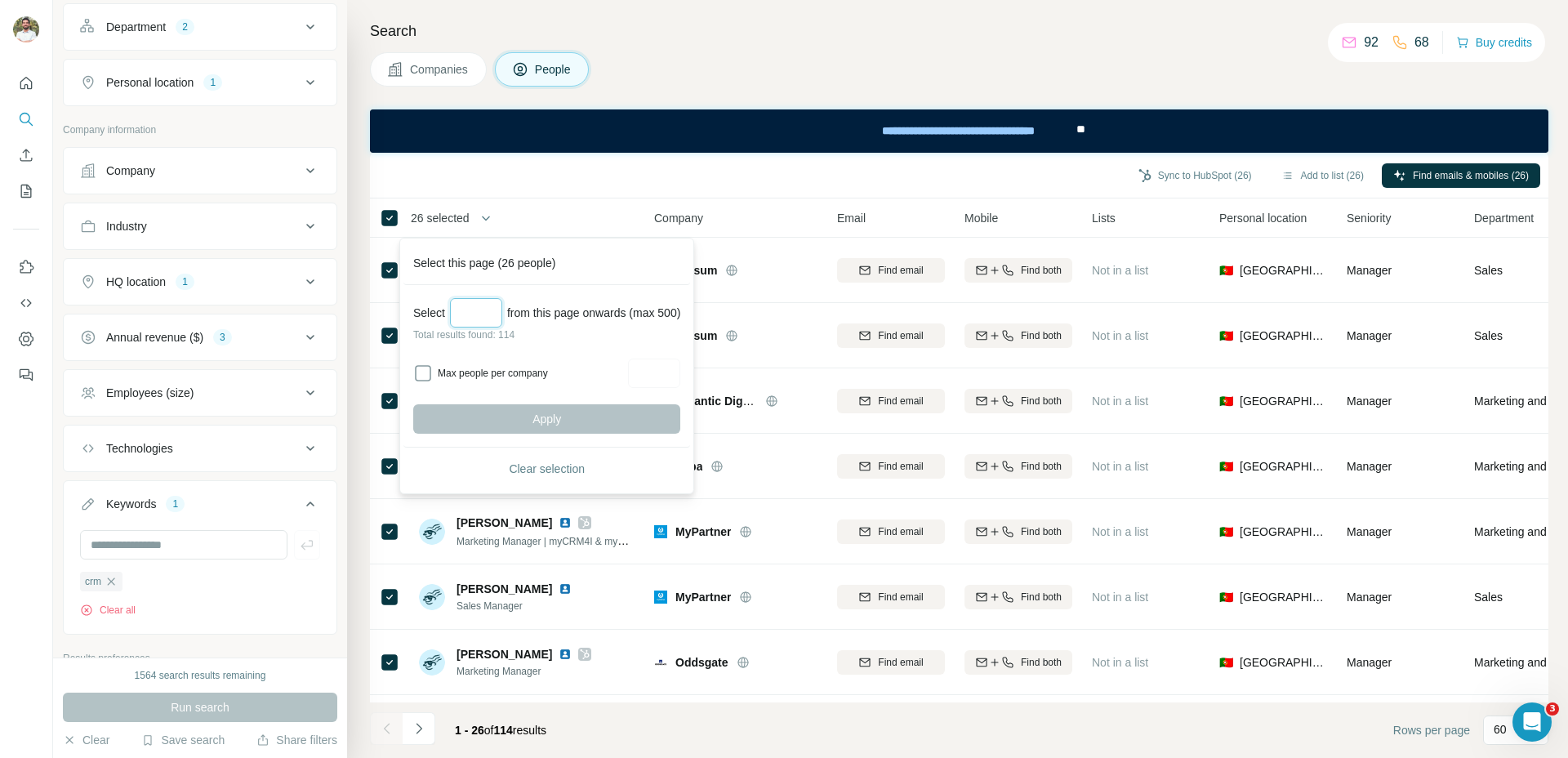
click at [499, 314] on input "Select a number (up to 500)" at bounding box center [476, 312] width 52 height 30
type input "***"
click at [498, 416] on button "Apply" at bounding box center [547, 419] width 267 height 30
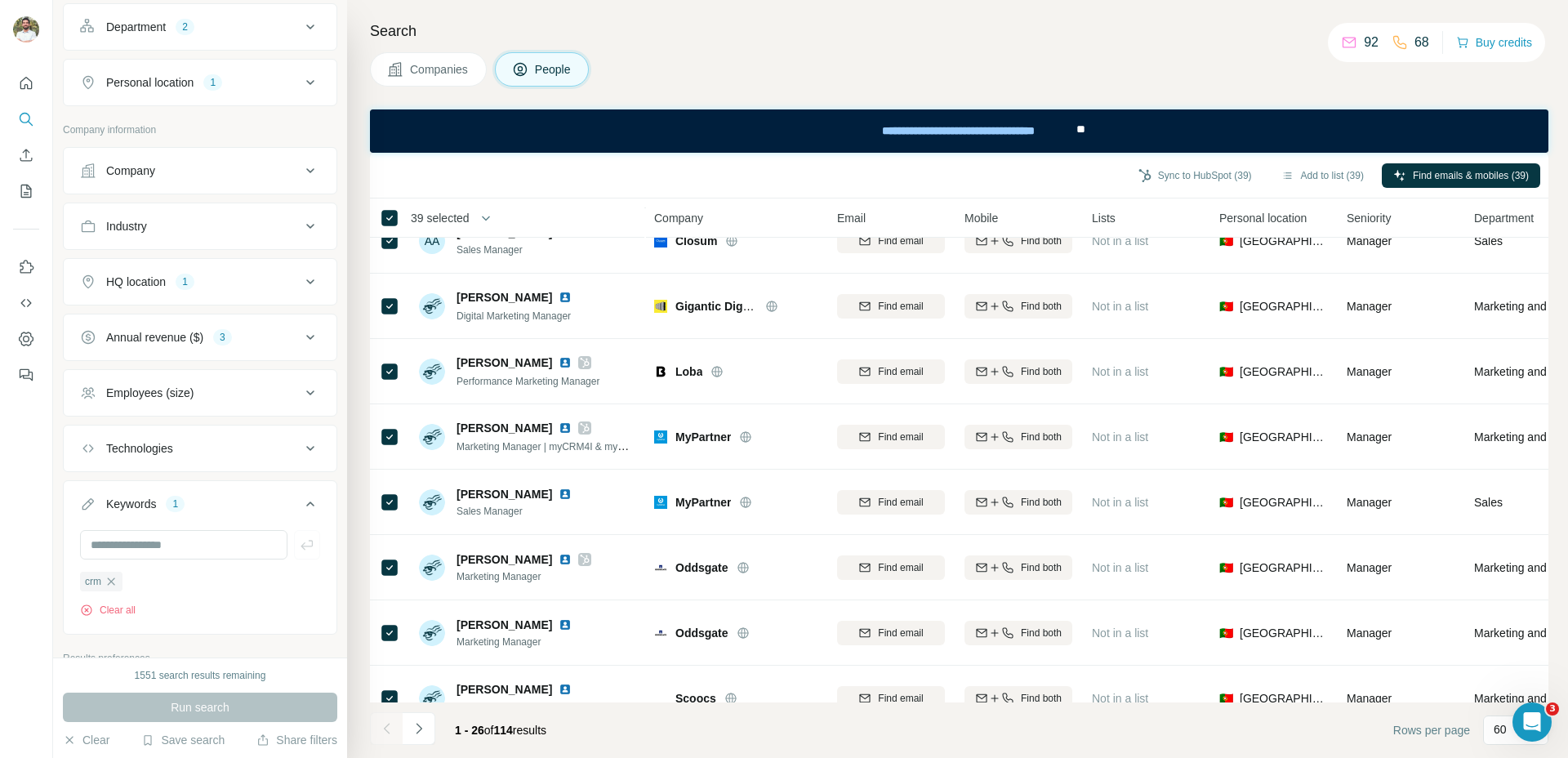
scroll to position [1243, 0]
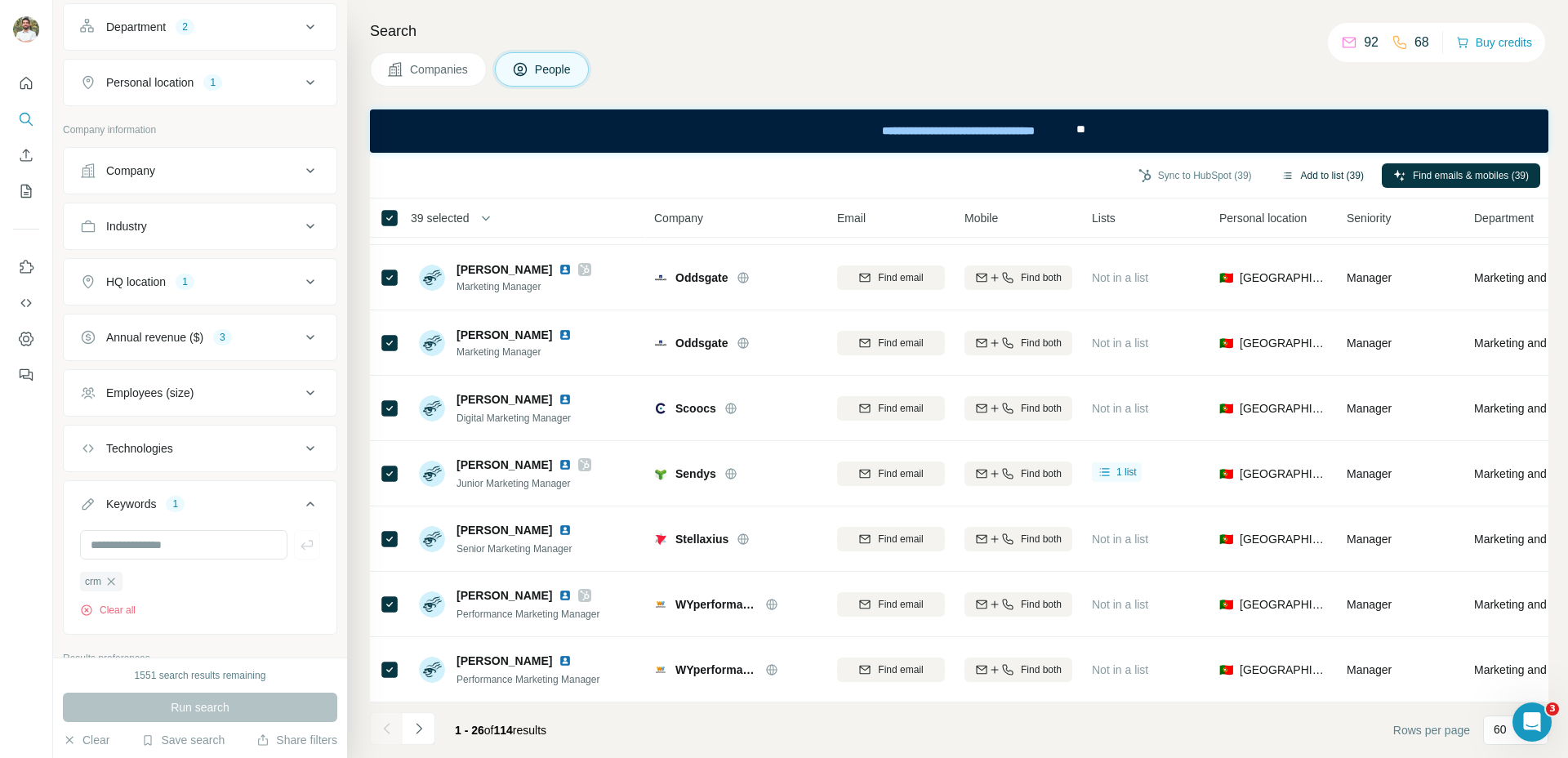
click at [1291, 182] on button "Add to list (39)" at bounding box center [1323, 175] width 106 height 24
click at [1305, 175] on button "Add to list (39)" at bounding box center [1323, 175] width 106 height 24
click at [1305, 174] on button "Add to list (39)" at bounding box center [1323, 175] width 106 height 24
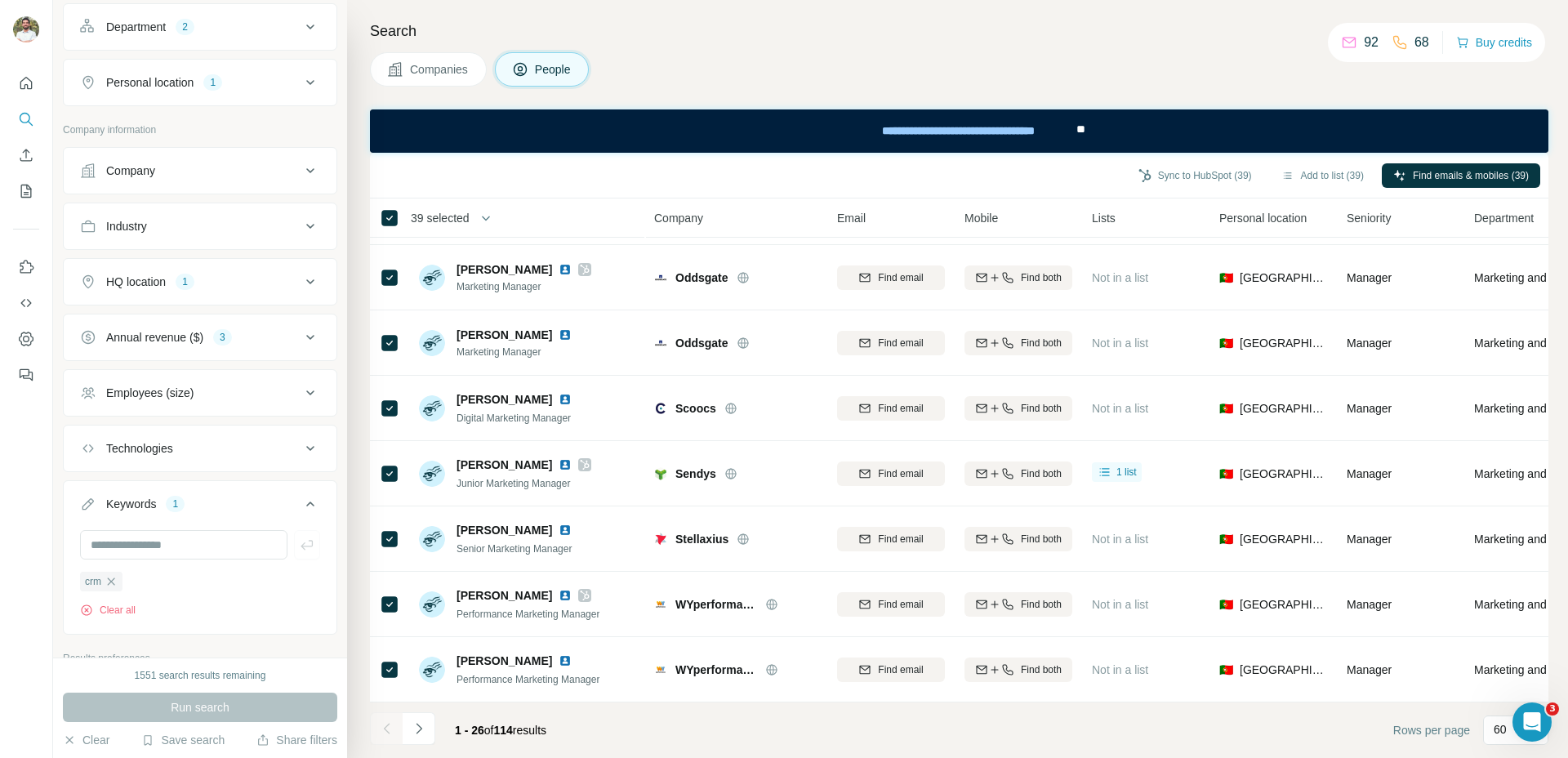
click at [1292, 160] on body "New search Hide Company lookalikes Personal information Job title 4 Seniority 5…" at bounding box center [784, 379] width 1568 height 758
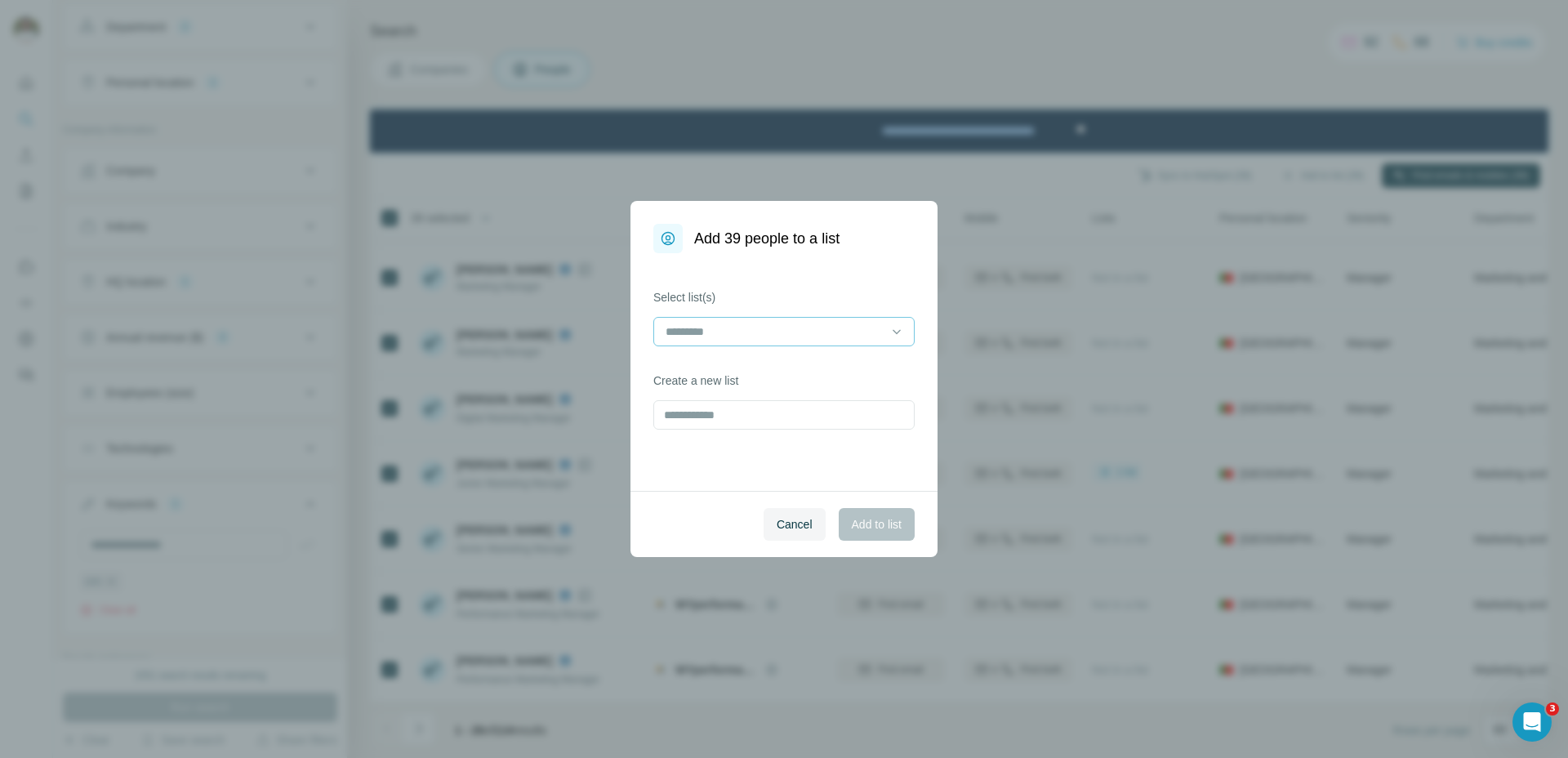
click at [831, 335] on input at bounding box center [774, 332] width 220 height 18
click at [791, 370] on div "L2 people L37 Surfe" at bounding box center [784, 368] width 234 height 16
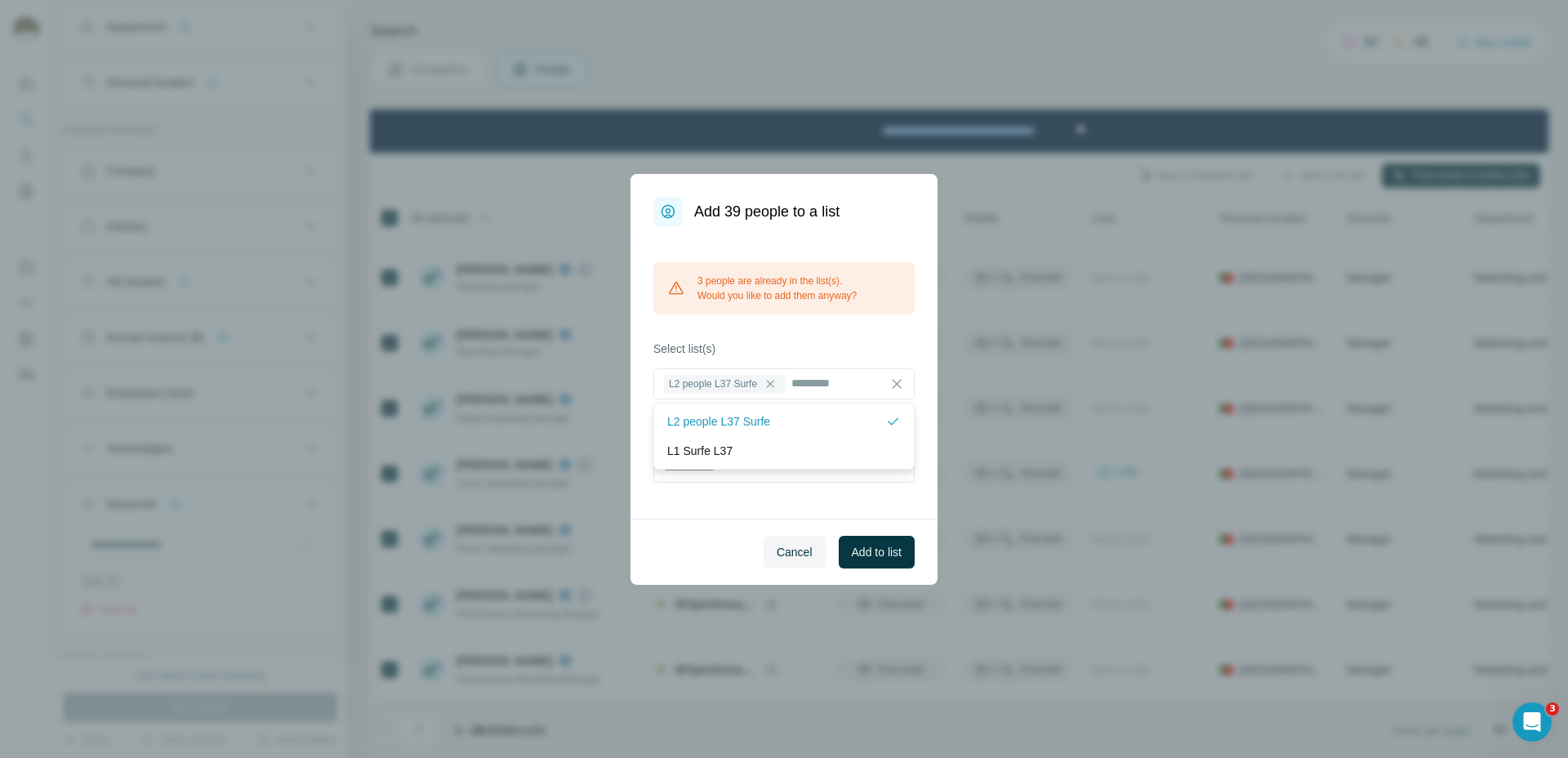
click at [823, 331] on div "3 people are already in the list(s). Would you like to add them anyway? Select …" at bounding box center [784, 373] width 307 height 292
click at [830, 297] on div "3 people are already in the list(s). Would you like to add them anyway?" at bounding box center [784, 289] width 262 height 52
click at [874, 556] on span "Add to list" at bounding box center [876, 552] width 50 height 16
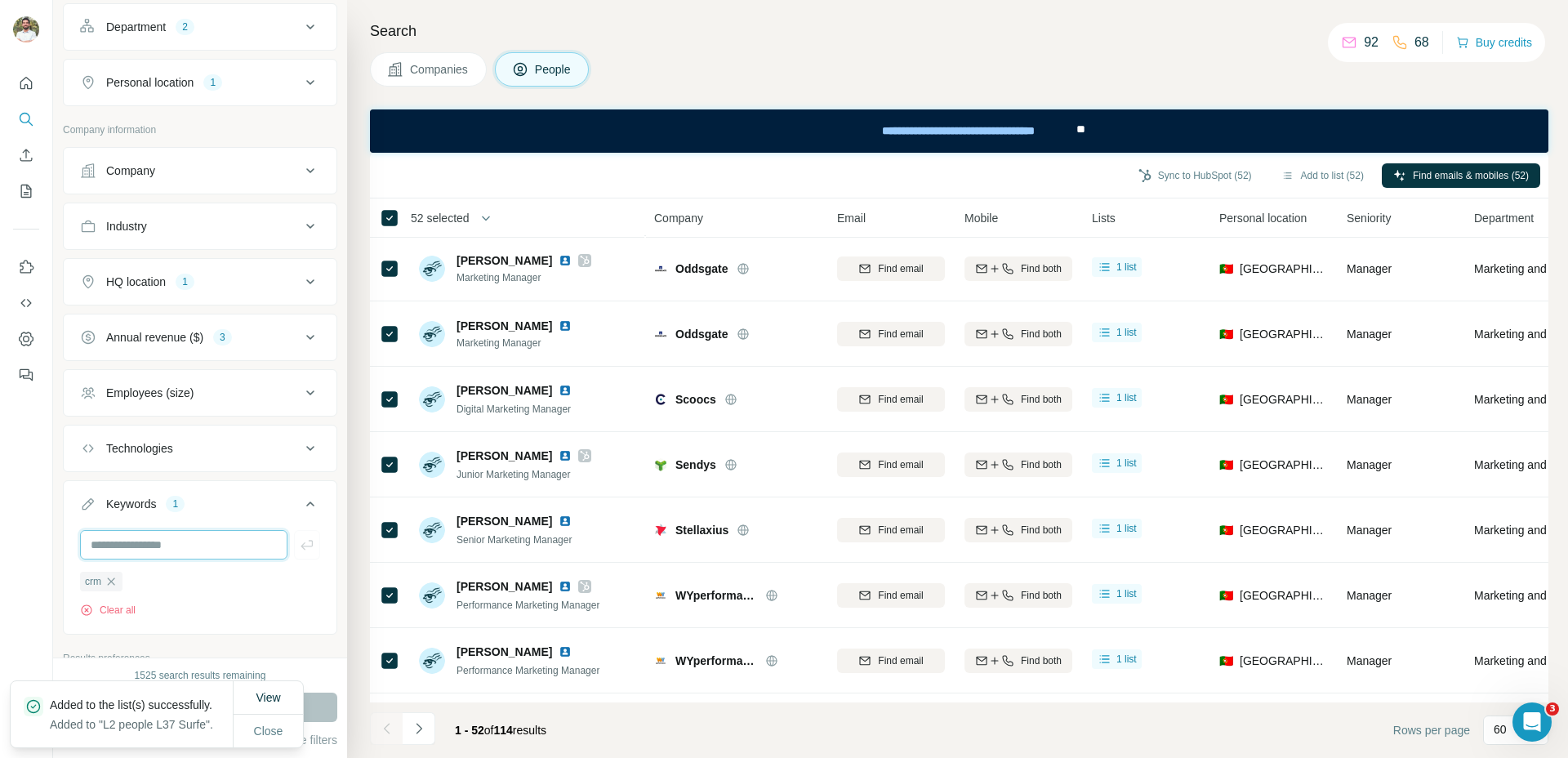
click at [171, 535] on input "text" at bounding box center [184, 544] width 208 height 30
click at [125, 538] on input "text" at bounding box center [184, 544] width 208 height 30
click at [559, 740] on div "1 - 52 of 114 results" at bounding box center [501, 730] width 117 height 36
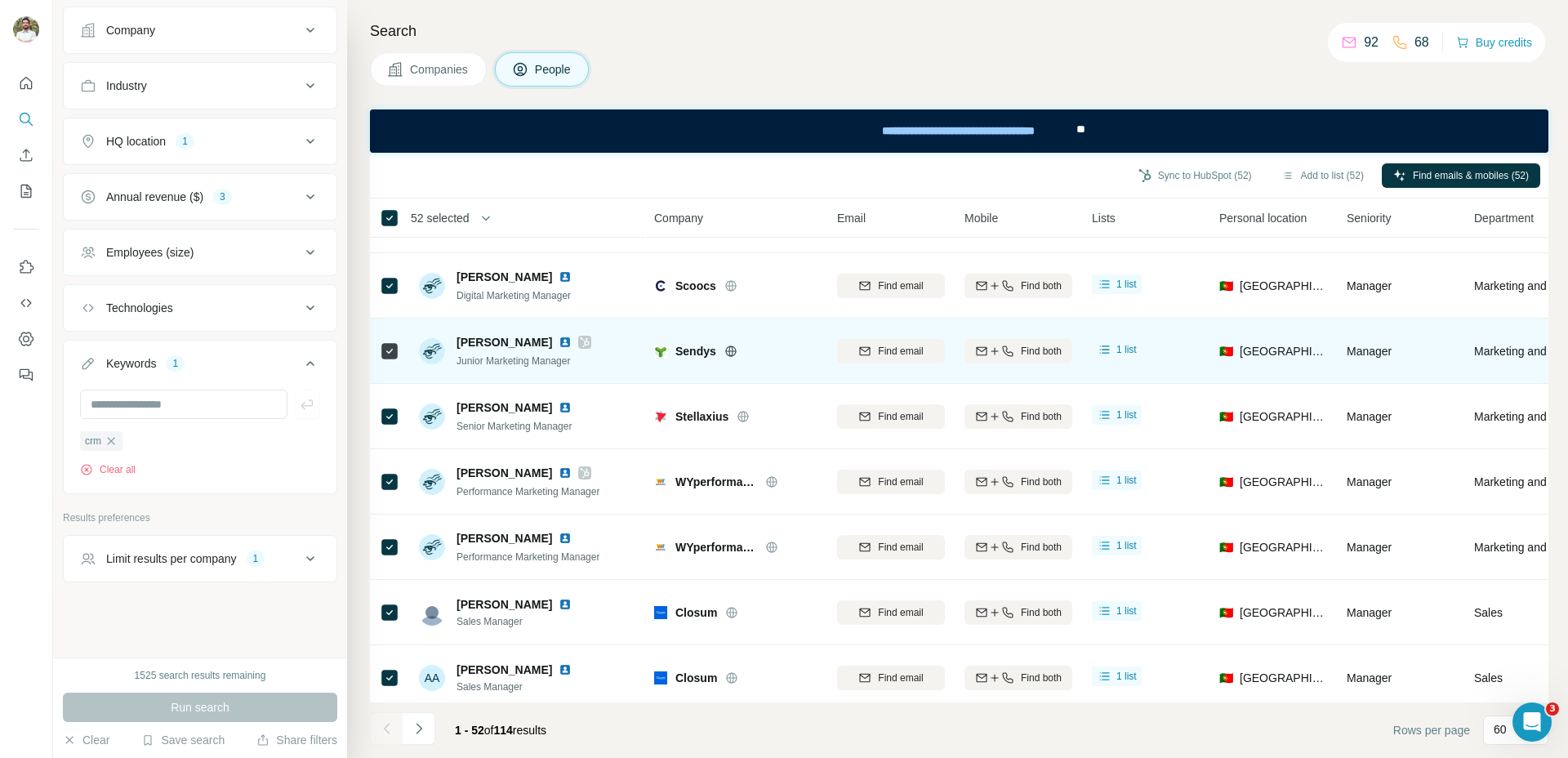
scroll to position [487, 0]
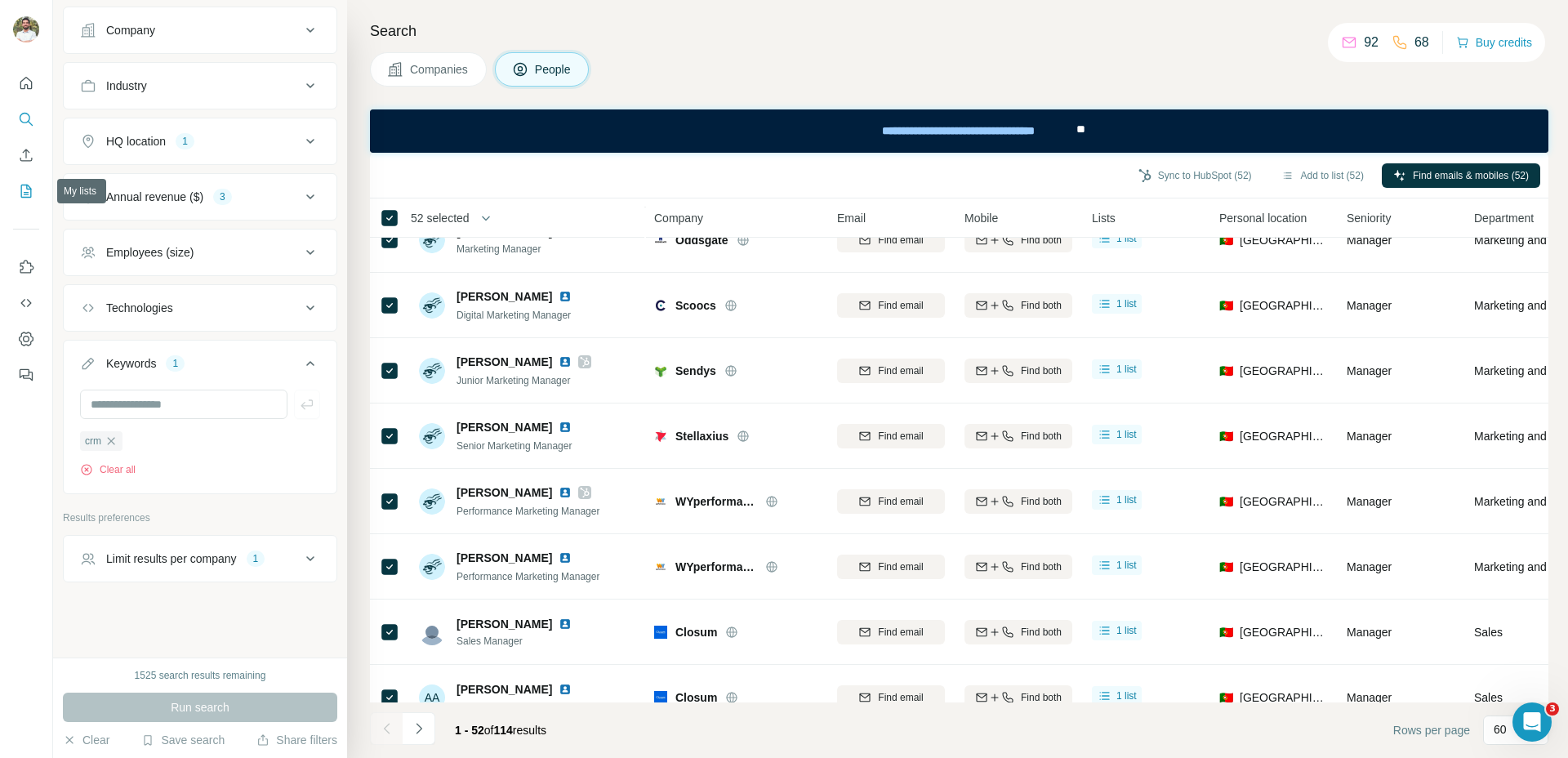
click at [26, 190] on icon "My lists" at bounding box center [26, 191] width 16 height 16
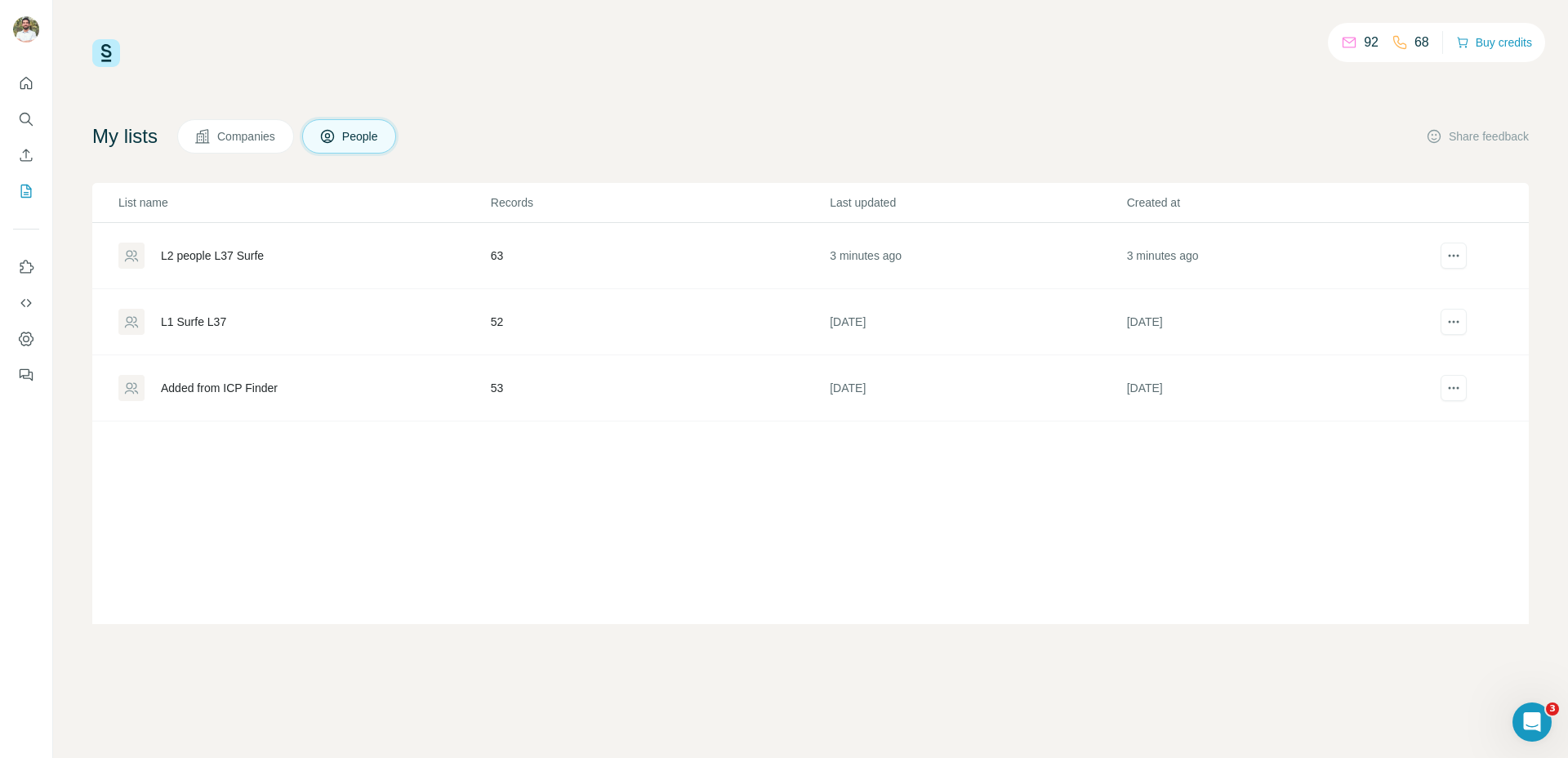
click at [229, 265] on div "L2 people L37 Surfe" at bounding box center [303, 255] width 371 height 26
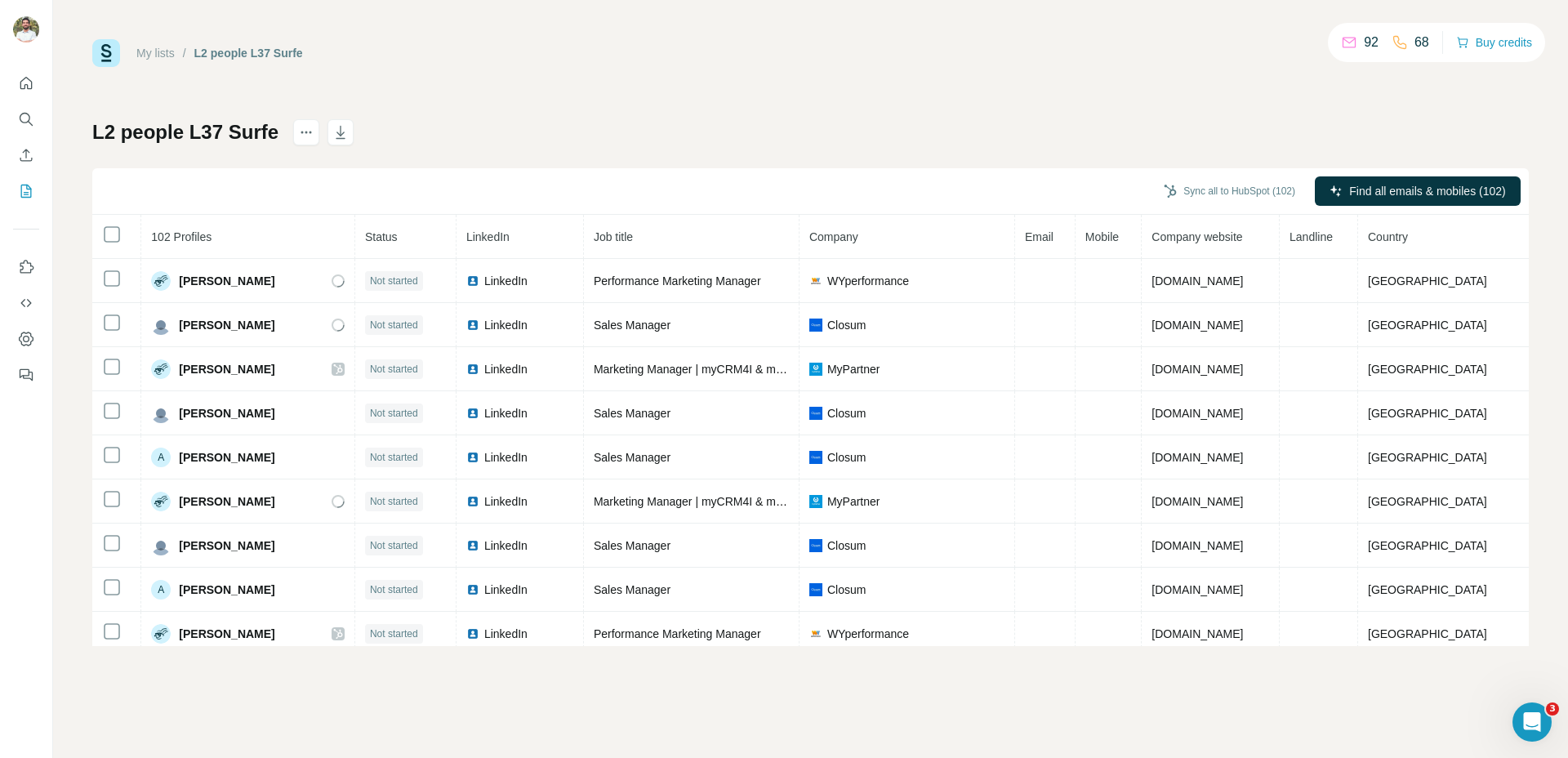
click at [121, 222] on th at bounding box center [116, 236] width 49 height 44
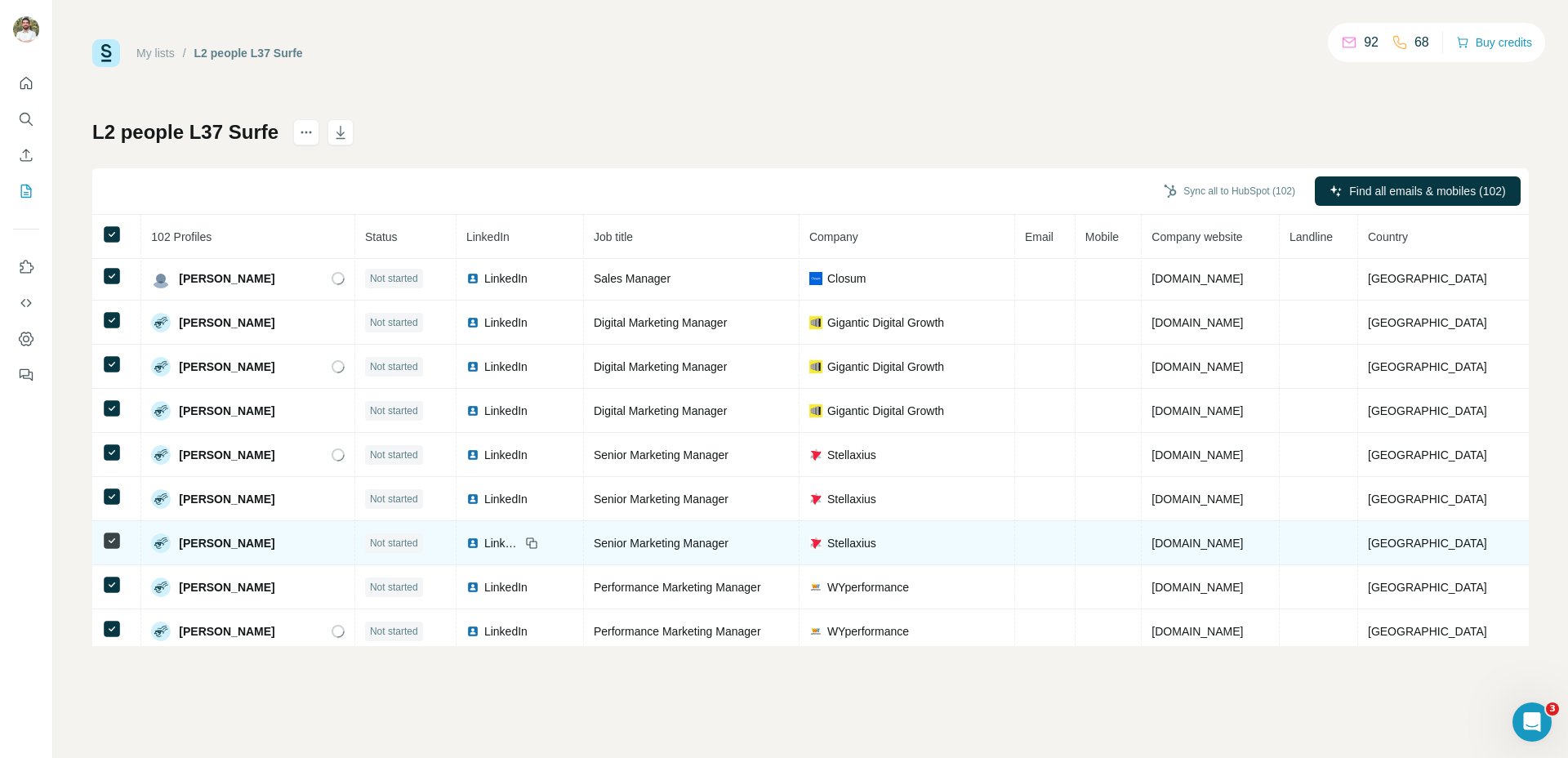
scroll to position [495, 0]
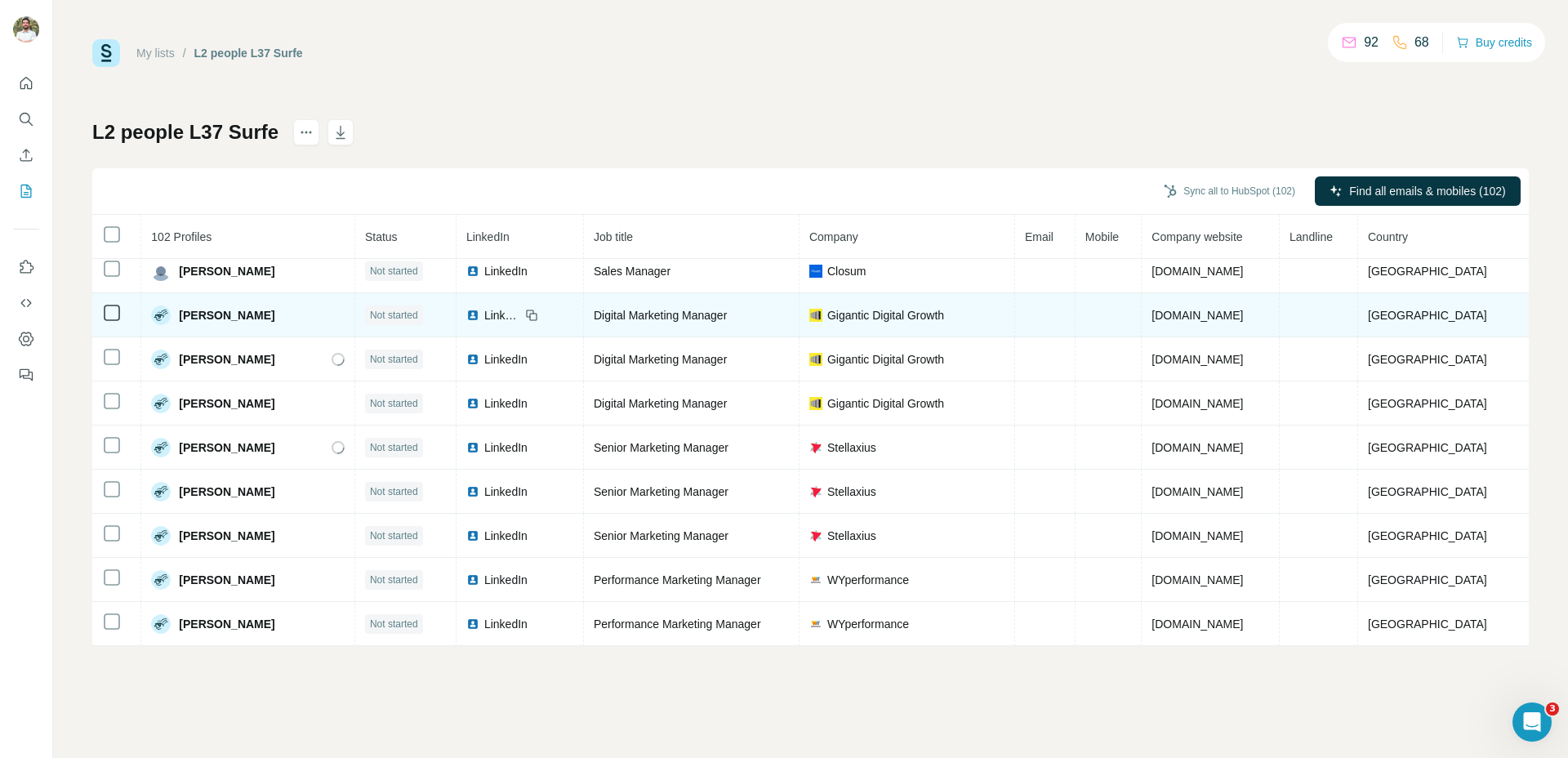
click at [111, 322] on icon at bounding box center [112, 313] width 20 height 20
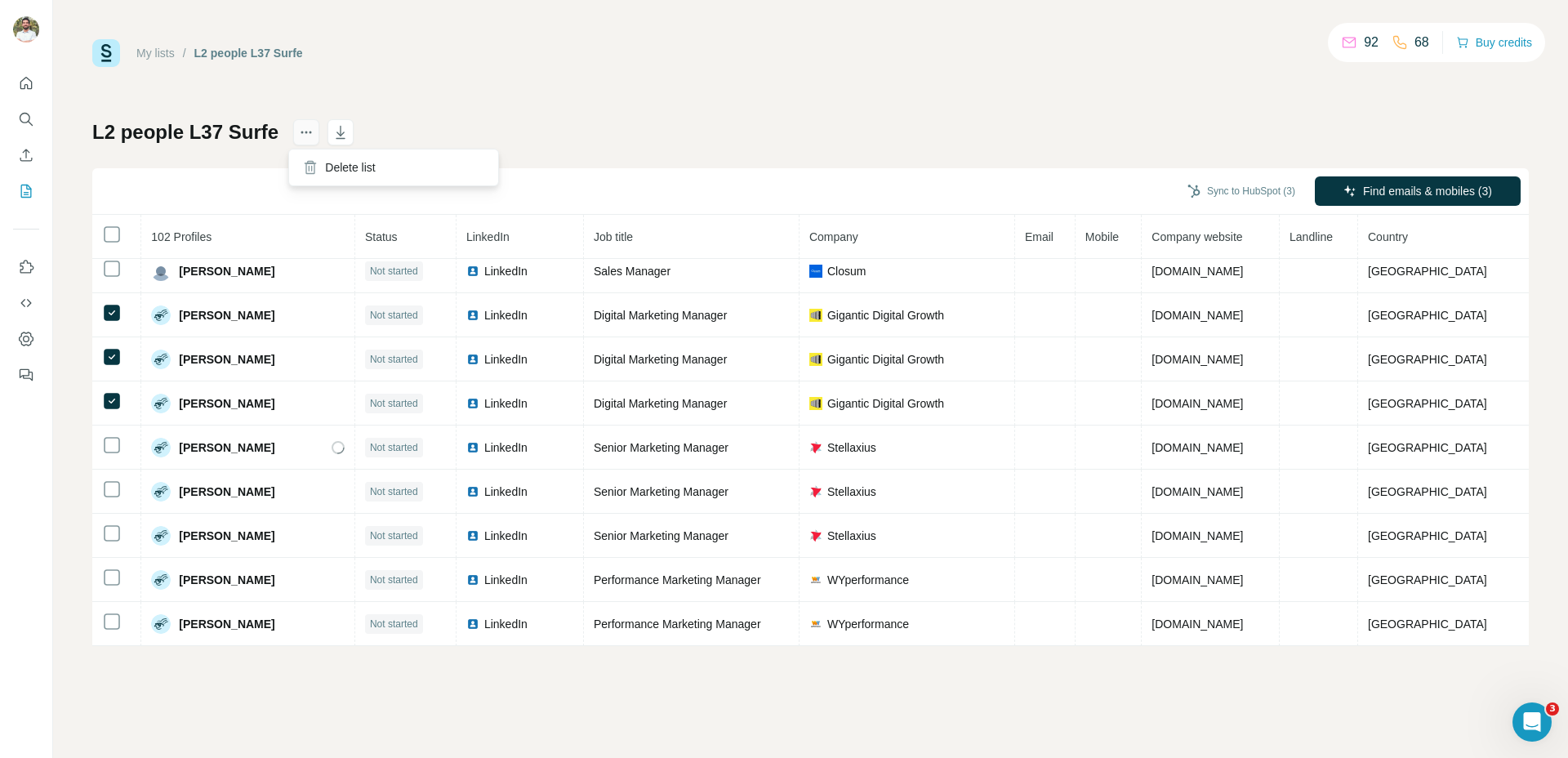
click at [309, 134] on button "actions" at bounding box center [306, 132] width 26 height 26
click at [207, 192] on div "Sync to HubSpot (3) Find emails & mobiles (3)" at bounding box center [810, 191] width 1436 height 47
click at [124, 237] on th at bounding box center [116, 236] width 49 height 44
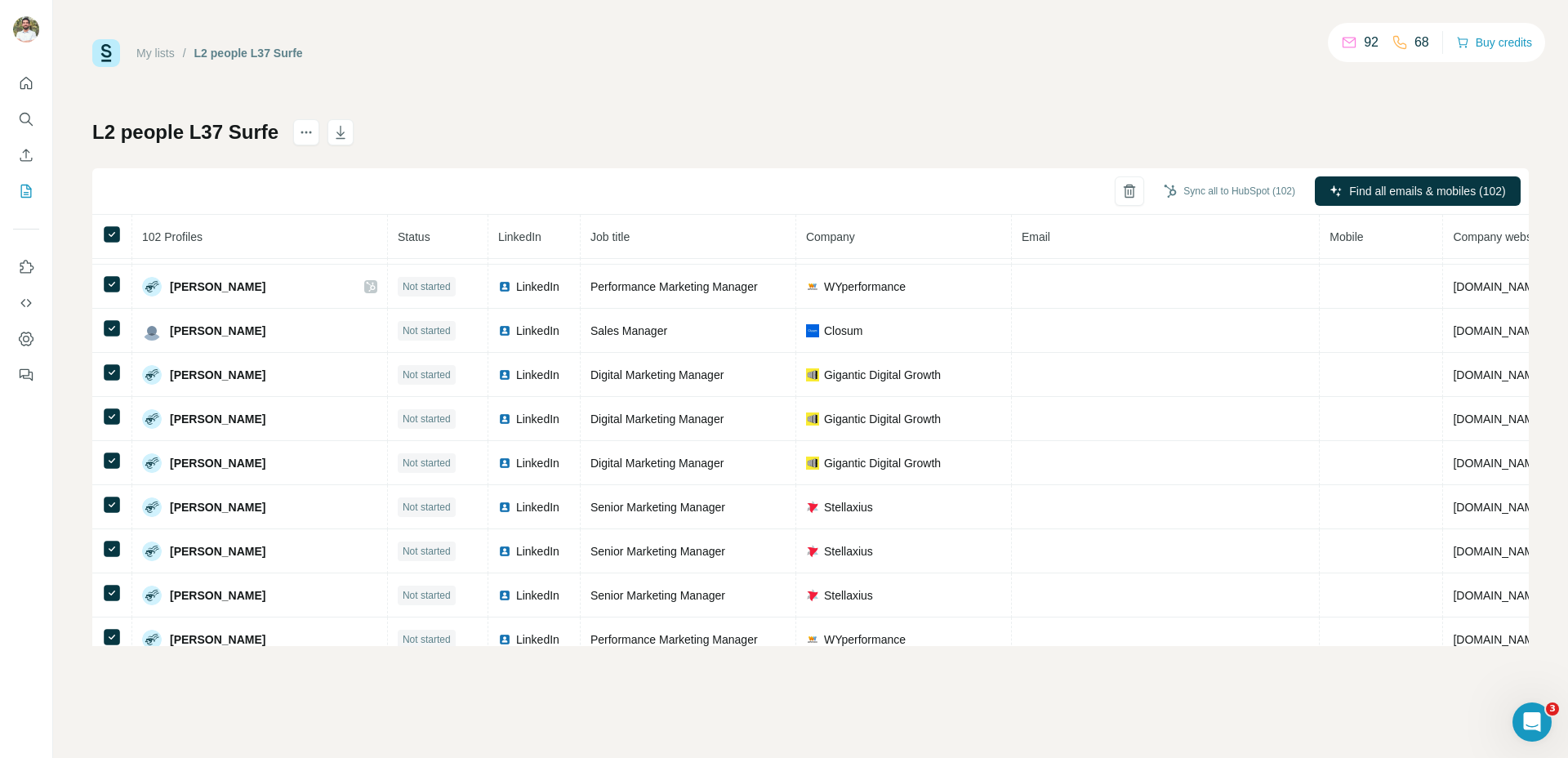
scroll to position [420, 0]
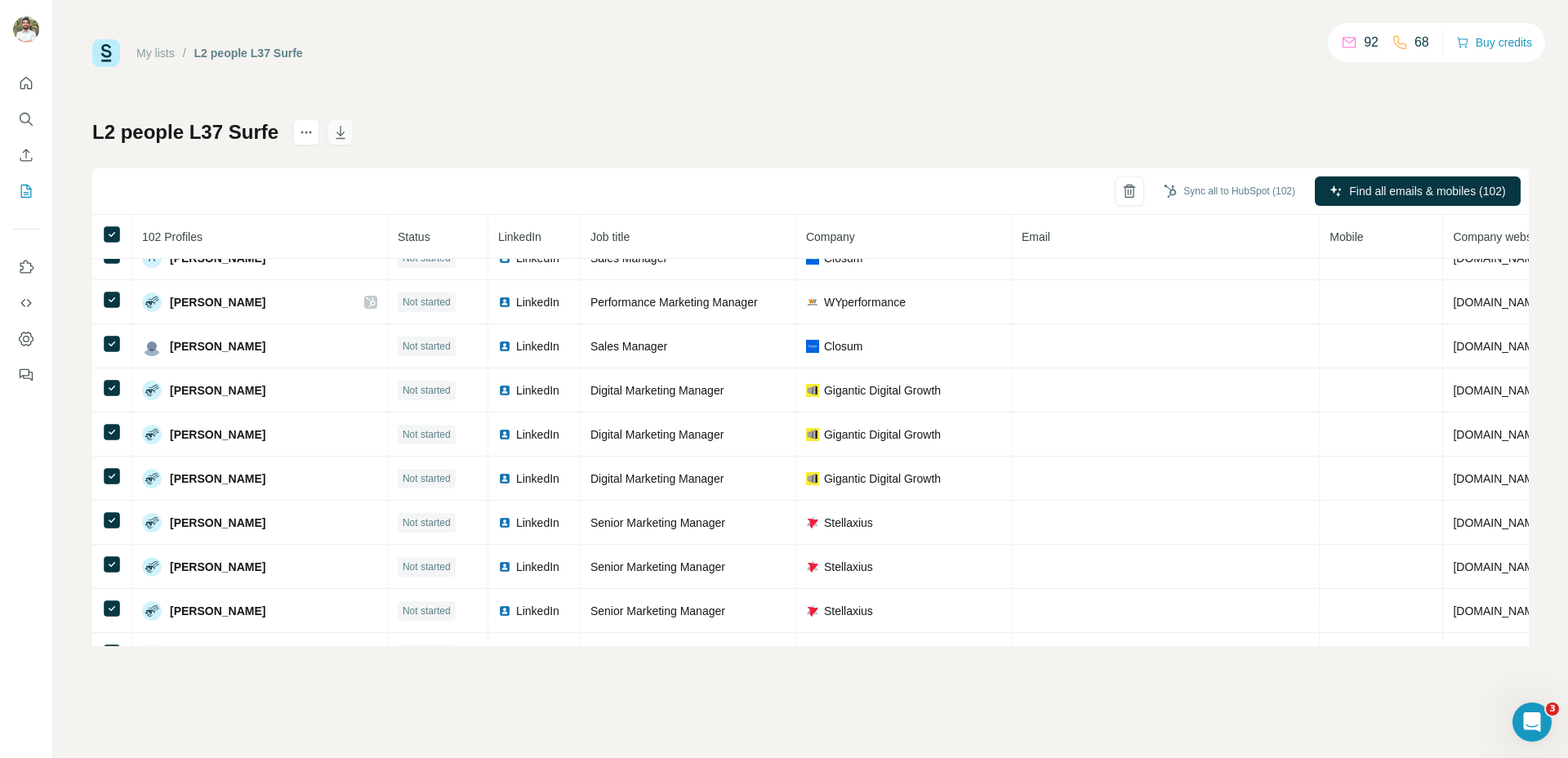
click at [341, 130] on icon "button" at bounding box center [340, 133] width 16 height 16
click at [150, 36] on div "My lists / L2 people L37 Surfe 92 68 Buy credits L2 people L37 Surfe Sync all t…" at bounding box center [810, 379] width 1515 height 758
click at [151, 41] on div "My lists / L2 people L37 Surfe" at bounding box center [198, 52] width 211 height 28
click at [152, 47] on link "My lists" at bounding box center [155, 53] width 39 height 13
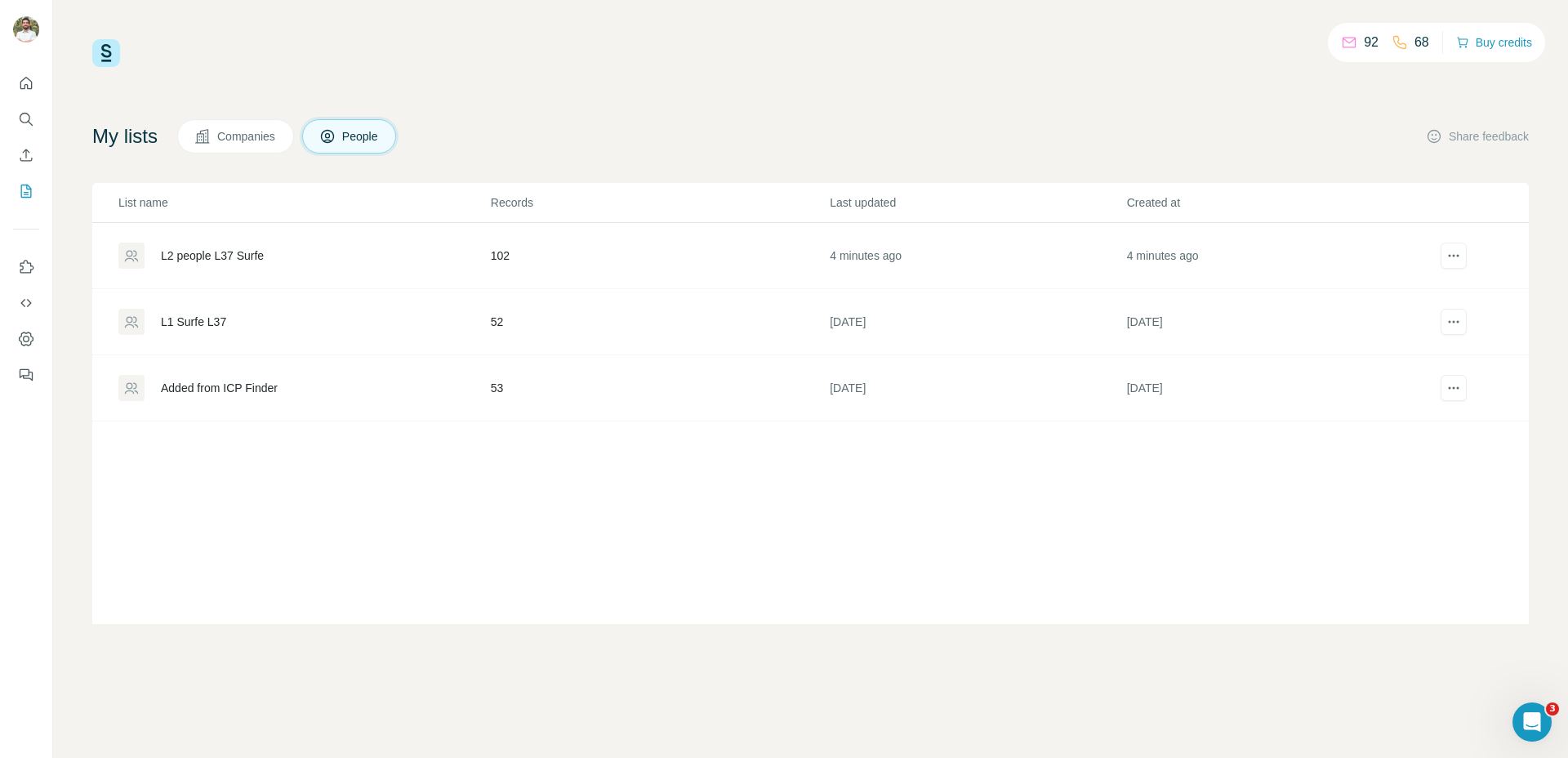
click at [153, 48] on div "92 68 Buy credits" at bounding box center [810, 52] width 1436 height 28
click at [224, 247] on div "L2 people L37 Surfe" at bounding box center [212, 255] width 103 height 16
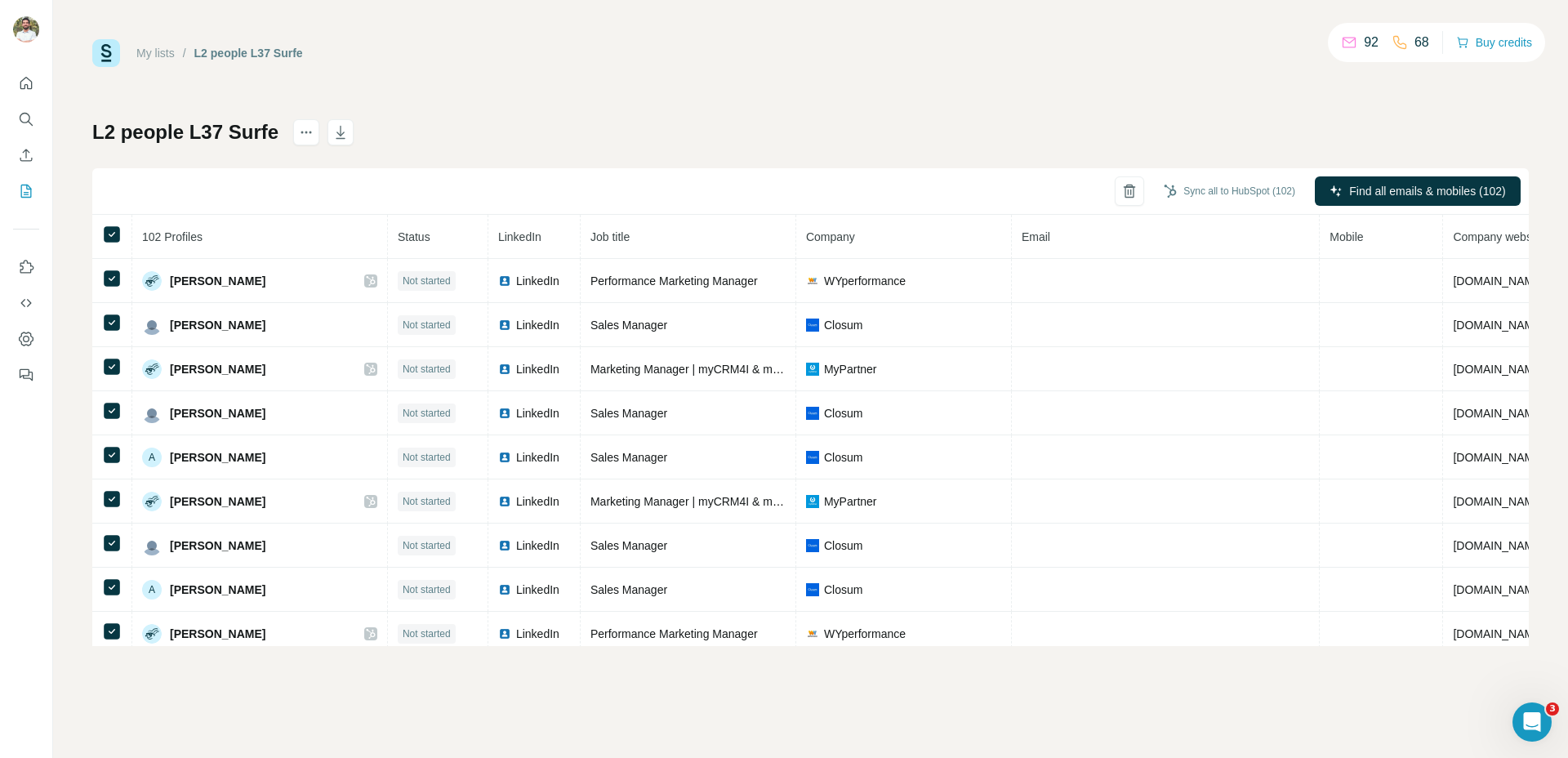
click at [164, 52] on link "My lists" at bounding box center [155, 53] width 39 height 13
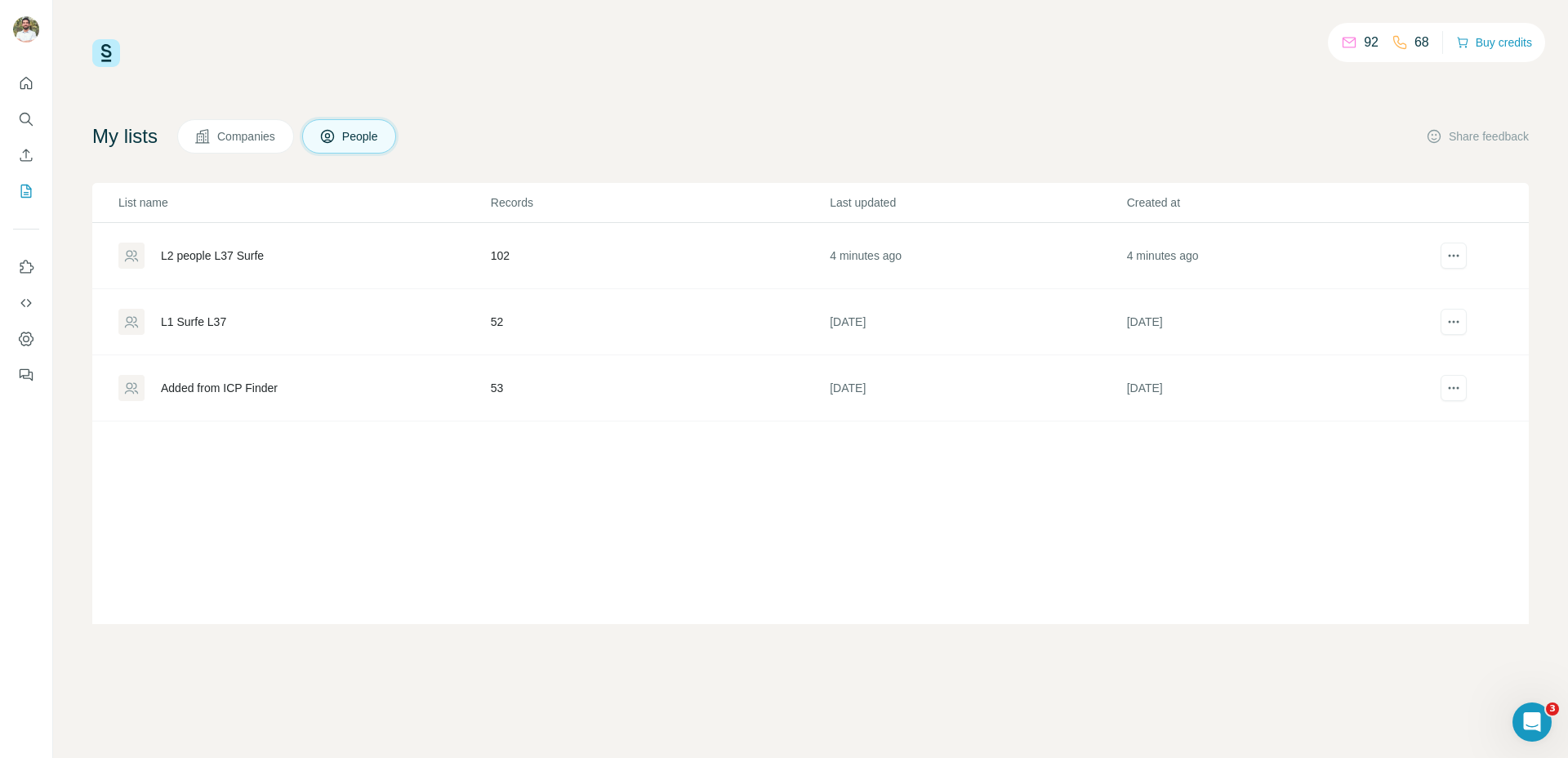
click at [175, 321] on div "L1 Surfe L37" at bounding box center [193, 322] width 65 height 16
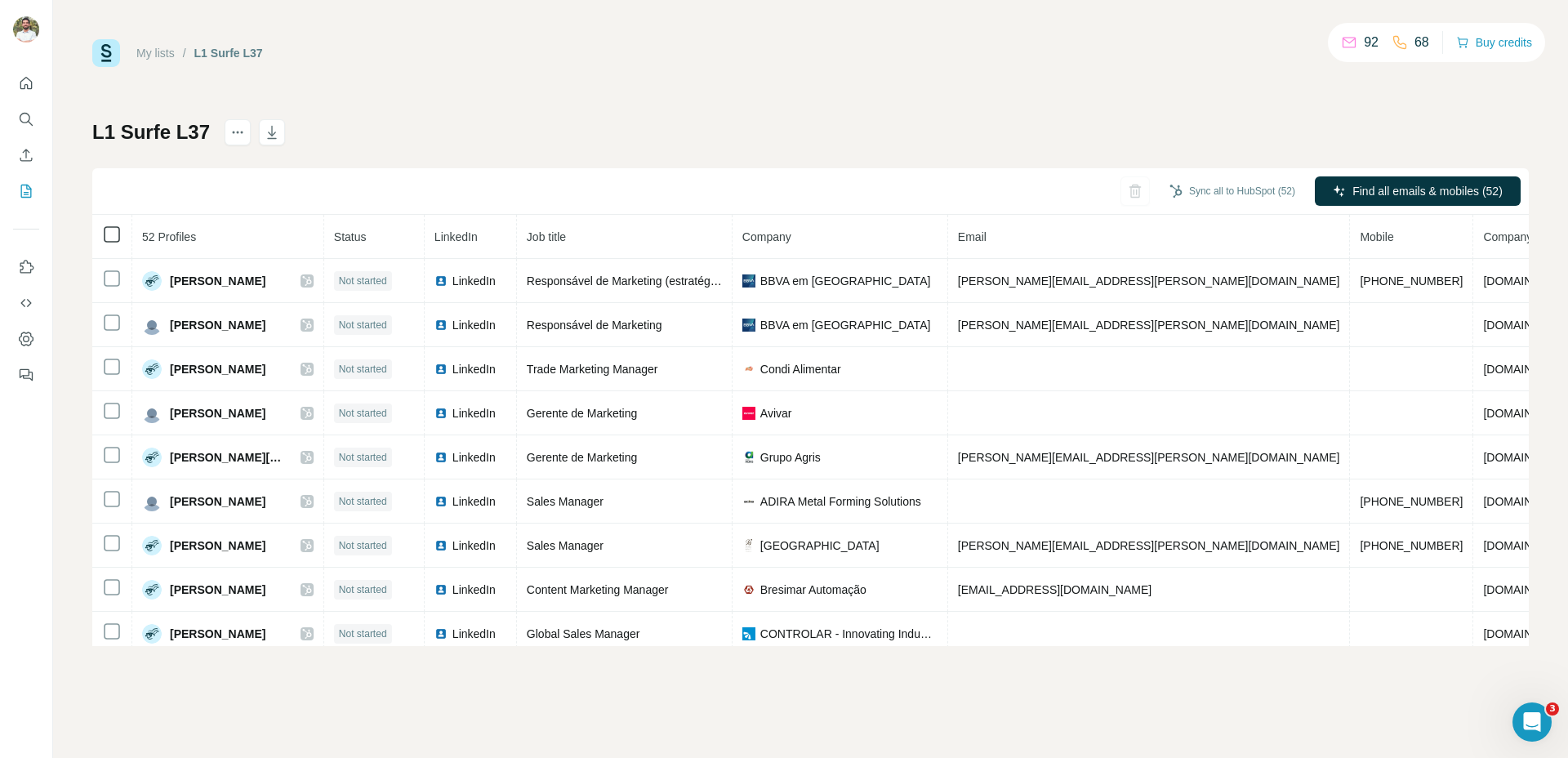
click at [117, 243] on icon at bounding box center [112, 235] width 20 height 20
click at [262, 193] on div "Sync all to HubSpot (52) Find all emails & mobiles (52)" at bounding box center [810, 191] width 1436 height 47
click at [263, 134] on icon "button" at bounding box center [272, 133] width 16 height 16
click at [14, 77] on button "Quick start" at bounding box center [25, 83] width 26 height 30
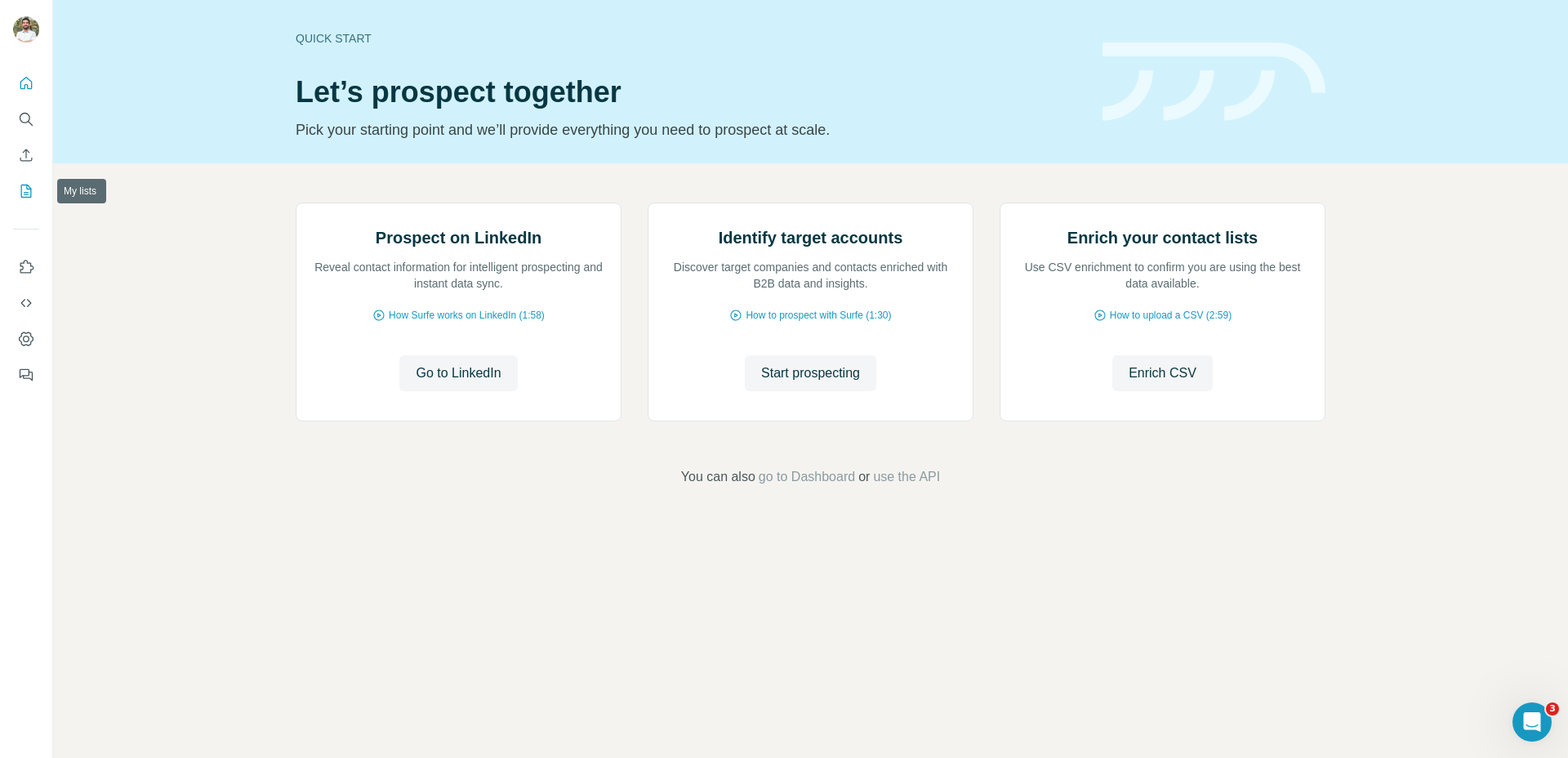
click at [35, 202] on button "My lists" at bounding box center [25, 191] width 26 height 30
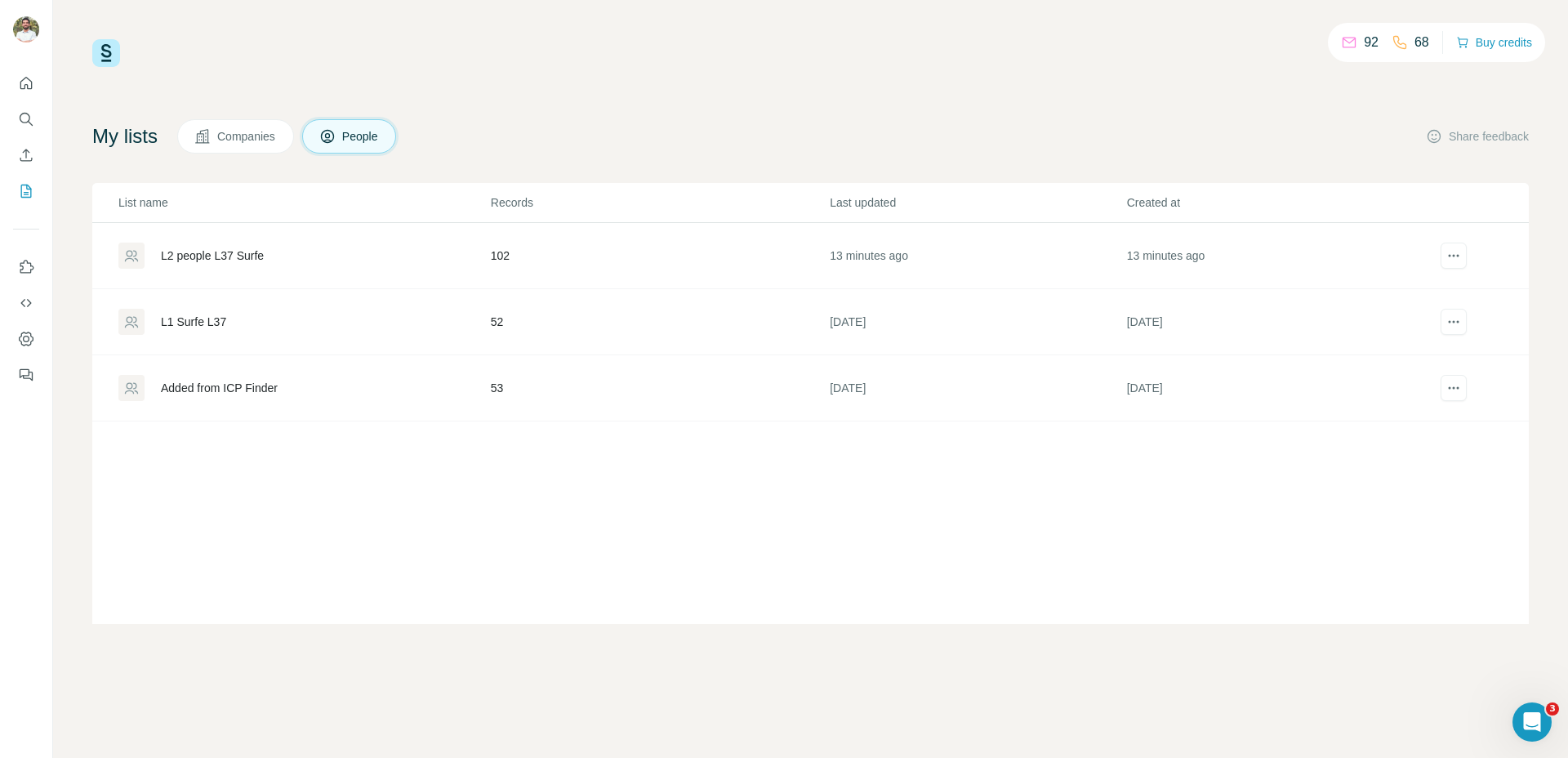
click at [289, 522] on div "List name Records Last updated Created at L2 people L37 Surfe 102 13 minutes ag…" at bounding box center [810, 403] width 1436 height 441
click at [209, 247] on div "L2 people L37 Surfe" at bounding box center [212, 255] width 103 height 16
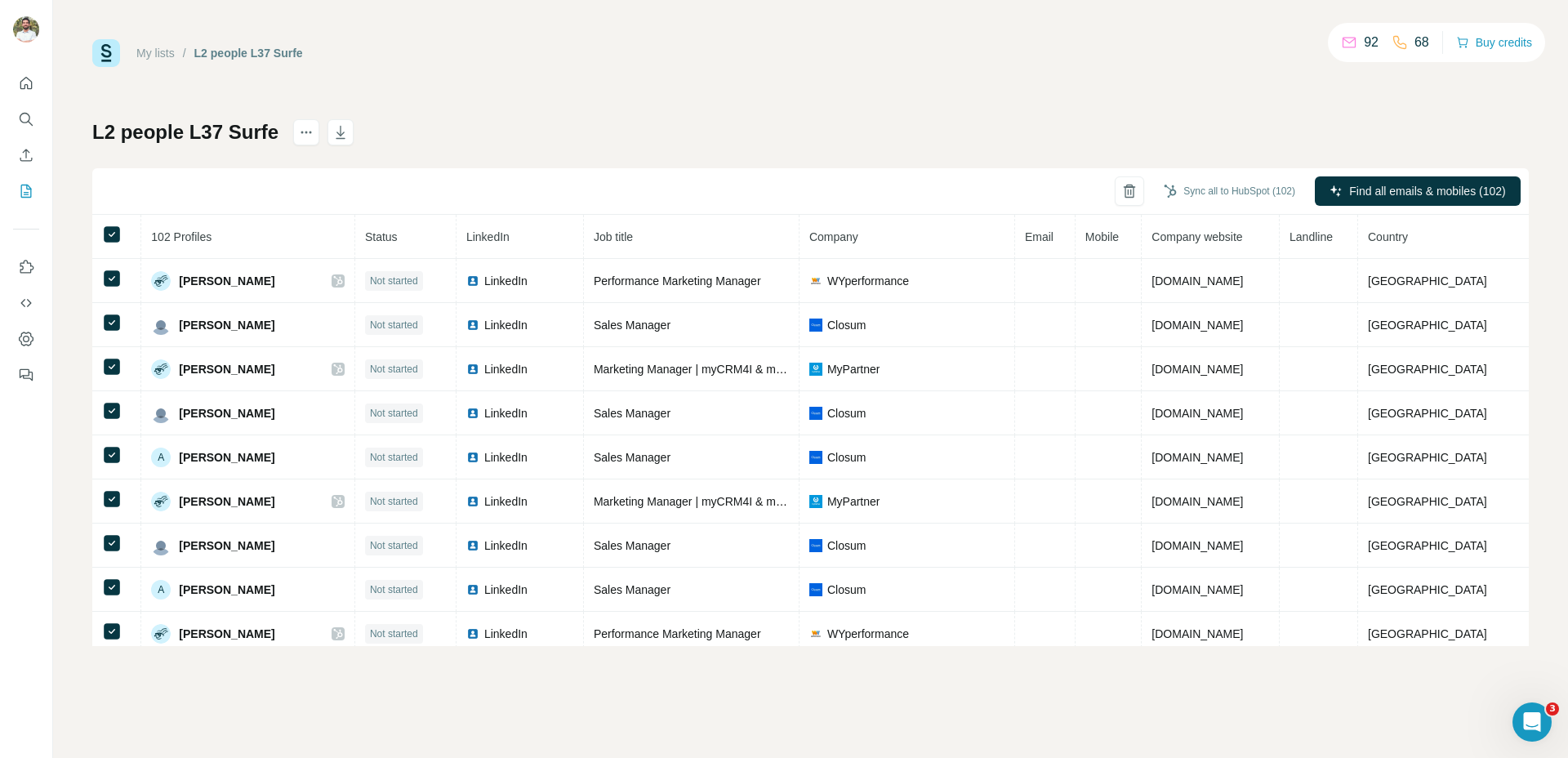
click at [637, 128] on div "L2 people L37 Surfe Sync all to HubSpot (102) Find all emails & mobiles (102) 1…" at bounding box center [810, 383] width 1436 height 527
click at [298, 133] on icon "actions" at bounding box center [306, 133] width 16 height 16
click at [523, 93] on div "My lists / L2 people L37 Surfe 92 68 Buy credits L2 people L37 Surfe Sync all t…" at bounding box center [810, 342] width 1436 height 607
click at [18, 151] on icon "Enrich CSV" at bounding box center [26, 155] width 16 height 16
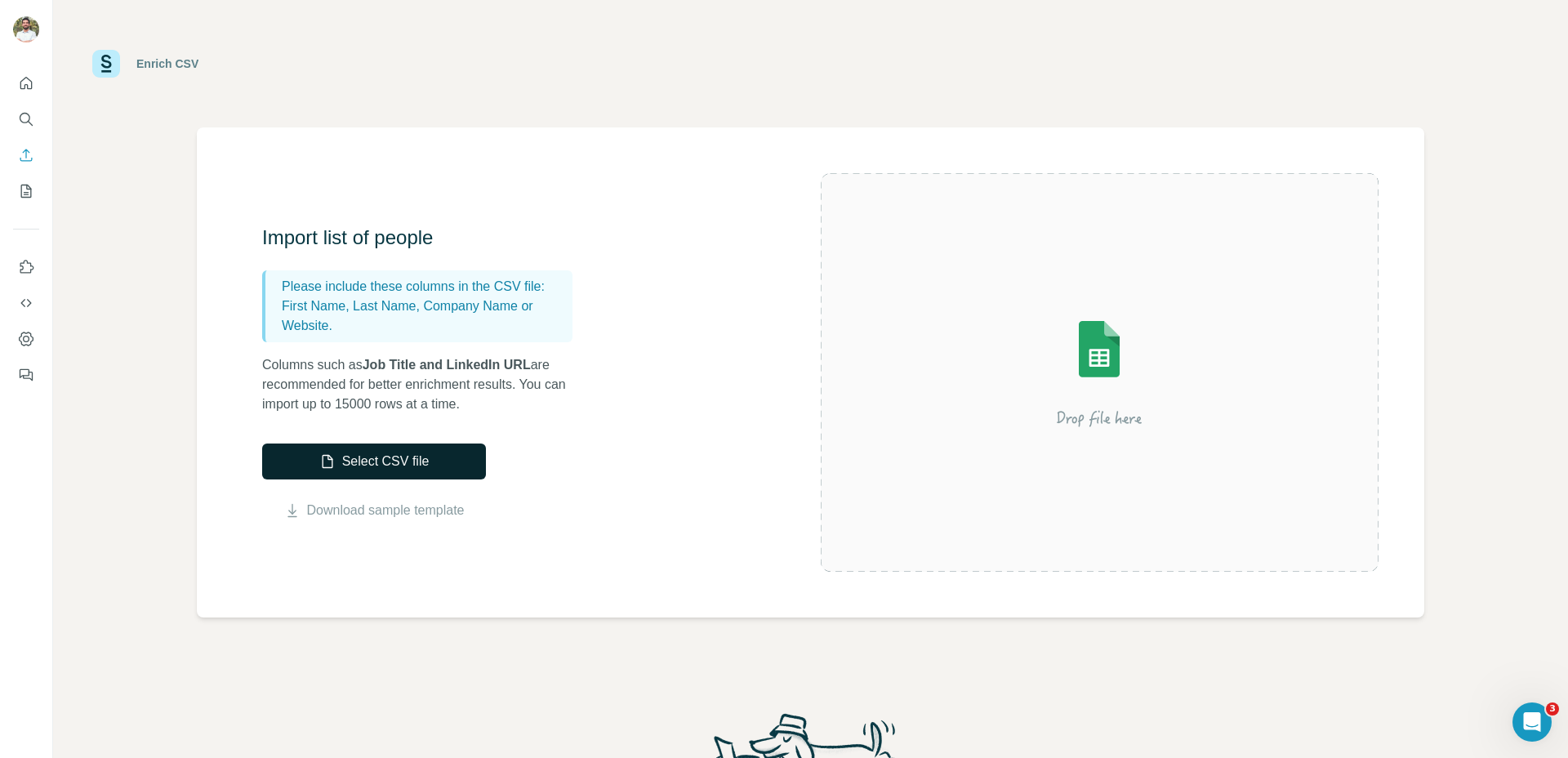
click at [368, 459] on button "Select CSV file" at bounding box center [374, 462] width 224 height 36
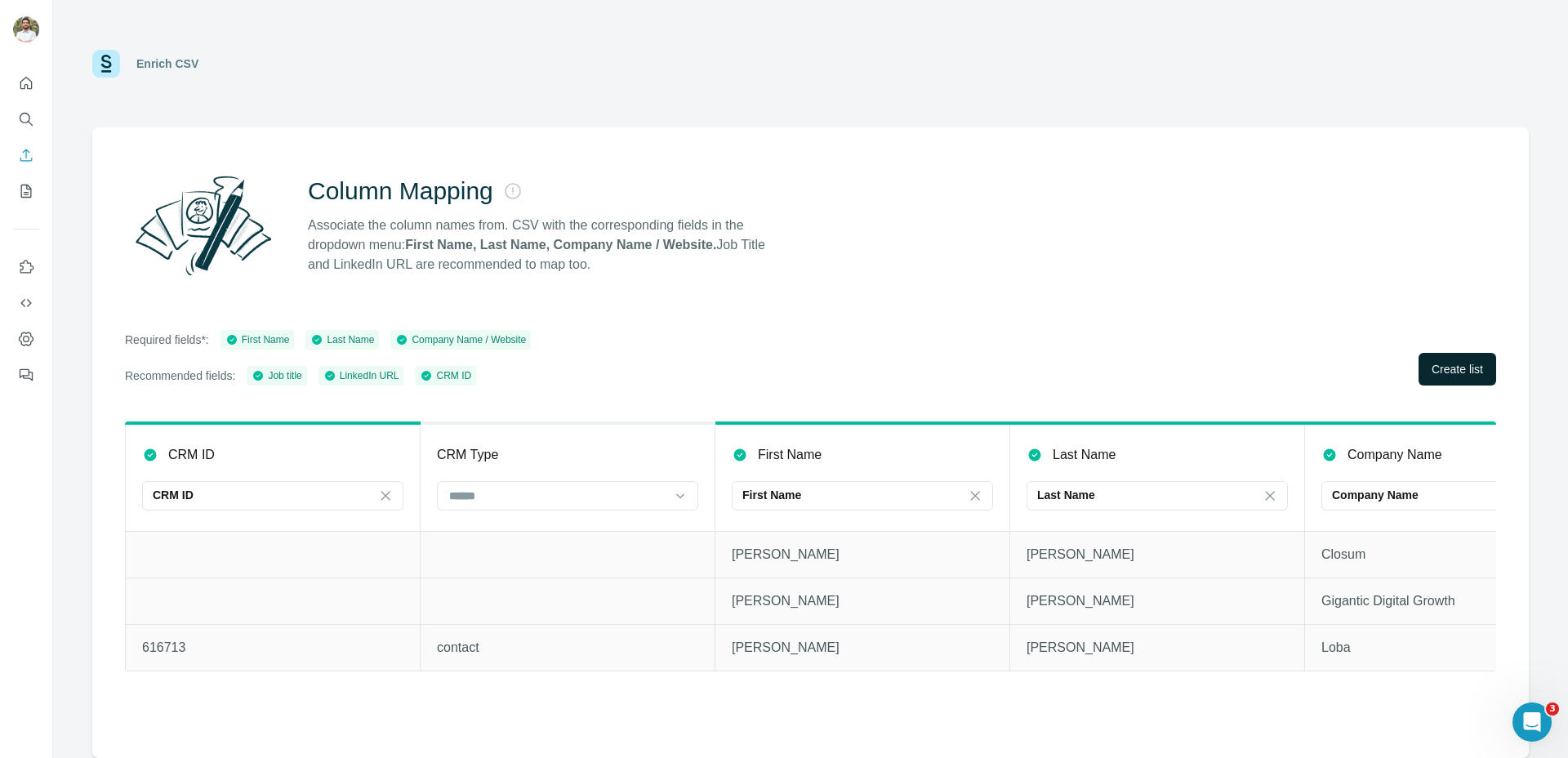
click at [1431, 359] on button "Create list" at bounding box center [1457, 369] width 78 height 32
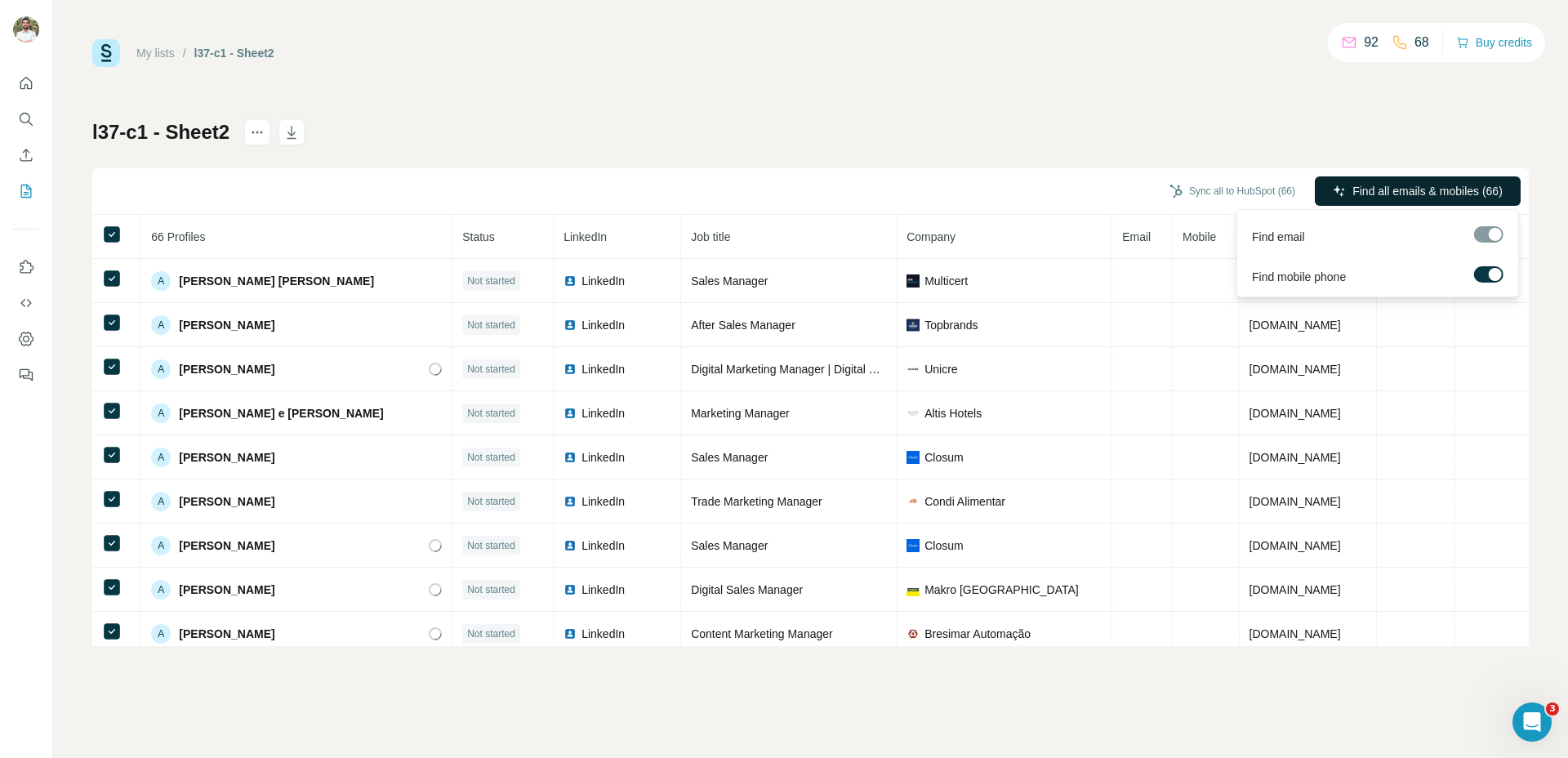
click at [1360, 186] on span "Find all emails & mobiles (66)" at bounding box center [1427, 191] width 151 height 16
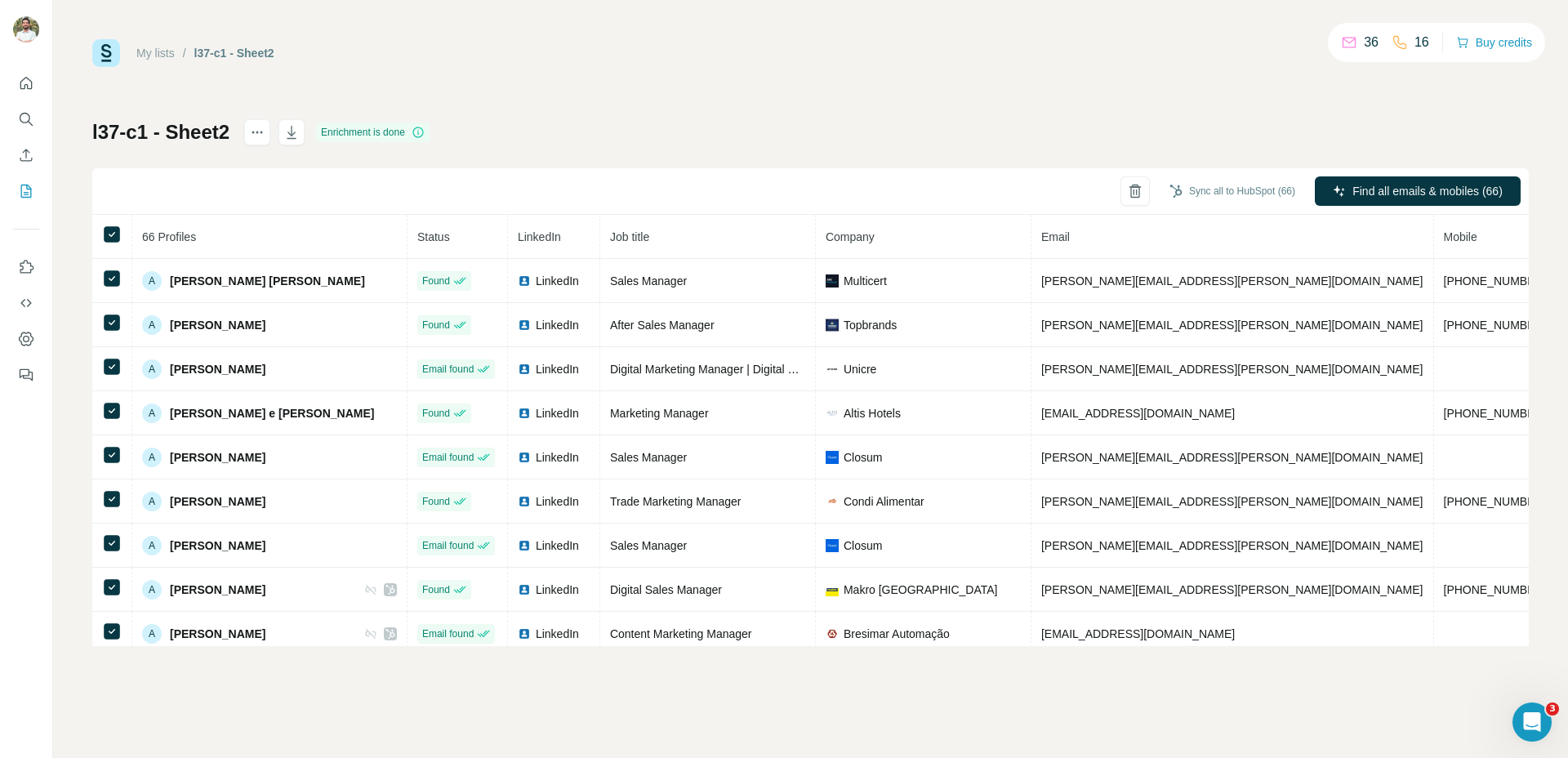
click at [652, 180] on div "Sync all to HubSpot (66) Find all emails & mobiles (66)" at bounding box center [810, 191] width 1436 height 47
click at [1251, 190] on button "Sync all to HubSpot (66)" at bounding box center [1232, 190] width 149 height 24
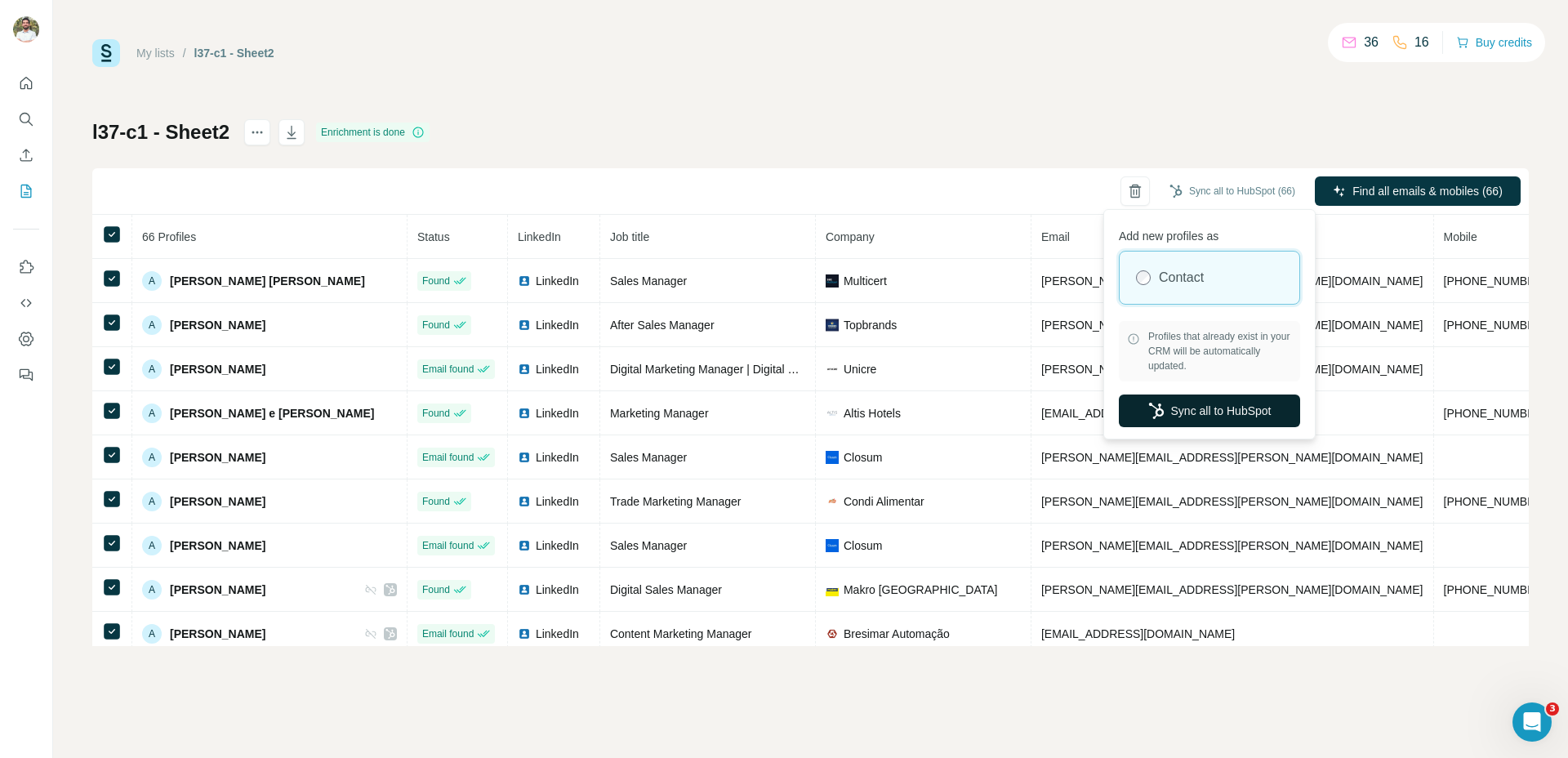
click at [1193, 413] on button "Sync all to HubSpot" at bounding box center [1209, 411] width 181 height 32
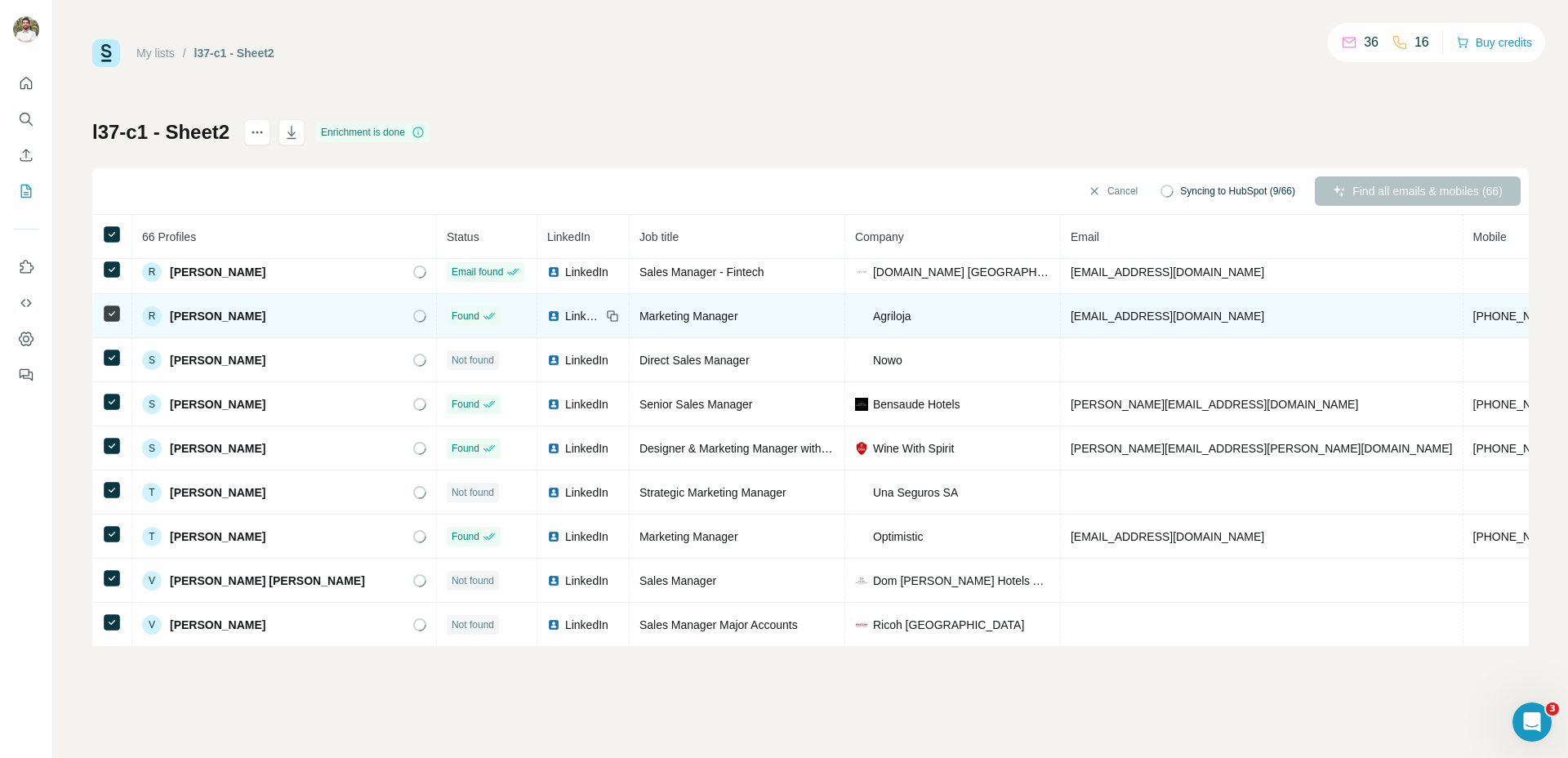
scroll to position [2533, 0]
